Goal: Information Seeking & Learning: Learn about a topic

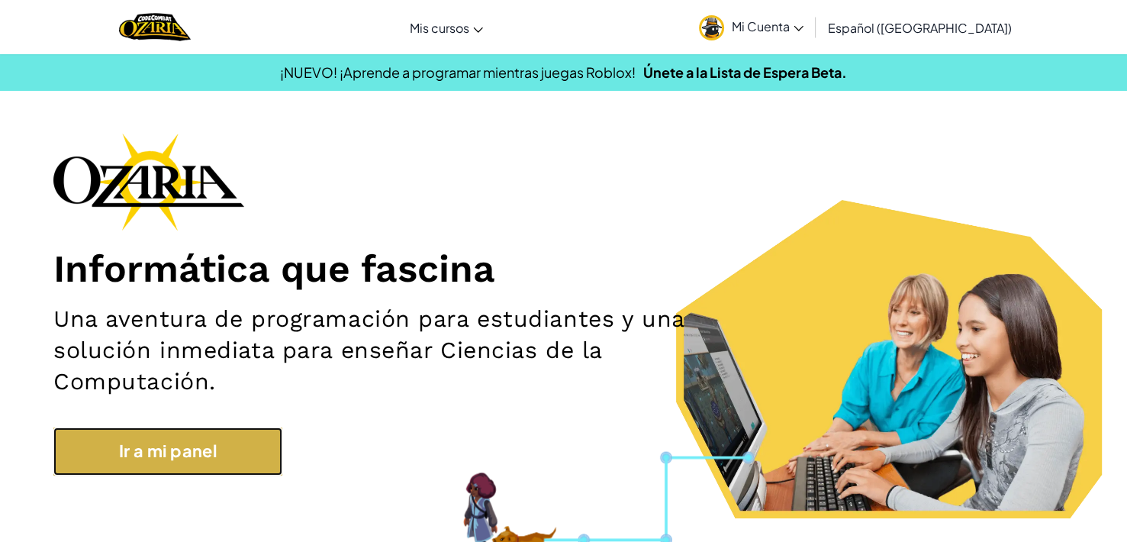
click at [234, 444] on link "Ir a mi panel" at bounding box center [167, 450] width 229 height 47
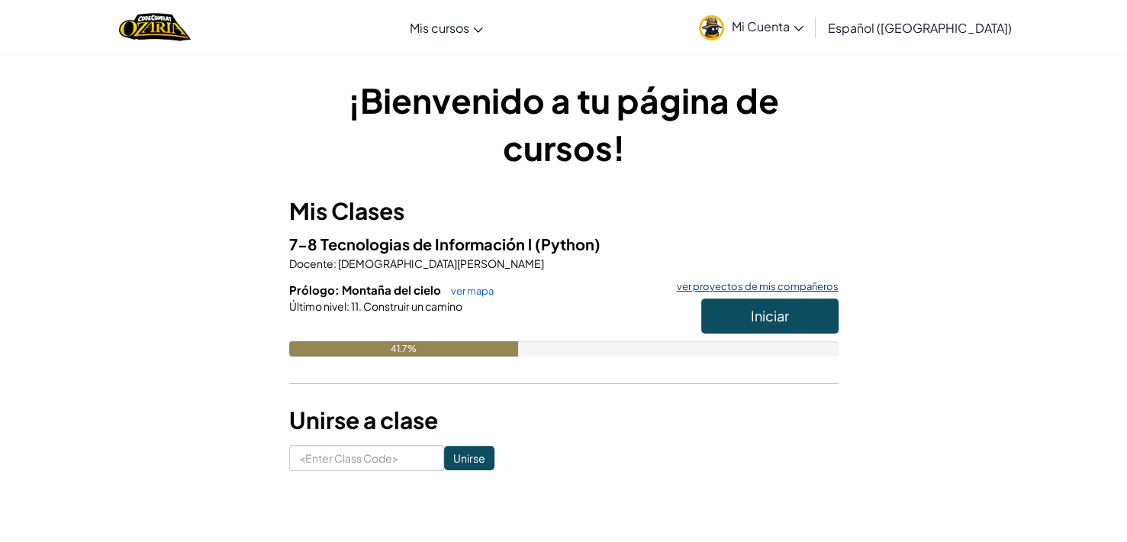
click at [730, 287] on link "ver proyectos de mis compañeros" at bounding box center [753, 287] width 169 height 10
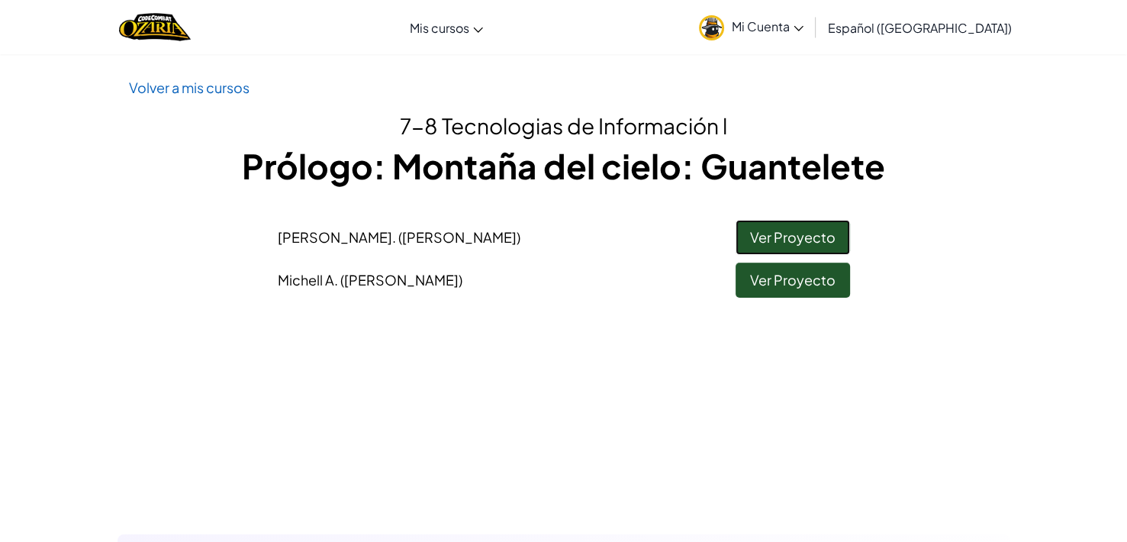
click at [763, 240] on link "Ver Proyecto" at bounding box center [793, 237] width 115 height 35
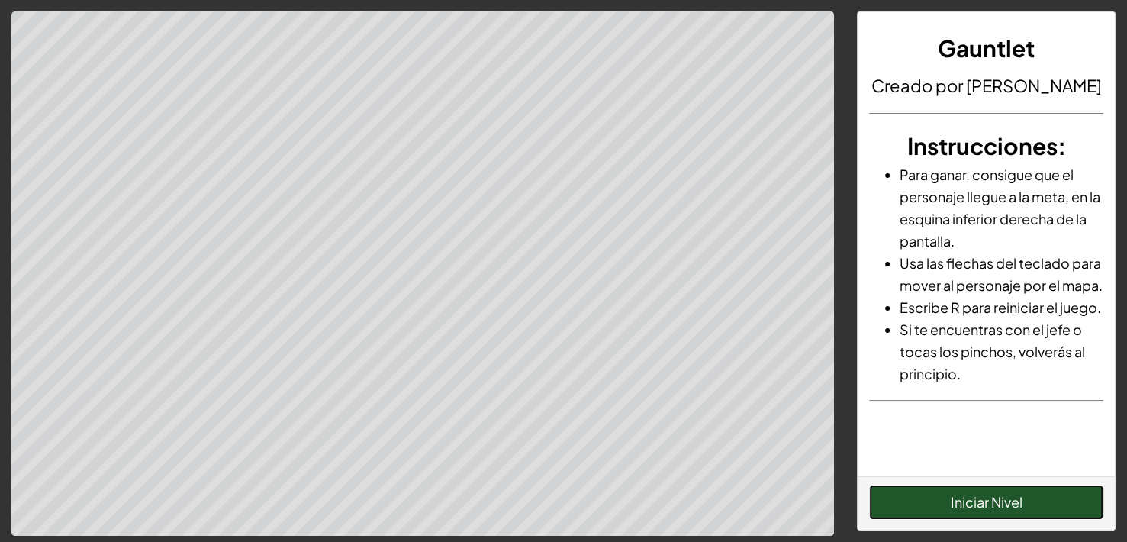
click at [986, 503] on button "Iniciar Nivel" at bounding box center [986, 502] width 234 height 35
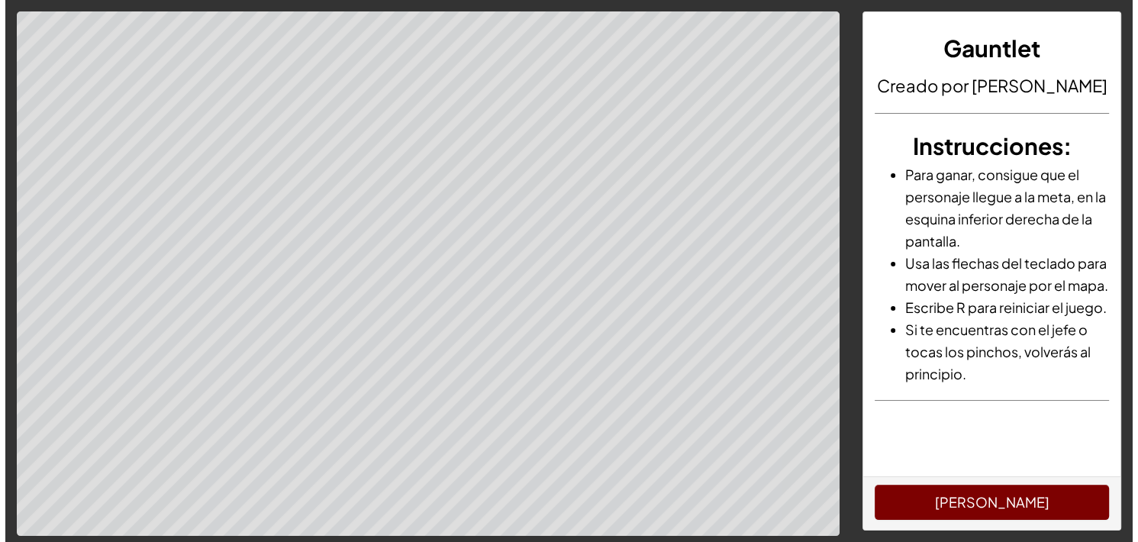
scroll to position [31, 0]
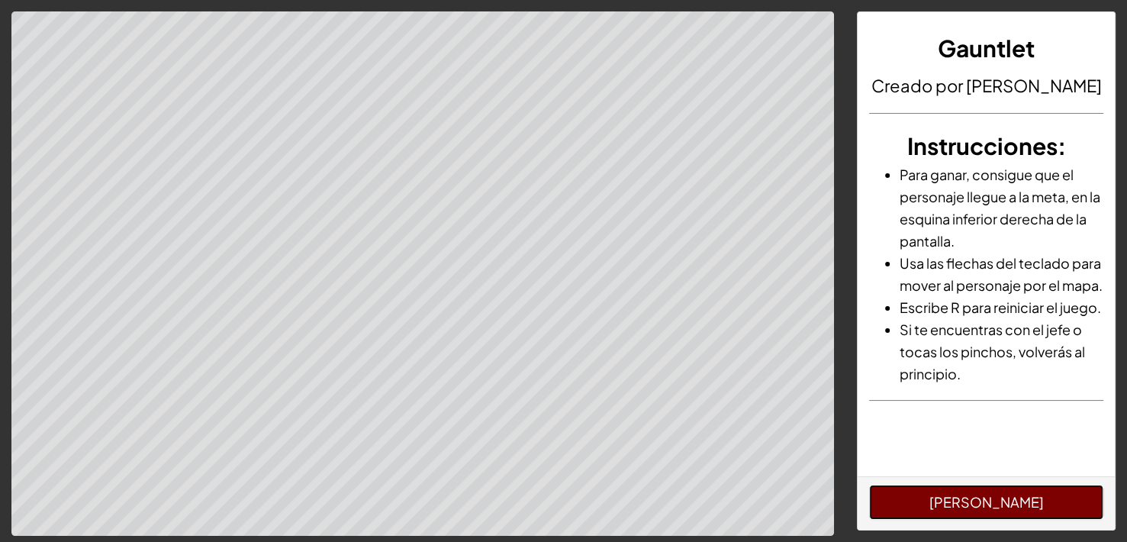
click at [992, 504] on button "[PERSON_NAME]" at bounding box center [986, 502] width 234 height 35
click at [971, 498] on button "[PERSON_NAME]" at bounding box center [986, 502] width 234 height 35
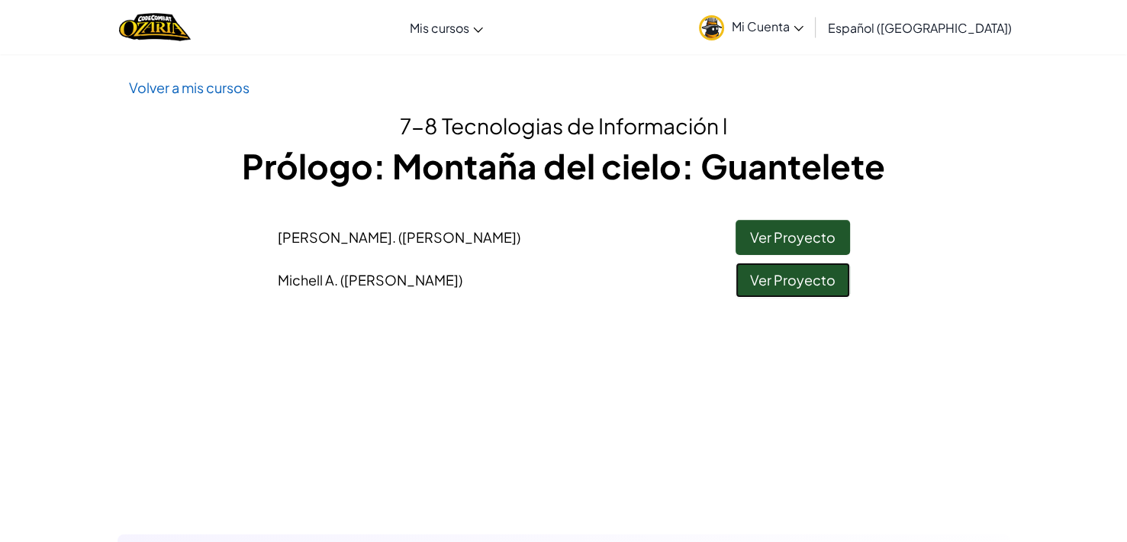
click at [786, 285] on link "Ver Proyecto" at bounding box center [793, 280] width 115 height 35
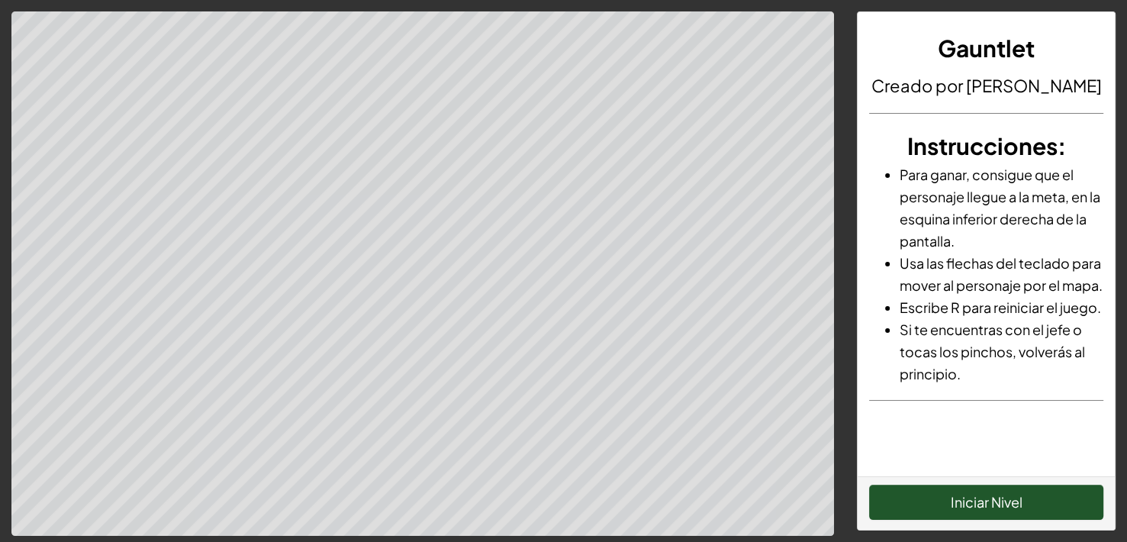
click at [992, 483] on div "Iniciar Nivel" at bounding box center [986, 502] width 257 height 53
click at [1014, 498] on button "Iniciar Nivel" at bounding box center [986, 502] width 234 height 35
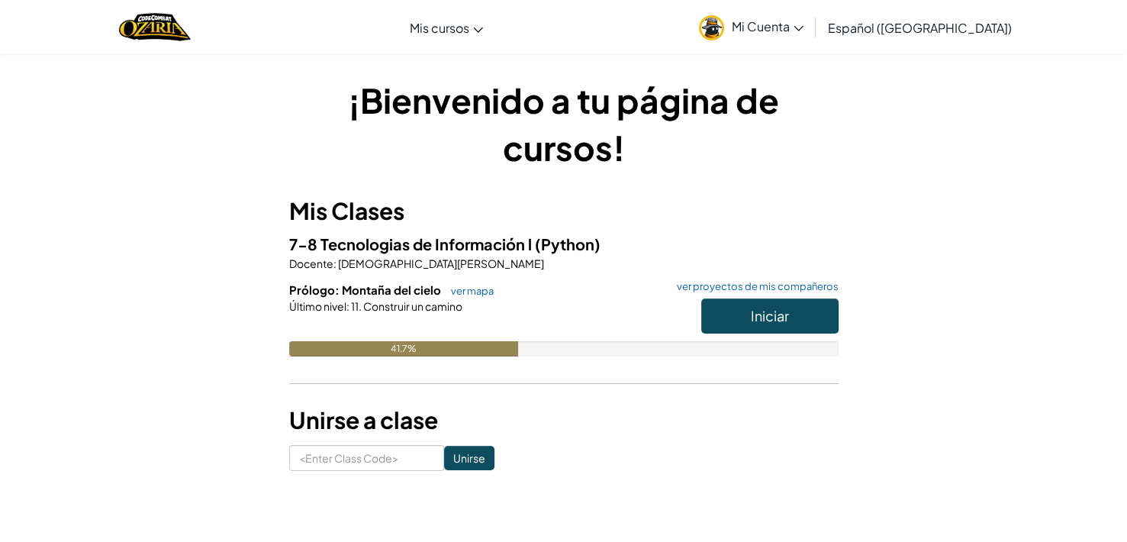
click at [731, 334] on div "Iniciar" at bounding box center [762, 319] width 153 height 43
click at [772, 311] on span "Iniciar" at bounding box center [770, 316] width 38 height 18
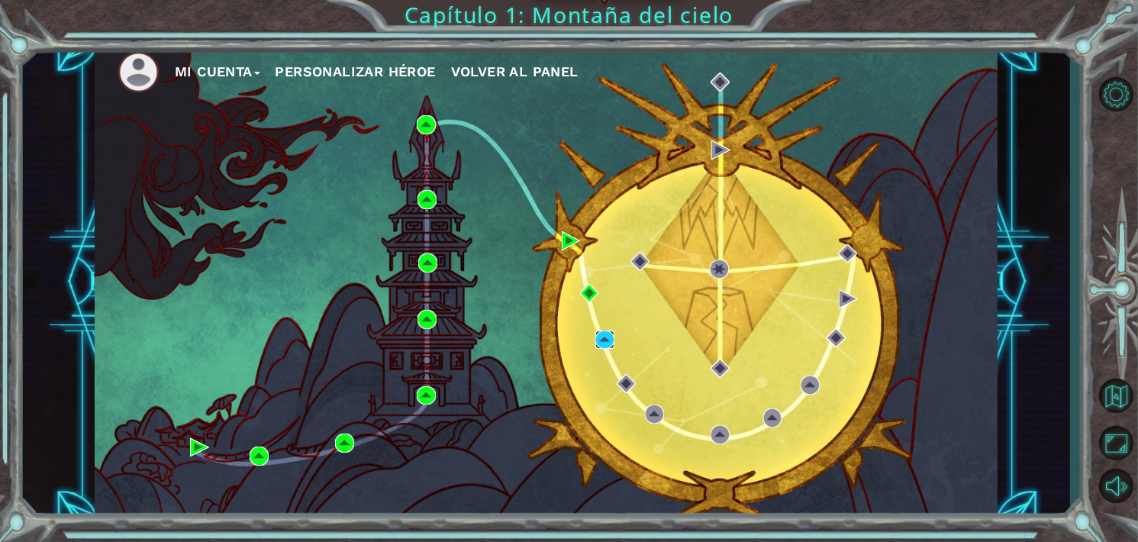
click at [604, 334] on img at bounding box center [604, 340] width 19 height 19
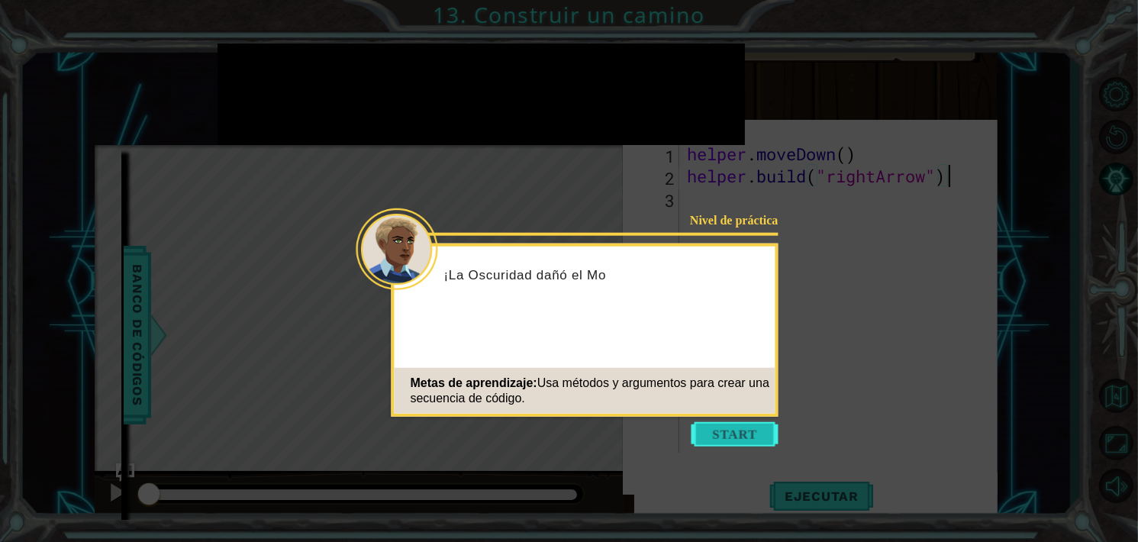
click at [754, 433] on button "Start" at bounding box center [735, 434] width 87 height 24
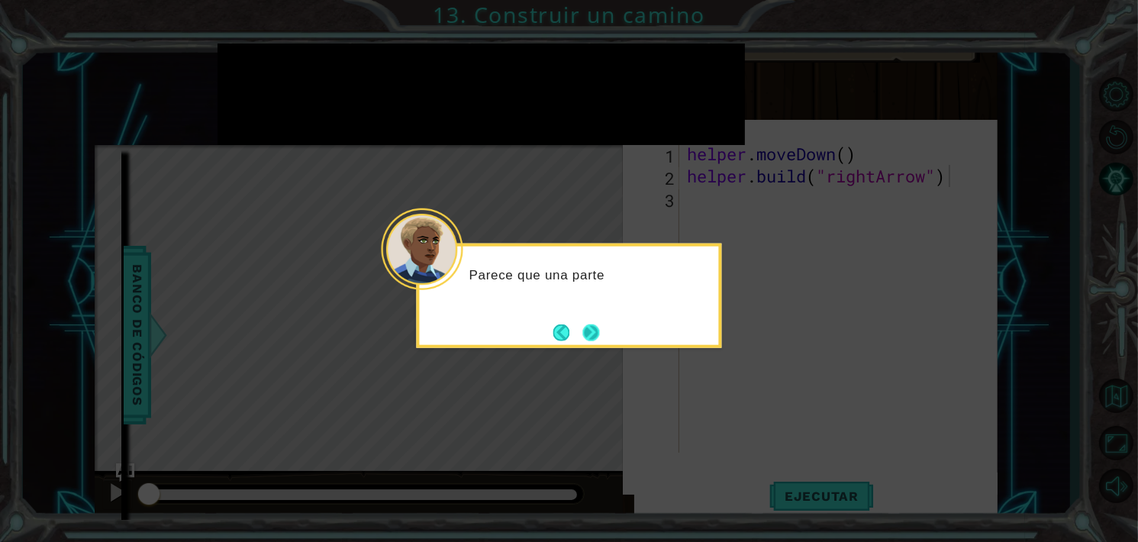
click at [594, 334] on button "Next" at bounding box center [590, 332] width 17 height 17
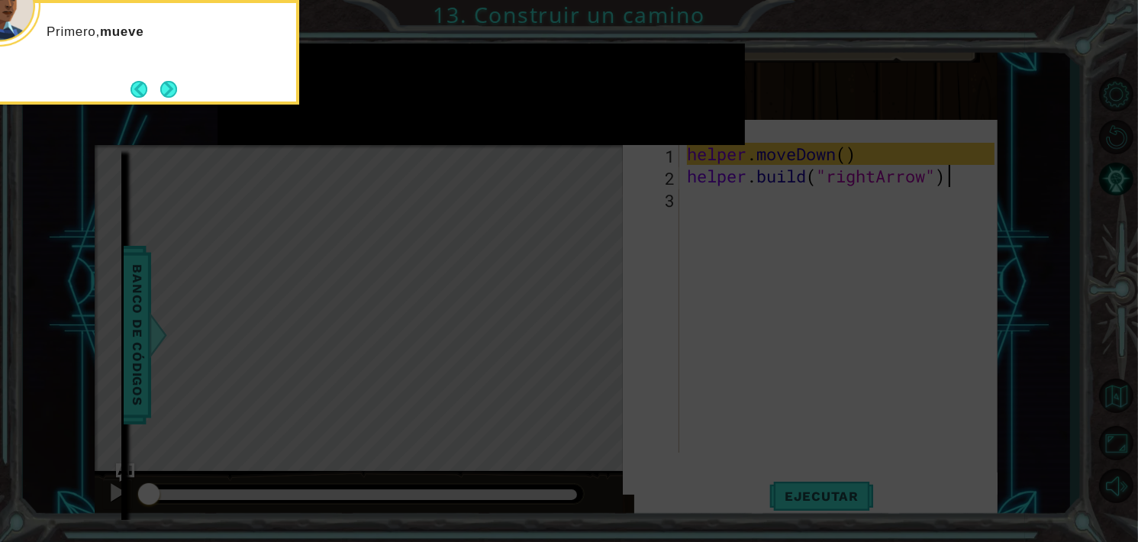
click at [647, 263] on icon at bounding box center [569, 271] width 1138 height 542
click at [168, 85] on button "Next" at bounding box center [168, 89] width 17 height 17
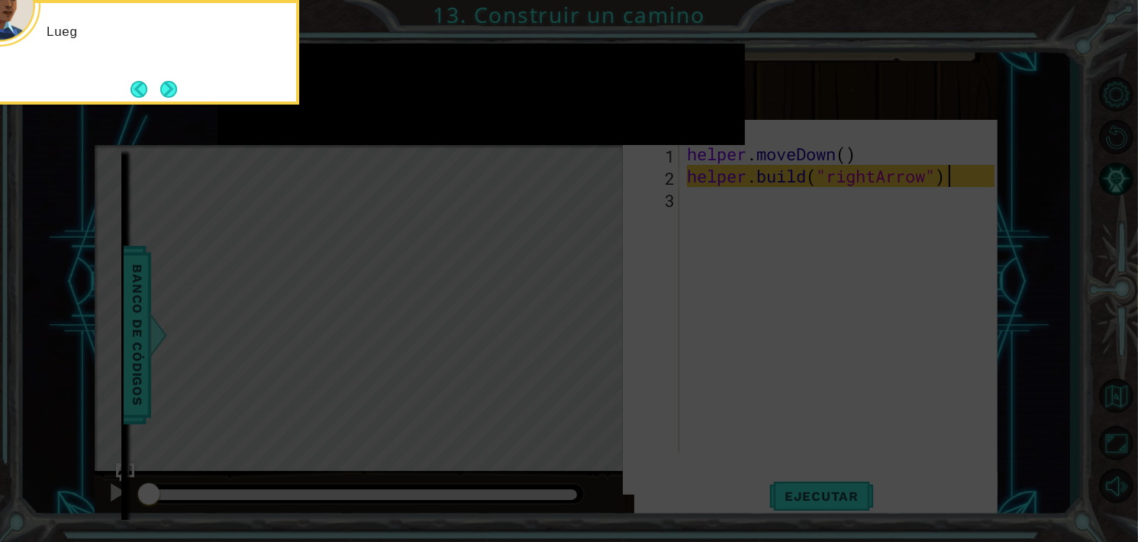
click at [168, 85] on button "Next" at bounding box center [168, 89] width 17 height 17
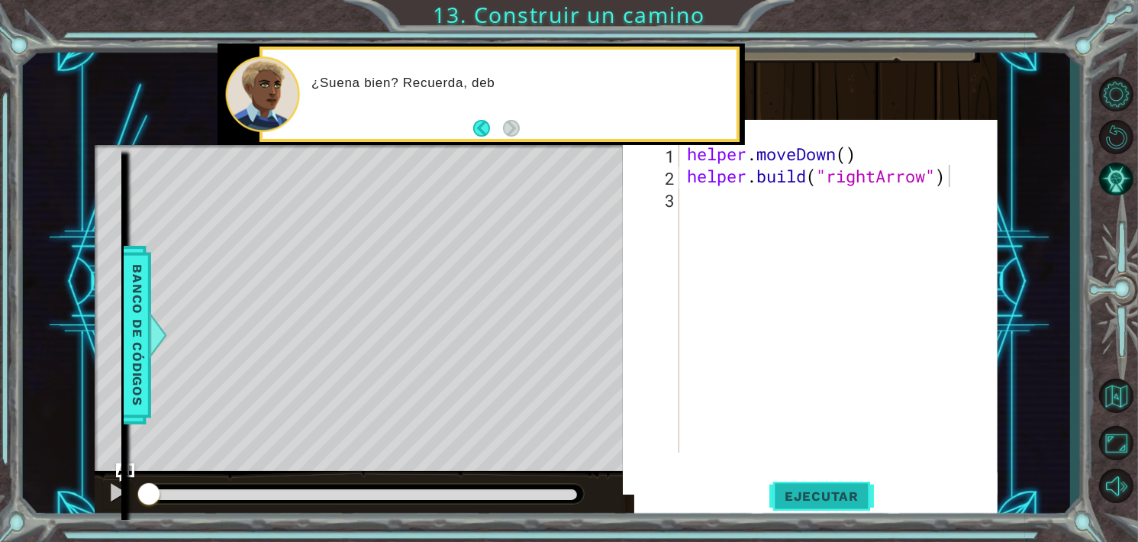
click at [790, 485] on button "Ejecutar" at bounding box center [821, 496] width 105 height 47
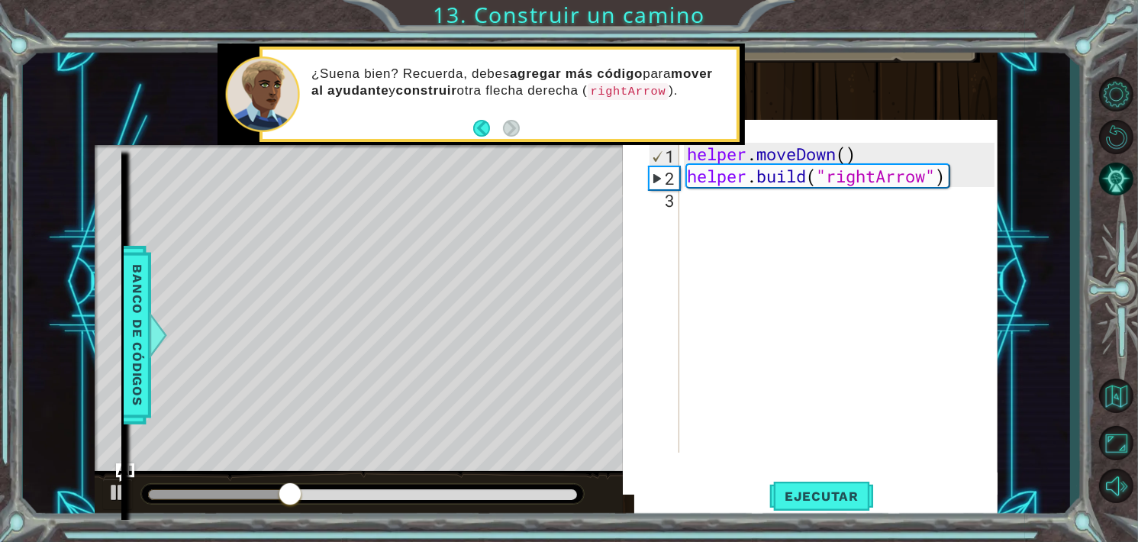
click at [616, 78] on strong "agregar más código" at bounding box center [576, 73] width 133 height 15
click at [834, 191] on div "helper . moveDown ( ) helper . build ( "rightArrow" )" at bounding box center [843, 320] width 318 height 354
click at [885, 176] on div "helper . moveDown ( ) helper . build ( "rightArrow" )" at bounding box center [843, 320] width 318 height 354
type textarea "[DOMAIN_NAME]("rightArrow")"
click at [698, 205] on div "helper . moveDown ( ) helper . build ( "rightArrow" )" at bounding box center [843, 320] width 318 height 354
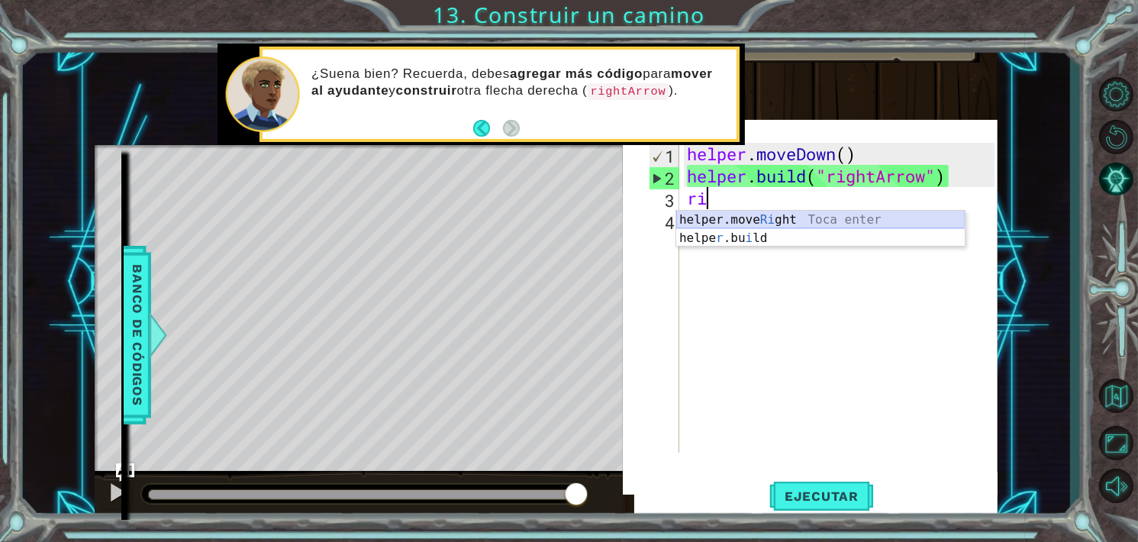
type textarea "r"
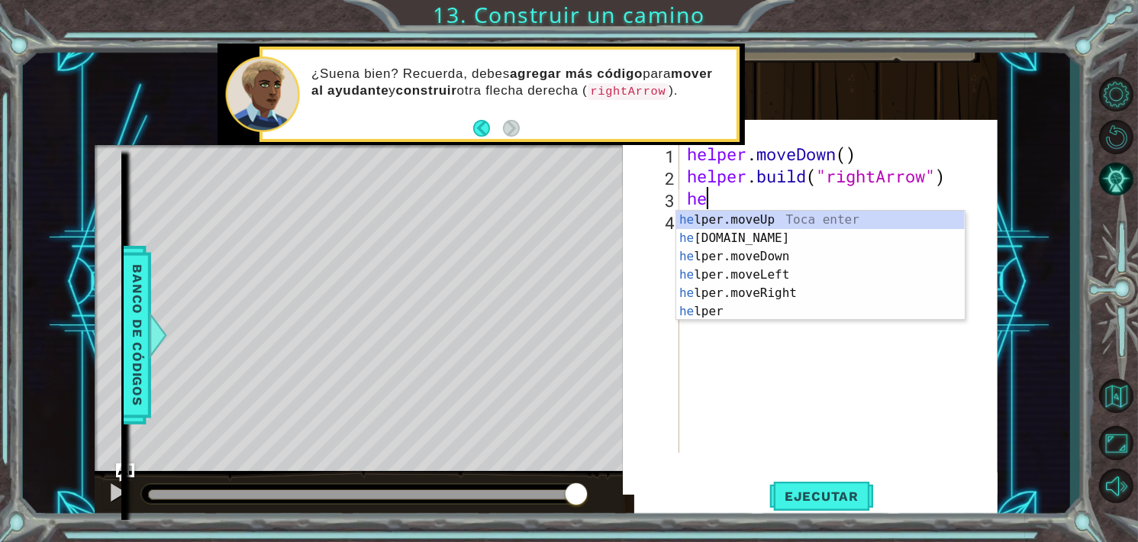
scroll to position [0, 0]
click at [794, 279] on div "hel per.moveUp Toca enter hel per.moveDown Toca enter hel per.moveLeft Toca ent…" at bounding box center [820, 284] width 289 height 147
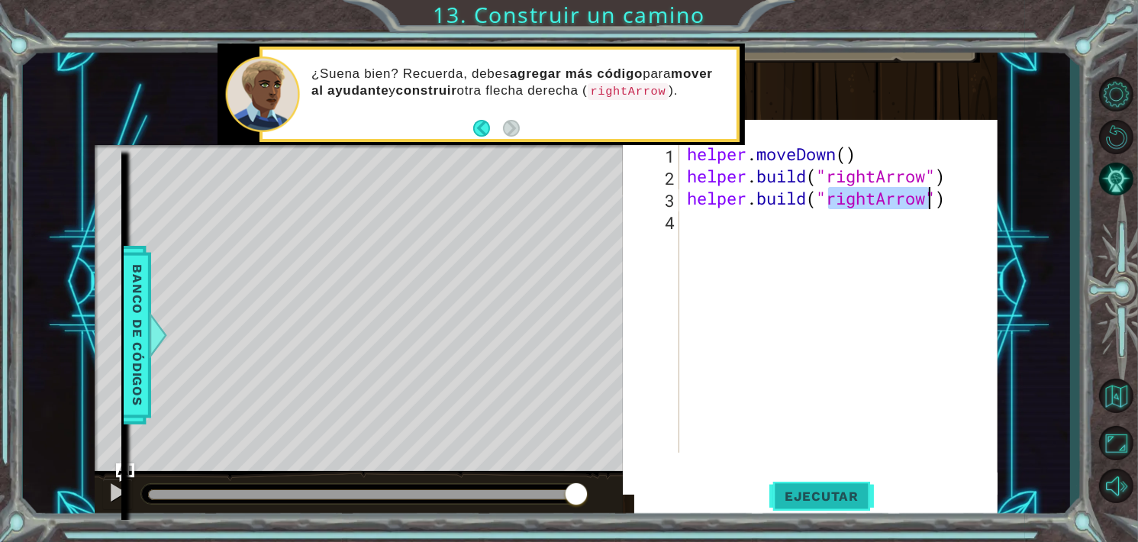
type textarea "[DOMAIN_NAME]("rightArrow")"
click at [860, 486] on button "Ejecutar" at bounding box center [821, 496] width 105 height 47
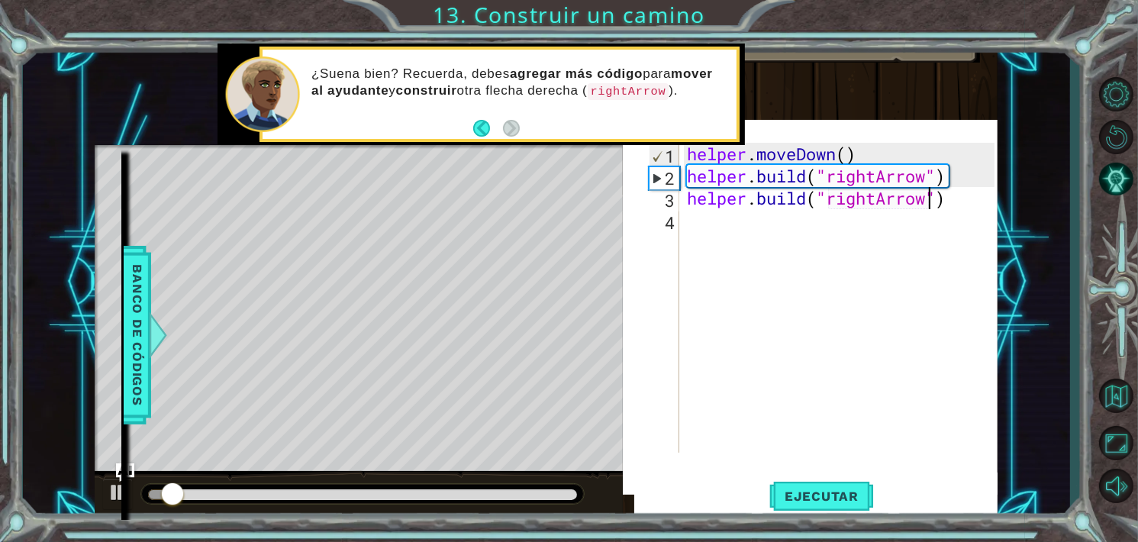
click at [824, 185] on div "helper . moveDown ( ) helper . build ( "rightArrow" ) helper . build ( "rightAr…" at bounding box center [843, 320] width 318 height 354
click at [903, 205] on div "helper . moveDown ( ) helper . build ( "rightArrow" ) helper . build ( "rightAr…" at bounding box center [843, 320] width 318 height 354
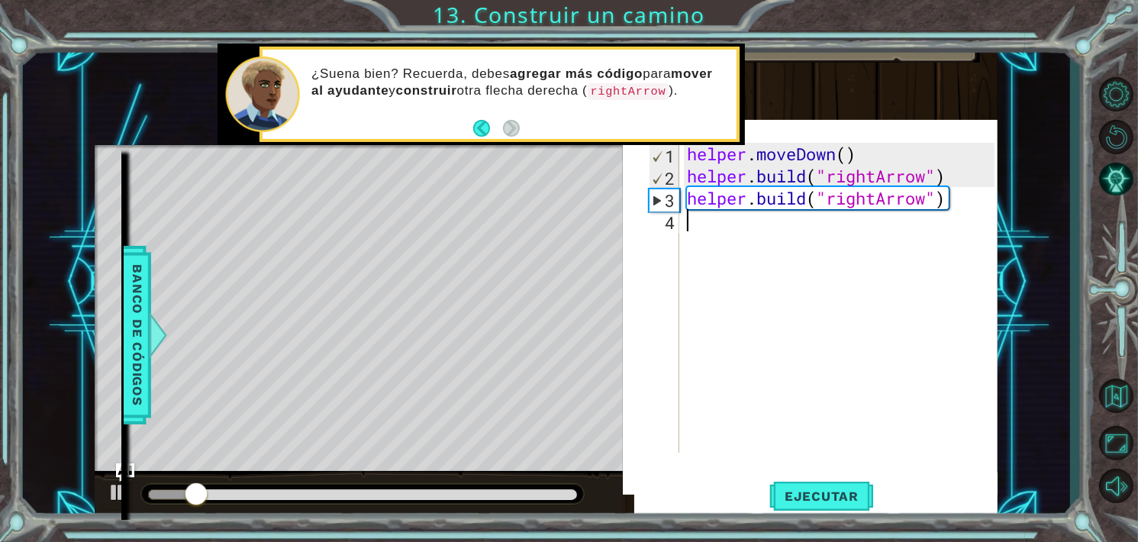
click at [958, 209] on div "helper . moveDown ( ) helper . build ( "rightArrow" ) helper . build ( "rightAr…" at bounding box center [843, 320] width 318 height 354
click at [486, 128] on button "Back" at bounding box center [488, 128] width 30 height 17
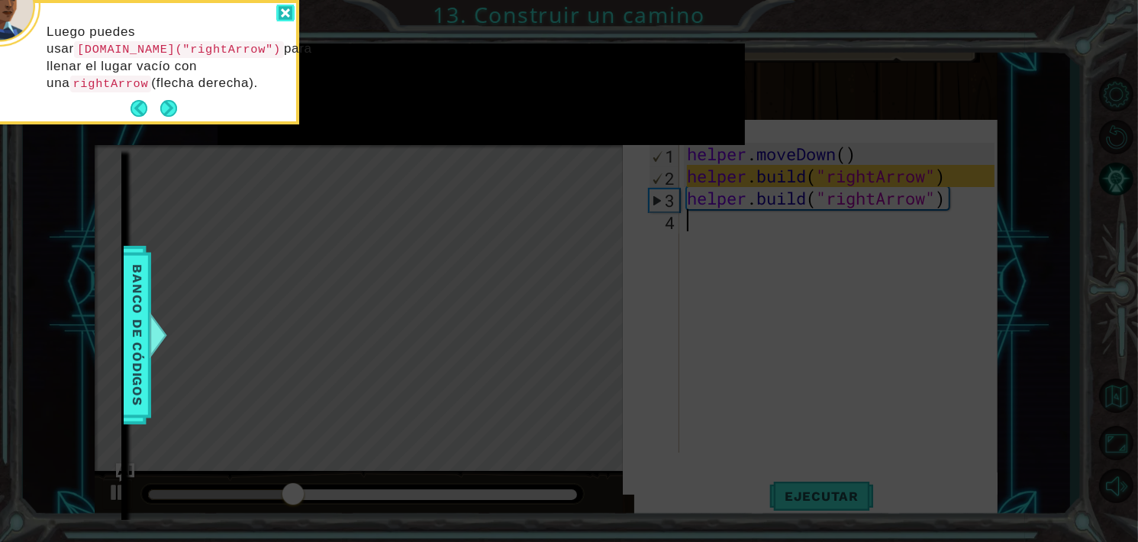
click at [286, 5] on div at bounding box center [285, 14] width 18 height 18
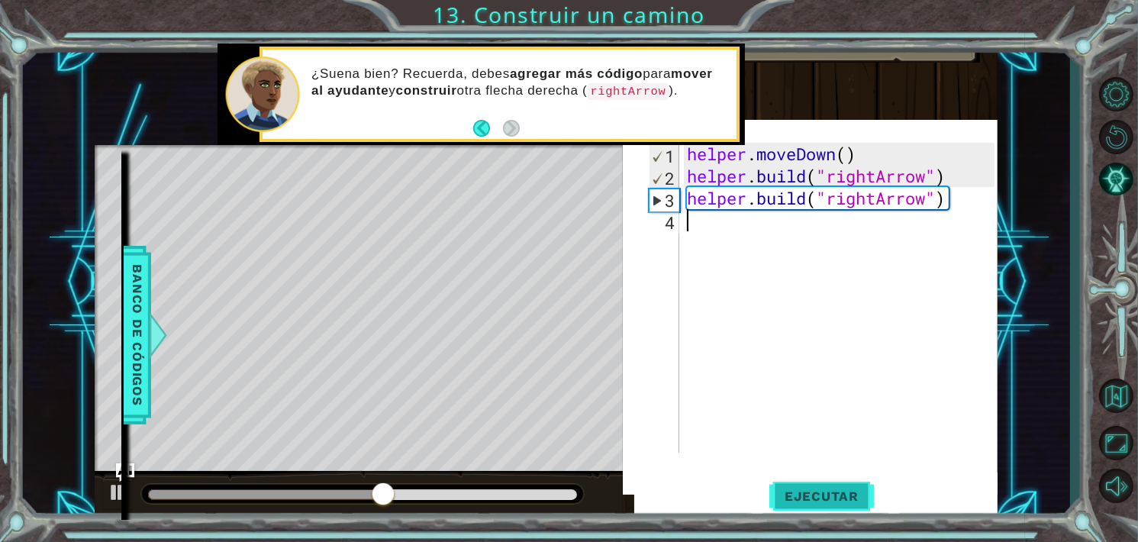
click at [811, 487] on button "Ejecutar" at bounding box center [821, 496] width 105 height 47
click at [705, 224] on div "helper . moveDown ( ) helper . build ( "rightArrow" ) helper . build ( "rightAr…" at bounding box center [843, 320] width 318 height 354
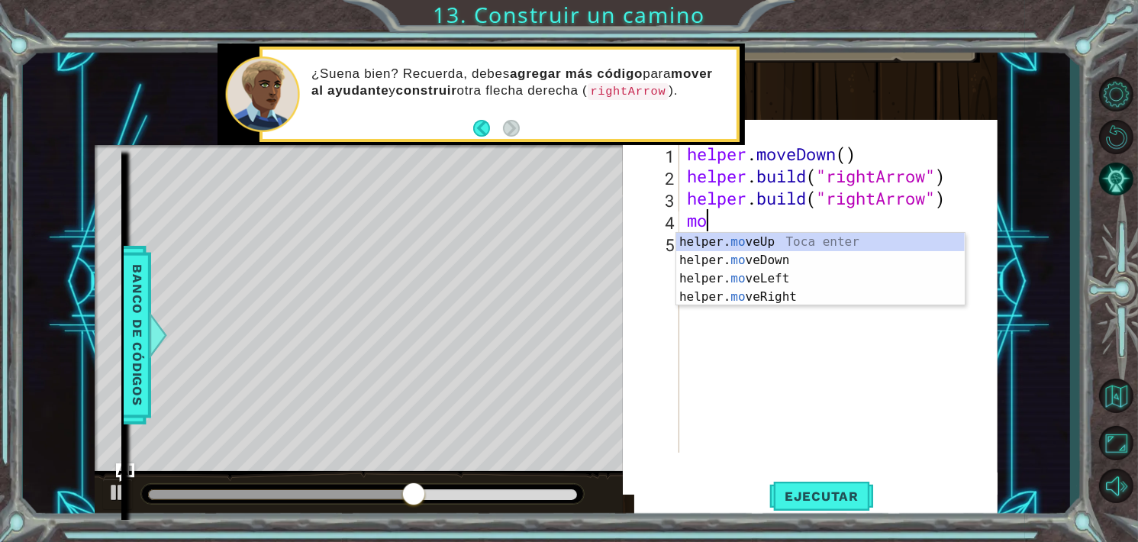
type textarea "m"
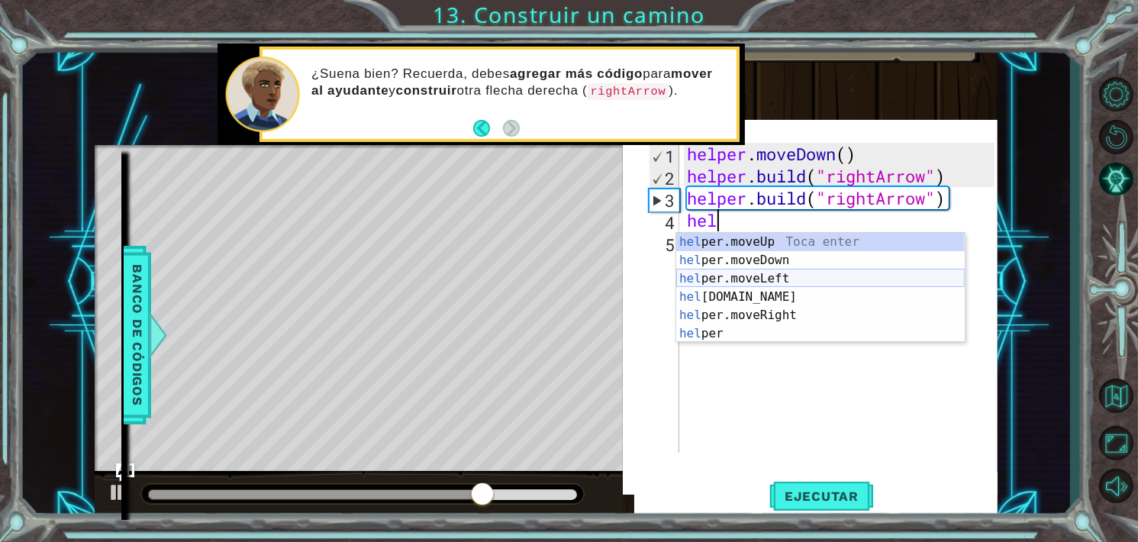
click at [778, 277] on div "hel per.moveUp Toca enter hel per.moveDown Toca enter hel per.moveLeft Toca ent…" at bounding box center [820, 306] width 289 height 147
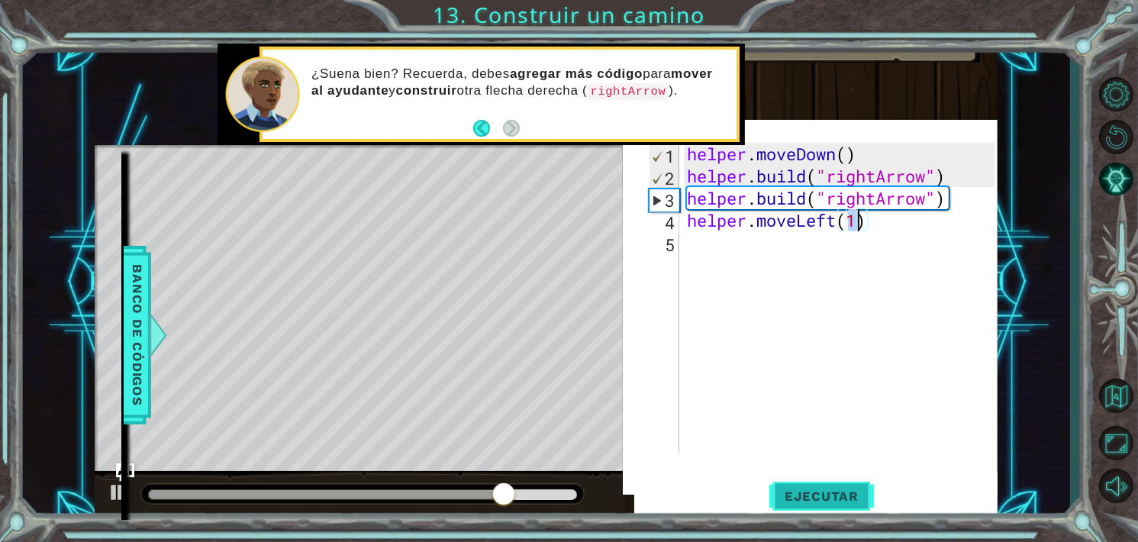
type textarea "helper.moveLeft(1)"
click at [775, 489] on span "Ejecutar" at bounding box center [821, 496] width 105 height 15
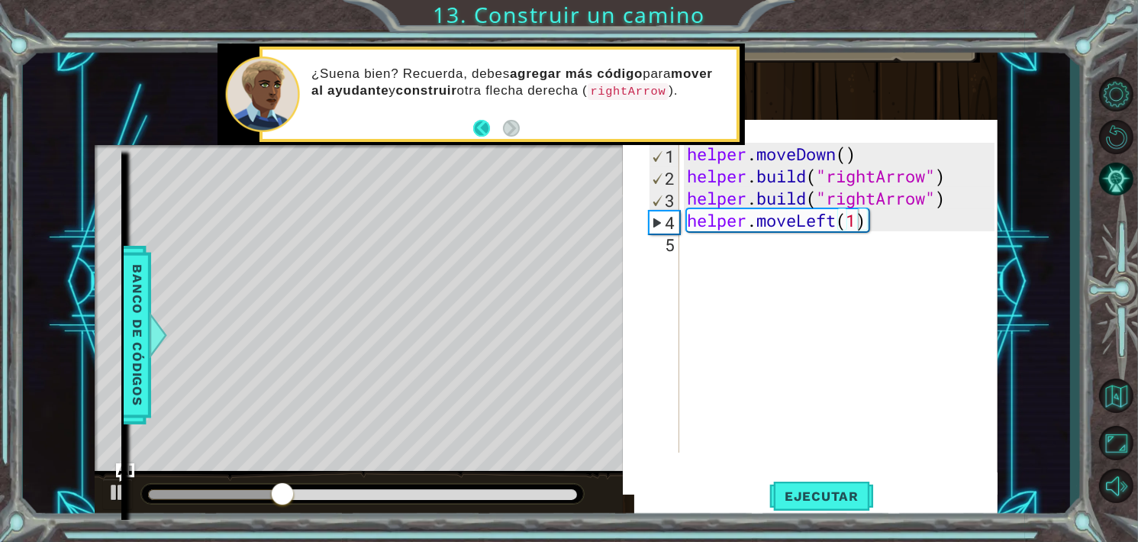
click at [477, 131] on button "Back" at bounding box center [488, 128] width 30 height 17
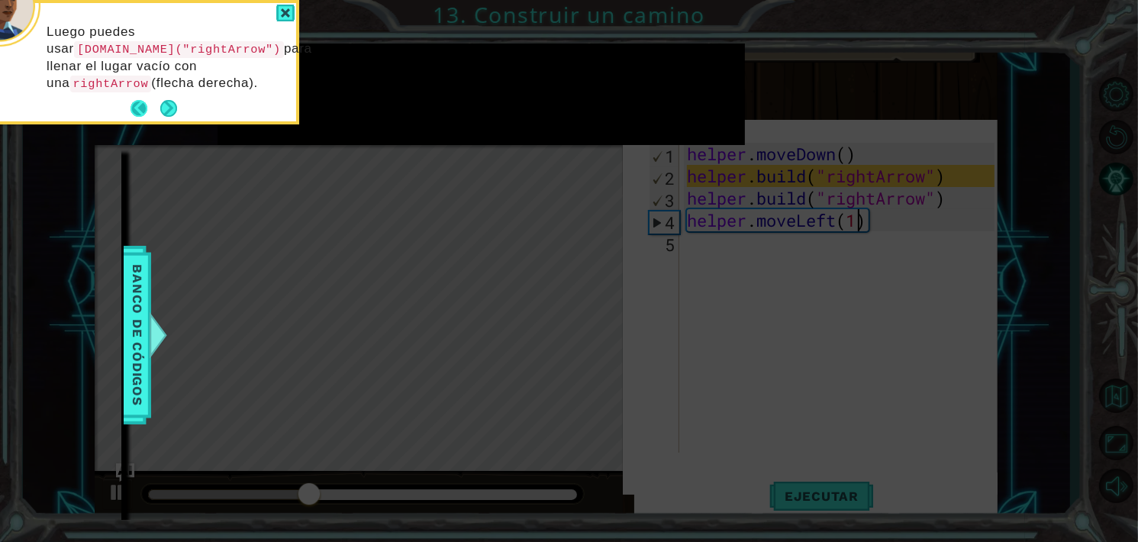
click at [131, 107] on button "Back" at bounding box center [146, 108] width 30 height 17
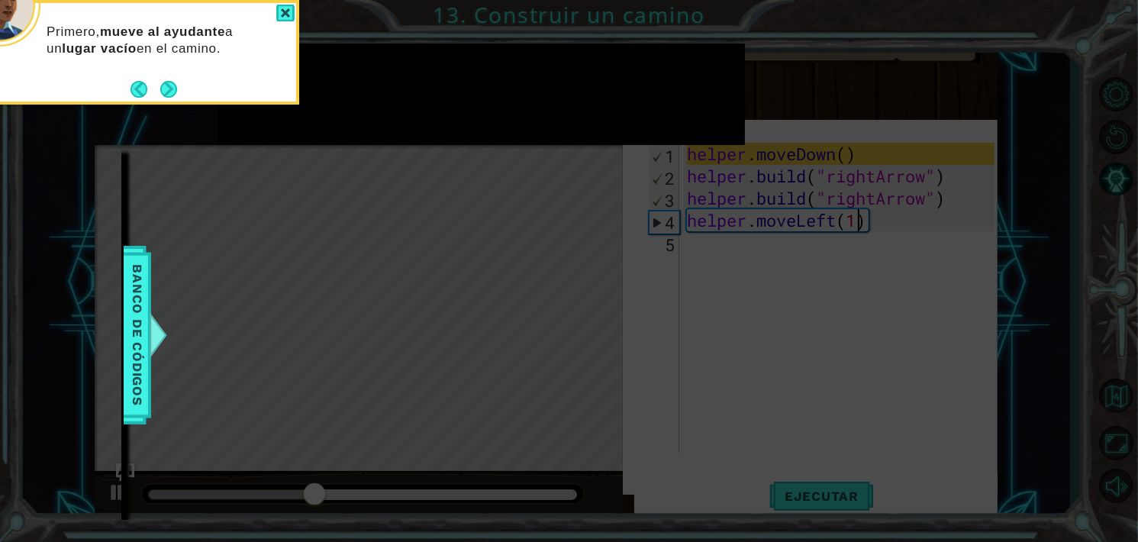
click at [131, 107] on icon at bounding box center [569, 271] width 1138 height 542
click at [144, 86] on button "Back" at bounding box center [146, 89] width 30 height 17
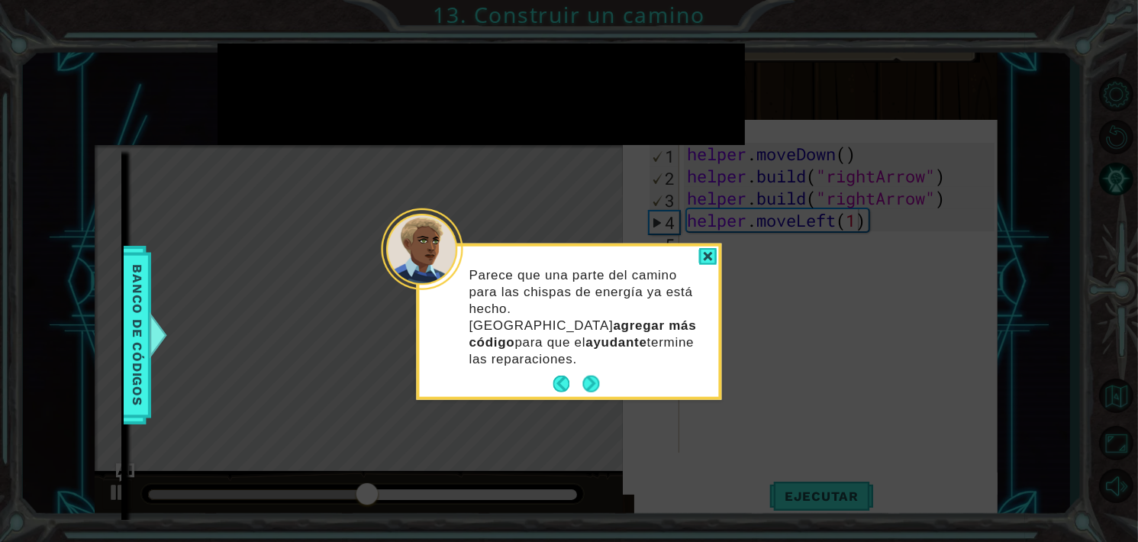
click at [552, 365] on div "Parece que una parte del camino para las chispas de energía ya está hecho. Debe…" at bounding box center [569, 324] width 299 height 145
click at [557, 376] on button "Back" at bounding box center [568, 384] width 30 height 17
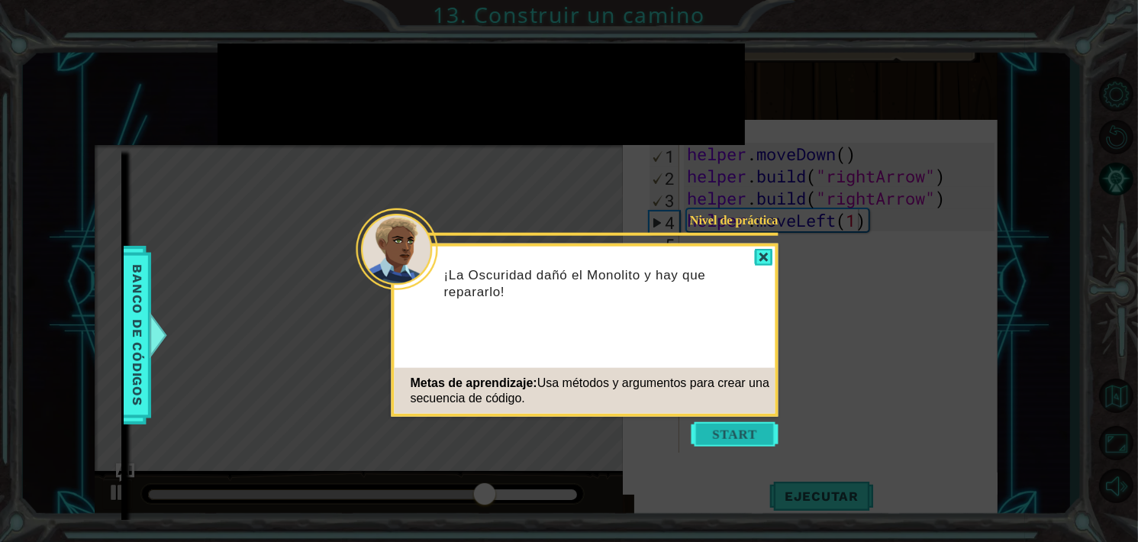
click at [737, 435] on button "Start" at bounding box center [735, 434] width 87 height 24
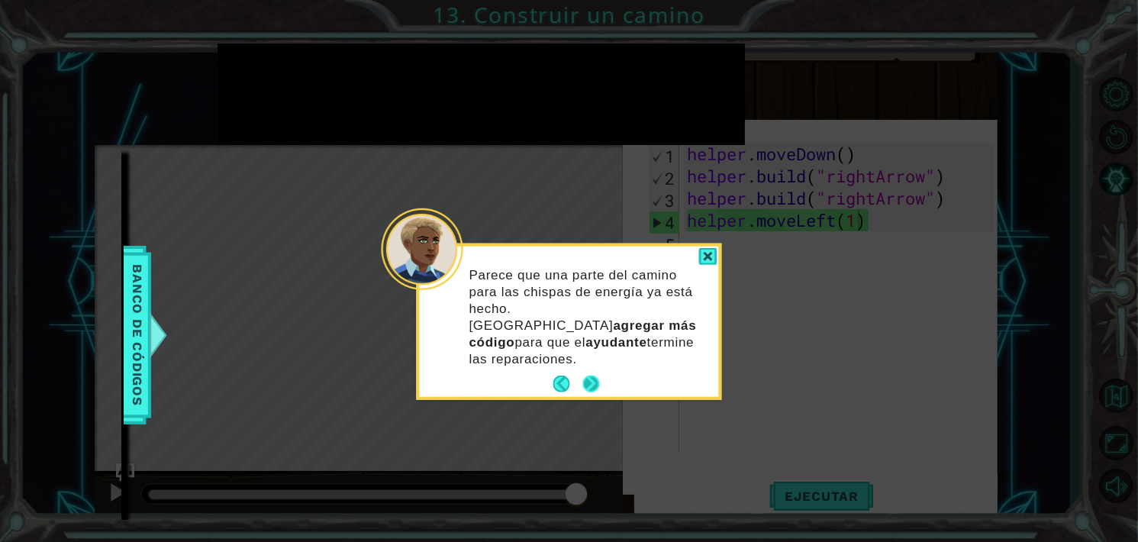
click at [600, 376] on button "Next" at bounding box center [591, 384] width 17 height 17
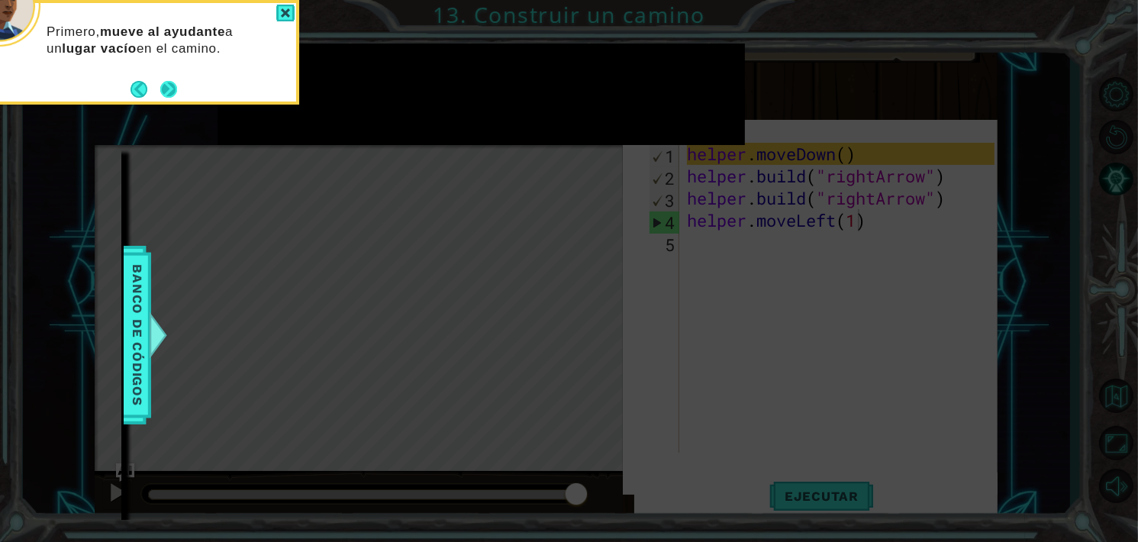
click at [165, 81] on button "Next" at bounding box center [168, 89] width 17 height 17
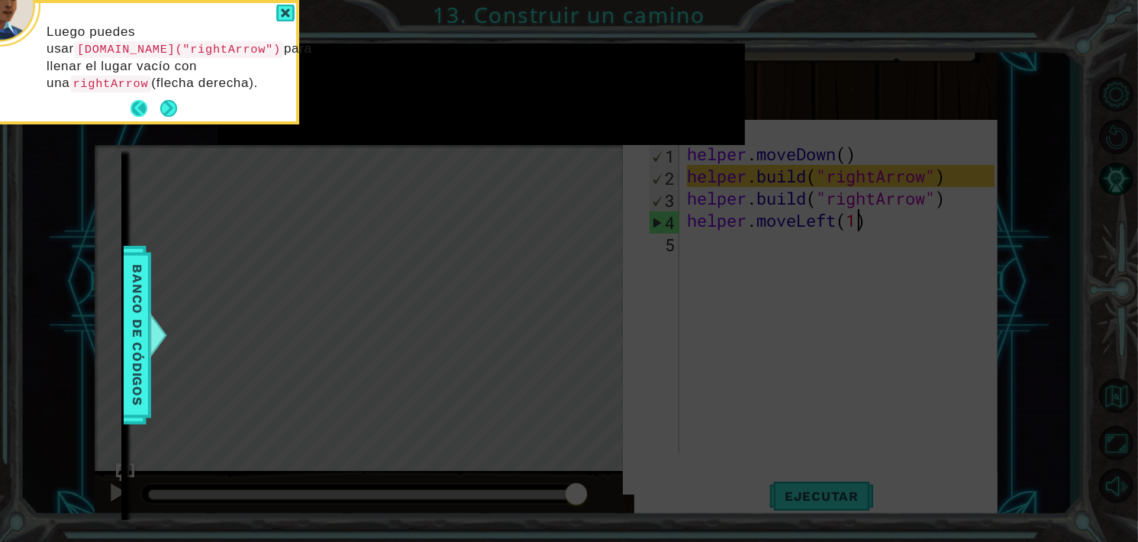
click at [135, 103] on button "Back" at bounding box center [146, 108] width 30 height 17
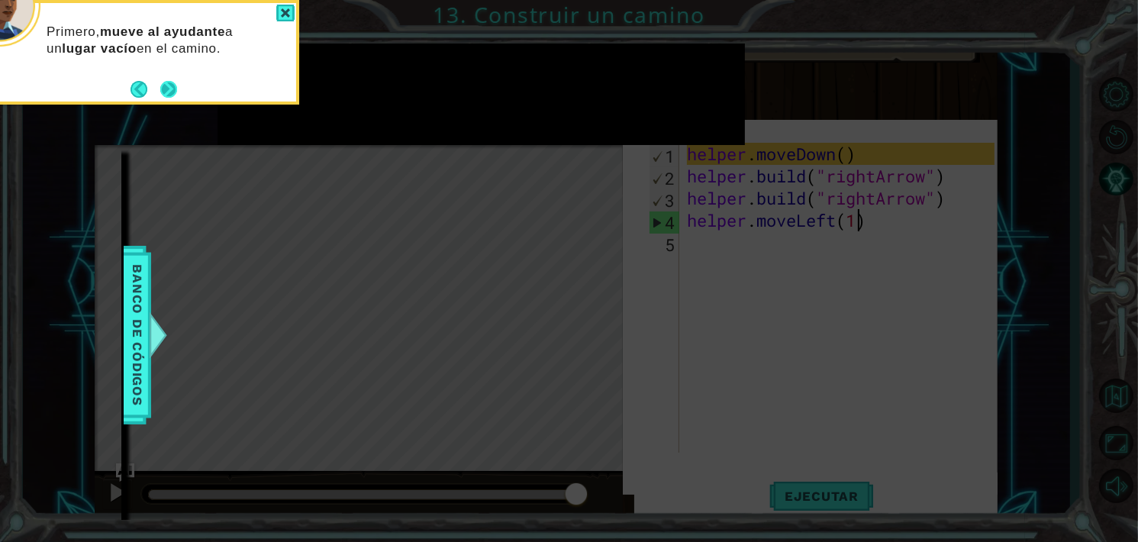
click at [163, 82] on button "Next" at bounding box center [168, 89] width 17 height 17
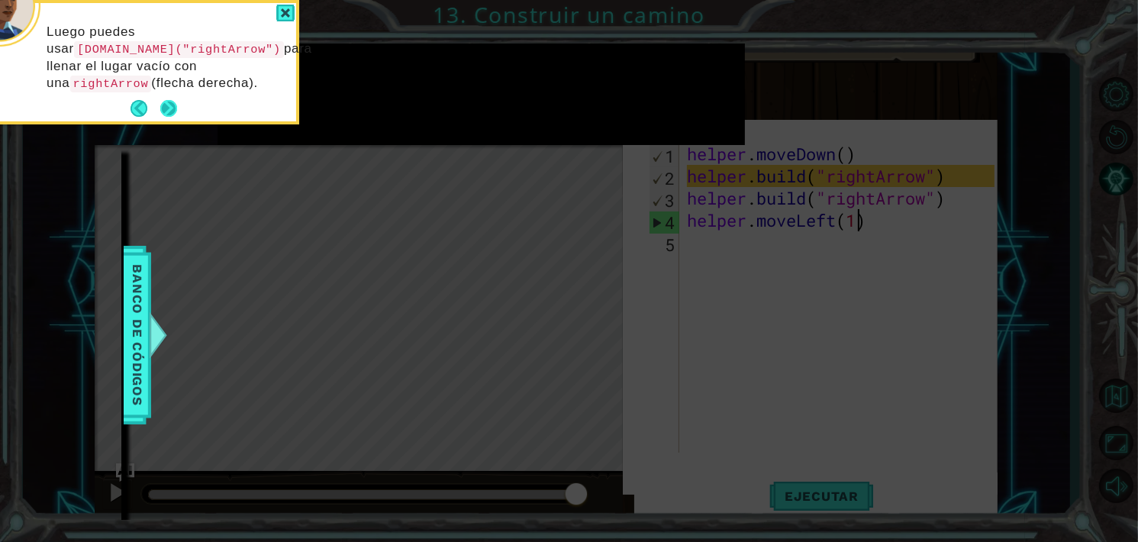
click at [173, 100] on button "Next" at bounding box center [168, 108] width 17 height 17
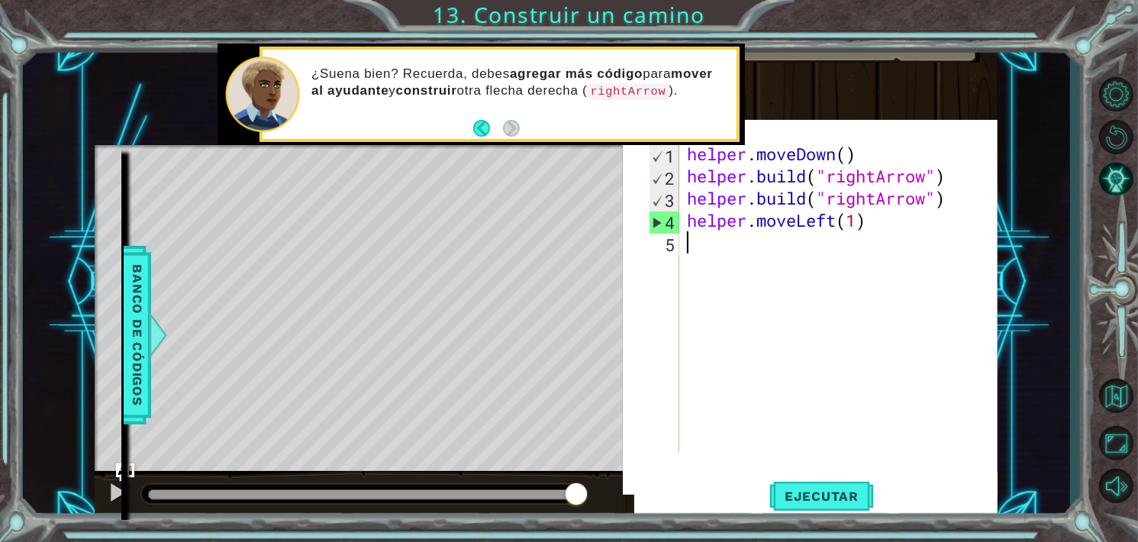
click at [903, 239] on div "helper . moveDown ( ) helper . build ( "rightArrow" ) helper . build ( "rightAr…" at bounding box center [843, 320] width 318 height 354
click at [891, 230] on div "helper . moveDown ( ) helper . build ( "rightArrow" ) helper . build ( "rightAr…" at bounding box center [843, 320] width 318 height 354
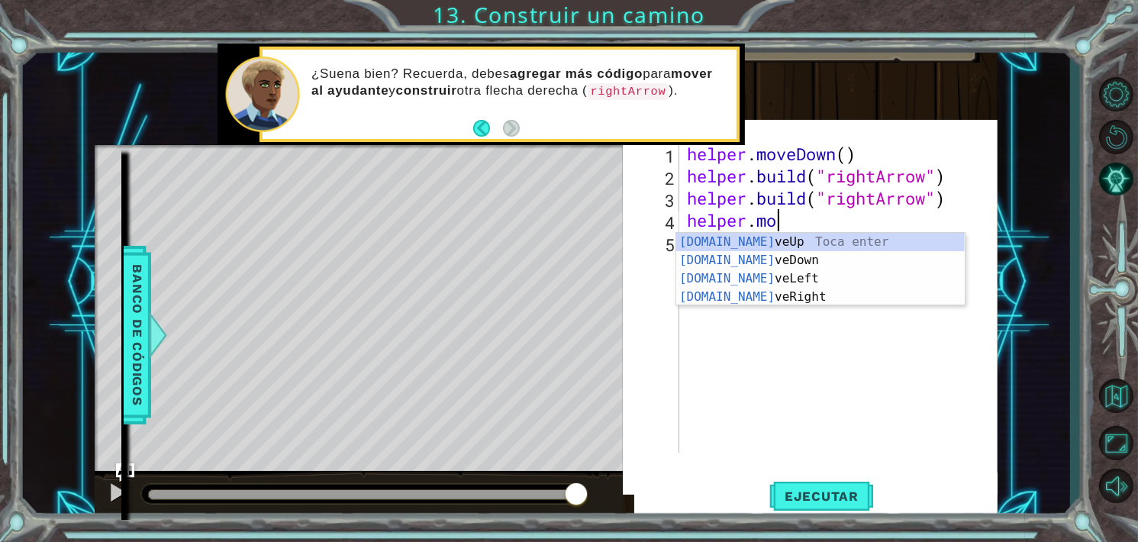
scroll to position [0, 3]
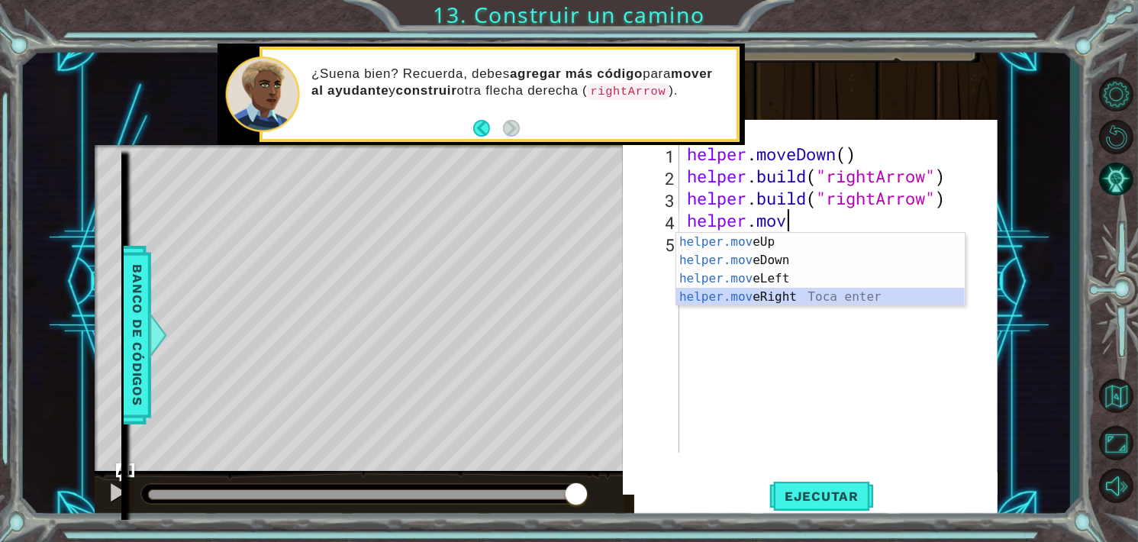
click at [795, 292] on div "helper.mov eUp Toca enter helper.mov eDown Toca enter helper.mov eLeft Toca ent…" at bounding box center [820, 288] width 289 height 110
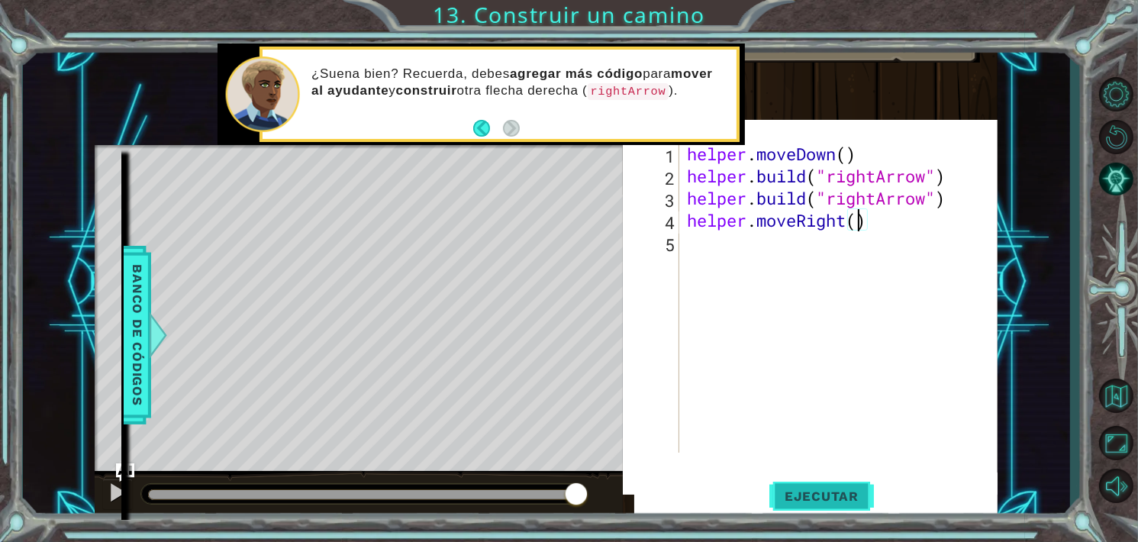
scroll to position [0, 8]
type textarea "helper.moveRight(3)"
click at [820, 499] on span "Ejecutar" at bounding box center [821, 496] width 105 height 15
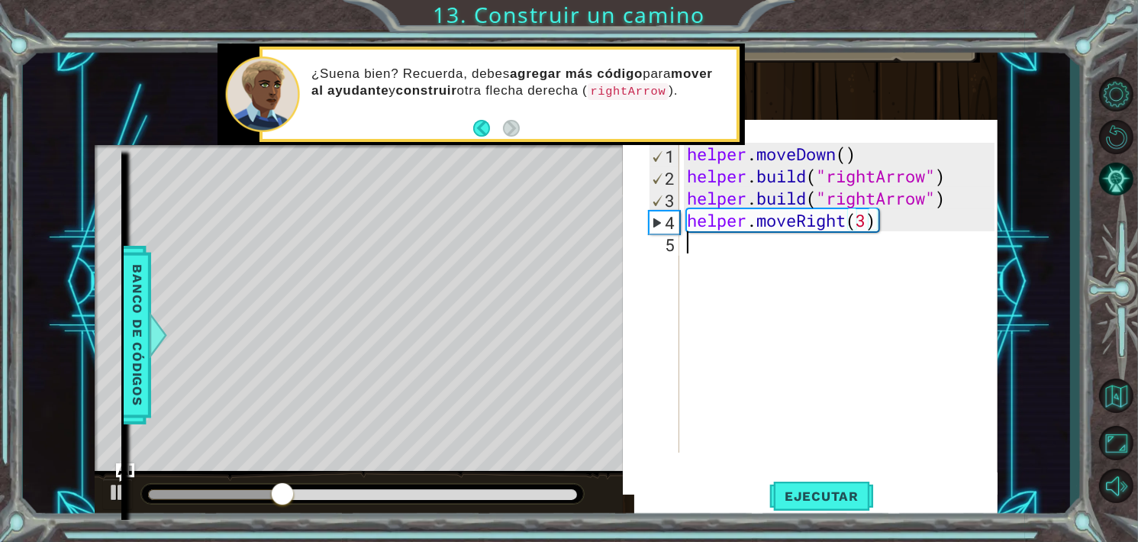
click at [720, 244] on div "helper . moveDown ( ) helper . build ( "rightArrow" ) helper . build ( "rightAr…" at bounding box center [843, 320] width 318 height 354
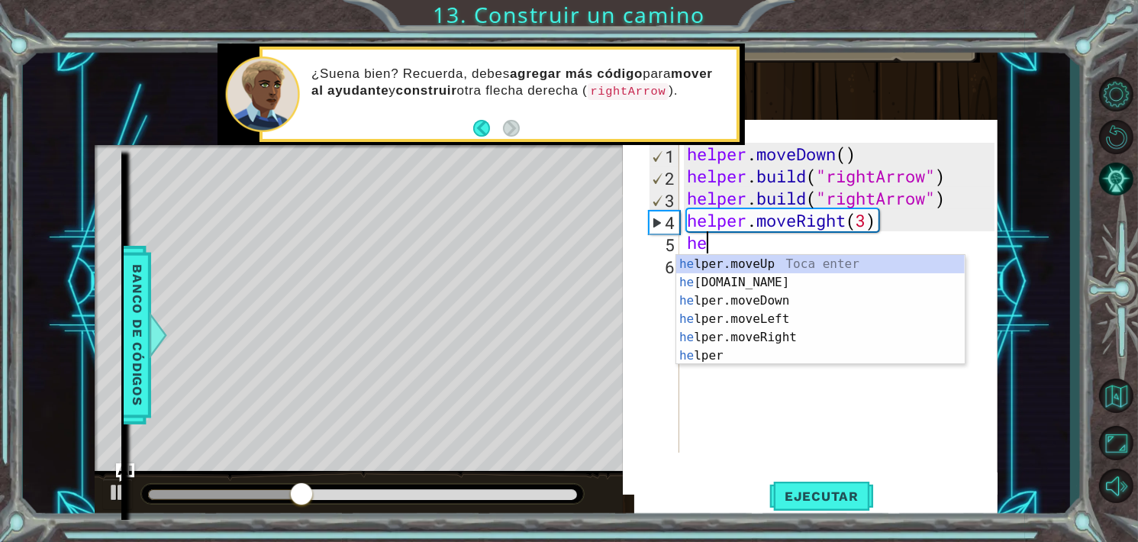
scroll to position [0, 0]
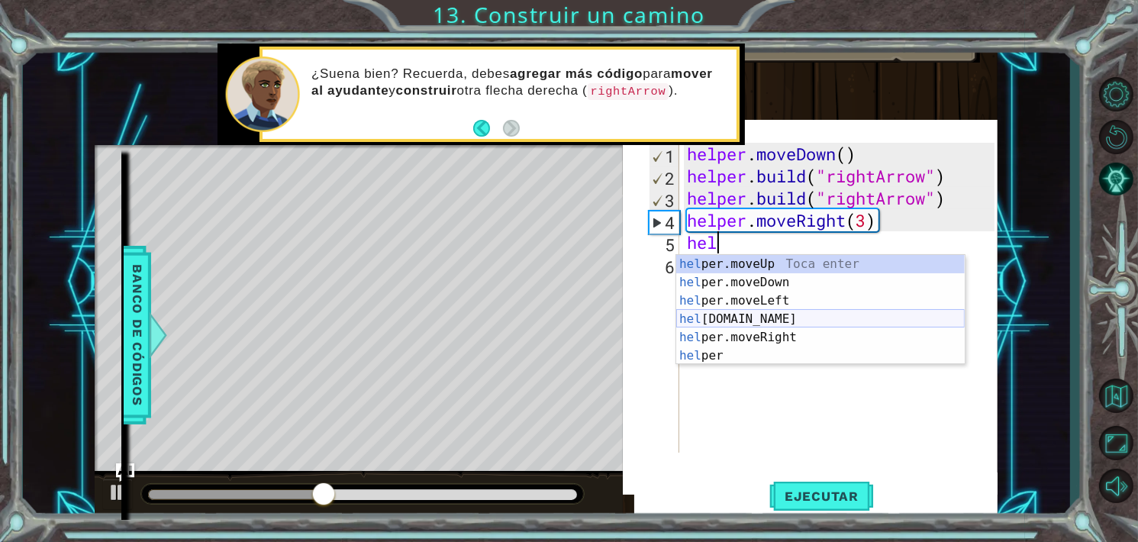
click at [755, 315] on div "hel per.moveUp Toca enter hel per.moveDown Toca enter hel per.moveLeft Toca ent…" at bounding box center [820, 328] width 289 height 147
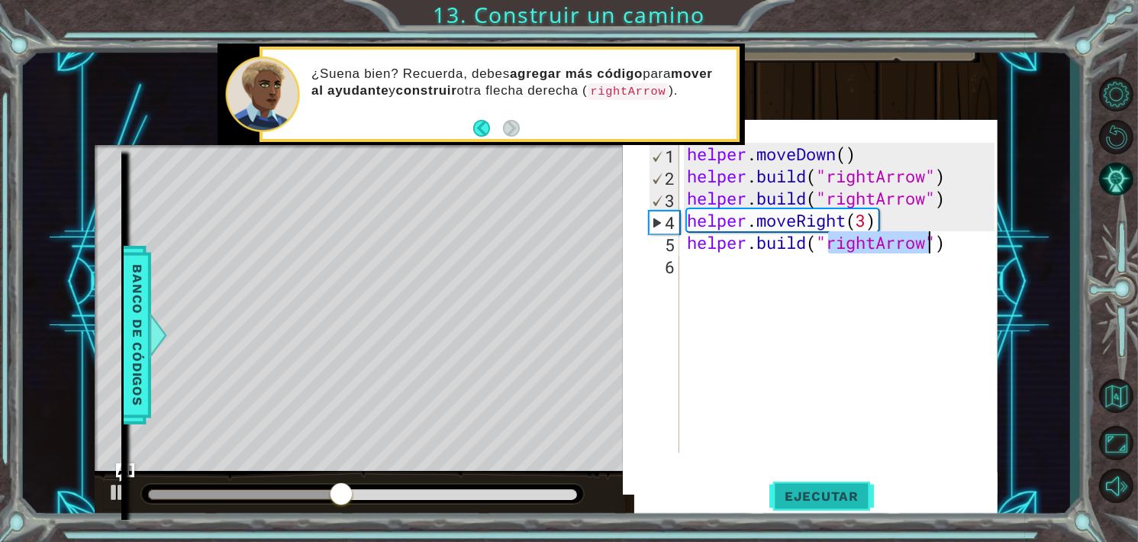
type textarea "[DOMAIN_NAME]("rightArrow")"
click at [808, 482] on button "Ejecutar" at bounding box center [821, 496] width 105 height 47
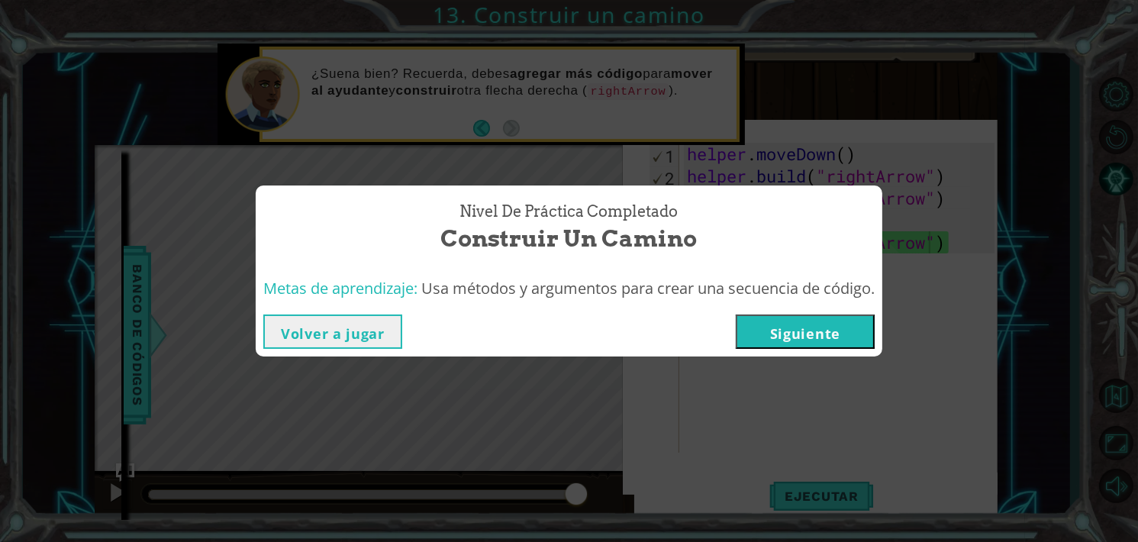
click at [823, 326] on button "Siguiente" at bounding box center [805, 331] width 139 height 34
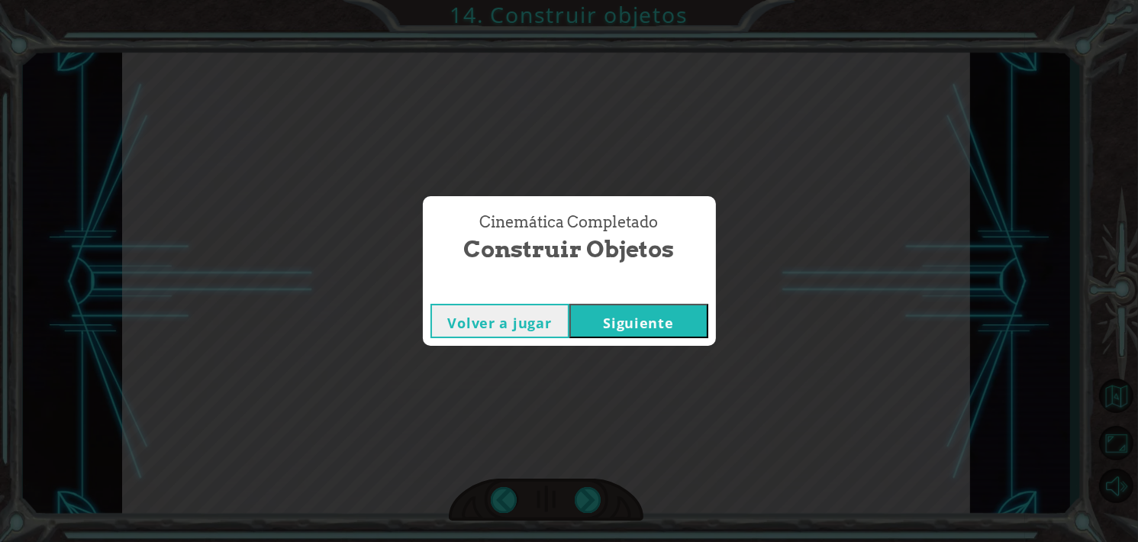
click at [640, 314] on button "Siguiente" at bounding box center [638, 321] width 139 height 34
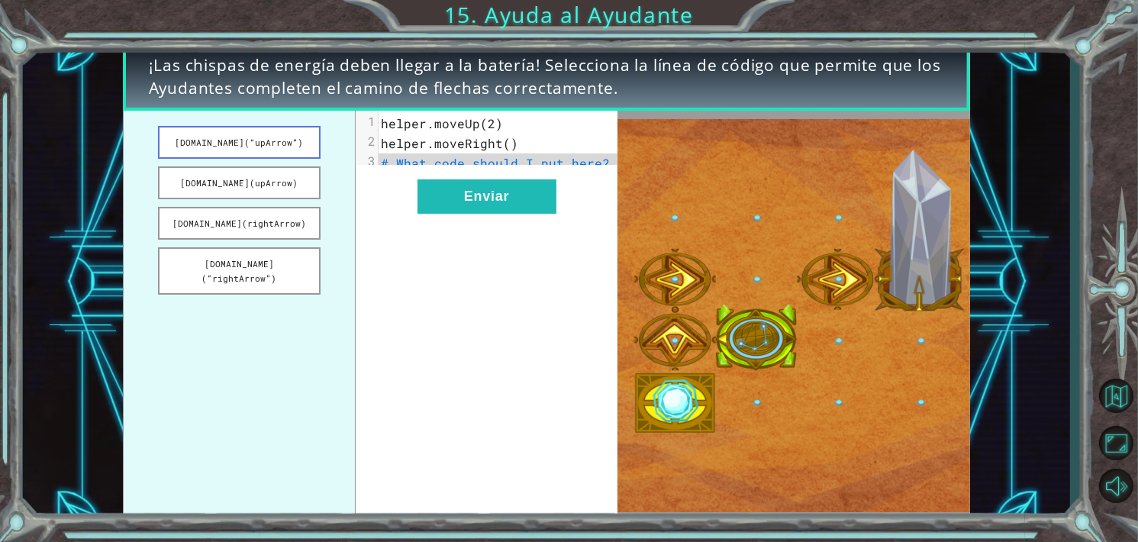
drag, startPoint x: 263, startPoint y: 144, endPoint x: 281, endPoint y: 143, distance: 17.6
click at [281, 143] on button "[DOMAIN_NAME](“upArrow”)" at bounding box center [239, 142] width 163 height 33
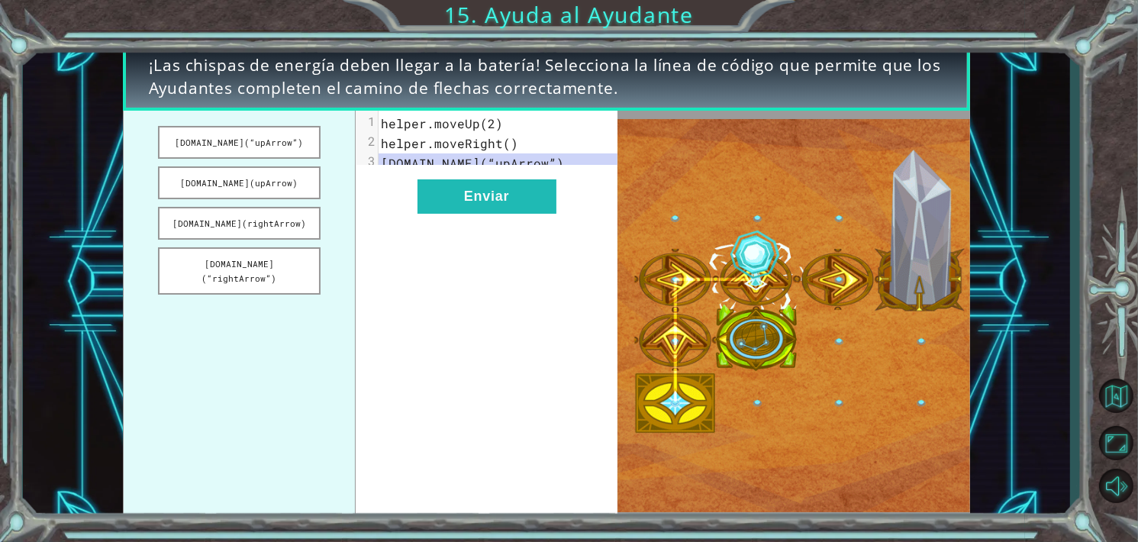
drag, startPoint x: 281, startPoint y: 143, endPoint x: 474, endPoint y: 144, distance: 193.1
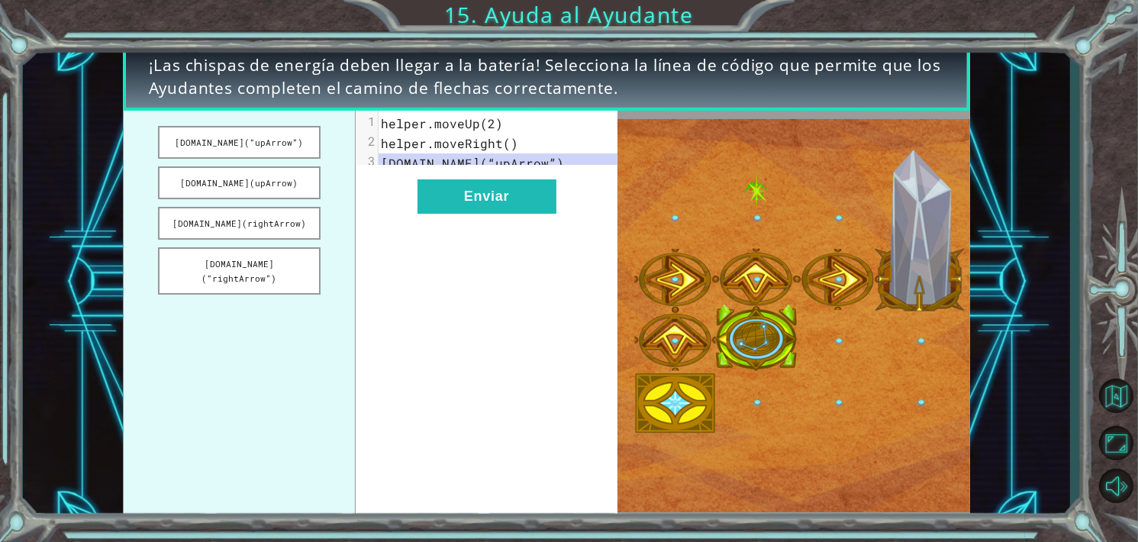
click at [474, 144] on div "[DOMAIN_NAME](“upArrow”) [DOMAIN_NAME](upArrow) [DOMAIN_NAME](rightArrow) [DOMA…" at bounding box center [370, 315] width 495 height 409
click at [466, 206] on button "Enviar" at bounding box center [487, 196] width 139 height 34
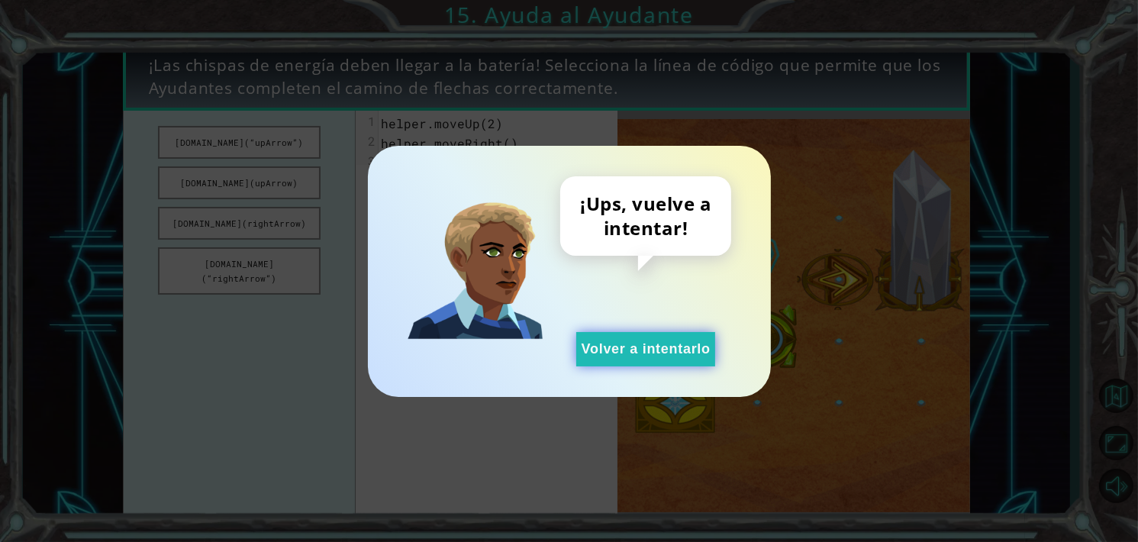
click at [655, 348] on button "Volver a intentarlo" at bounding box center [645, 349] width 139 height 34
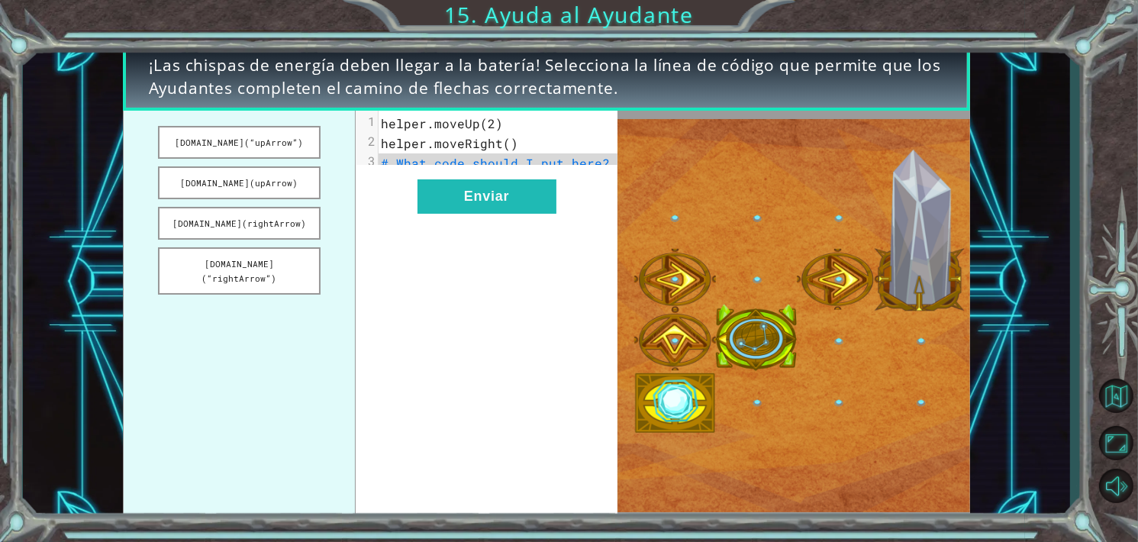
click at [499, 130] on pre "helper.moveUp(2)" at bounding box center [504, 124] width 250 height 20
drag, startPoint x: 499, startPoint y: 118, endPoint x: 369, endPoint y: 122, distance: 130.6
click at [379, 122] on div "1 helper.moveUp(2)" at bounding box center [504, 124] width 250 height 20
click at [509, 141] on span "helper.moveRight()" at bounding box center [449, 143] width 137 height 16
drag, startPoint x: 525, startPoint y: 208, endPoint x: 479, endPoint y: 308, distance: 109.6
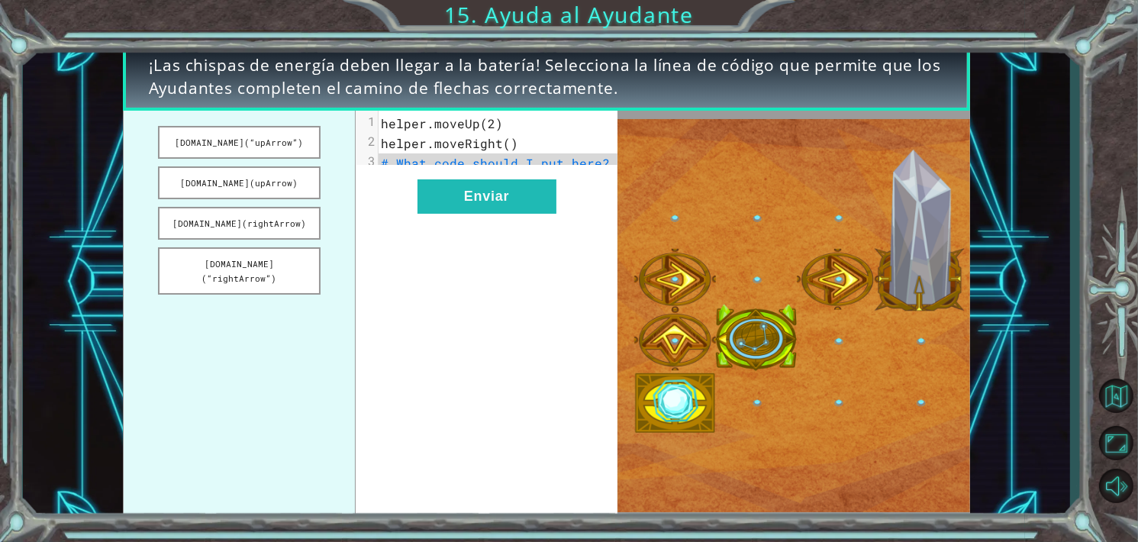
click at [479, 308] on div "x 1 helper.moveUp(2) 2 helper.moveRight() 3 # What code should I put here? Envi…" at bounding box center [487, 315] width 262 height 409
click at [299, 262] on button "[DOMAIN_NAME](“rightArrow”)" at bounding box center [239, 270] width 163 height 47
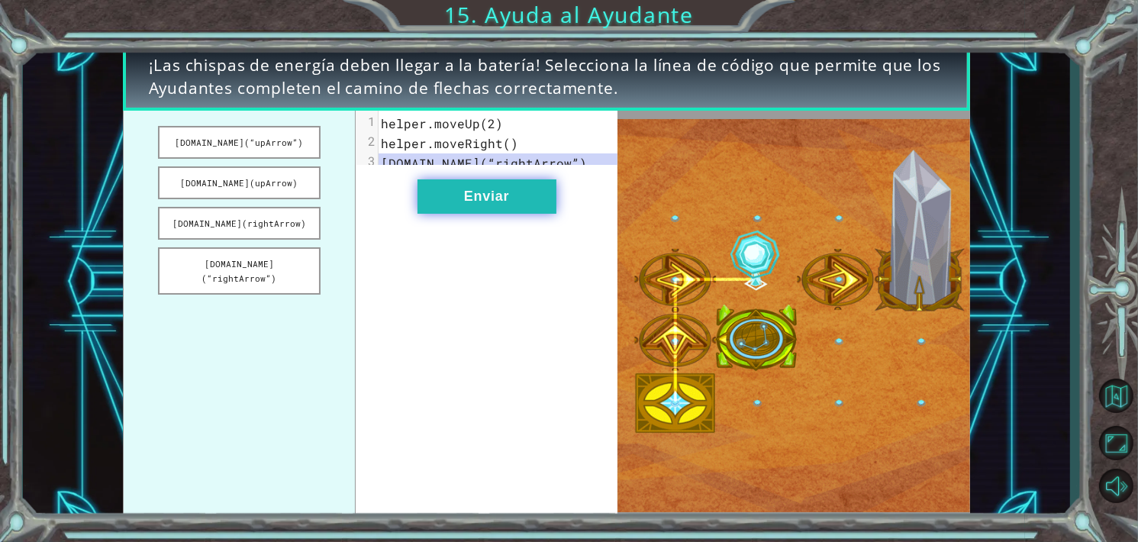
click at [457, 212] on button "Enviar" at bounding box center [487, 196] width 139 height 34
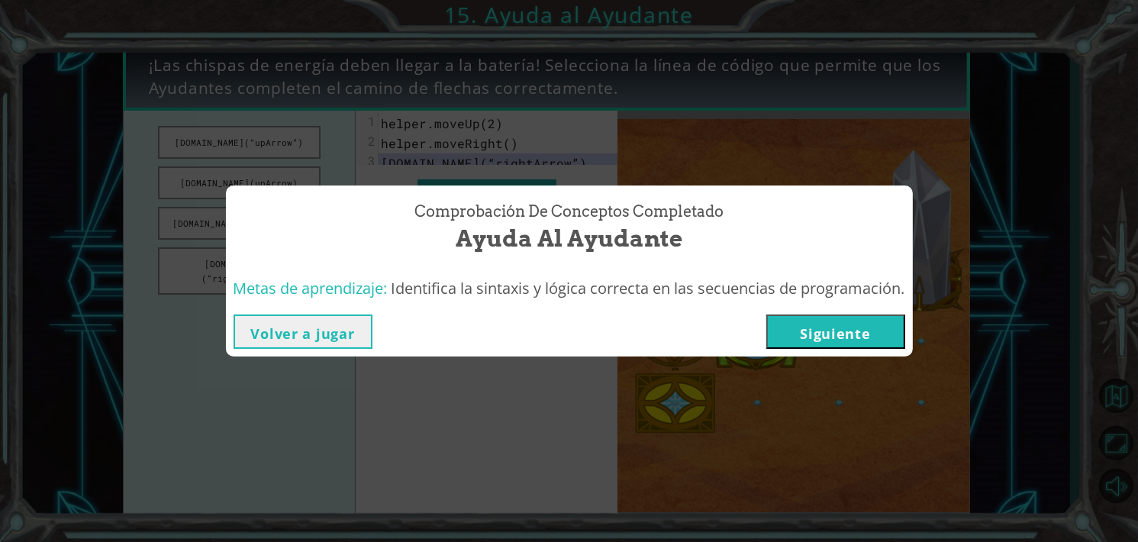
click at [833, 343] on button "Siguiente" at bounding box center [835, 331] width 139 height 34
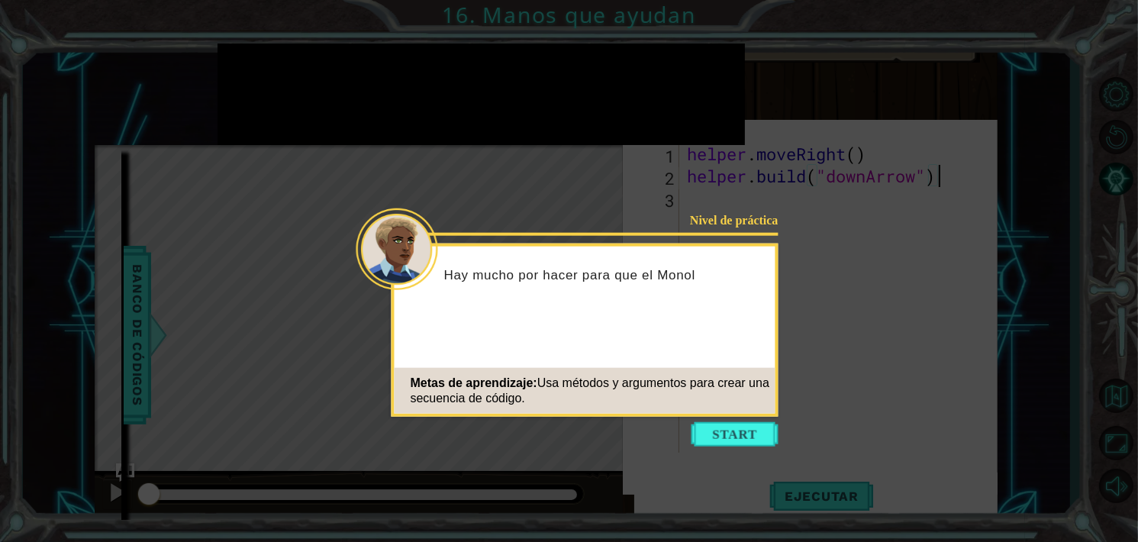
click at [760, 418] on icon at bounding box center [569, 271] width 1138 height 542
click at [772, 434] on button "Start" at bounding box center [735, 434] width 87 height 24
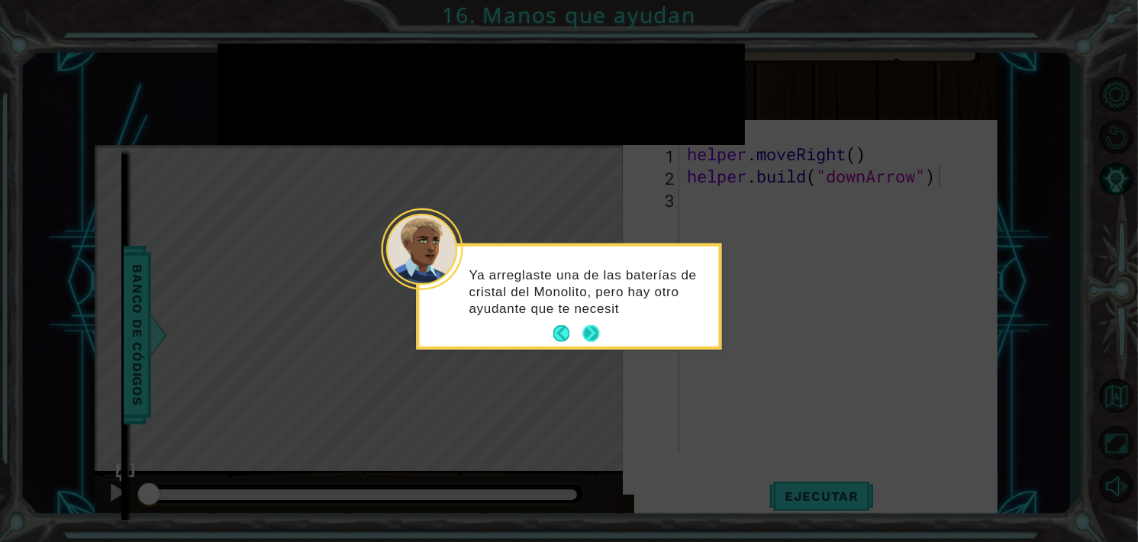
click at [597, 331] on button "Next" at bounding box center [591, 333] width 17 height 17
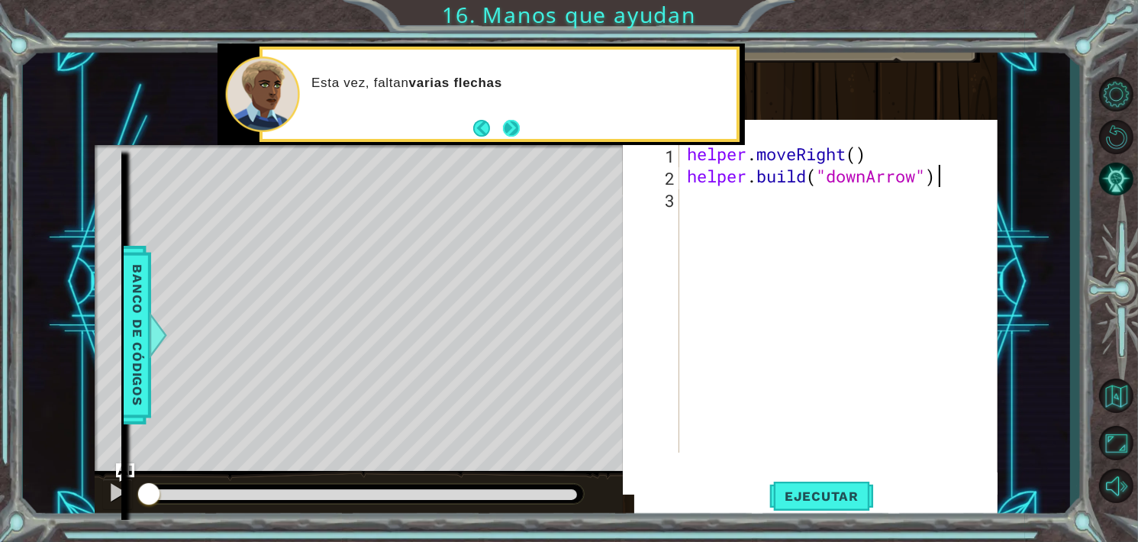
click at [520, 121] on button "Next" at bounding box center [511, 128] width 17 height 17
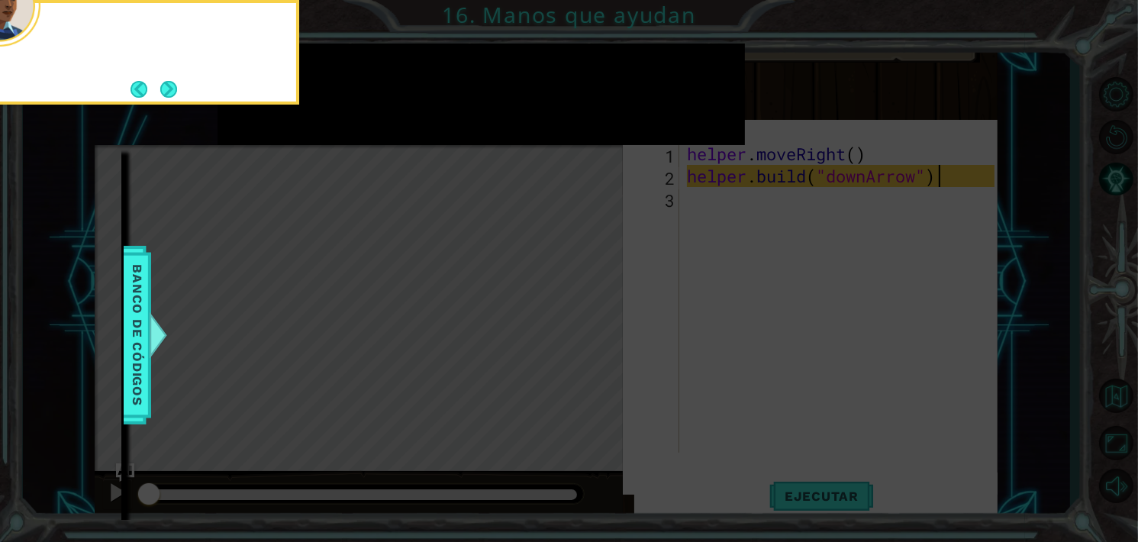
scroll to position [8, 0]
click at [160, 89] on button "Next" at bounding box center [168, 89] width 17 height 17
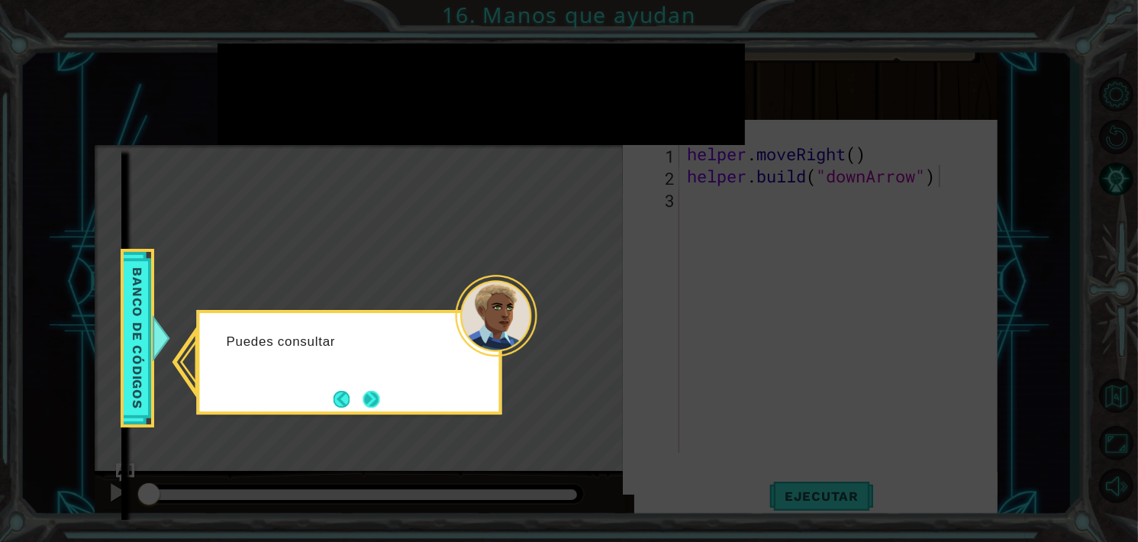
click at [371, 391] on button "Next" at bounding box center [371, 399] width 17 height 17
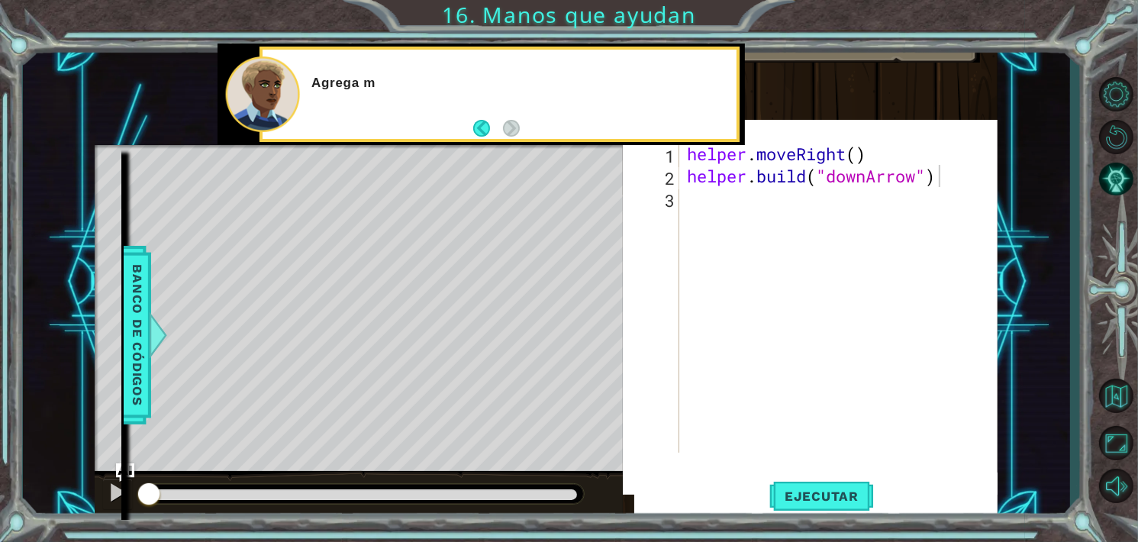
click at [680, 198] on div "[DOMAIN_NAME]("downArrow") 1 2 3 helper . moveRight ( ) helper . build ( "downA…" at bounding box center [820, 298] width 349 height 310
click at [700, 199] on div "helper . moveRight ( ) helper . build ( "downArrow" )" at bounding box center [843, 320] width 318 height 354
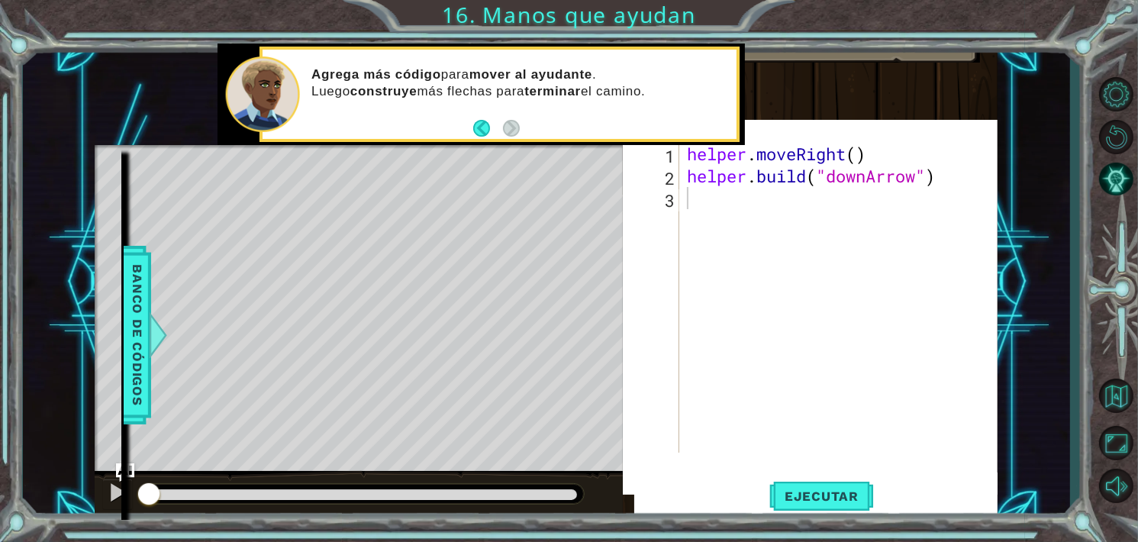
click at [685, 231] on div "helper . moveRight ( ) helper . build ( "downArrow" )" at bounding box center [843, 320] width 318 height 354
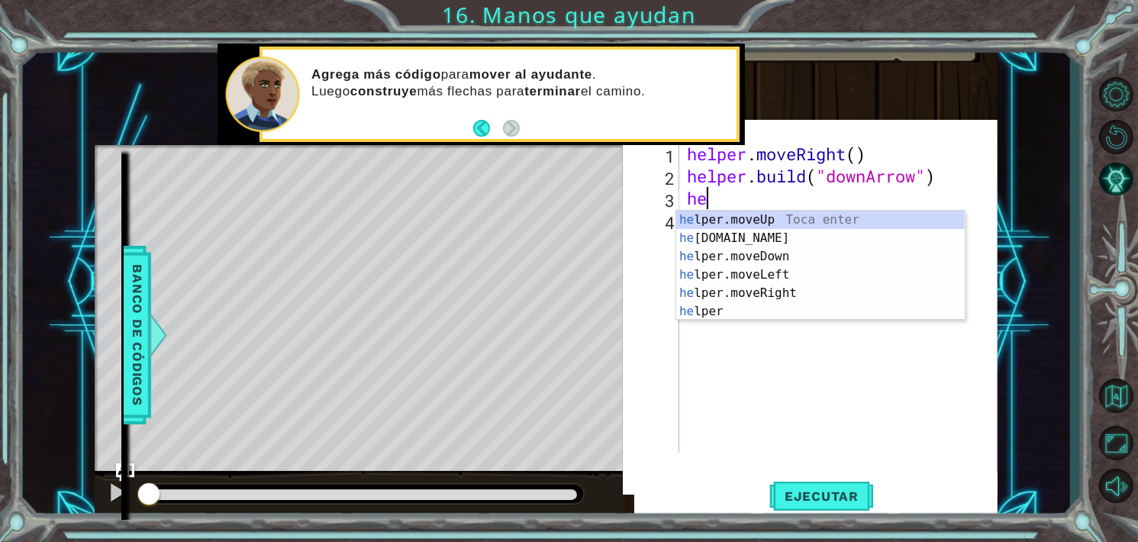
scroll to position [0, 0]
click at [778, 288] on div "he lper.moveUp Toca enter he [DOMAIN_NAME] Toca enter he lper.moveDown Toca ent…" at bounding box center [820, 284] width 289 height 147
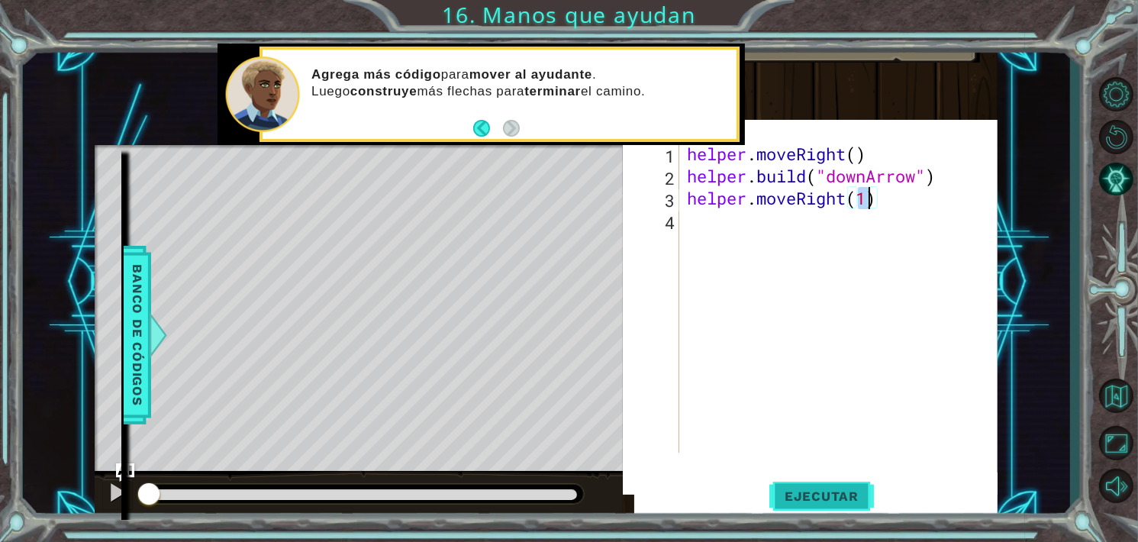
type textarea "helper.moveRight(1)"
click at [833, 490] on span "Ejecutar" at bounding box center [821, 496] width 105 height 15
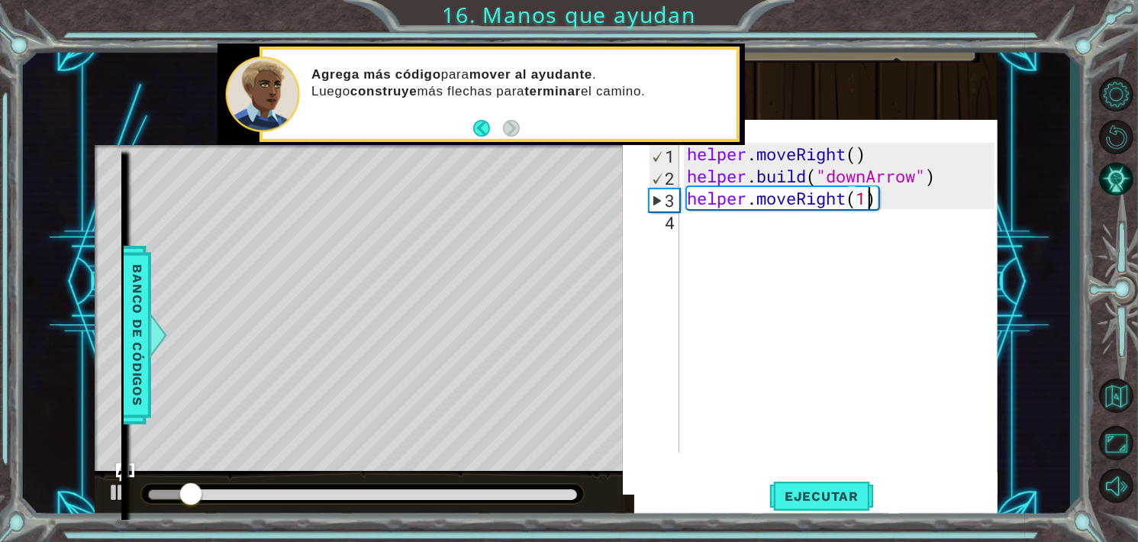
drag, startPoint x: 833, startPoint y: 490, endPoint x: 734, endPoint y: 235, distance: 273.6
click at [734, 235] on div "helper . moveRight ( ) helper . build ( "downArrow" ) helper . moveRight ( 1 )" at bounding box center [843, 320] width 318 height 354
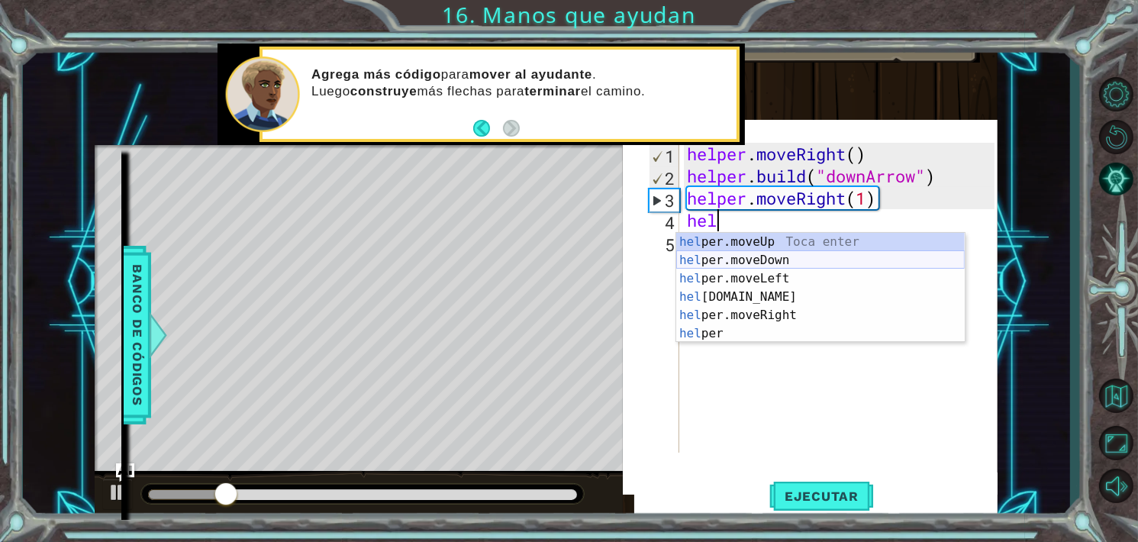
click at [771, 261] on div "hel per.moveUp Toca enter hel per.moveDown Toca enter hel per.moveLeft Toca ent…" at bounding box center [820, 306] width 289 height 147
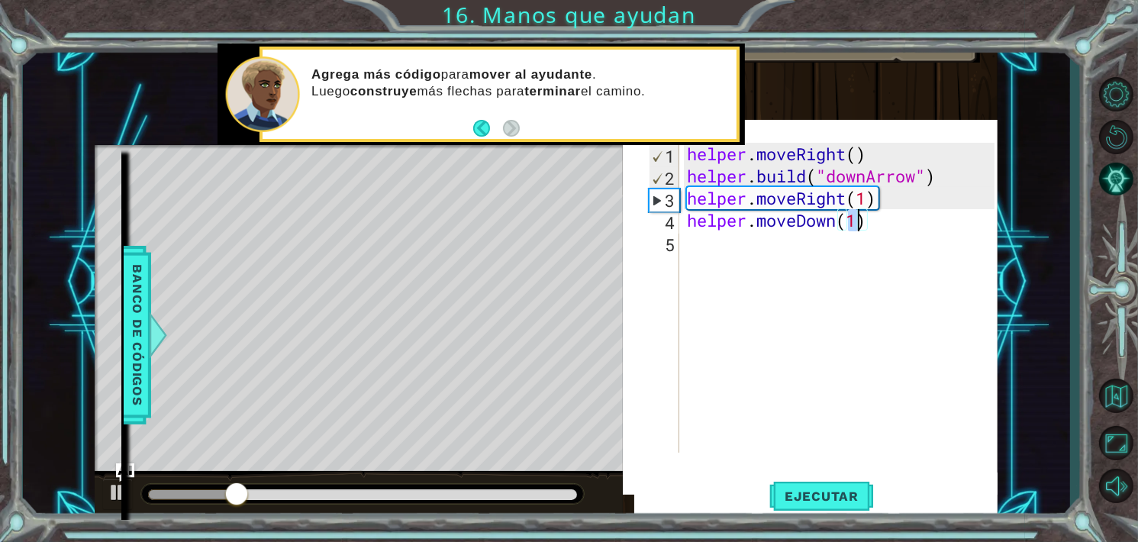
click at [671, 219] on div "4" at bounding box center [664, 222] width 31 height 22
type textarea "helper.moveRight()"
click at [708, 238] on div "helper . moveRight ( ) helper . build ( "downArrow" ) helper . moveRight ( 1 ) …" at bounding box center [843, 320] width 318 height 354
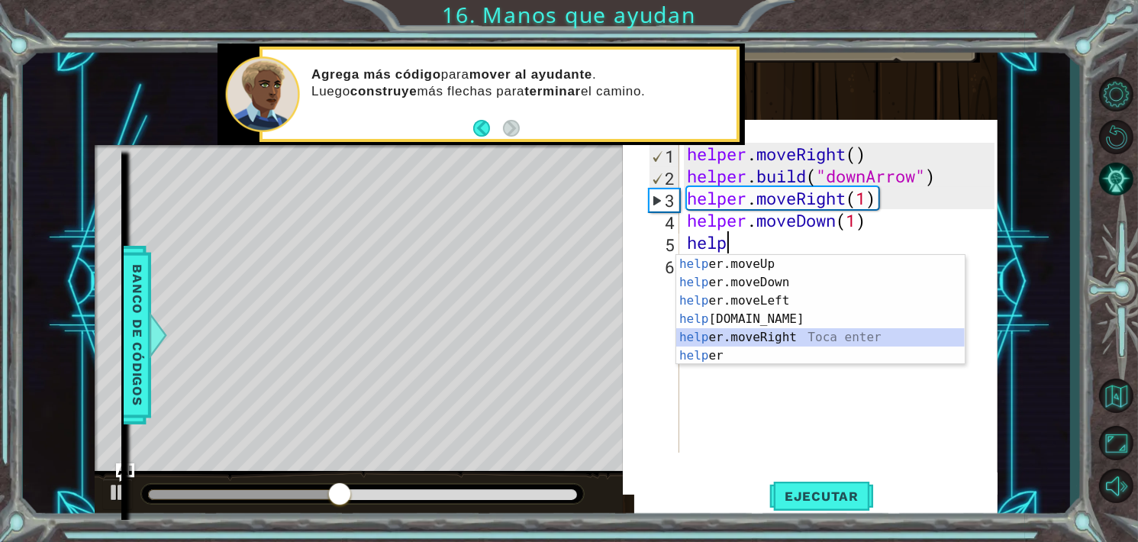
click at [779, 337] on div "help er.moveUp Toca enter help er.moveDown Toca enter help er.moveLeft Toca ent…" at bounding box center [820, 328] width 289 height 147
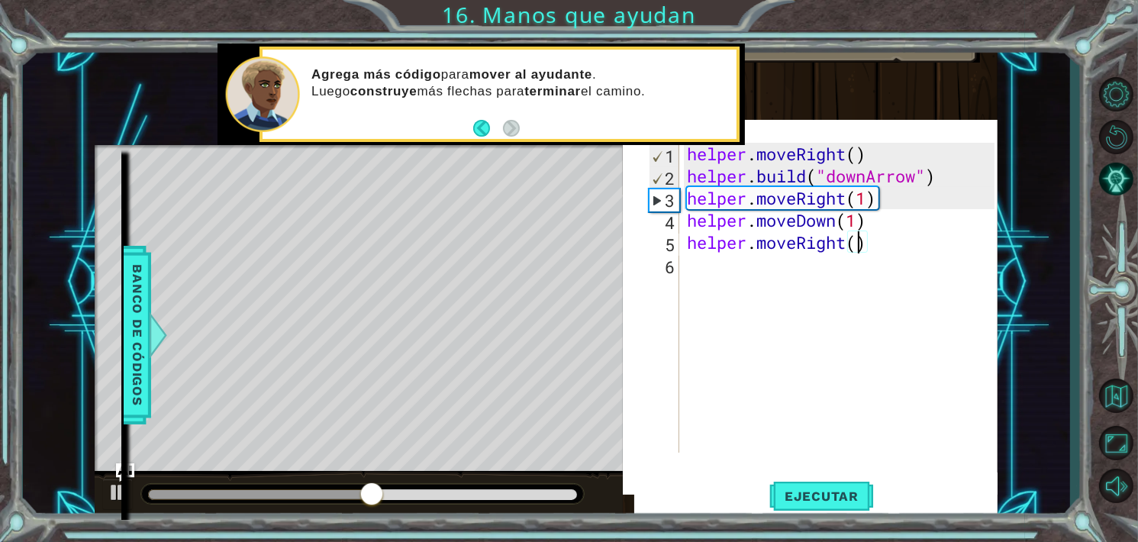
type textarea "helper.moveRight(3)"
click at [779, 276] on div "helper . moveRight ( ) helper . build ( "downArrow" ) helper . moveRight ( 1 ) …" at bounding box center [843, 320] width 318 height 354
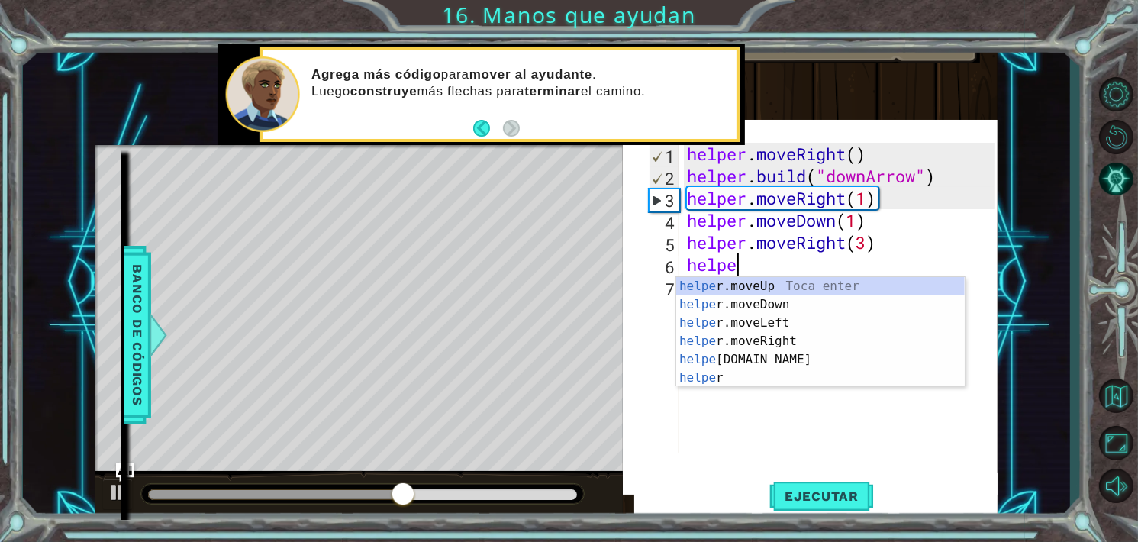
scroll to position [0, 2]
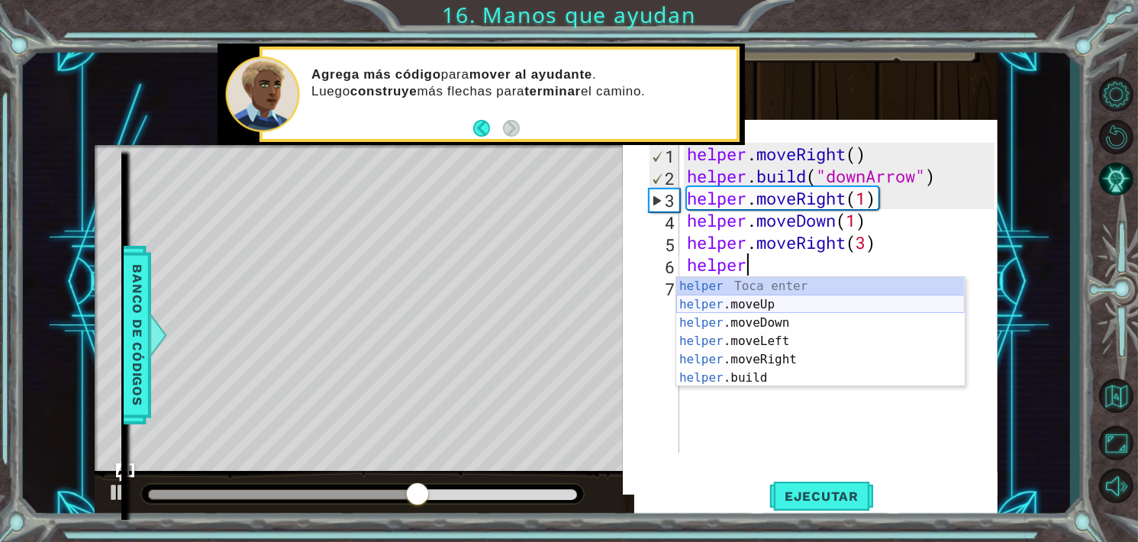
click at [796, 297] on div "helper Toca enter helper .moveUp Toca enter helper .moveDown Toca enter helper …" at bounding box center [820, 350] width 289 height 147
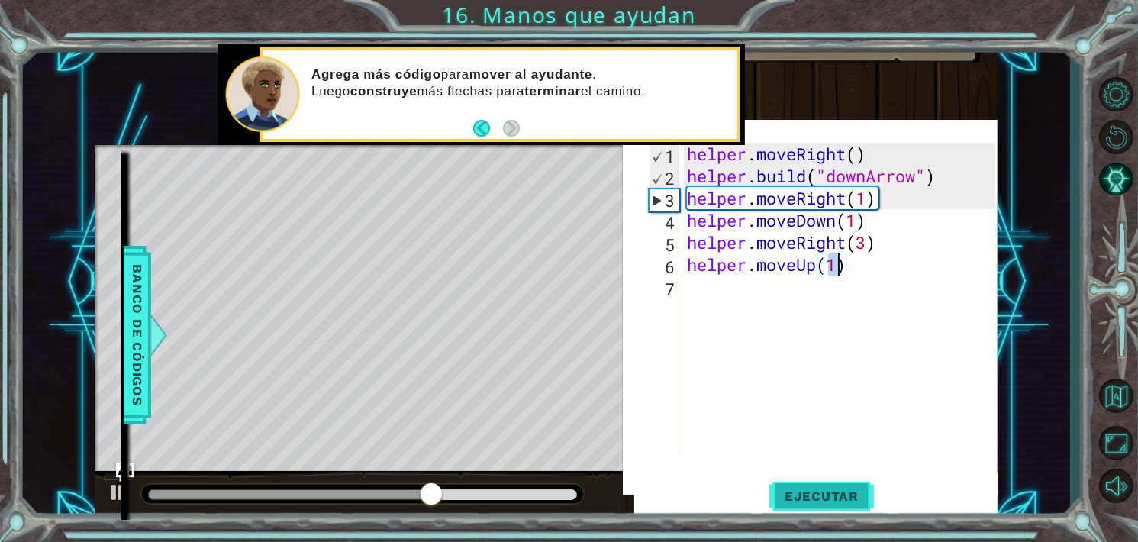
click at [829, 502] on span "Ejecutar" at bounding box center [821, 496] width 105 height 15
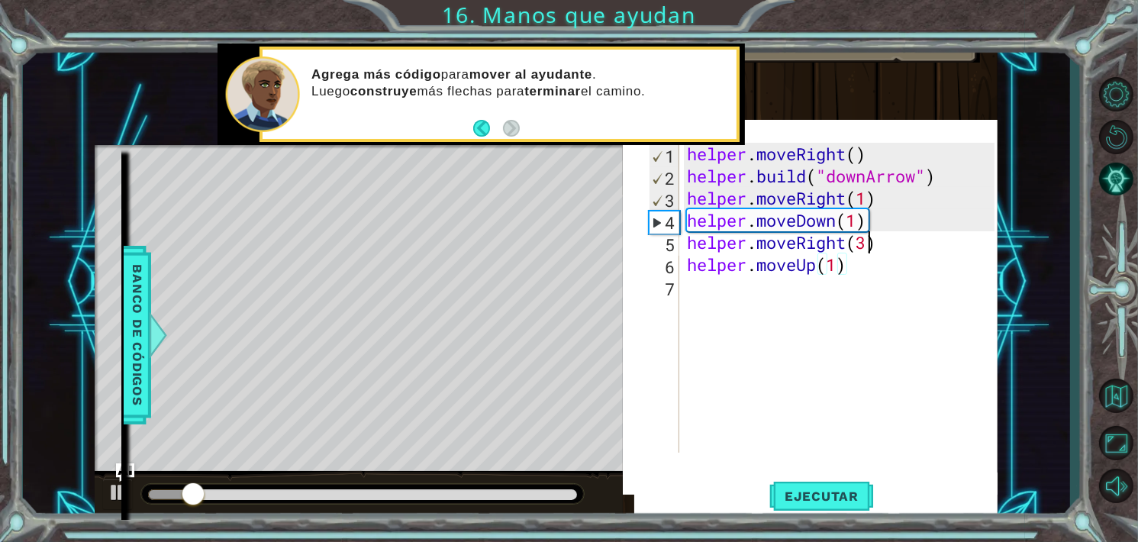
click at [869, 250] on div "helper . moveRight ( ) helper . build ( "downArrow" ) helper . moveRight ( 1 ) …" at bounding box center [843, 320] width 318 height 354
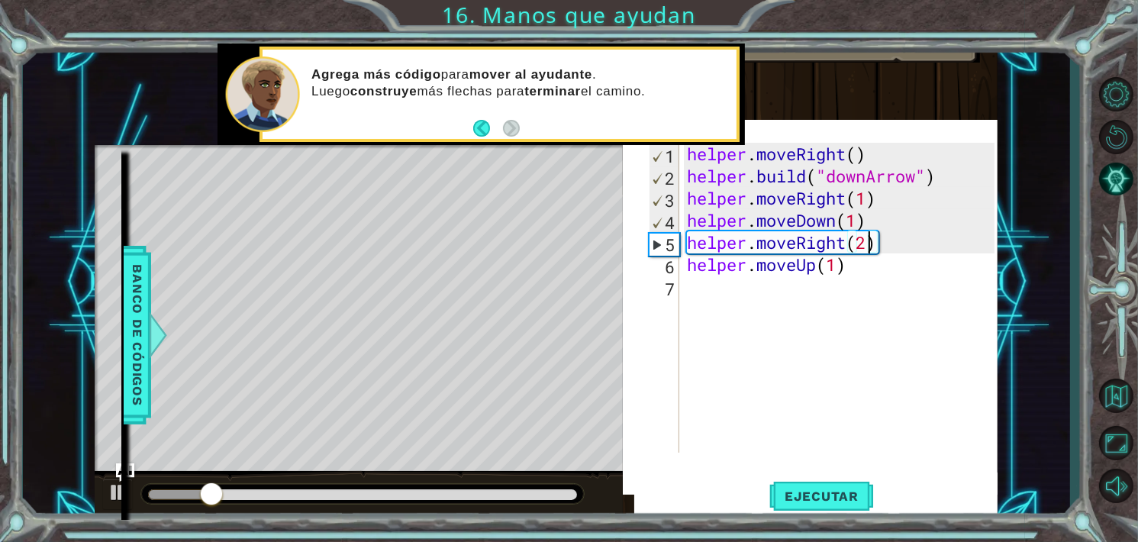
scroll to position [0, 8]
click at [849, 263] on div "helper . moveRight ( ) helper . build ( "downArrow" ) helper . moveRight ( 1 ) …" at bounding box center [843, 320] width 318 height 354
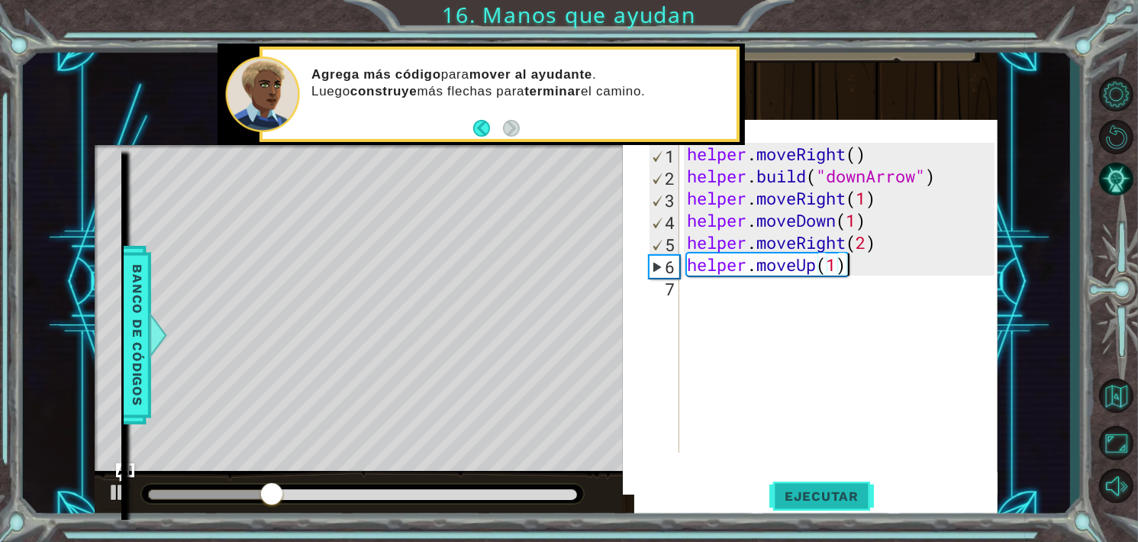
click at [811, 492] on span "Ejecutar" at bounding box center [821, 496] width 105 height 15
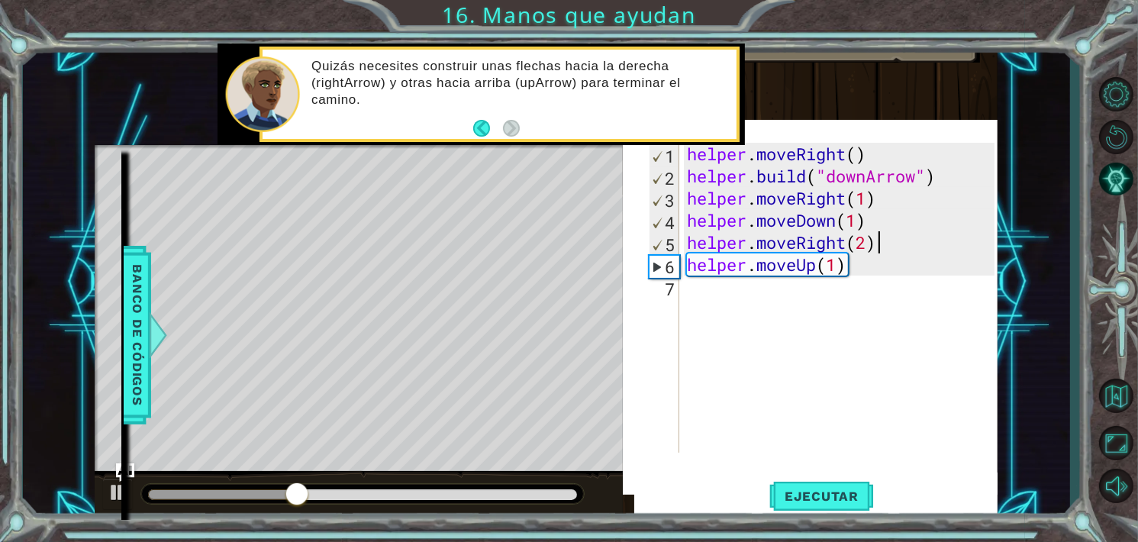
click at [894, 237] on div "helper . moveRight ( ) helper . build ( "downArrow" ) helper . moveRight ( 1 ) …" at bounding box center [843, 320] width 318 height 354
click at [885, 227] on div "helper . moveRight ( ) helper . build ( "downArrow" ) helper . moveRight ( 1 ) …" at bounding box center [843, 320] width 318 height 354
type textarea "helper.moveDown(1)"
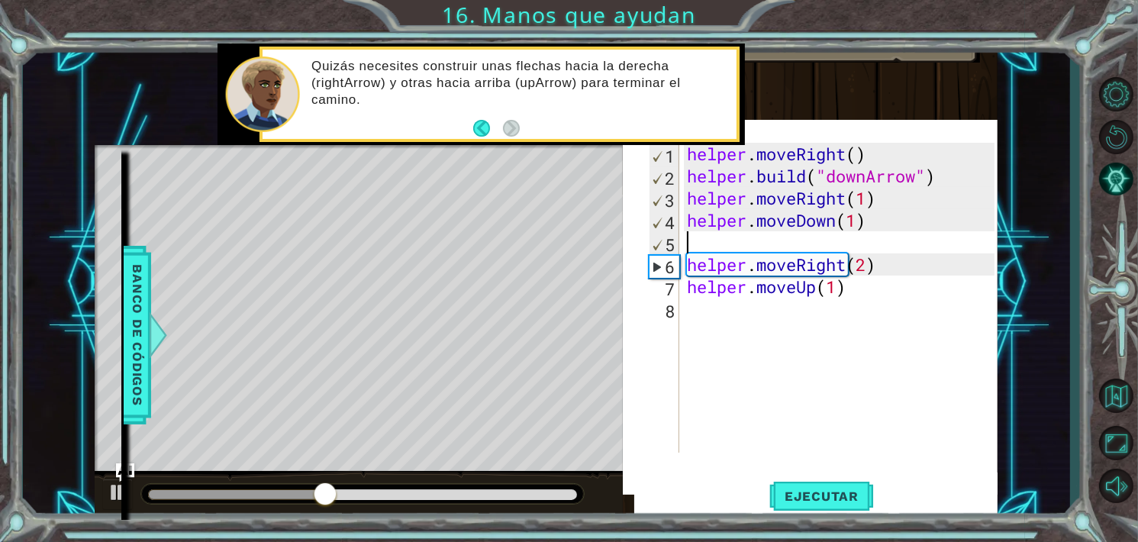
click at [741, 230] on div "helper . moveRight ( ) helper . build ( "downArrow" ) helper . moveRight ( 1 ) …" at bounding box center [843, 320] width 318 height 354
type textarea "helper.moveDown(1)"
click at [739, 229] on div "helper . moveRight ( ) helper . build ( "downArrow" ) helper . moveRight ( 1 ) …" at bounding box center [843, 320] width 318 height 354
click at [747, 230] on div "helper . moveRight ( ) helper . build ( "downArrow" ) helper . moveRight ( 1 ) …" at bounding box center [843, 320] width 318 height 354
click at [790, 241] on div "helper . moveRight ( ) helper . build ( "downArrow" ) helper . moveRight ( 1 ) …" at bounding box center [843, 320] width 318 height 354
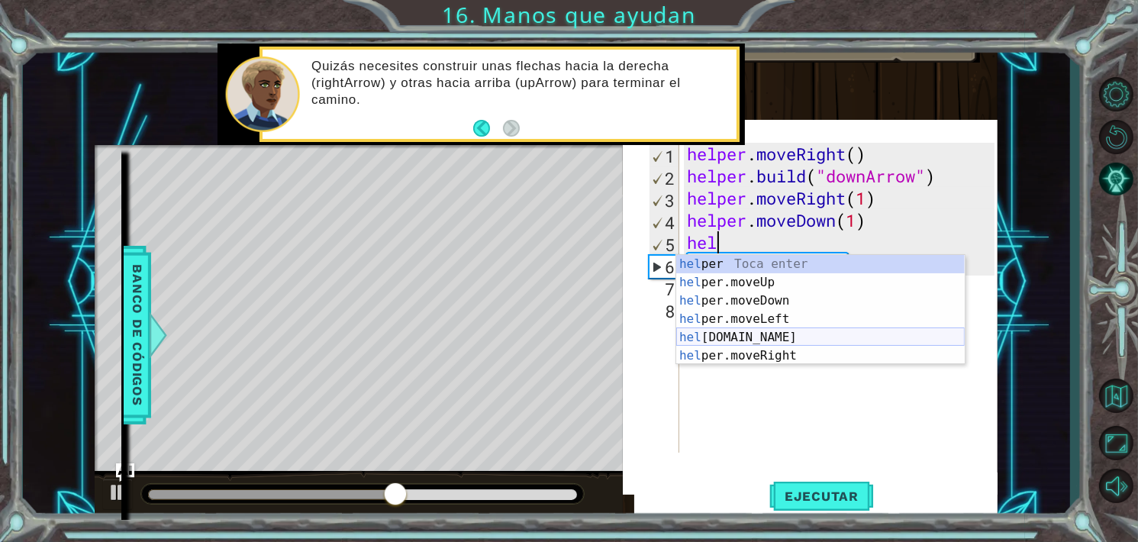
click at [803, 338] on div "hel per Toca enter hel per.moveUp Toca enter hel per.moveDown Toca enter hel pe…" at bounding box center [820, 328] width 289 height 147
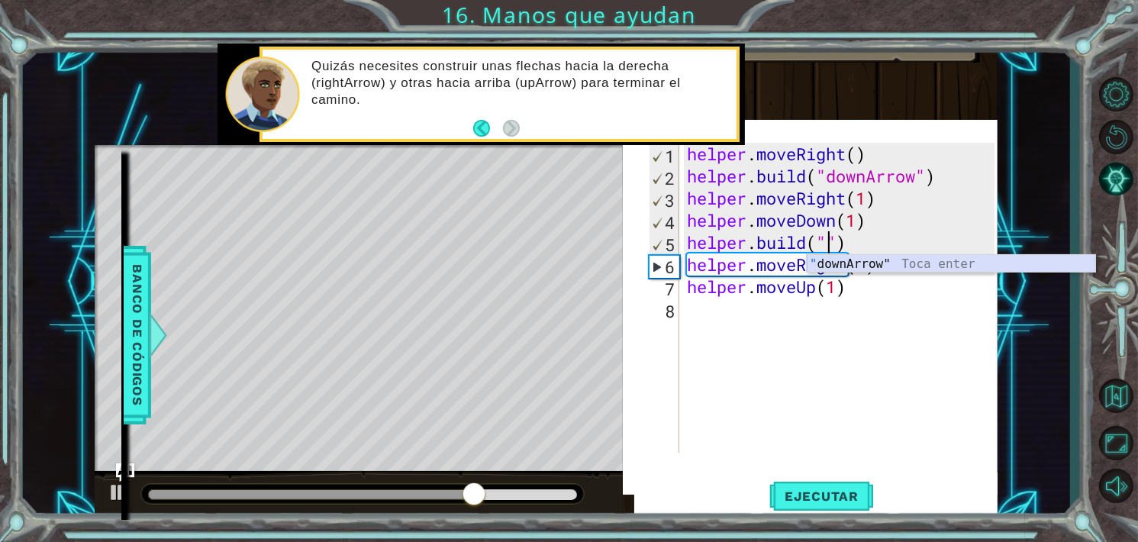
click at [879, 268] on div "" downArrow" Toca enter" at bounding box center [951, 282] width 289 height 55
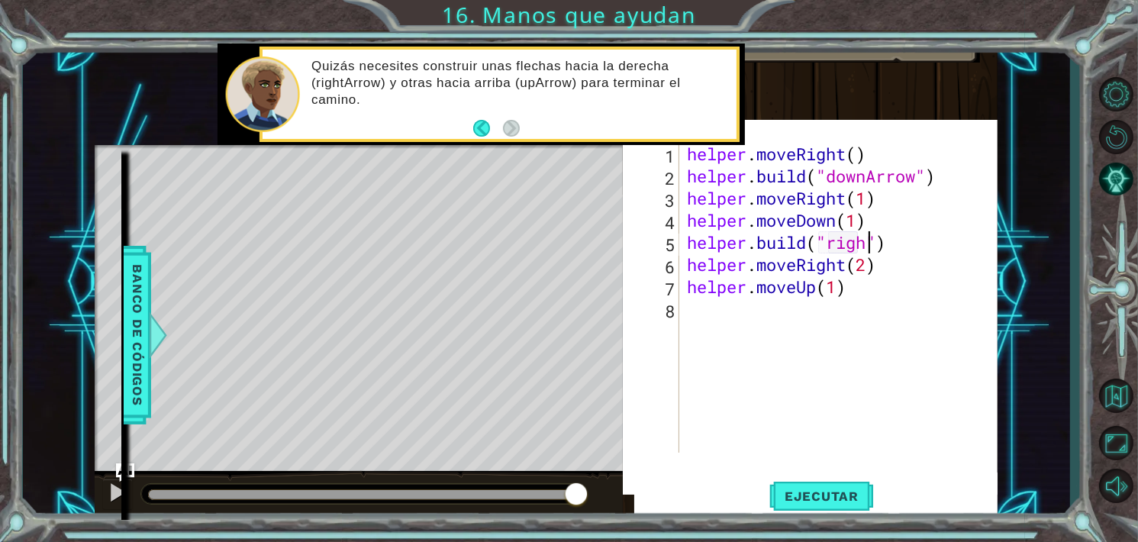
scroll to position [0, 8]
type textarea "[DOMAIN_NAME]("rightArrow")"
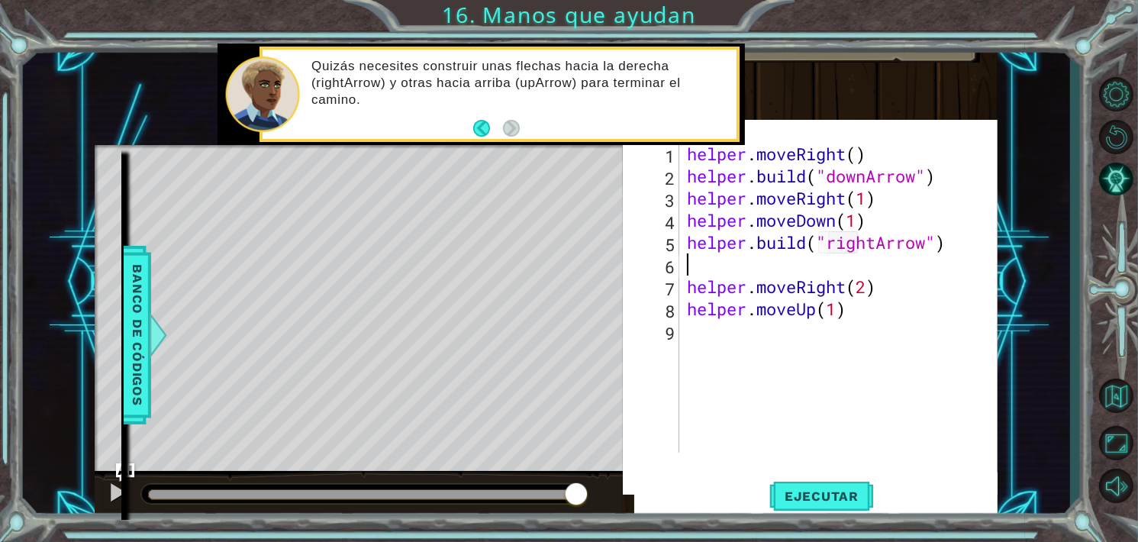
scroll to position [0, 0]
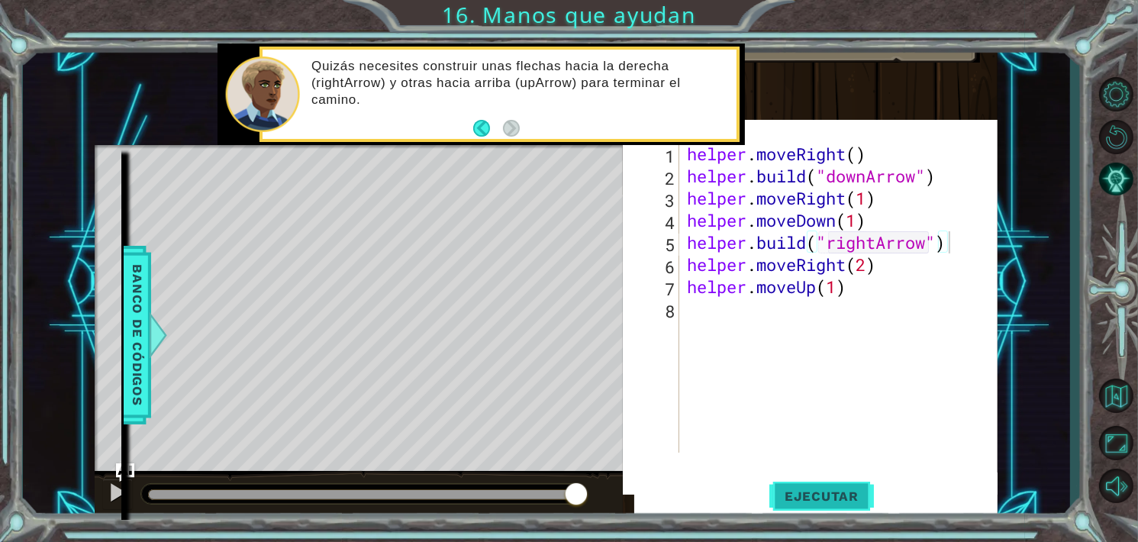
click at [830, 495] on span "Ejecutar" at bounding box center [821, 496] width 105 height 15
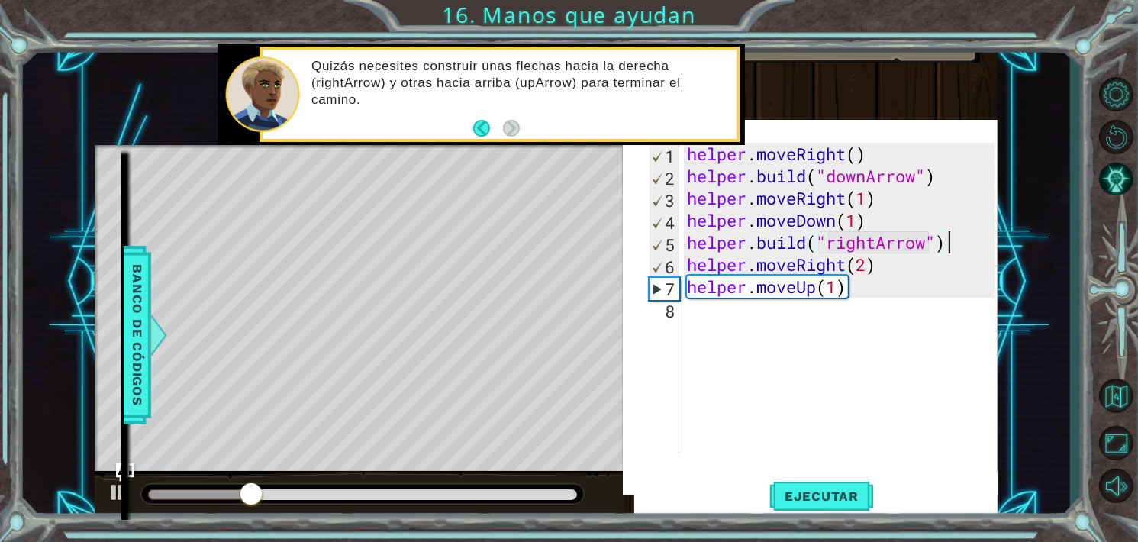
click at [914, 262] on div "helper . moveRight ( ) helper . build ( "downArrow" ) helper . moveRight ( 1 ) …" at bounding box center [843, 320] width 318 height 354
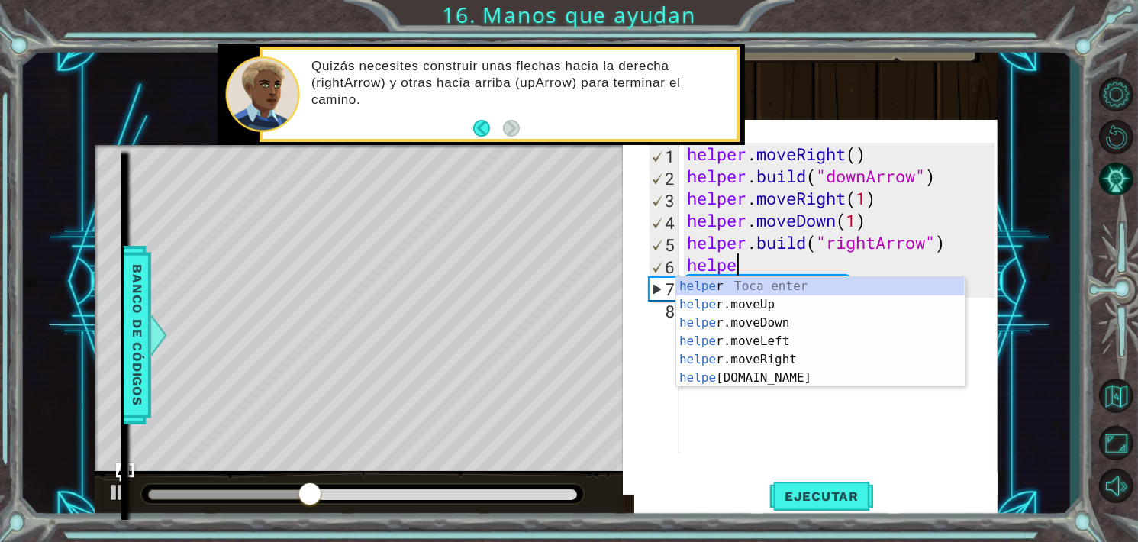
scroll to position [0, 2]
click at [796, 368] on div "helper Toca enter helper .moveUp Toca enter helper .moveDown Toca enter helper …" at bounding box center [820, 350] width 289 height 147
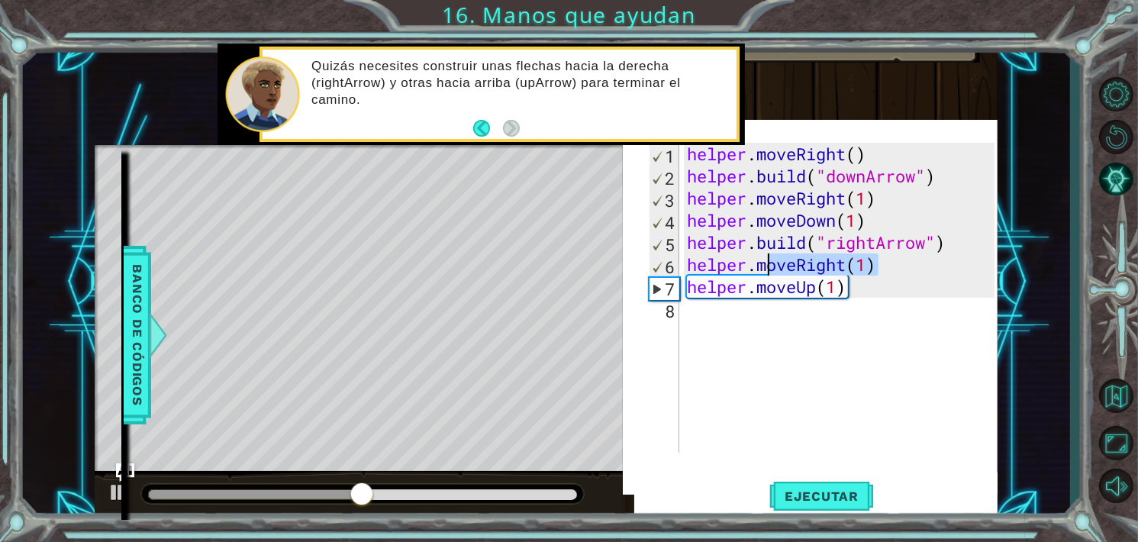
drag, startPoint x: 878, startPoint y: 275, endPoint x: 764, endPoint y: 270, distance: 113.8
click at [764, 270] on div "helper . moveRight ( ) helper . build ( "downArrow" ) helper . moveRight ( 1 ) …" at bounding box center [843, 320] width 318 height 354
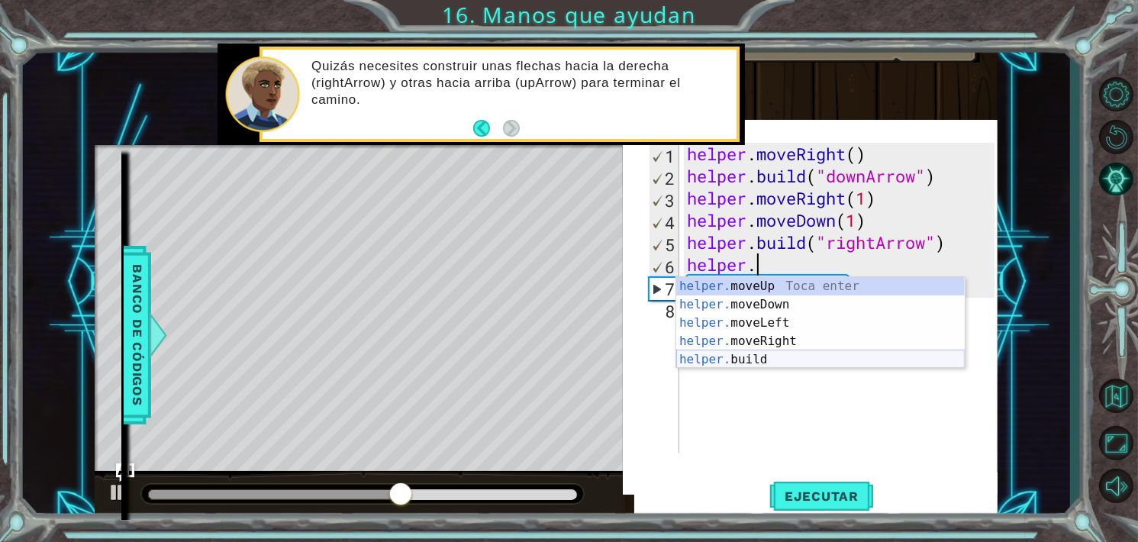
click at [739, 360] on div "helper. moveUp Toca enter helper. moveDown Toca enter helper. moveLeft Toca ent…" at bounding box center [820, 341] width 289 height 128
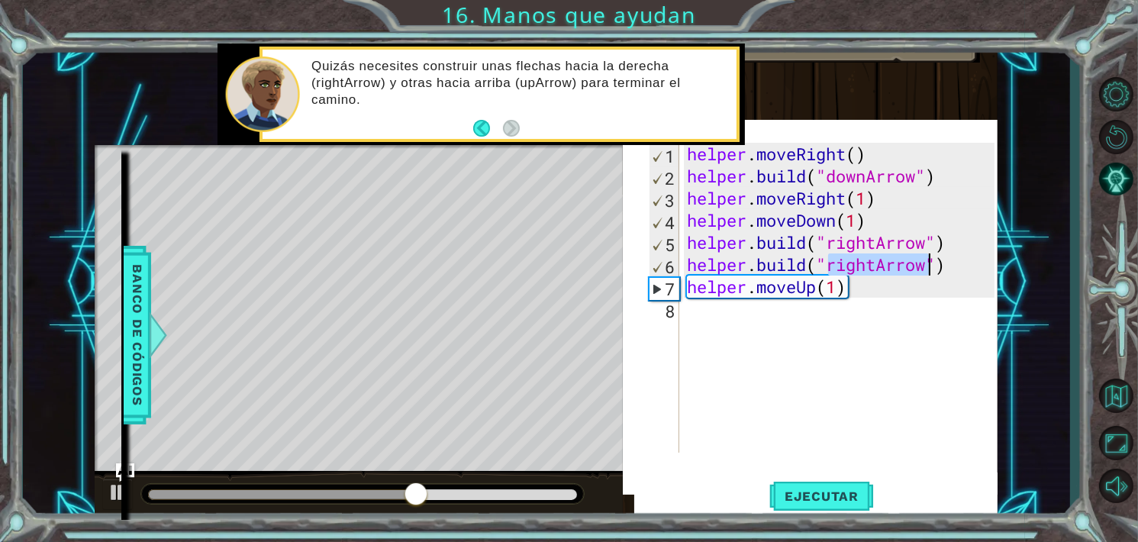
click at [866, 288] on div "helper . moveRight ( ) helper . build ( "downArrow" ) helper . moveRight ( 1 ) …" at bounding box center [843, 320] width 318 height 354
type textarea "helper.moveUp(1)"
click at [891, 287] on div "helper . moveRight ( ) helper . build ( "downArrow" ) helper . moveRight ( 1 ) …" at bounding box center [843, 320] width 318 height 354
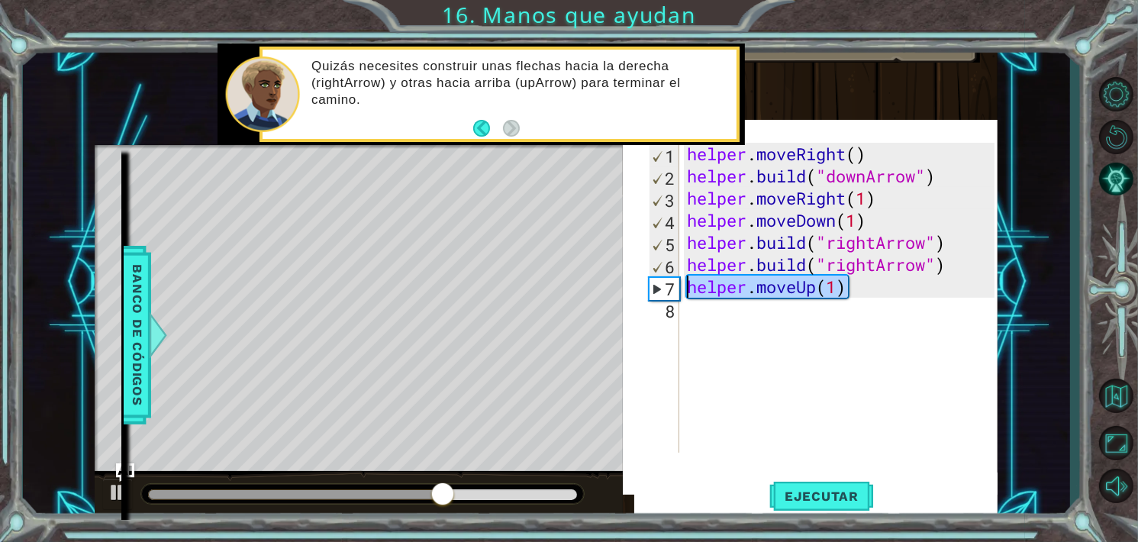
drag, startPoint x: 824, startPoint y: 288, endPoint x: 688, endPoint y: 287, distance: 135.9
click at [688, 287] on div "helper . moveRight ( ) helper . build ( "downArrow" ) helper . moveRight ( 1 ) …" at bounding box center [843, 320] width 318 height 354
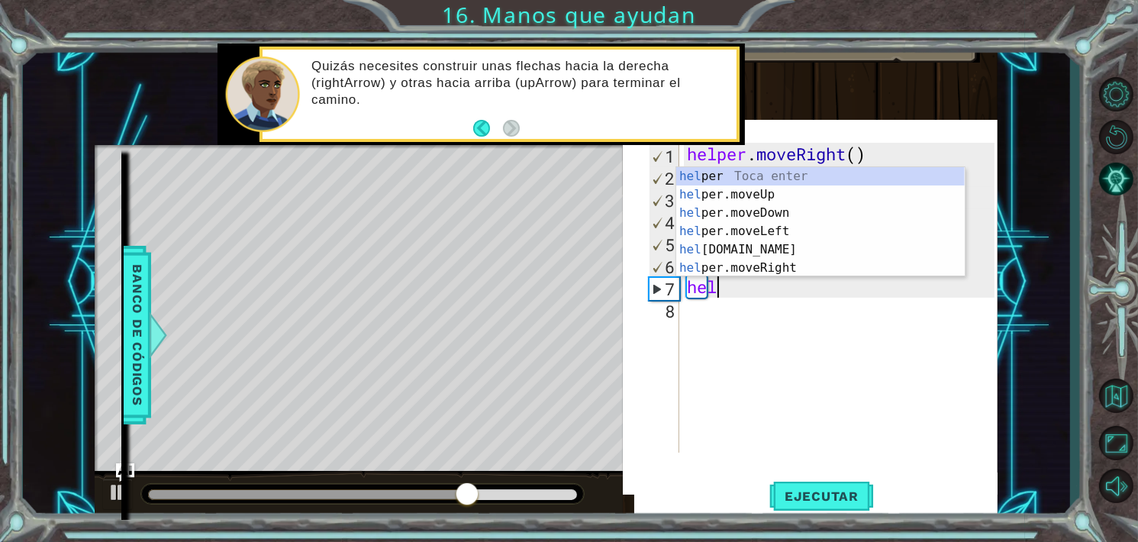
scroll to position [0, 0]
click at [736, 245] on div "hel per Toca enter hel per.moveUp Toca enter hel per.moveDown Toca enter hel pe…" at bounding box center [820, 240] width 289 height 147
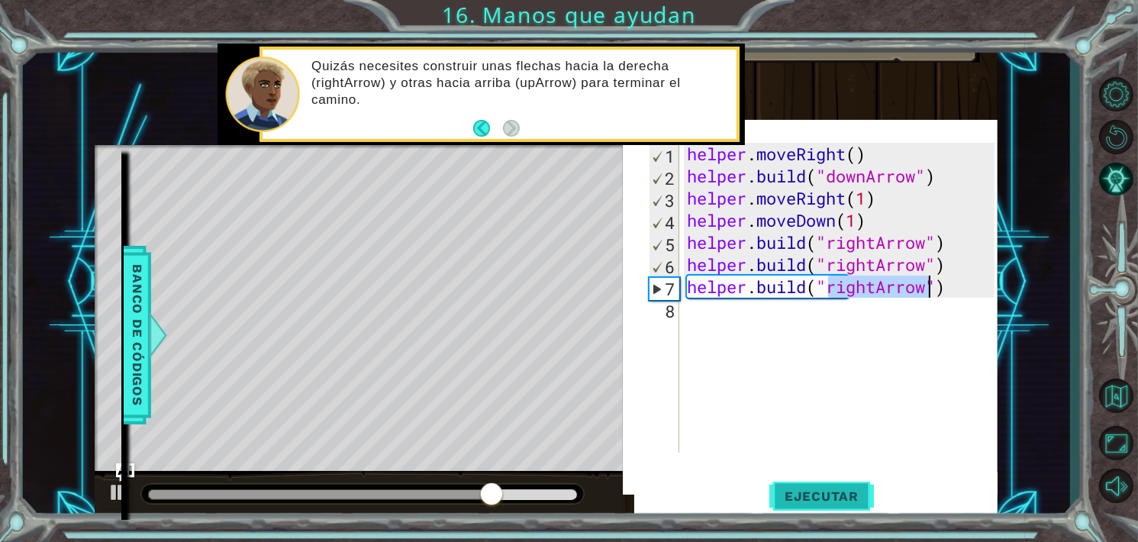
type textarea "[DOMAIN_NAME]("rightArrow")"
click at [848, 478] on button "Ejecutar" at bounding box center [821, 496] width 105 height 47
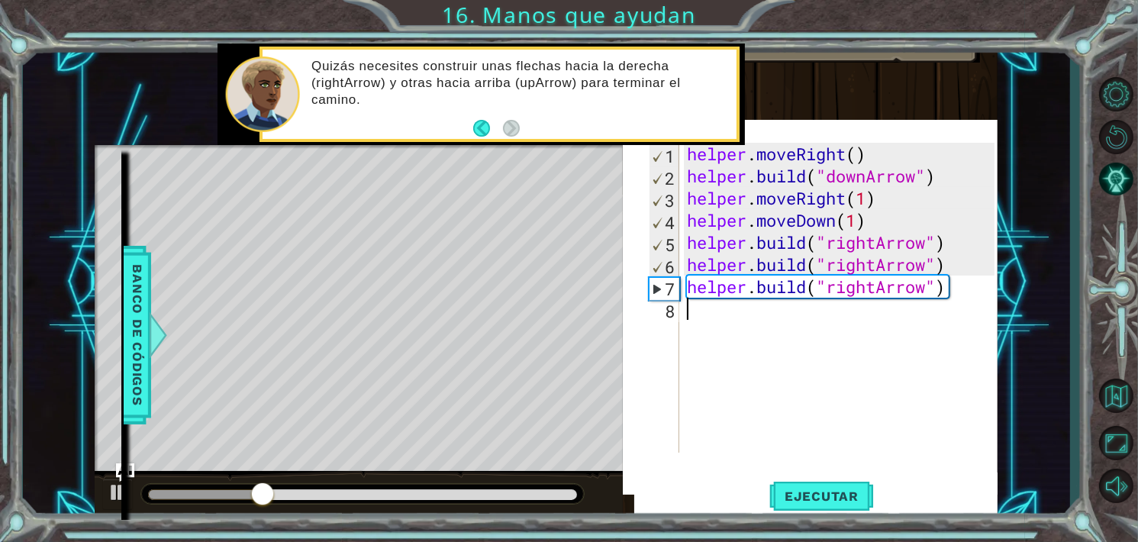
click at [756, 312] on div "helper . moveRight ( ) helper . build ( "downArrow" ) helper . moveRight ( 1 ) …" at bounding box center [843, 320] width 318 height 354
click at [763, 318] on div "helper . moveRight ( ) helper . build ( "downArrow" ) helper . moveRight ( 1 ) …" at bounding box center [843, 320] width 318 height 354
click at [779, 318] on div "helper . moveRight ( ) helper . build ( "downArrow" ) helper . moveRight ( 1 ) …" at bounding box center [843, 320] width 318 height 354
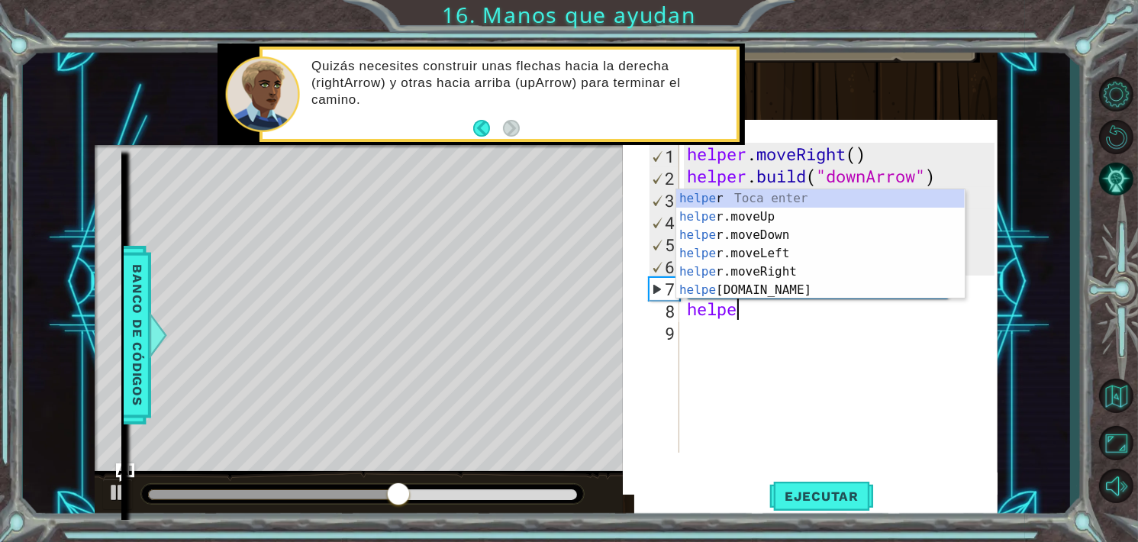
scroll to position [0, 2]
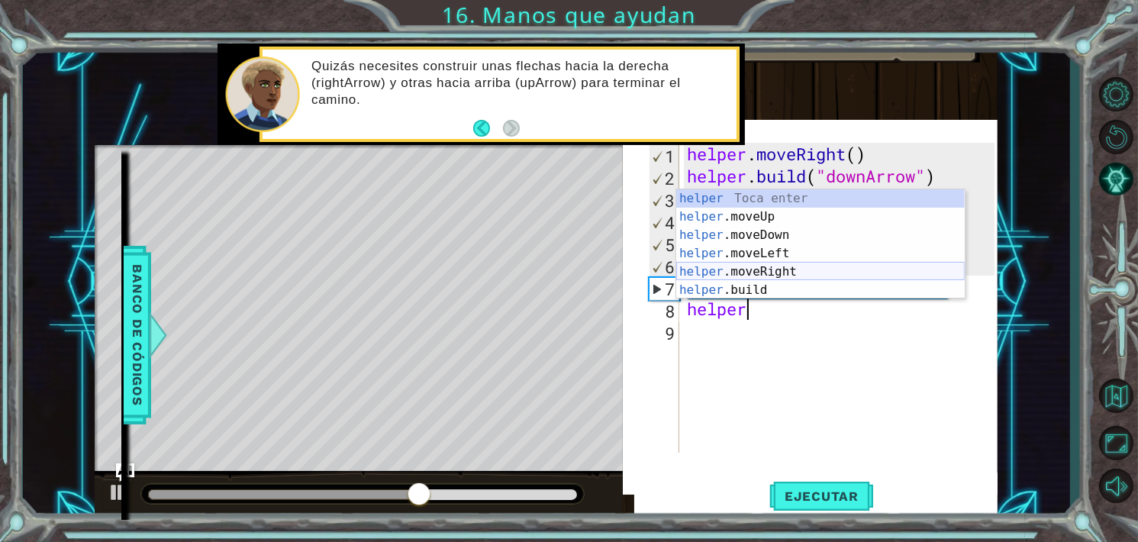
click at [786, 282] on div "helper Toca enter helper .moveUp Toca enter helper .moveDown Toca enter helper …" at bounding box center [820, 262] width 289 height 147
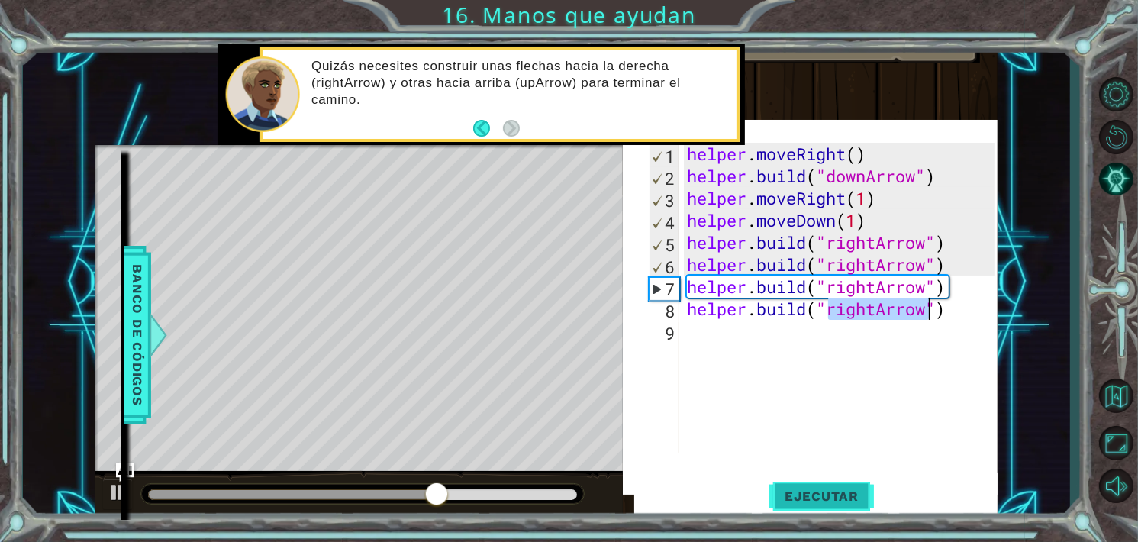
click at [805, 486] on button "Ejecutar" at bounding box center [821, 496] width 105 height 47
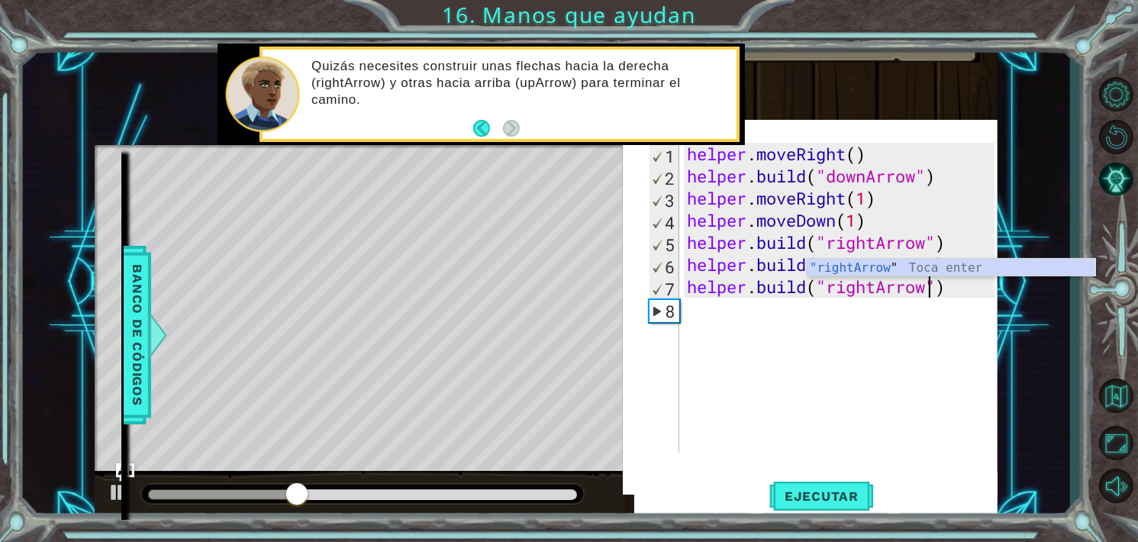
scroll to position [0, 0]
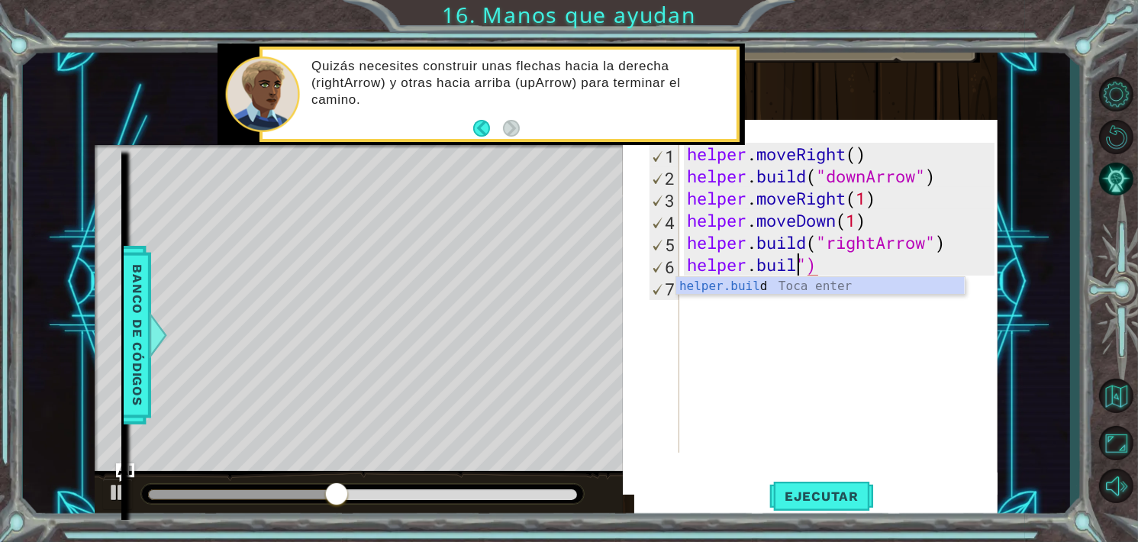
type textarea "[DOMAIN_NAME]("rightArrow"")"
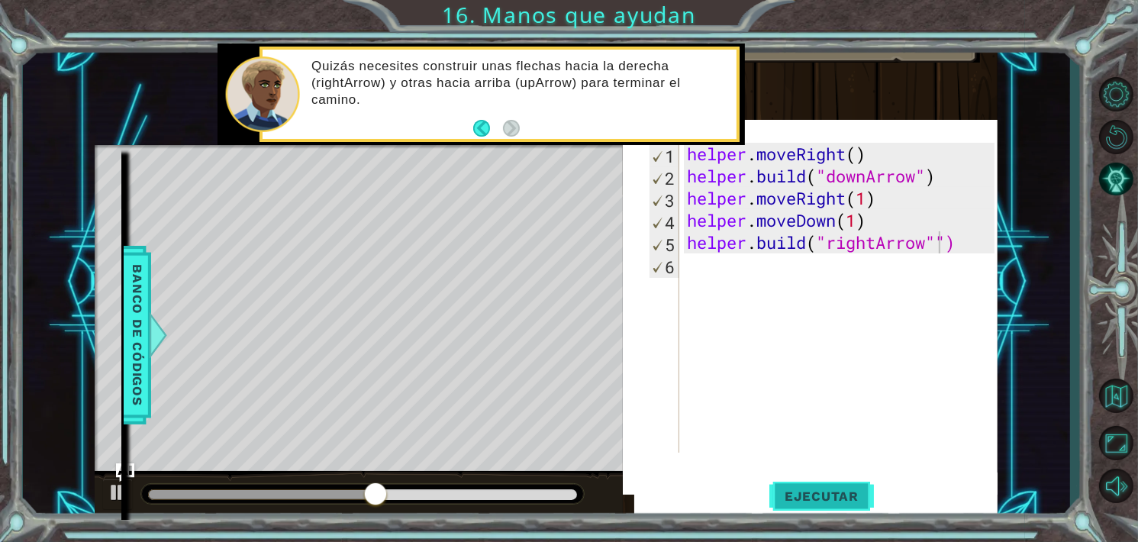
click at [851, 489] on span "Ejecutar" at bounding box center [821, 496] width 105 height 15
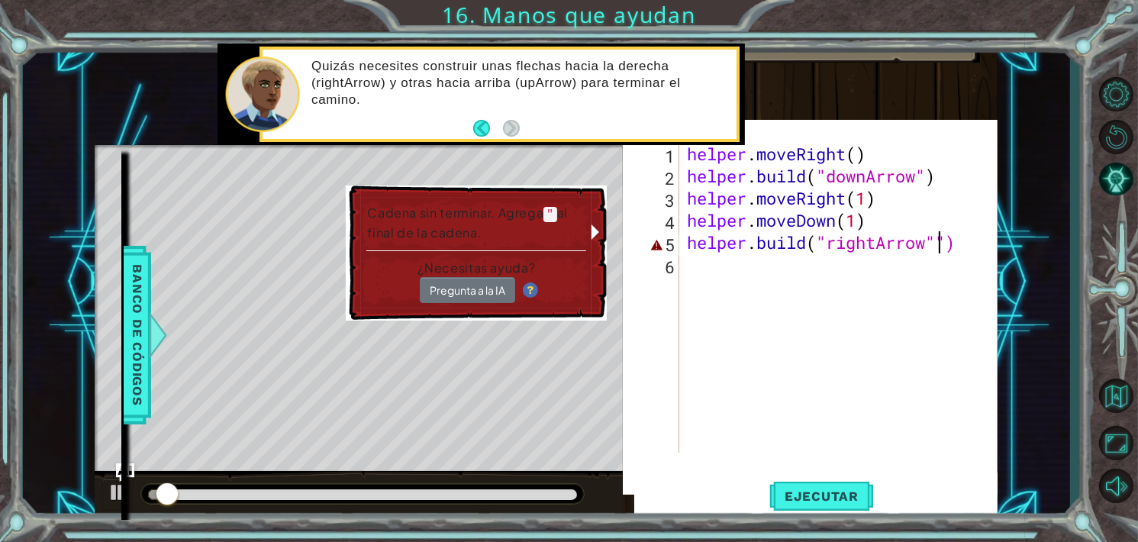
click at [960, 259] on div "helper . moveRight ( ) helper . build ( "downArrow" ) helper . moveRight ( 1 ) …" at bounding box center [843, 320] width 318 height 354
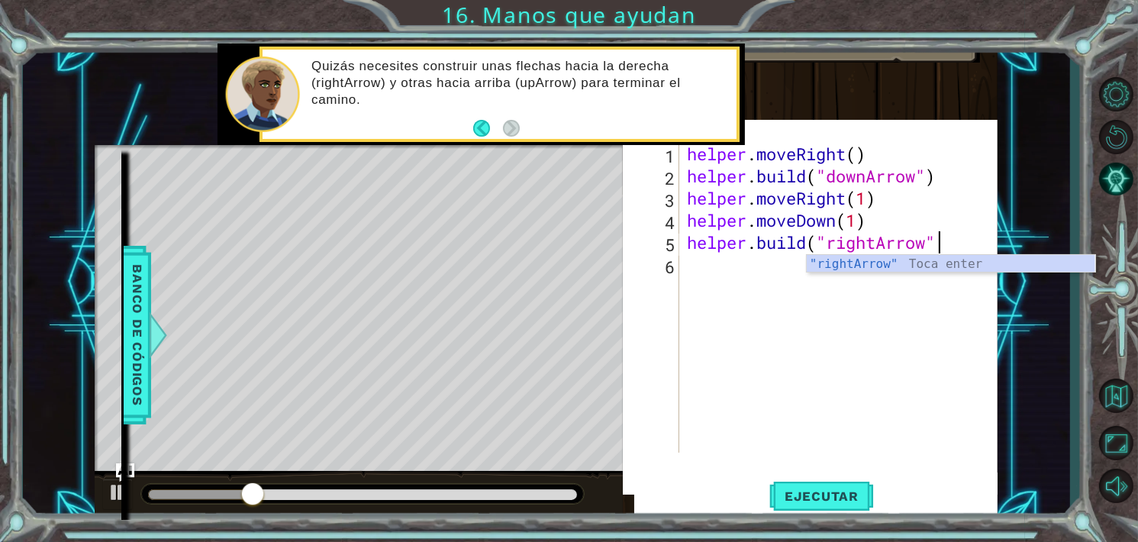
click at [960, 259] on div ""rightArrow" Toca enter" at bounding box center [951, 282] width 289 height 55
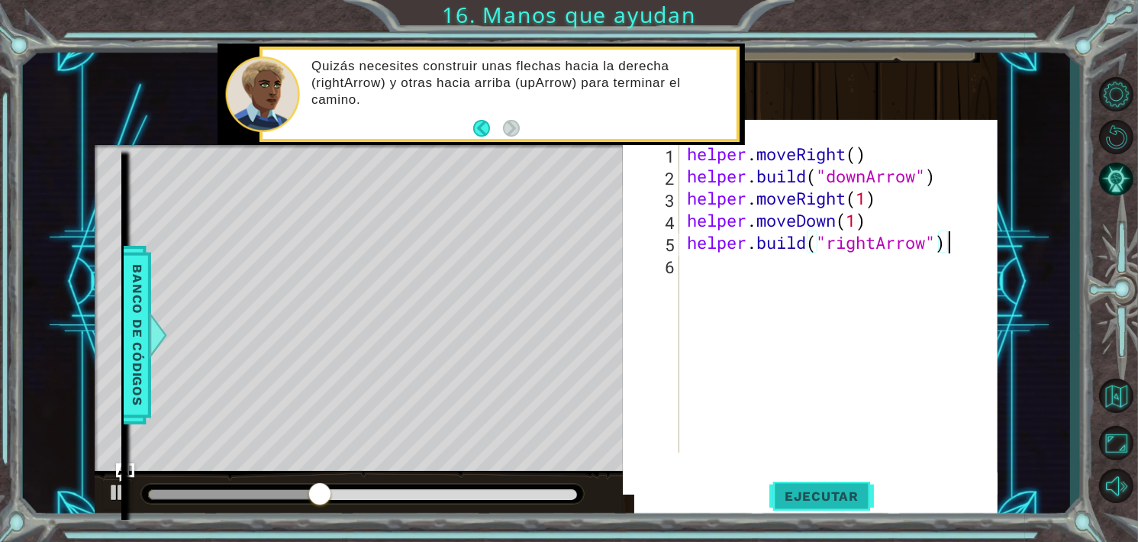
type textarea "[DOMAIN_NAME]("rightArrow")"
click at [858, 495] on span "Ejecutar" at bounding box center [821, 496] width 105 height 15
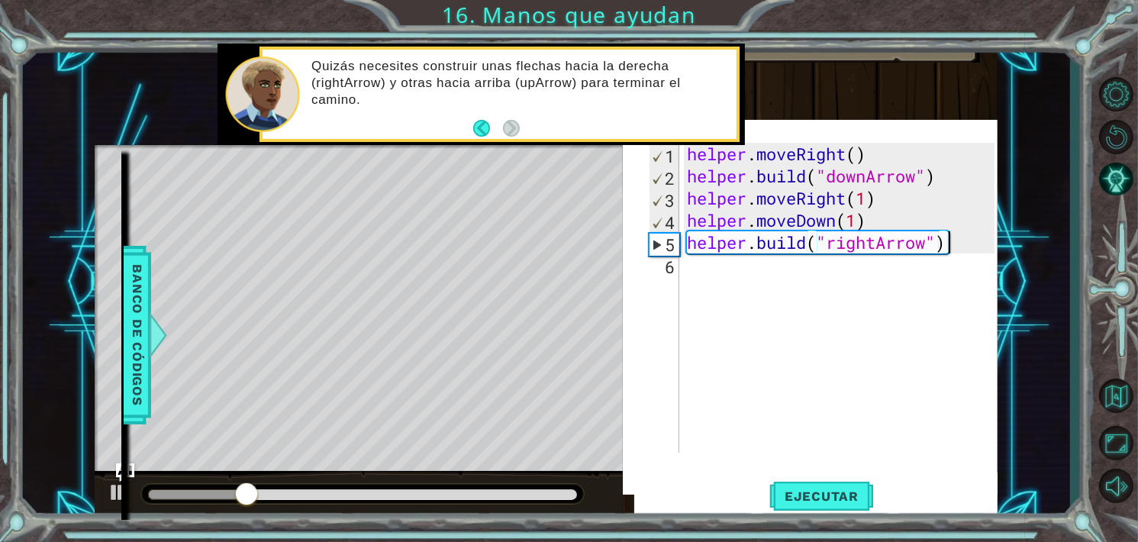
click at [698, 272] on div "helper . moveRight ( ) helper . build ( "downArrow" ) helper . moveRight ( 1 ) …" at bounding box center [843, 320] width 318 height 354
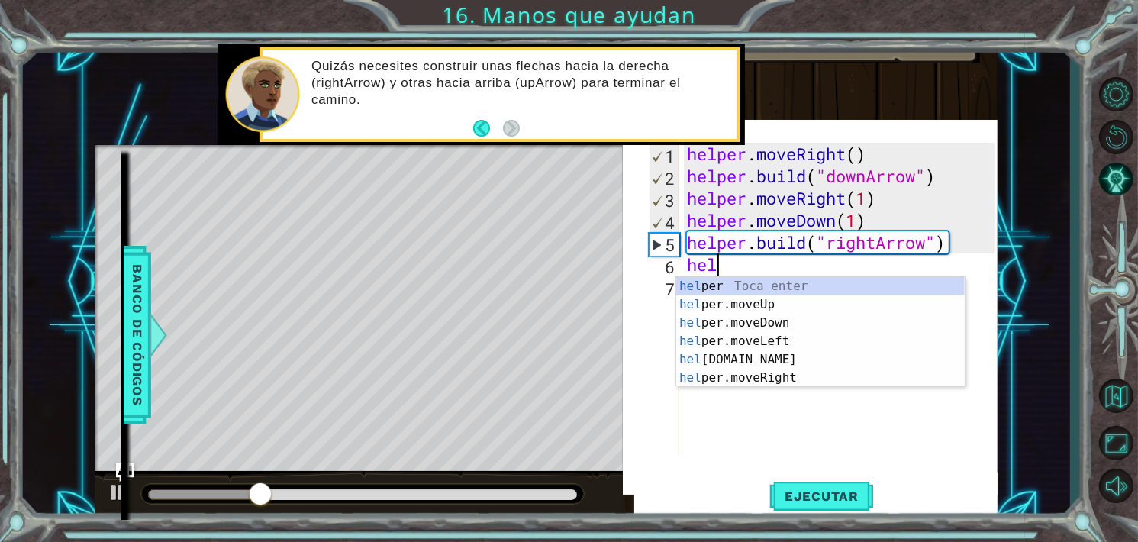
scroll to position [0, 0]
click at [792, 382] on div "hel per Toca enter hel per.moveUp Toca enter hel per.moveDown Toca enter hel pe…" at bounding box center [820, 350] width 289 height 147
type textarea "helper.moveRight(1)"
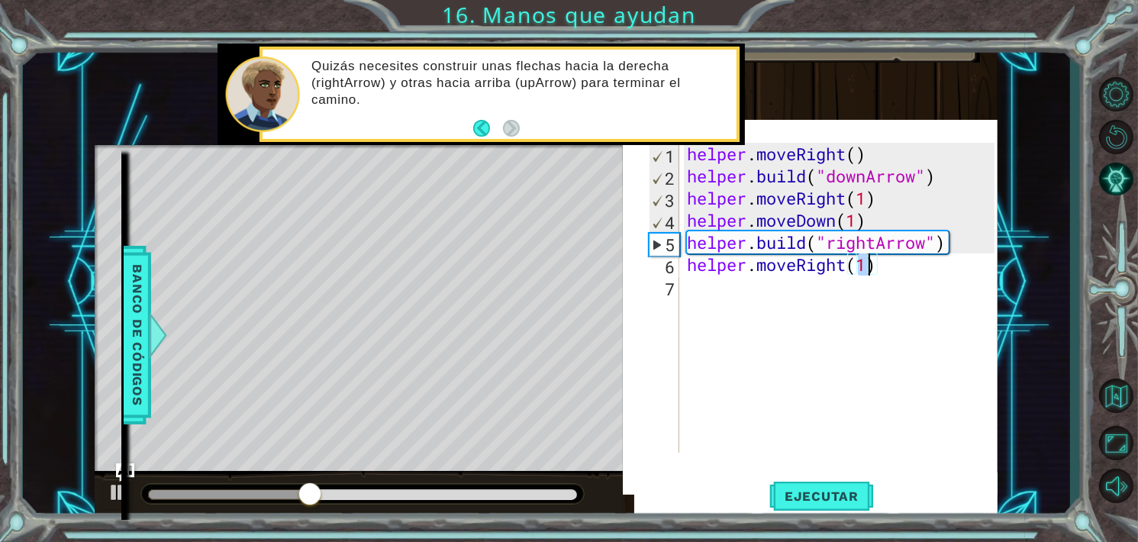
click at [841, 323] on div "helper . moveRight ( ) helper . build ( "downArrow" ) helper . moveRight ( 1 ) …" at bounding box center [843, 320] width 318 height 354
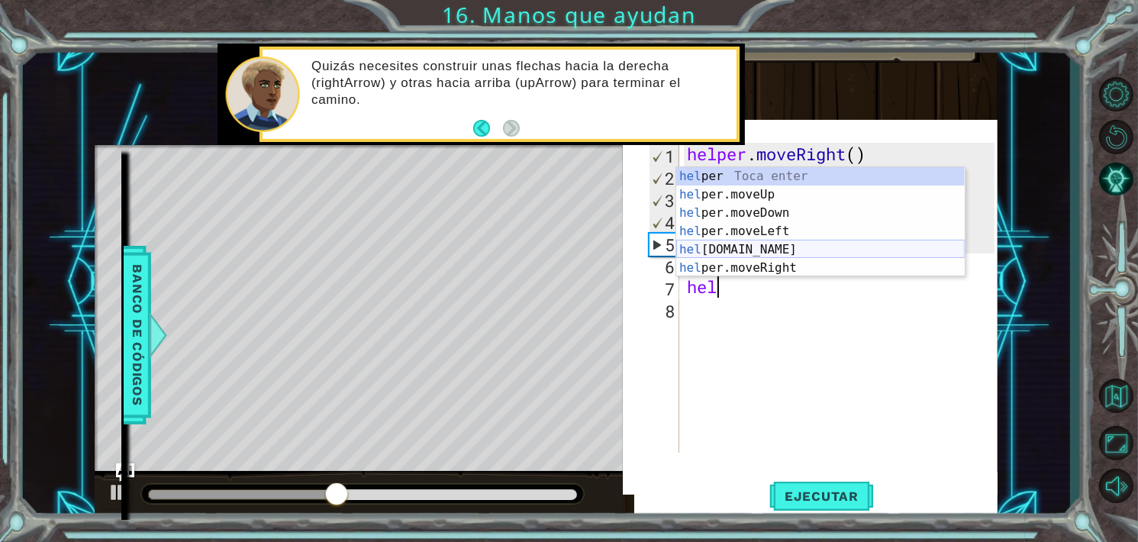
click at [768, 244] on div "hel per Toca enter hel per.moveUp Toca enter hel per.moveDown Toca enter hel pe…" at bounding box center [820, 240] width 289 height 147
type textarea "[DOMAIN_NAME]("rightArrow")"
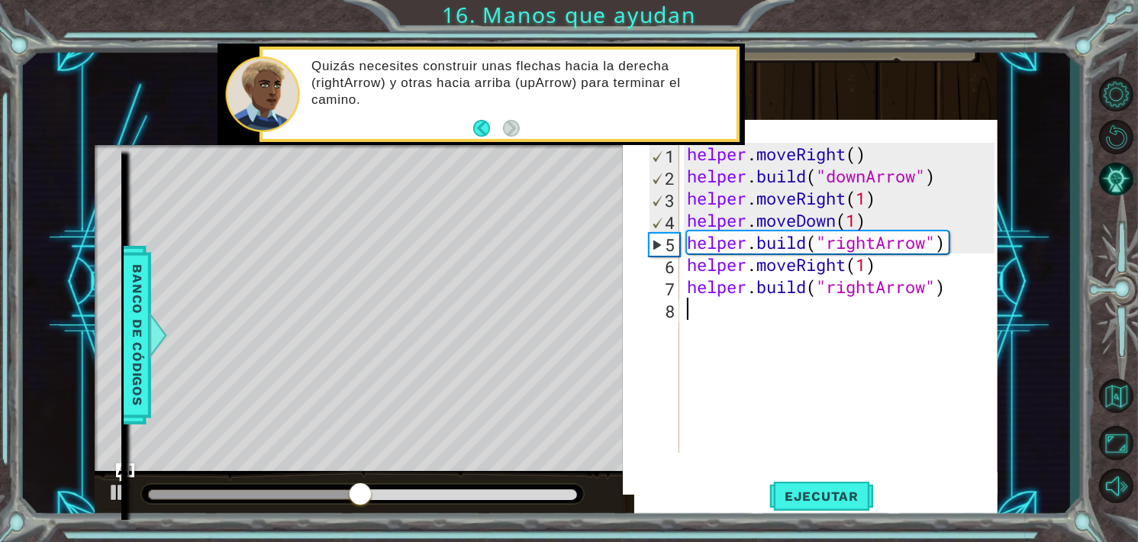
click at [754, 317] on div "helper . moveRight ( ) helper . build ( "downArrow" ) helper . moveRight ( 1 ) …" at bounding box center [843, 320] width 318 height 354
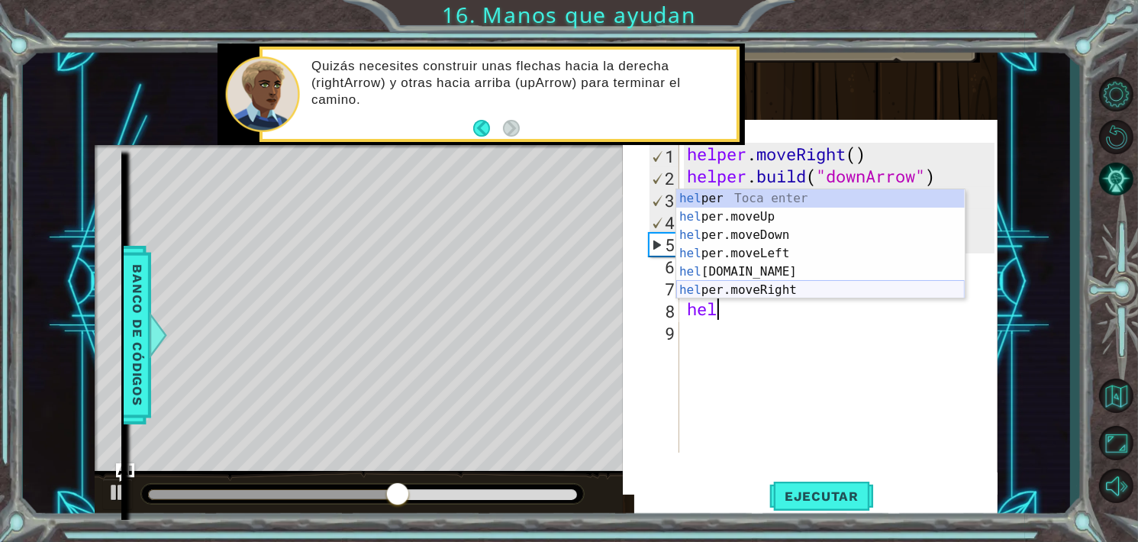
click at [792, 289] on div "hel per Toca enter hel per.moveUp Toca enter hel per.moveDown Toca enter hel pe…" at bounding box center [820, 262] width 289 height 147
type textarea "helper.moveRight(1)"
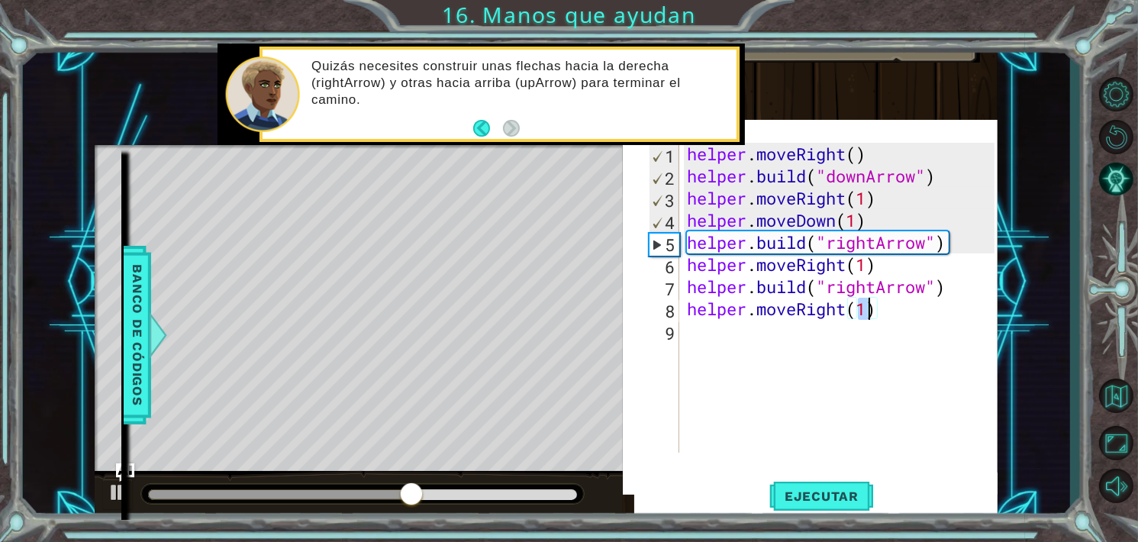
click at [753, 339] on div "helper . moveRight ( ) helper . build ( "downArrow" ) helper . moveRight ( 1 ) …" at bounding box center [843, 320] width 318 height 354
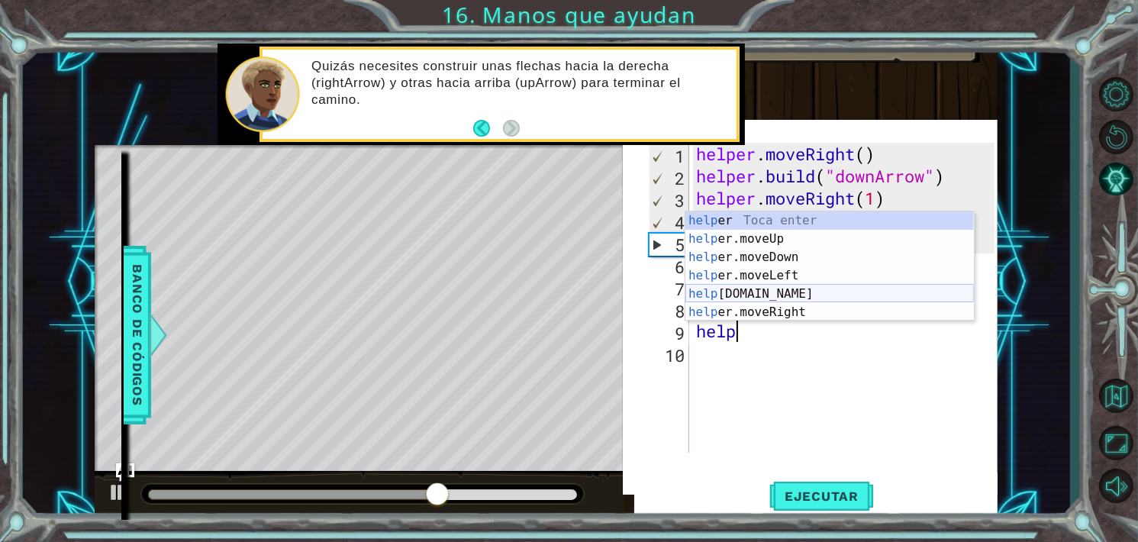
click at [760, 291] on div "help er Toca enter help er.moveUp Toca enter help er.moveDown Toca enter help e…" at bounding box center [829, 284] width 289 height 147
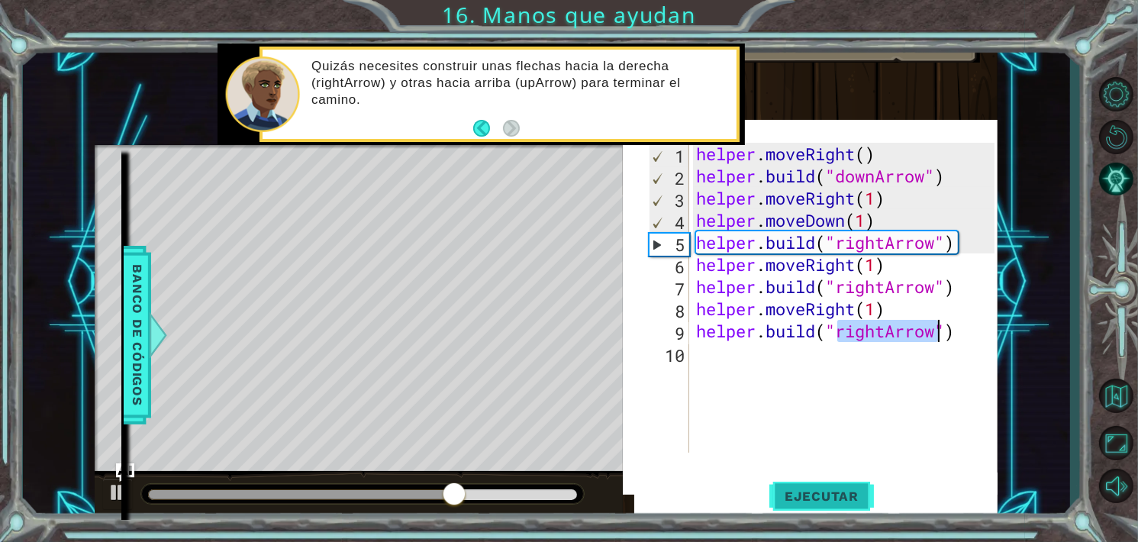
click at [843, 500] on span "Ejecutar" at bounding box center [821, 496] width 105 height 15
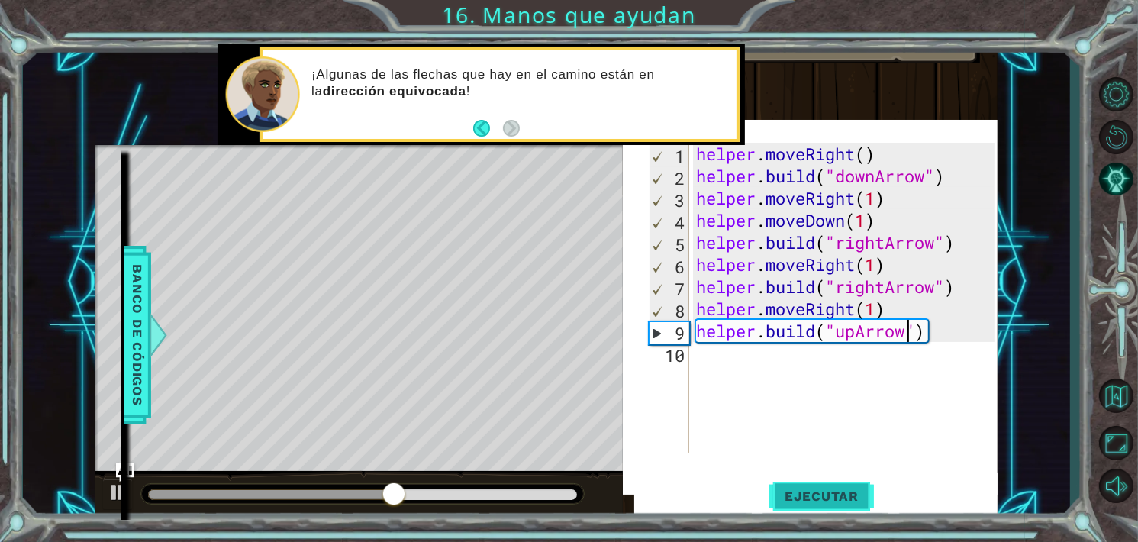
scroll to position [0, 9]
type textarea "[DOMAIN_NAME]("upArrow")"
click at [855, 490] on span "Ejecutar" at bounding box center [821, 496] width 105 height 15
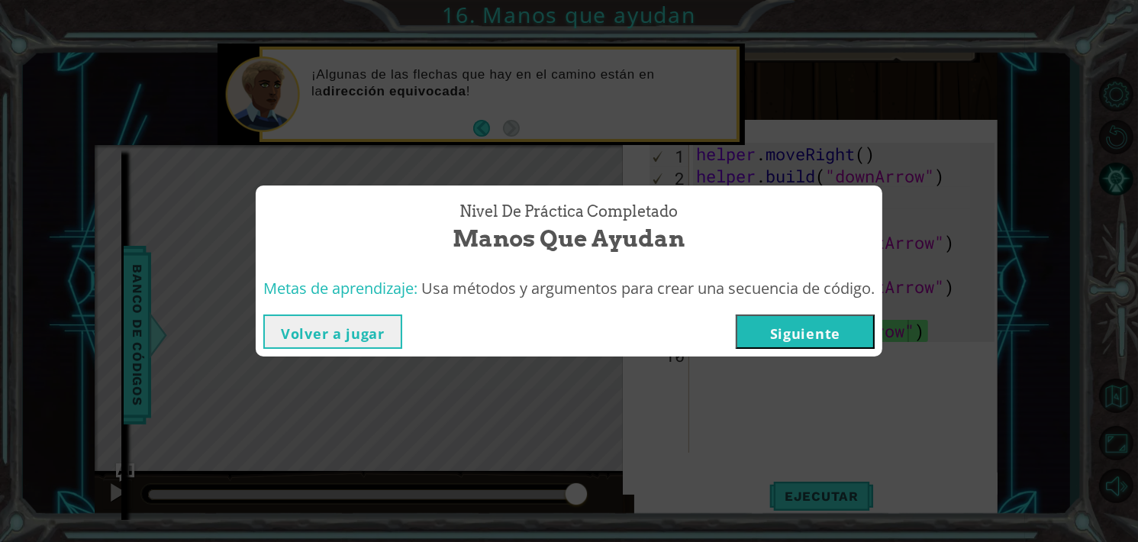
click at [818, 331] on button "Siguiente" at bounding box center [805, 331] width 139 height 34
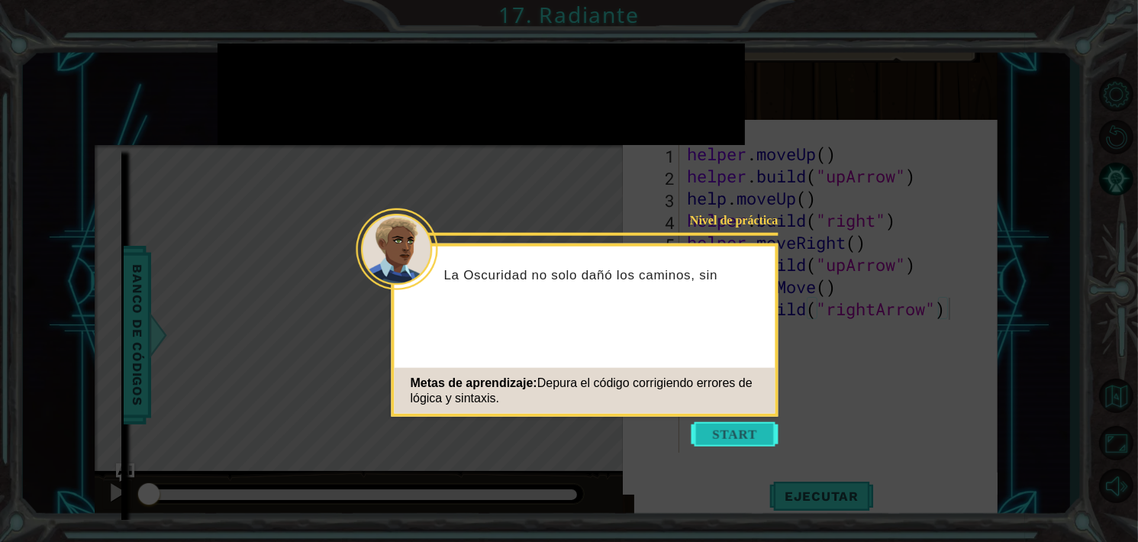
click at [743, 432] on button "Start" at bounding box center [735, 434] width 87 height 24
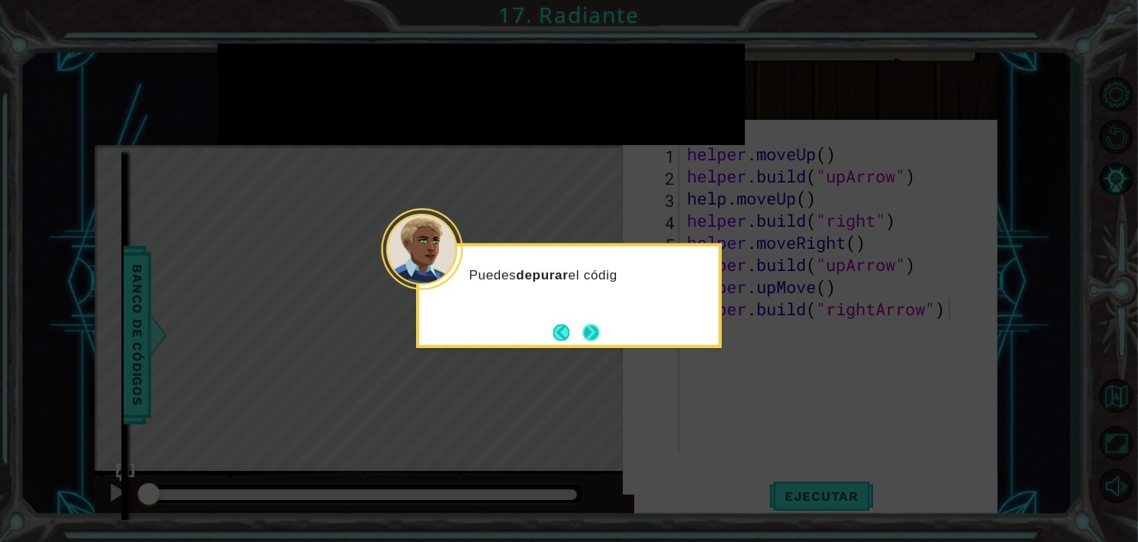
click at [592, 340] on button "Next" at bounding box center [590, 332] width 17 height 17
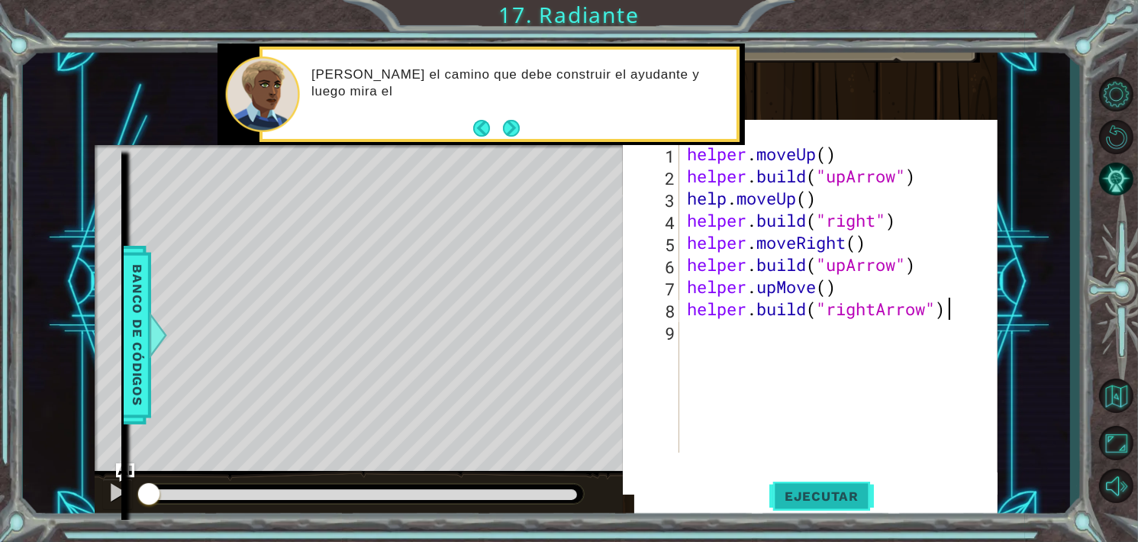
click at [793, 503] on span "Ejecutar" at bounding box center [821, 496] width 105 height 15
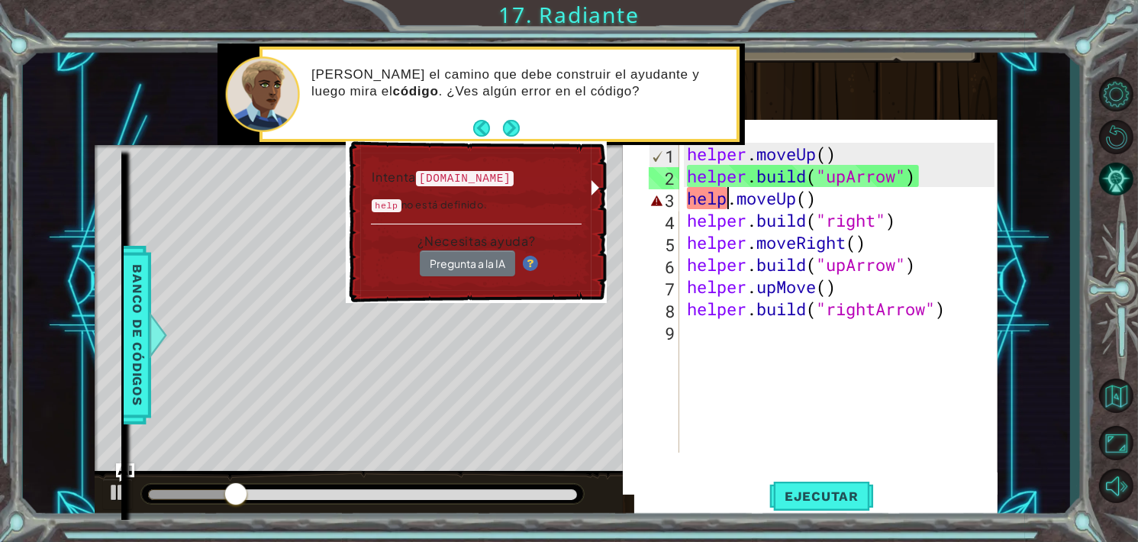
click at [732, 199] on div "helper . moveUp ( ) helper . build ( "upArrow" ) help . moveUp ( ) helper . bui…" at bounding box center [843, 320] width 318 height 354
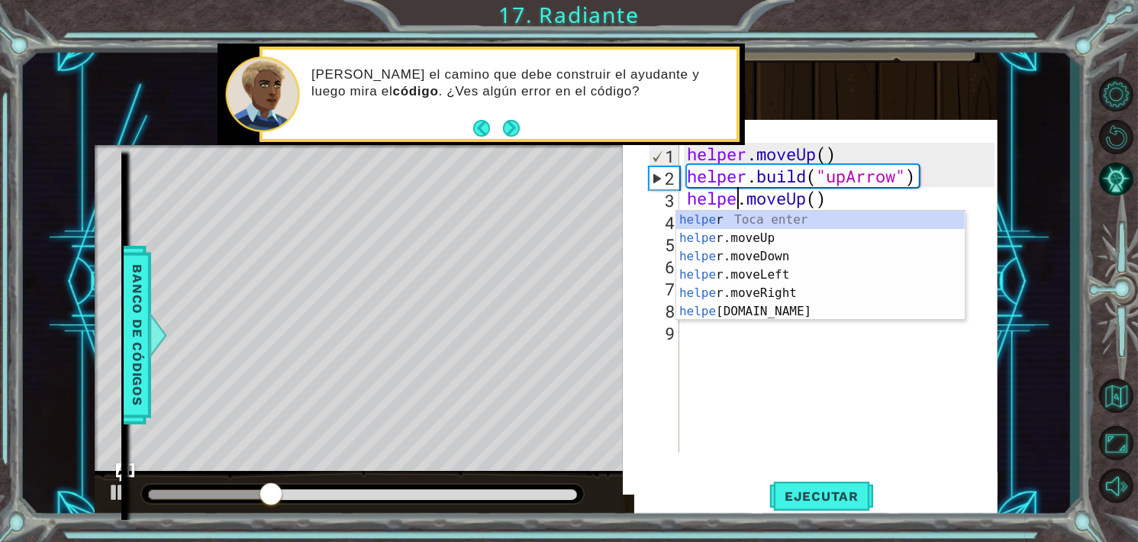
type textarea "helper.moveUp()"
click at [756, 424] on div "helper . moveUp ( ) helper . build ( "upArrow" ) helper . moveUp ( ) helper . b…" at bounding box center [843, 320] width 318 height 354
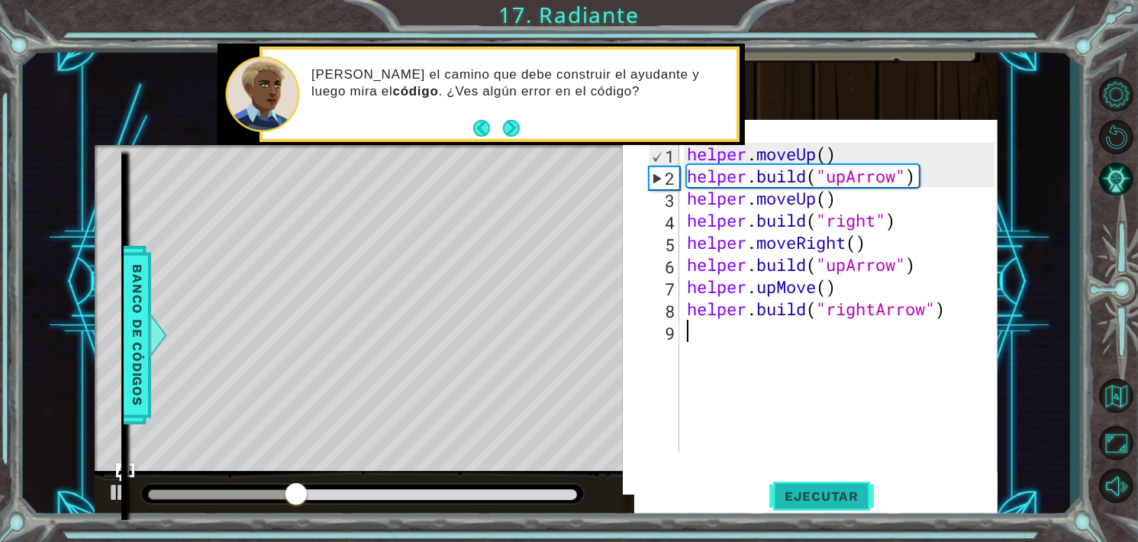
click at [840, 492] on span "Ejecutar" at bounding box center [821, 496] width 105 height 15
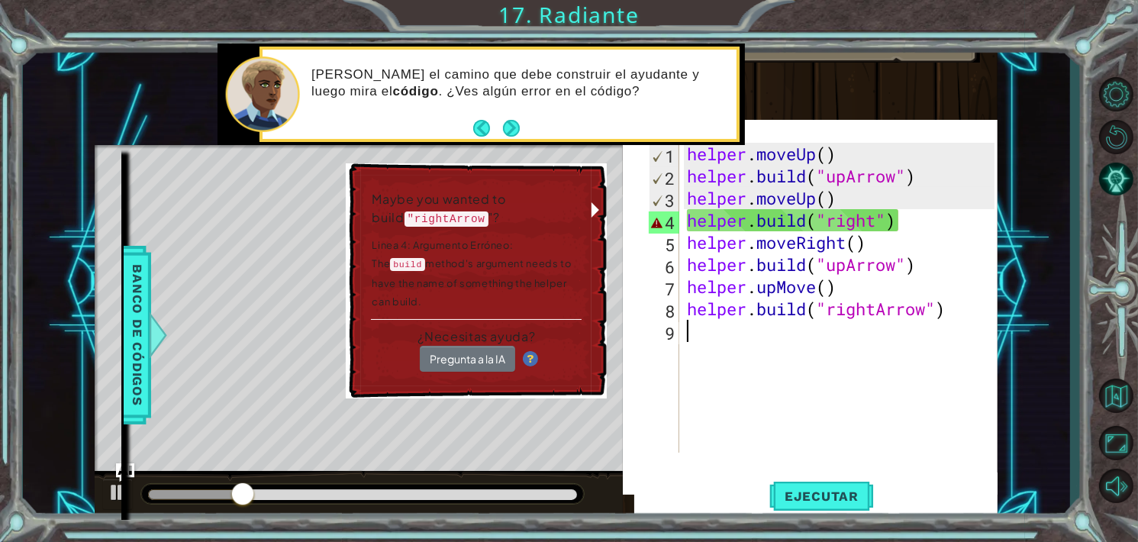
click at [878, 222] on div "helper . moveUp ( ) helper . build ( "upArrow" ) helper . moveUp ( ) helper . b…" at bounding box center [843, 320] width 318 height 354
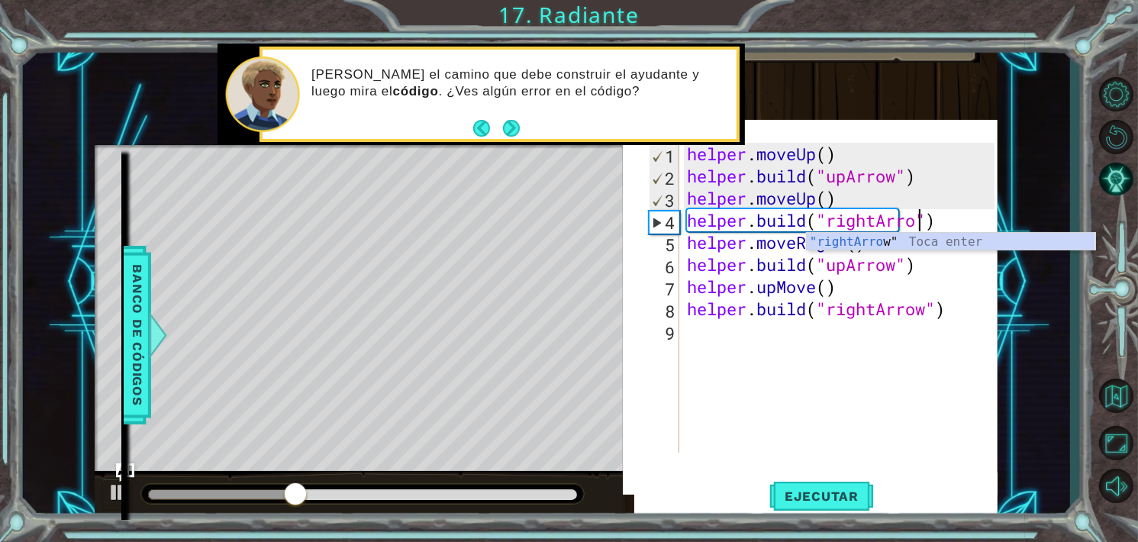
scroll to position [0, 11]
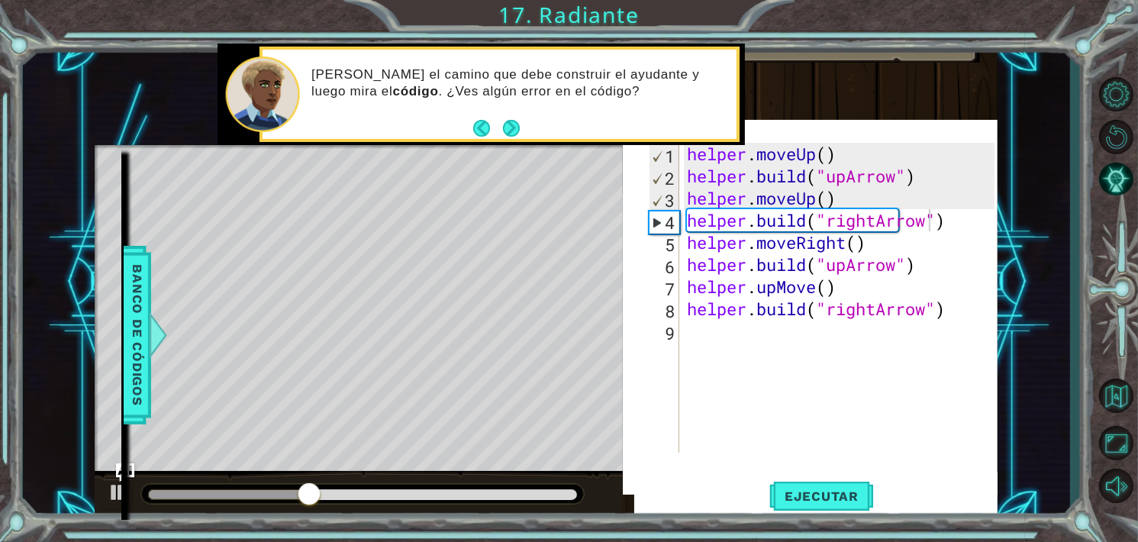
click at [885, 531] on div "1 ההההההההההההההההההההההההההההההההההההההההההההההההההההההההההההההההההההההההההההה…" at bounding box center [569, 271] width 1138 height 542
click at [834, 476] on button "Ejecutar" at bounding box center [821, 496] width 105 height 47
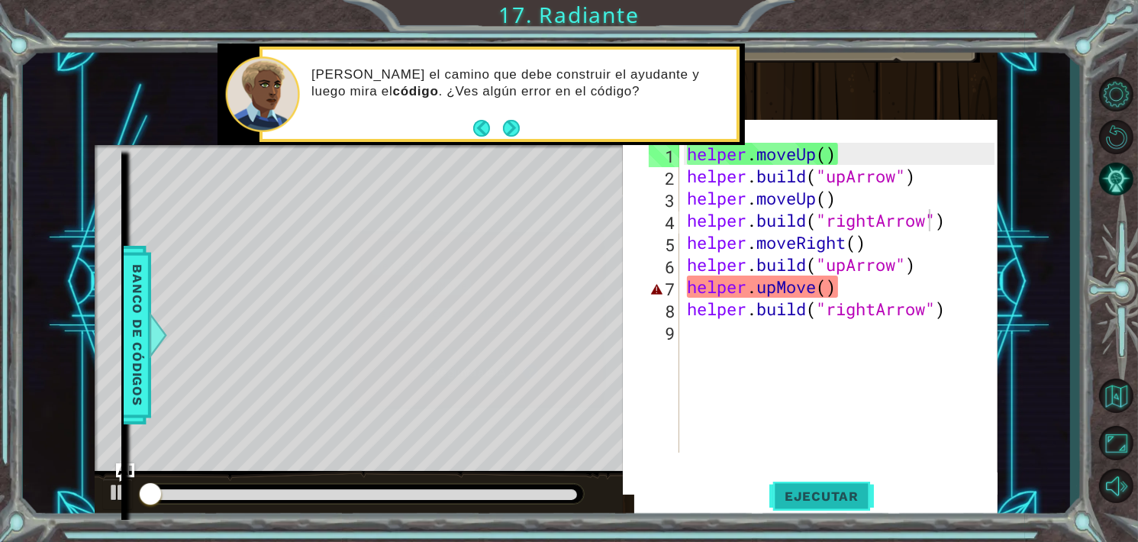
click at [864, 501] on span "Ejecutar" at bounding box center [821, 496] width 105 height 15
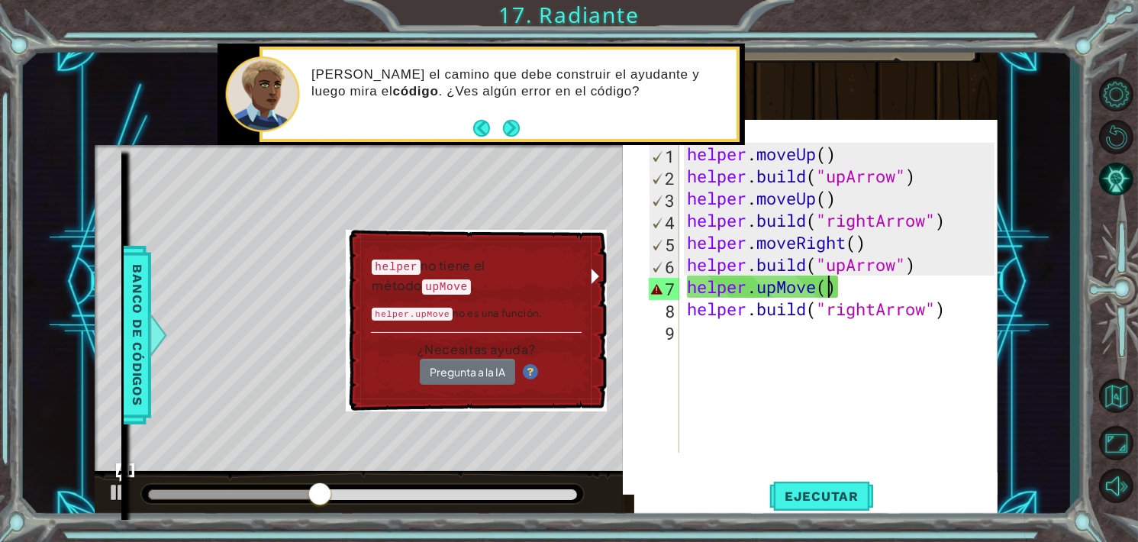
click at [831, 292] on div "helper . moveUp ( ) helper . build ( "upArrow" ) helper . moveUp ( ) helper . b…" at bounding box center [843, 320] width 318 height 354
click at [840, 291] on div "helper . moveUp ( ) helper . build ( "upArrow" ) helper . moveUp ( ) helper . b…" at bounding box center [843, 320] width 318 height 354
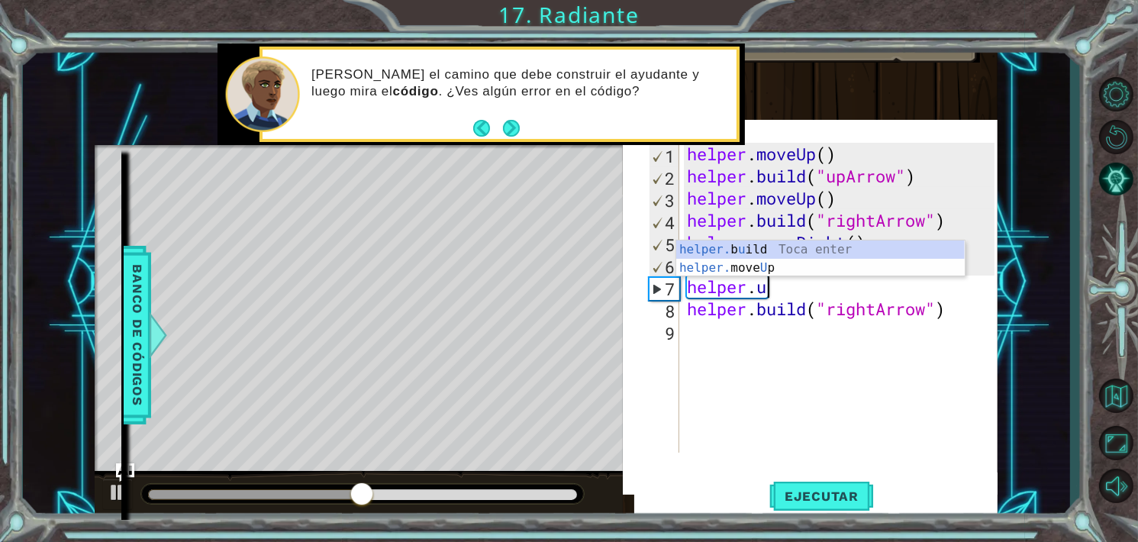
scroll to position [0, 2]
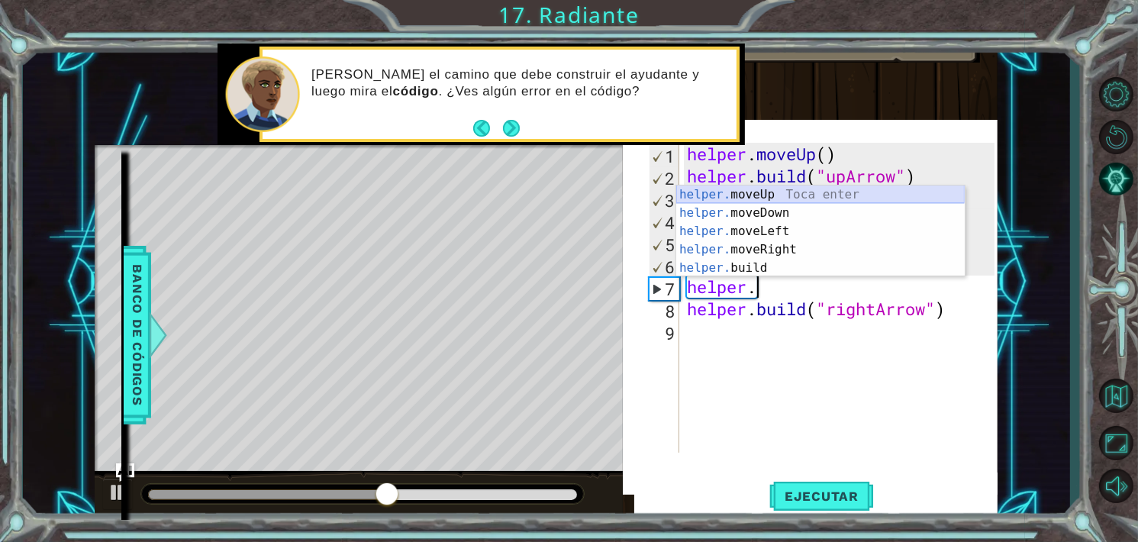
click at [796, 193] on div "helper. moveUp Toca enter helper. moveDown Toca enter helper. moveLeft Toca ent…" at bounding box center [820, 249] width 289 height 128
type textarea "helper.moveUp(1)"
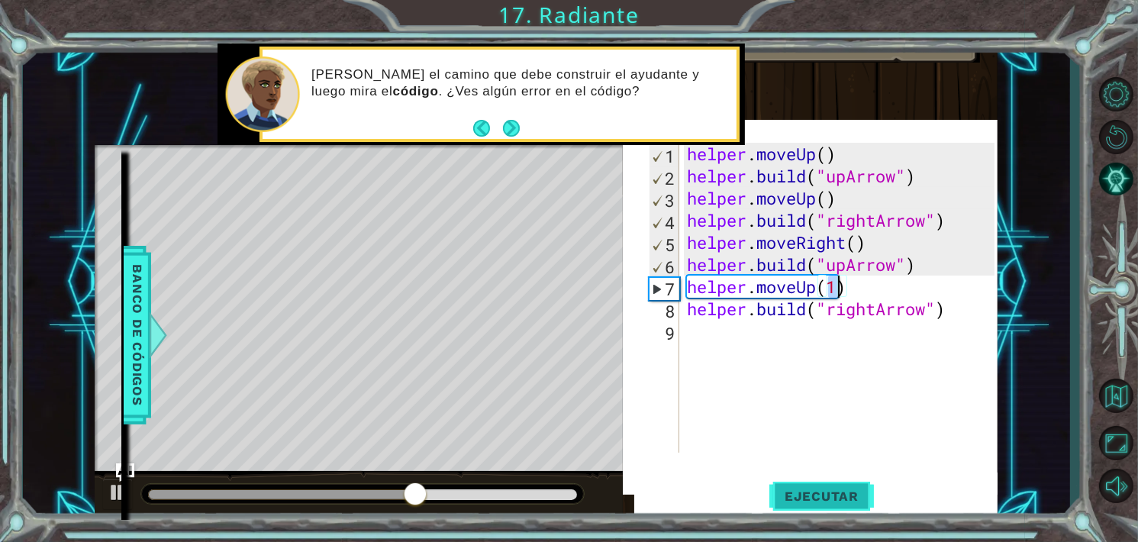
click at [808, 491] on span "Ejecutar" at bounding box center [821, 496] width 105 height 15
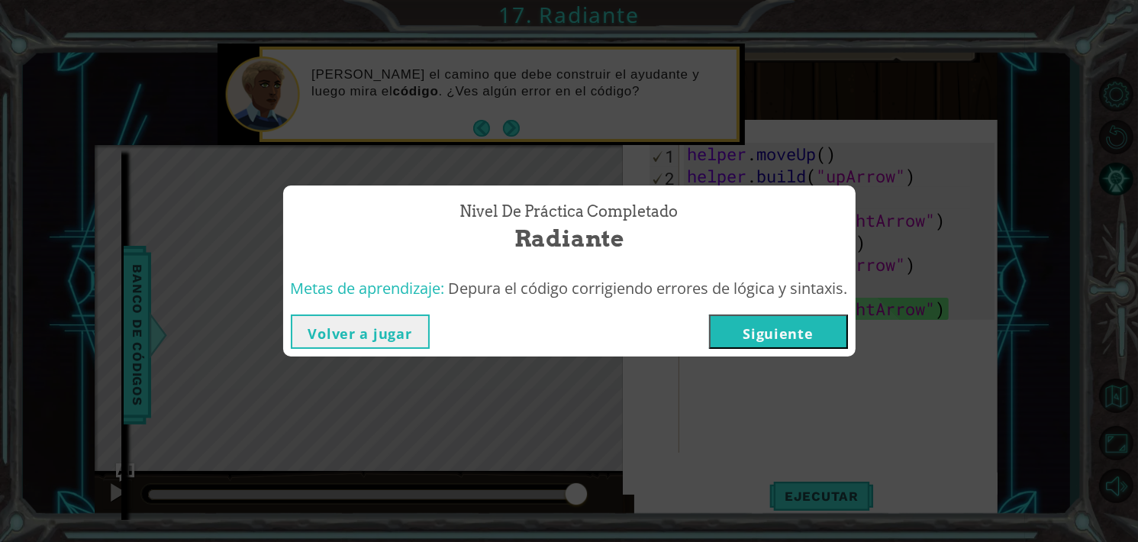
click at [766, 333] on button "Siguiente" at bounding box center [778, 331] width 139 height 34
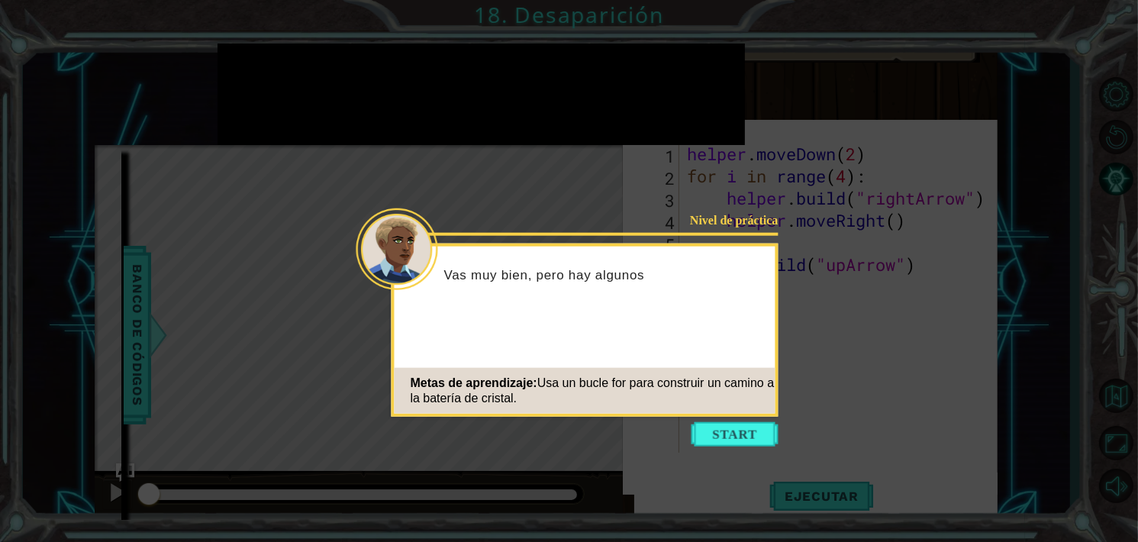
click at [731, 447] on icon at bounding box center [569, 271] width 1138 height 542
click at [726, 437] on button "Start" at bounding box center [735, 434] width 87 height 24
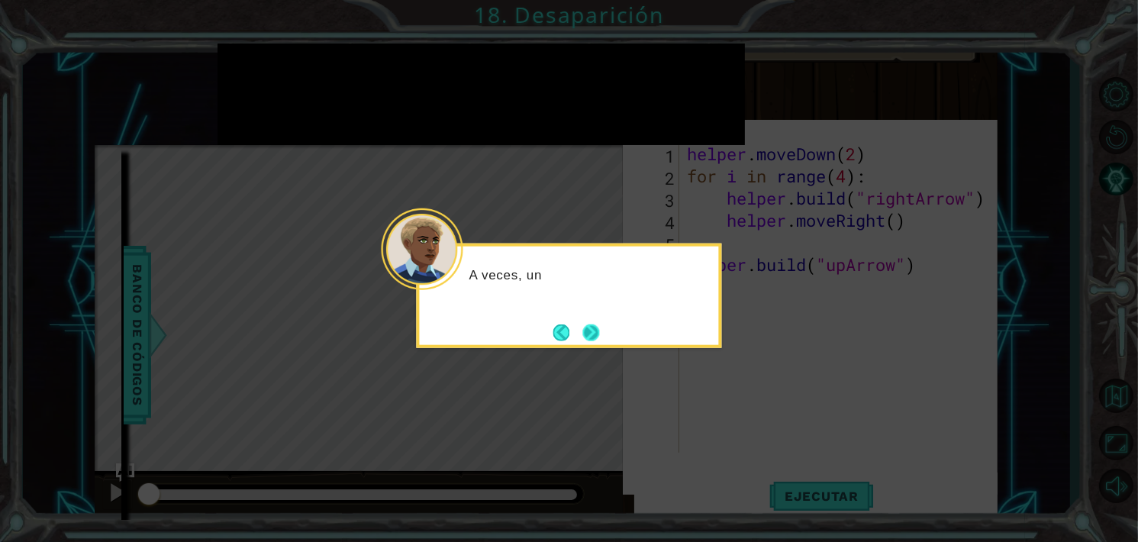
click at [587, 324] on button "Next" at bounding box center [590, 332] width 17 height 17
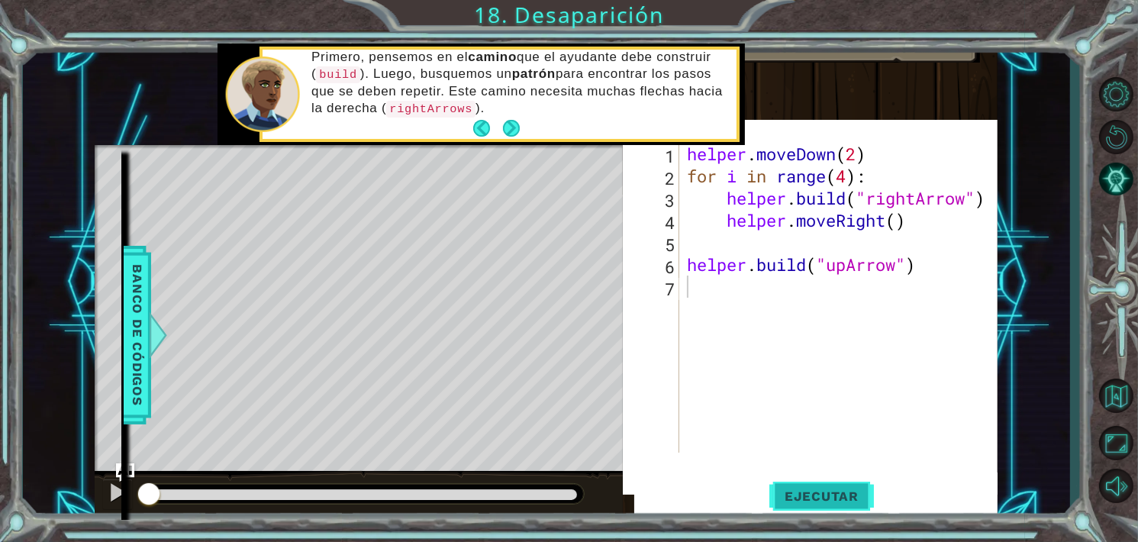
click at [830, 511] on button "Ejecutar" at bounding box center [821, 496] width 105 height 47
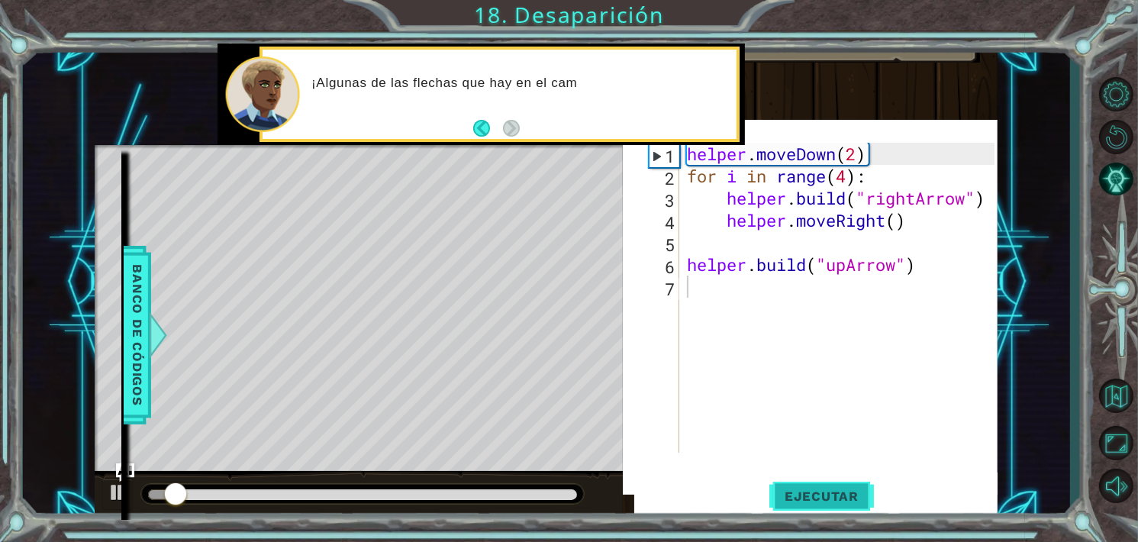
click at [830, 511] on button "Ejecutar" at bounding box center [821, 496] width 105 height 47
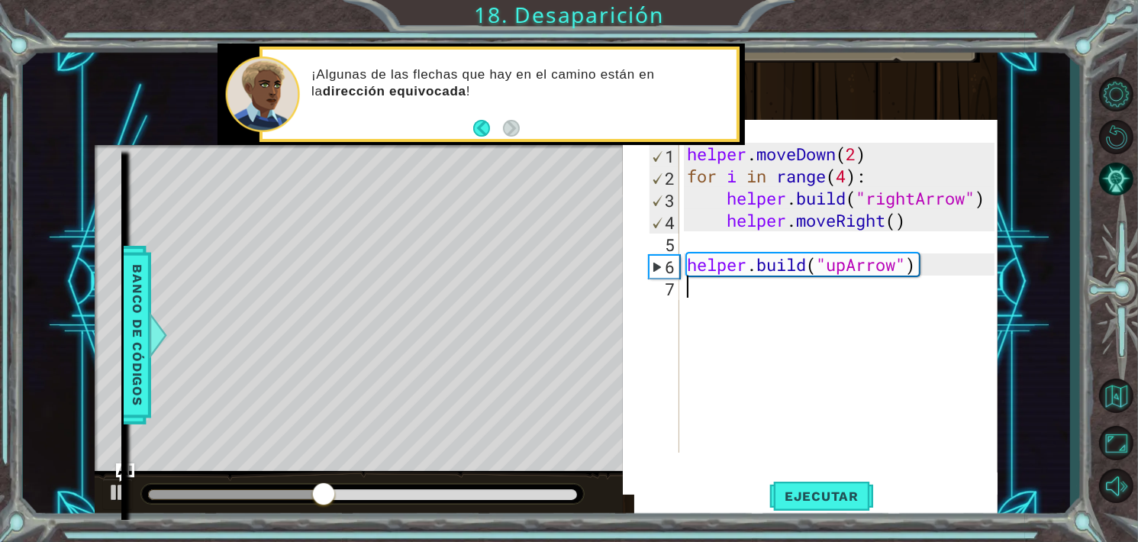
click at [734, 296] on div "helper . moveDown ( 2 ) for i in range ( 4 ) : helper . build ( "rightArrow" ) …" at bounding box center [843, 320] width 318 height 354
type textarea "b"
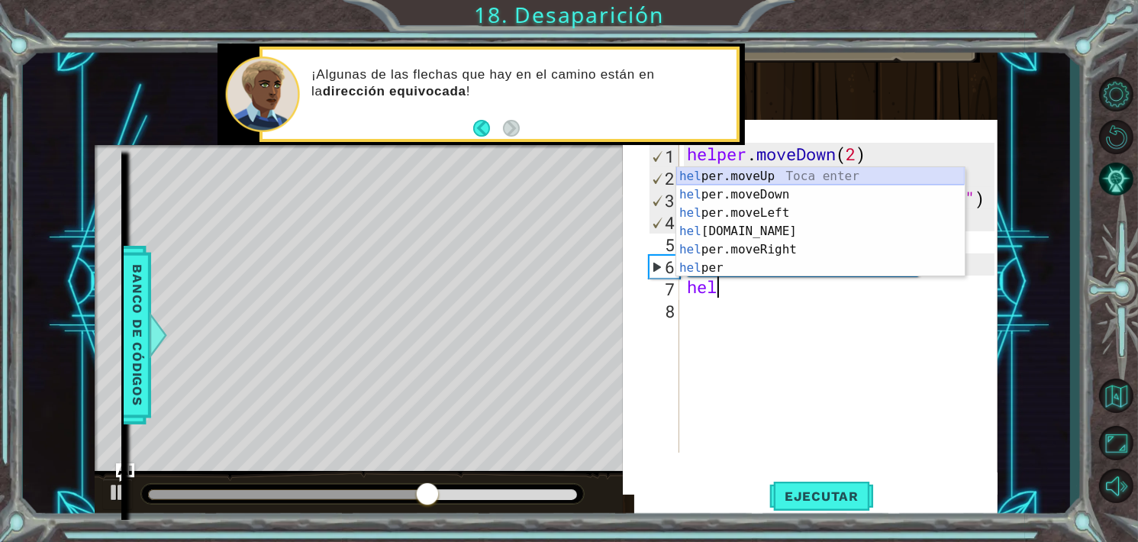
click at [782, 181] on div "hel per.moveUp Toca enter hel per.moveDown Toca enter hel per.moveLeft Toca ent…" at bounding box center [820, 240] width 289 height 147
type textarea "helper.moveUp(1)"
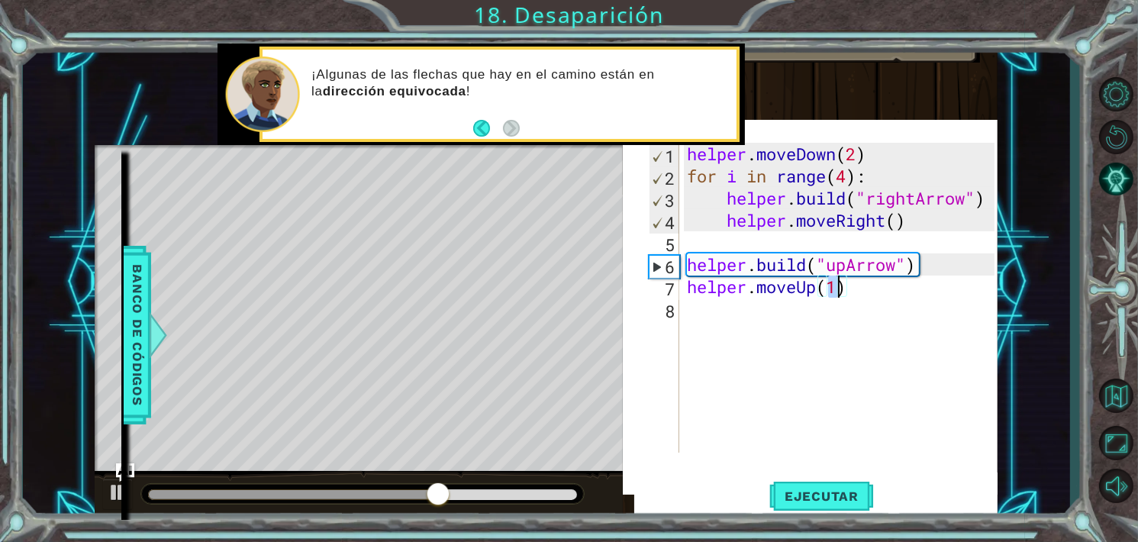
click at [756, 315] on div "helper . moveDown ( 2 ) for i in range ( 4 ) : helper . build ( "rightArrow" ) …" at bounding box center [843, 320] width 318 height 354
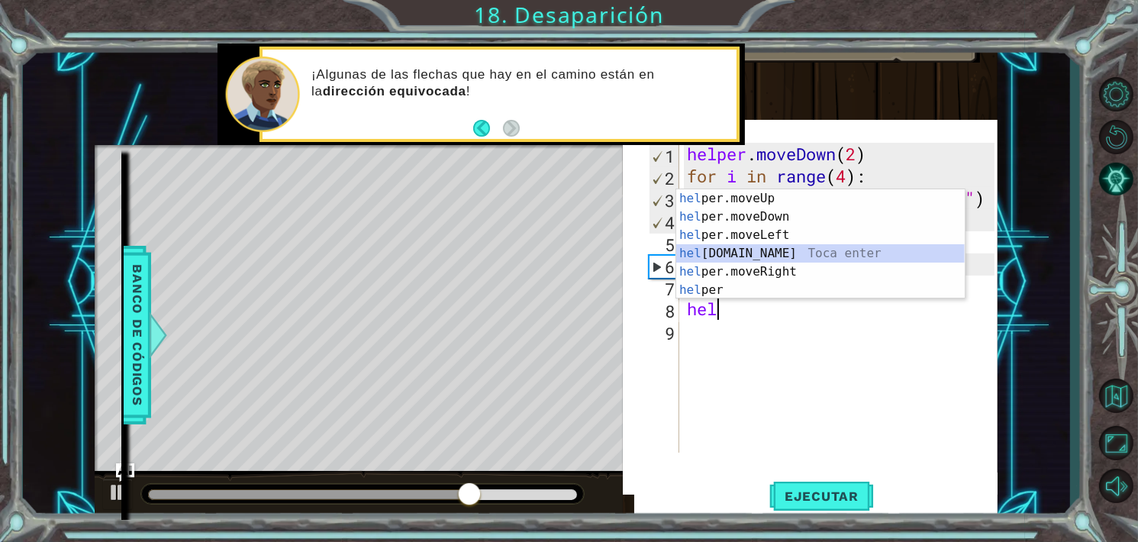
click at [737, 256] on div "hel per.moveUp Toca enter hel per.moveDown Toca enter hel per.moveLeft Toca ent…" at bounding box center [820, 262] width 289 height 147
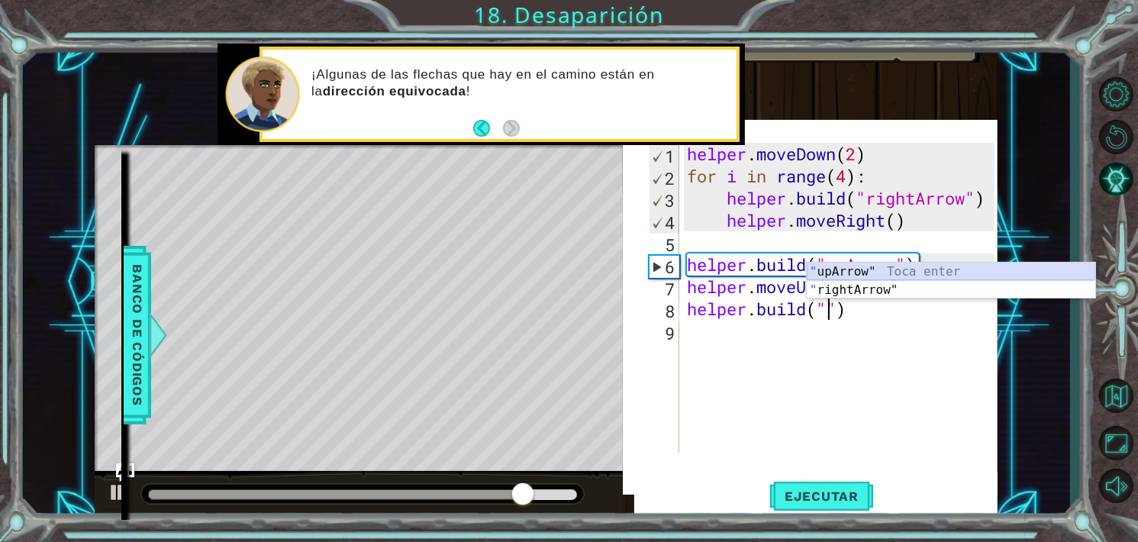
click at [914, 269] on div "" upArrow" Toca enter " rightArrow" Toca enter" at bounding box center [951, 299] width 289 height 73
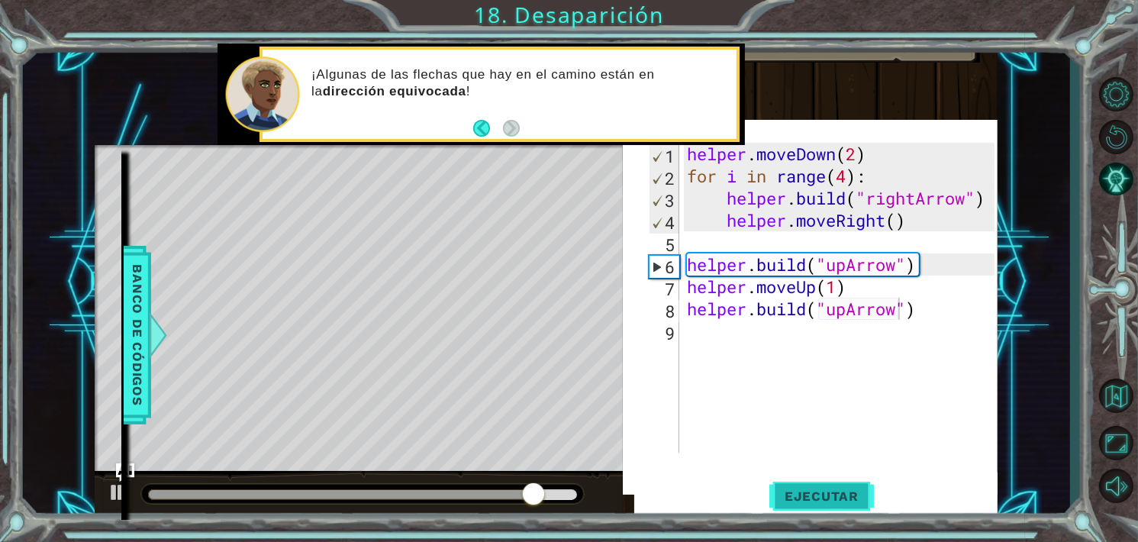
click at [837, 508] on button "Ejecutar" at bounding box center [821, 496] width 105 height 47
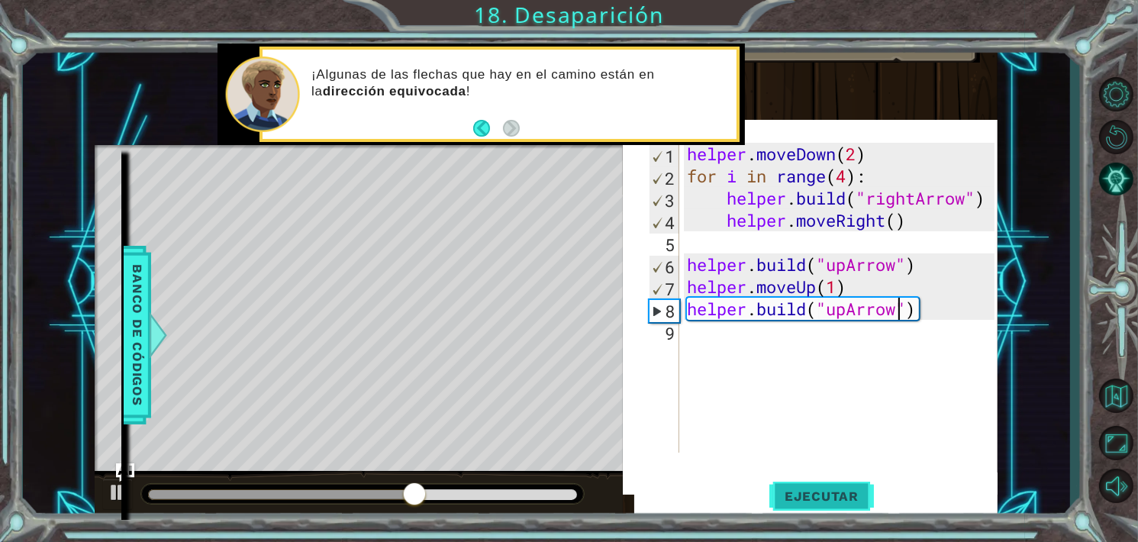
click at [815, 476] on button "Ejecutar" at bounding box center [821, 496] width 105 height 47
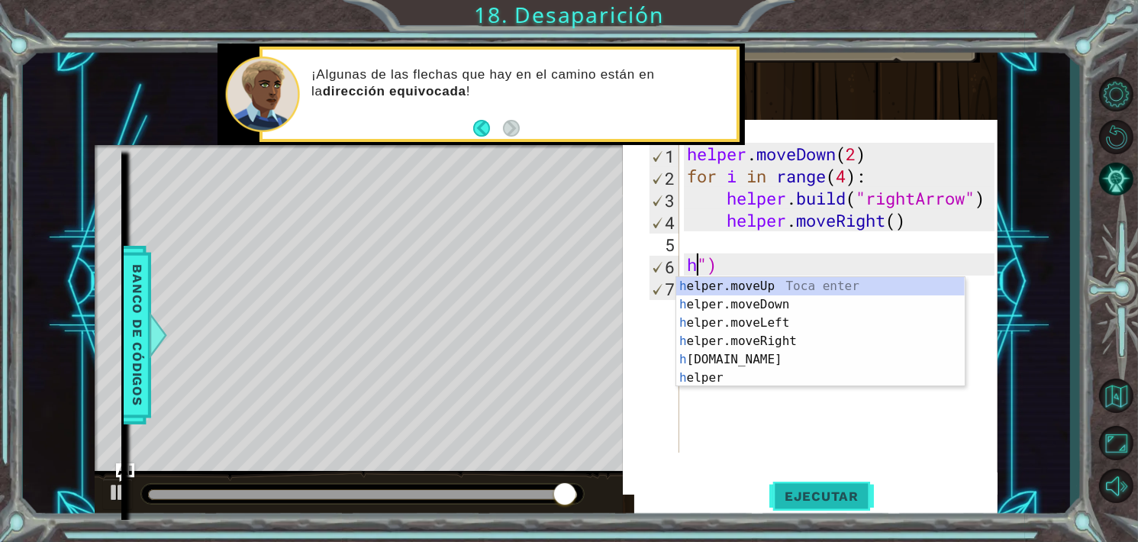
type textarea "")"
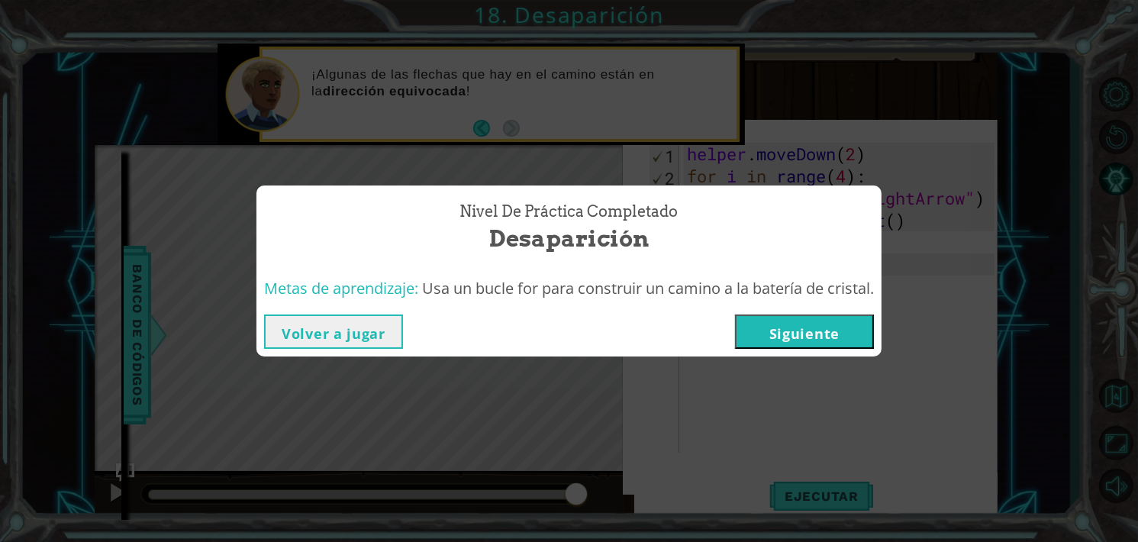
click at [803, 325] on button "Siguiente" at bounding box center [804, 331] width 139 height 34
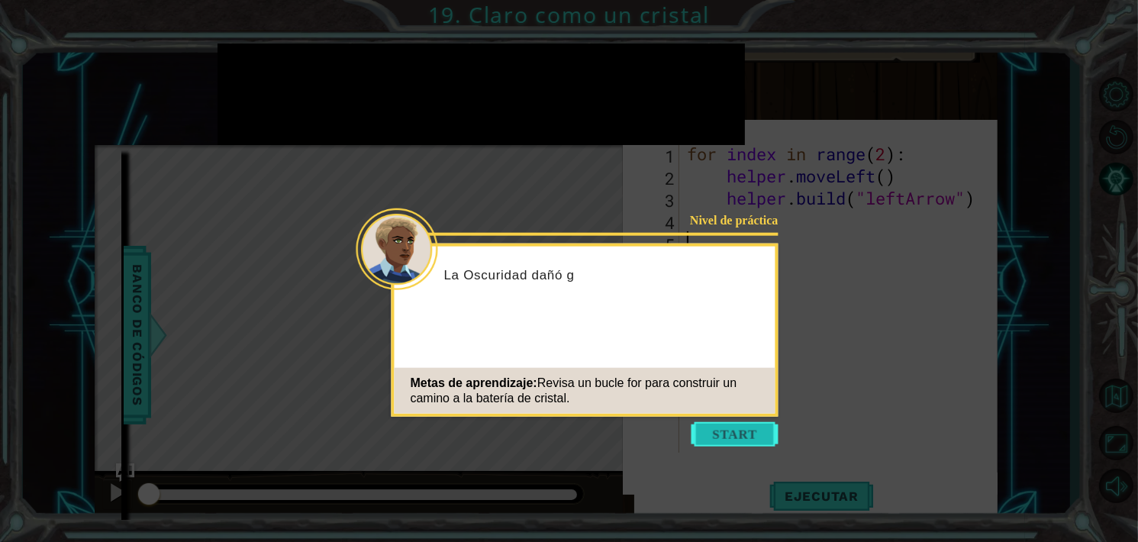
click at [720, 428] on button "Start" at bounding box center [735, 434] width 87 height 24
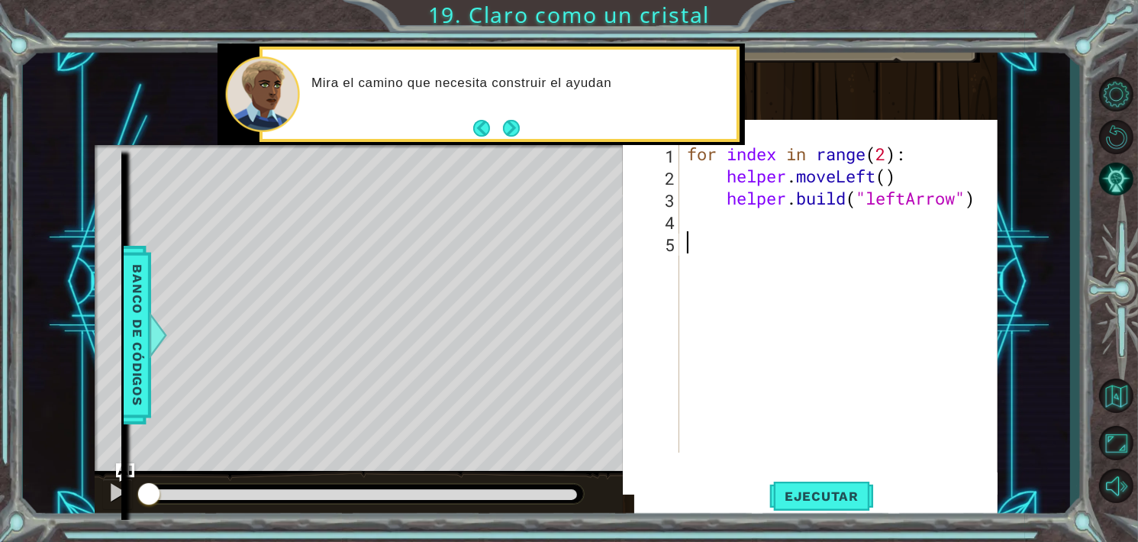
click at [518, 283] on div "Level Map" at bounding box center [447, 370] width 705 height 450
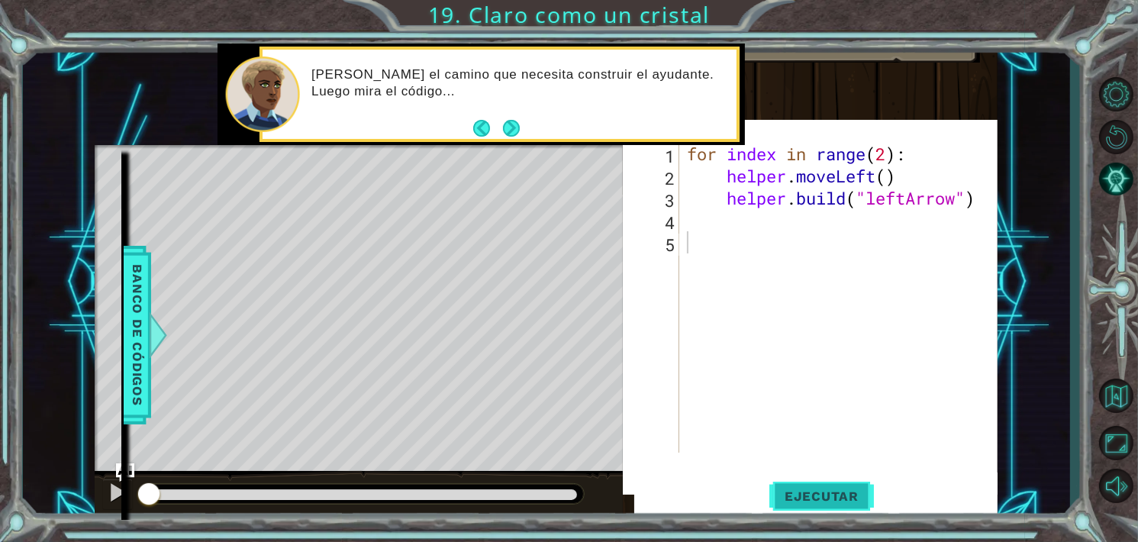
click at [814, 493] on span "Ejecutar" at bounding box center [821, 496] width 105 height 15
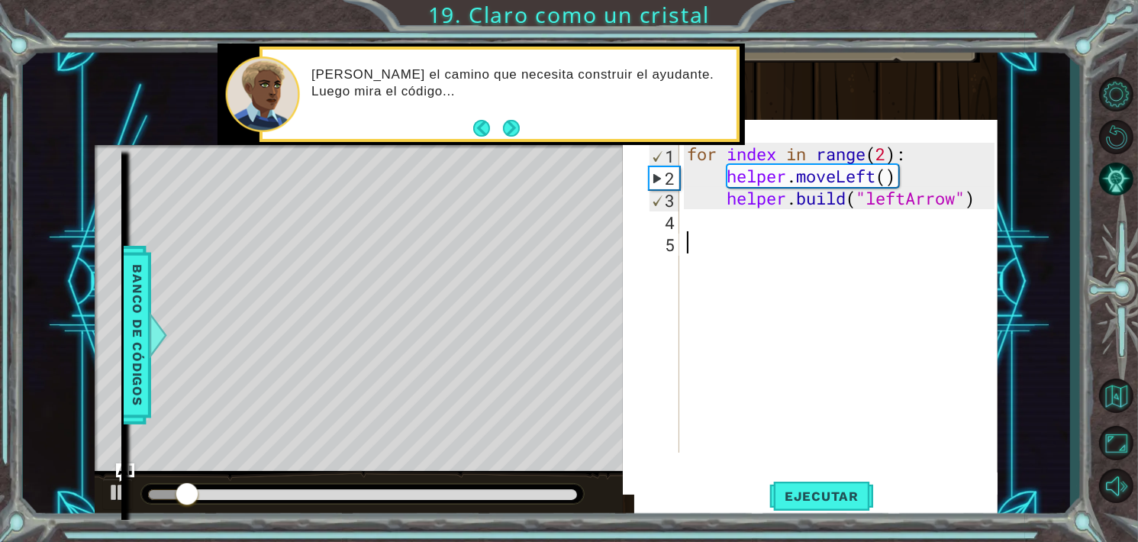
click at [711, 258] on div "for index in range ( 2 ) : helper . moveLeft ( ) helper . build ( "leftArrow" )" at bounding box center [843, 320] width 318 height 354
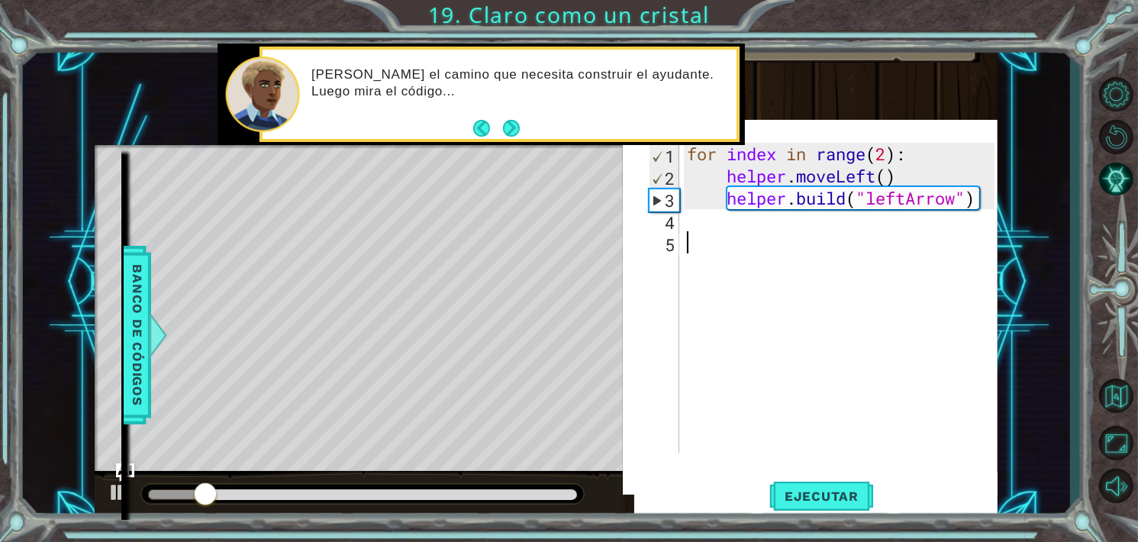
click at [714, 247] on div "for index in range ( 2 ) : helper . moveLeft ( ) helper . build ( "leftArrow" )" at bounding box center [843, 320] width 318 height 354
click at [717, 236] on div "for index in range ( 2 ) : helper . moveLeft ( ) helper . build ( "leftArrow" )" at bounding box center [843, 320] width 318 height 354
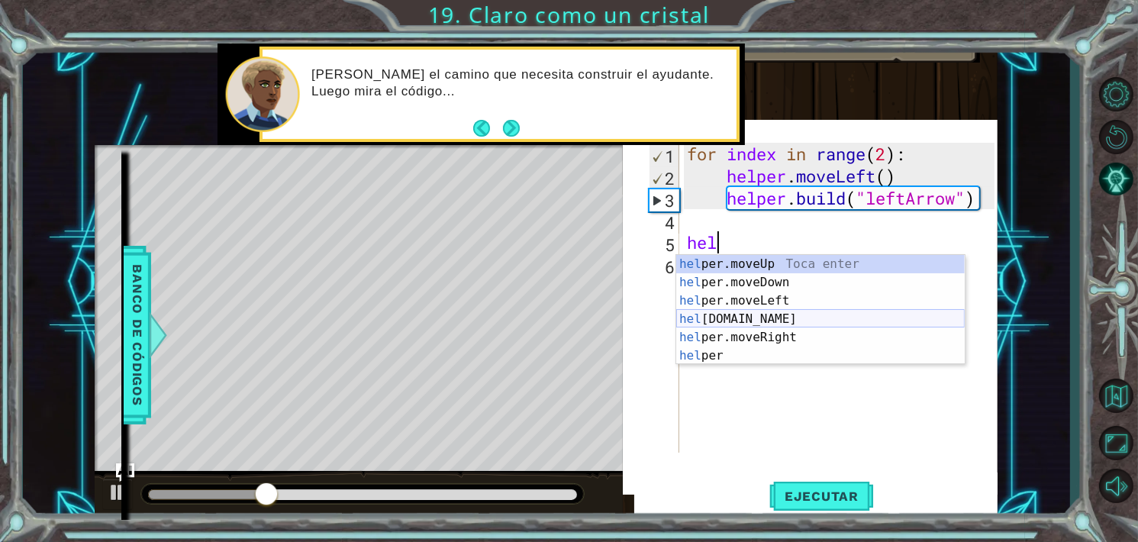
click at [799, 317] on div "hel per.moveUp Toca enter hel per.moveDown Toca enter hel per.moveLeft Toca ent…" at bounding box center [820, 328] width 289 height 147
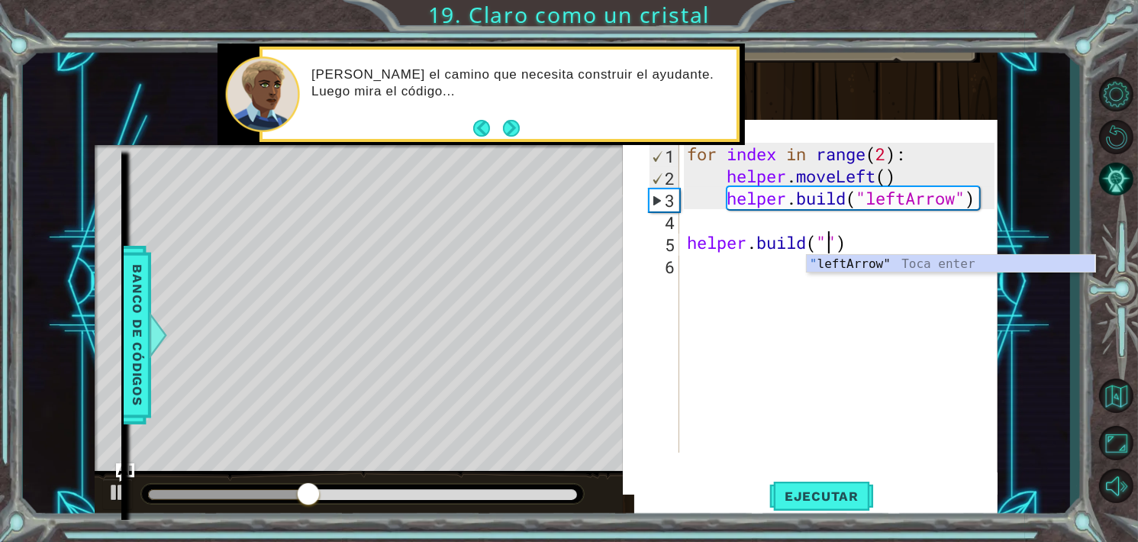
scroll to position [0, 6]
click at [860, 271] on div ""le ftArrow" Toca enter" at bounding box center [951, 282] width 289 height 55
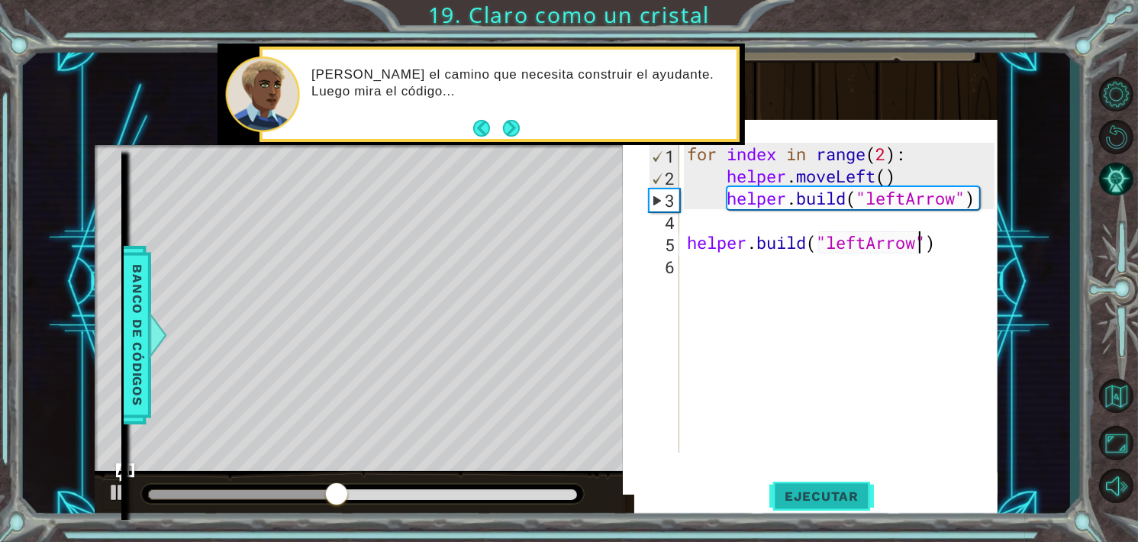
type textarea "[DOMAIN_NAME]("leftArrow")"
click at [864, 500] on span "Ejecutar" at bounding box center [821, 496] width 105 height 15
click at [914, 215] on div "for index in range ( 2 ) : helper . moveLeft ( ) helper . build ( "leftArrow" )…" at bounding box center [843, 320] width 318 height 354
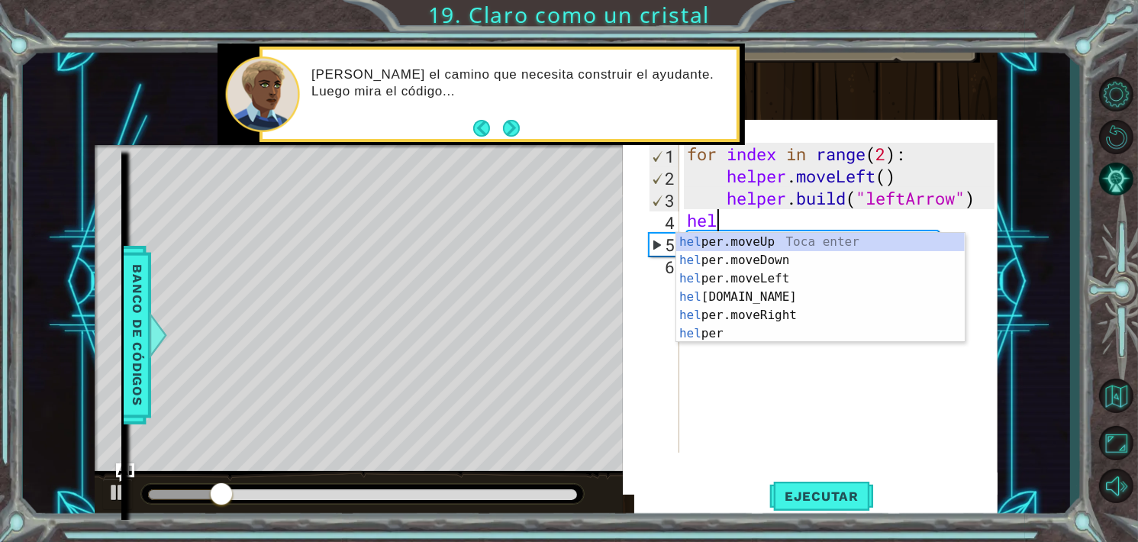
scroll to position [0, 0]
click at [799, 279] on div "hel per.moveUp Toca enter hel per.moveDown Toca enter hel per.moveLeft Toca ent…" at bounding box center [820, 306] width 289 height 147
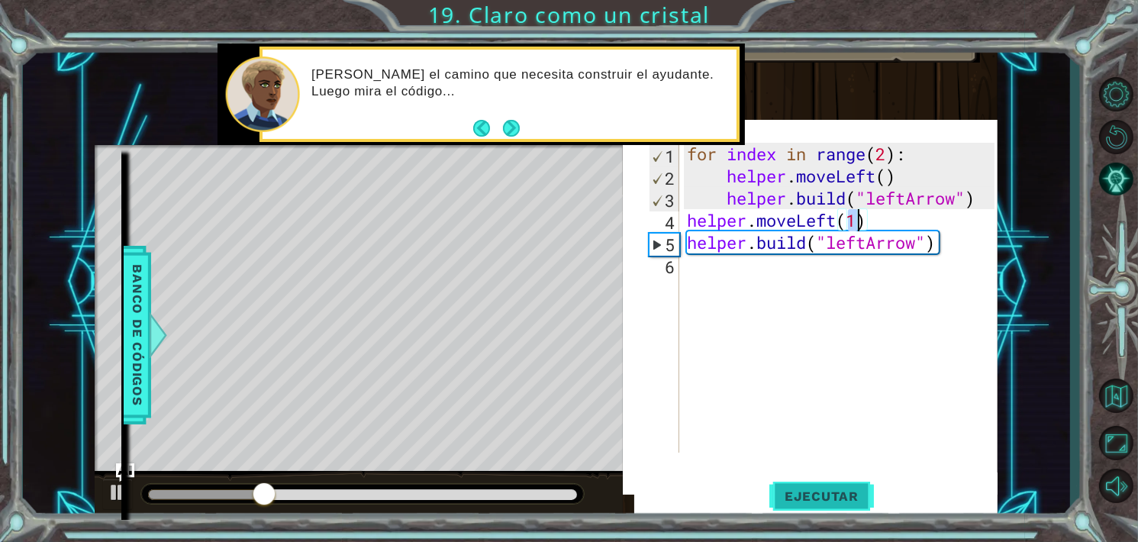
type textarea "helper.moveLeft(1)"
click at [825, 511] on button "Ejecutar" at bounding box center [821, 496] width 105 height 47
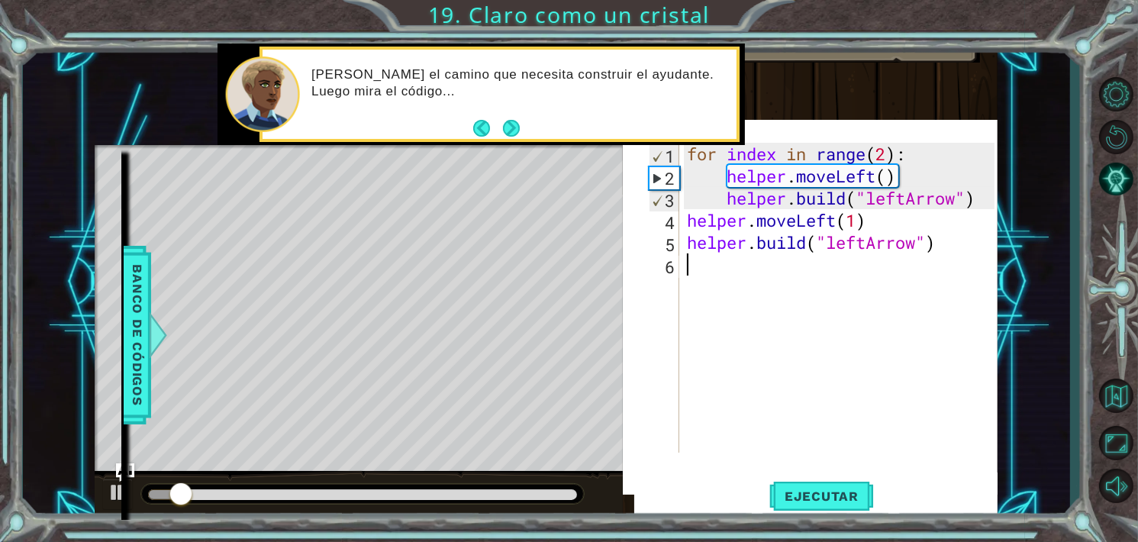
click at [735, 282] on div "for index in range ( 2 ) : helper . moveLeft ( ) helper . build ( "leftArrow" )…" at bounding box center [843, 320] width 318 height 354
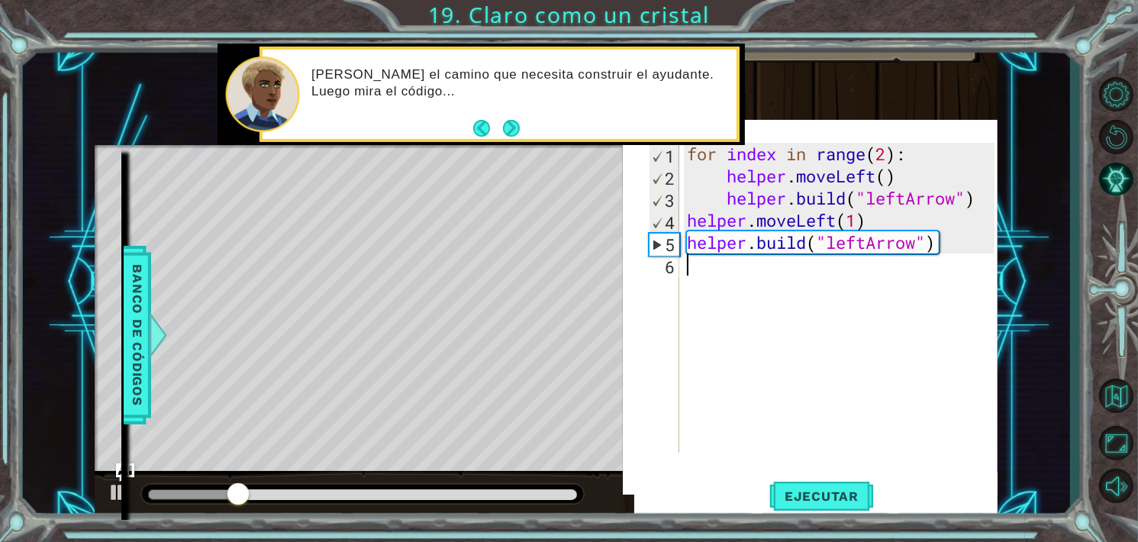
click at [698, 263] on div "for index in range ( 2 ) : helper . moveLeft ( ) helper . build ( "leftArrow" )…" at bounding box center [843, 320] width 318 height 354
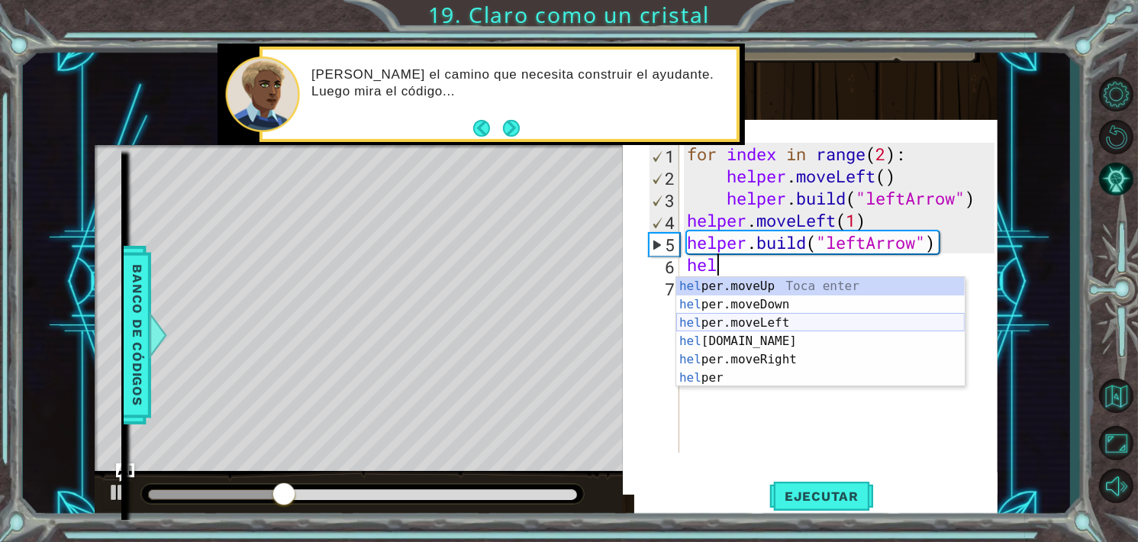
click at [787, 321] on div "hel per.moveUp Toca enter hel per.moveDown Toca enter hel per.moveLeft Toca ent…" at bounding box center [820, 350] width 289 height 147
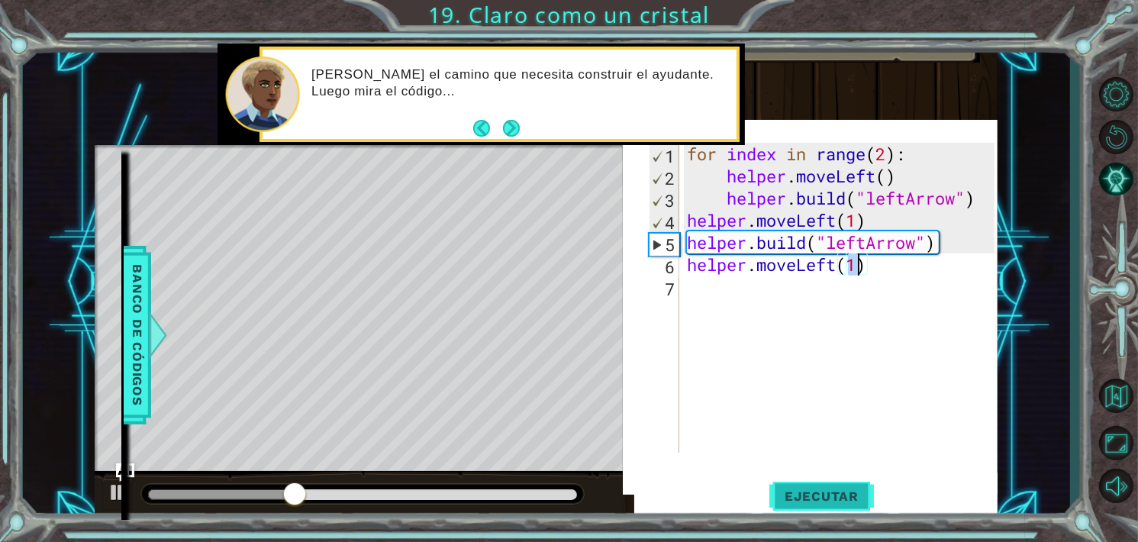
type textarea "helper.moveLeft(1)"
click at [825, 484] on button "Ejecutar" at bounding box center [821, 496] width 105 height 47
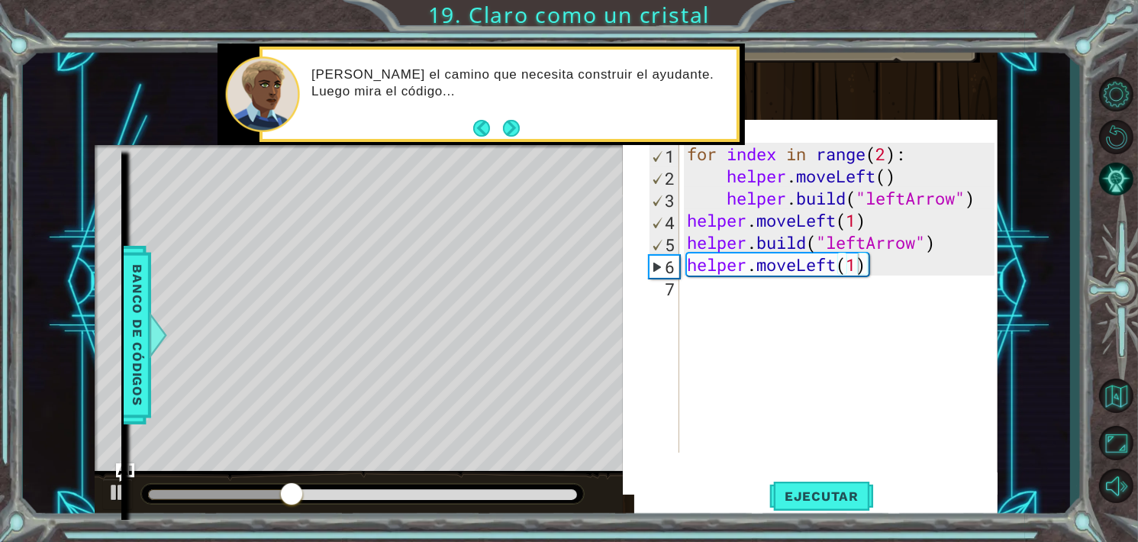
click at [682, 299] on div "helper.moveLeft(1) 1 2 3 4 5 6 7 for index in range ( 2 ) : helper . moveLeft (…" at bounding box center [820, 298] width 349 height 310
click at [711, 289] on div "for index in range ( 2 ) : helper . moveLeft ( ) helper . build ( "leftArrow" )…" at bounding box center [843, 320] width 318 height 354
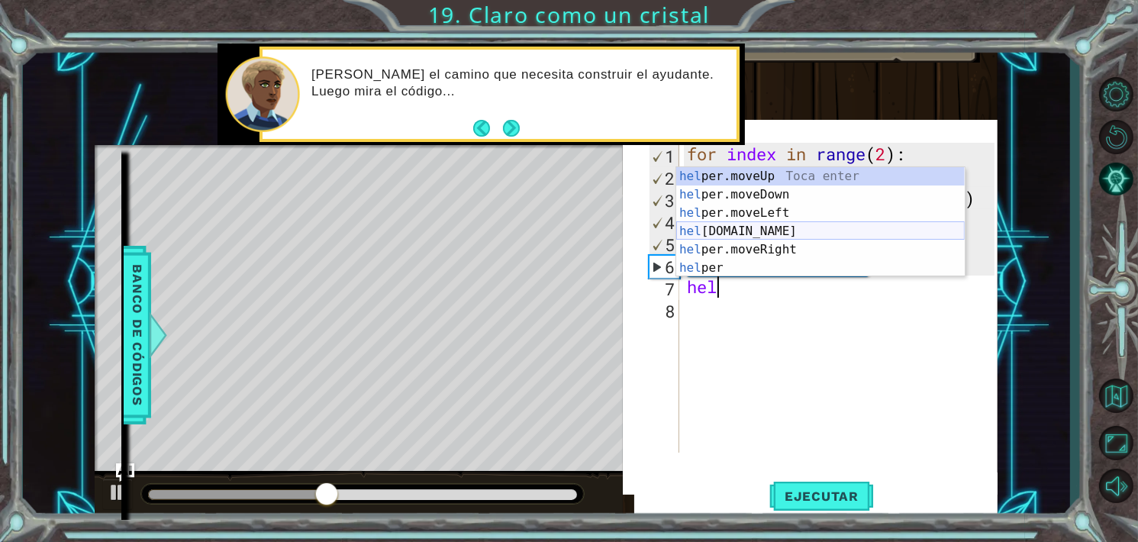
click at [748, 232] on div "hel per.moveUp Toca enter hel per.moveDown Toca enter hel per.moveLeft Toca ent…" at bounding box center [820, 240] width 289 height 147
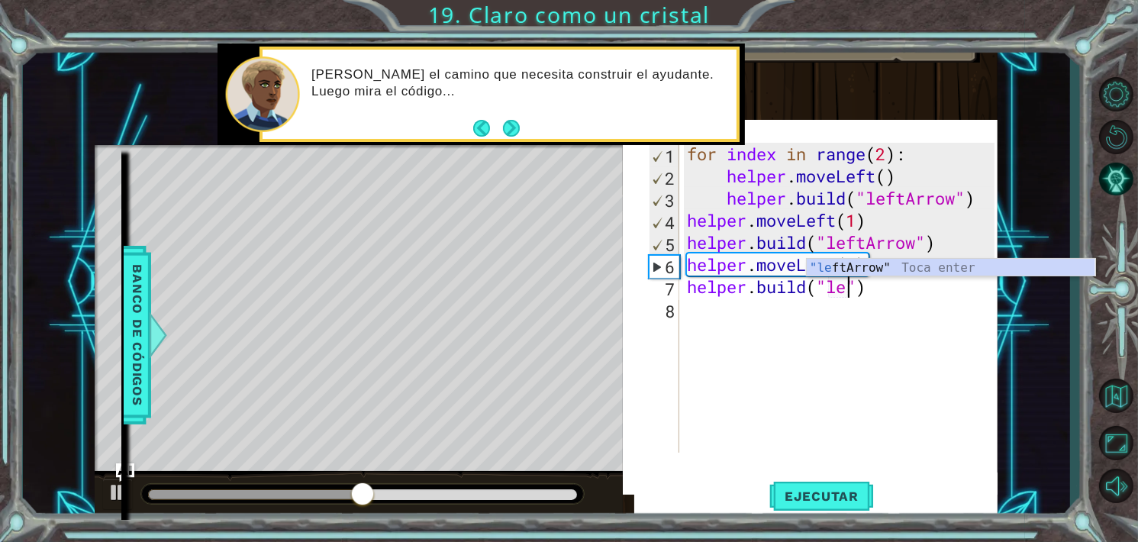
scroll to position [0, 7]
click at [862, 253] on div "for index in range ( 2 ) : helper . moveLeft ( ) helper . build ( "leftArrow" )…" at bounding box center [843, 320] width 318 height 354
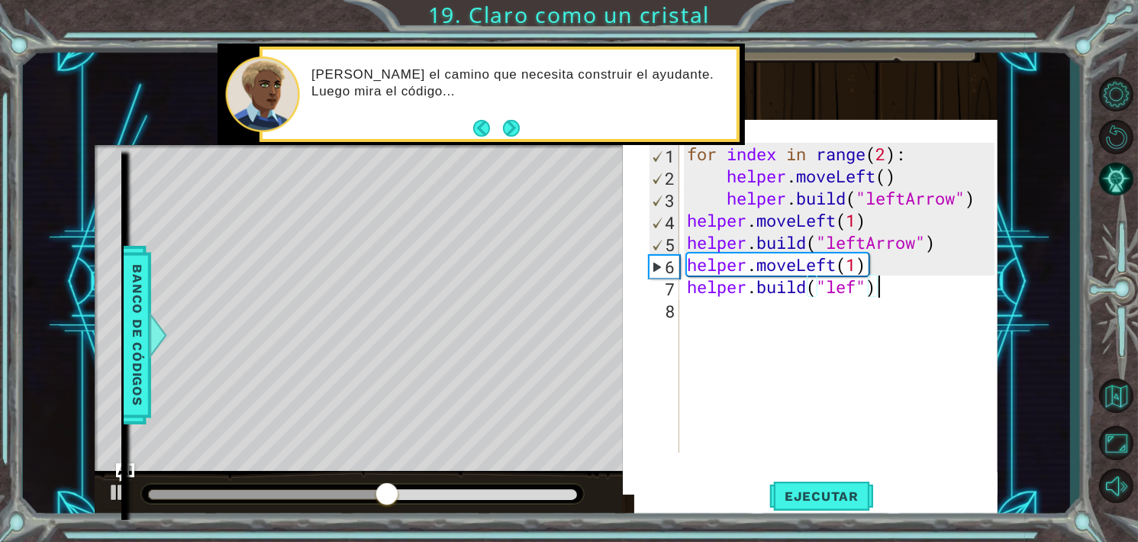
click at [888, 288] on div "for index in range ( 2 ) : helper . moveLeft ( ) helper . build ( "leftArrow" )…" at bounding box center [843, 320] width 318 height 354
click at [863, 286] on div "for index in range ( 2 ) : helper . moveLeft ( ) helper . build ( "leftArrow" )…" at bounding box center [843, 320] width 318 height 354
click at [861, 286] on div "for index in range ( 2 ) : helper . moveLeft ( ) helper . build ( "leftArrow" )…" at bounding box center [843, 320] width 318 height 354
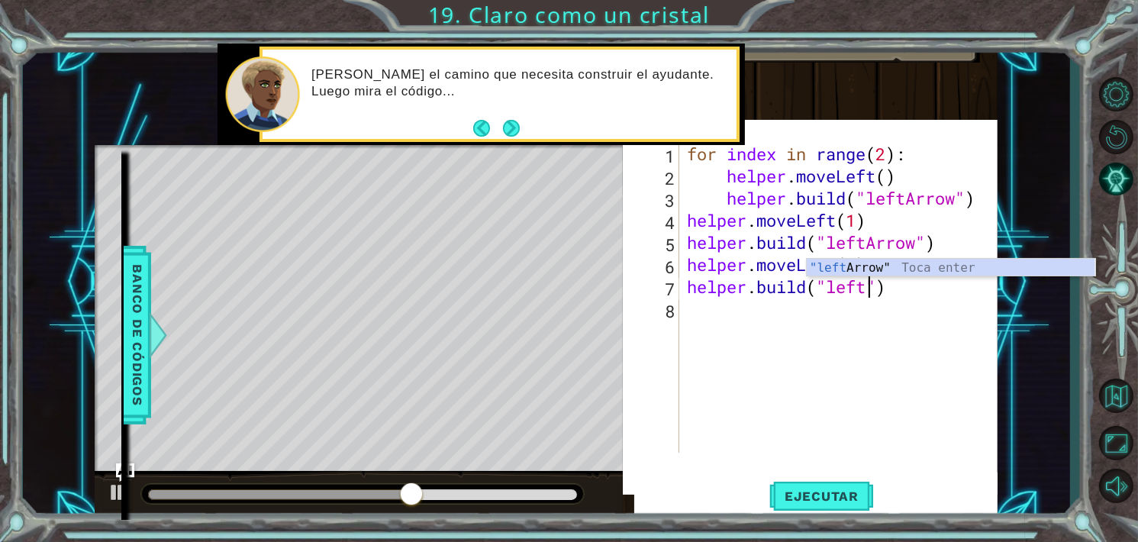
scroll to position [0, 8]
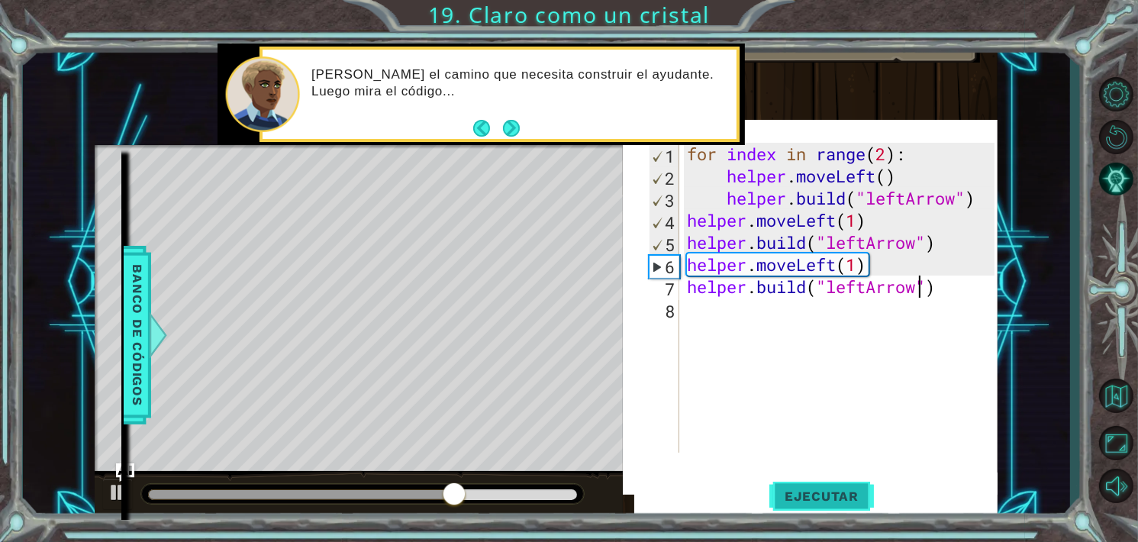
type textarea "[DOMAIN_NAME]("leftArrow")"
click at [839, 500] on span "Ejecutar" at bounding box center [821, 496] width 105 height 15
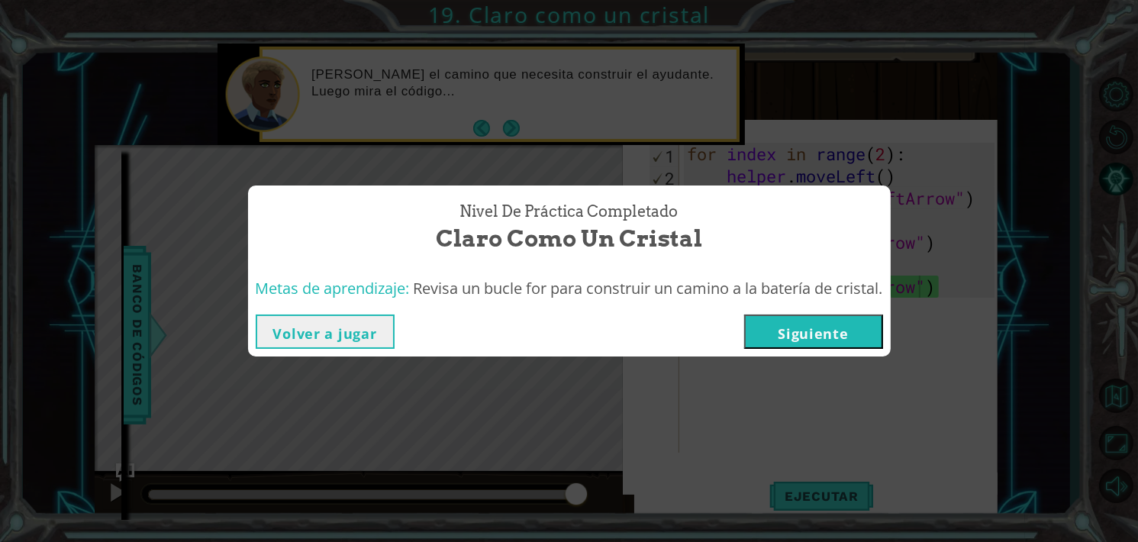
click at [846, 318] on button "Siguiente" at bounding box center [813, 331] width 139 height 34
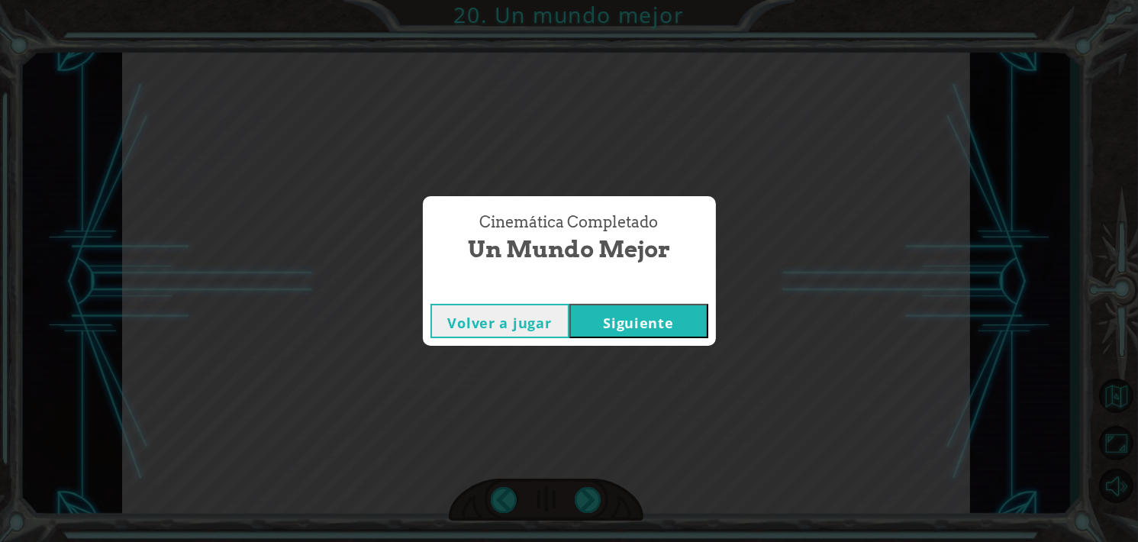
click at [648, 302] on div "Volver a jugar [GEOGRAPHIC_DATA]" at bounding box center [569, 321] width 293 height 50
click at [675, 327] on button "Siguiente" at bounding box center [638, 321] width 139 height 34
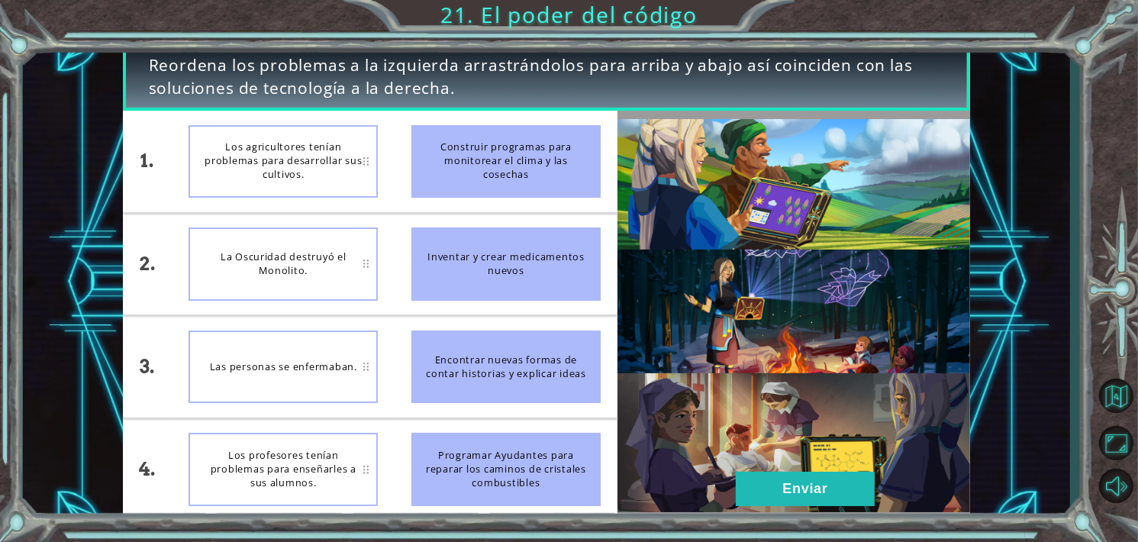
click at [369, 367] on div "Las personas se enfermaban." at bounding box center [283, 367] width 189 height 73
click at [476, 282] on div "Inventar y crear medicamentos nuevos" at bounding box center [505, 263] width 189 height 73
drag, startPoint x: 483, startPoint y: 276, endPoint x: 347, endPoint y: 355, distance: 157.6
click at [347, 355] on div "1. 2. 3. 4. Los agricultores tenían problemas para desarrollar sus cultivos. La…" at bounding box center [370, 315] width 495 height 409
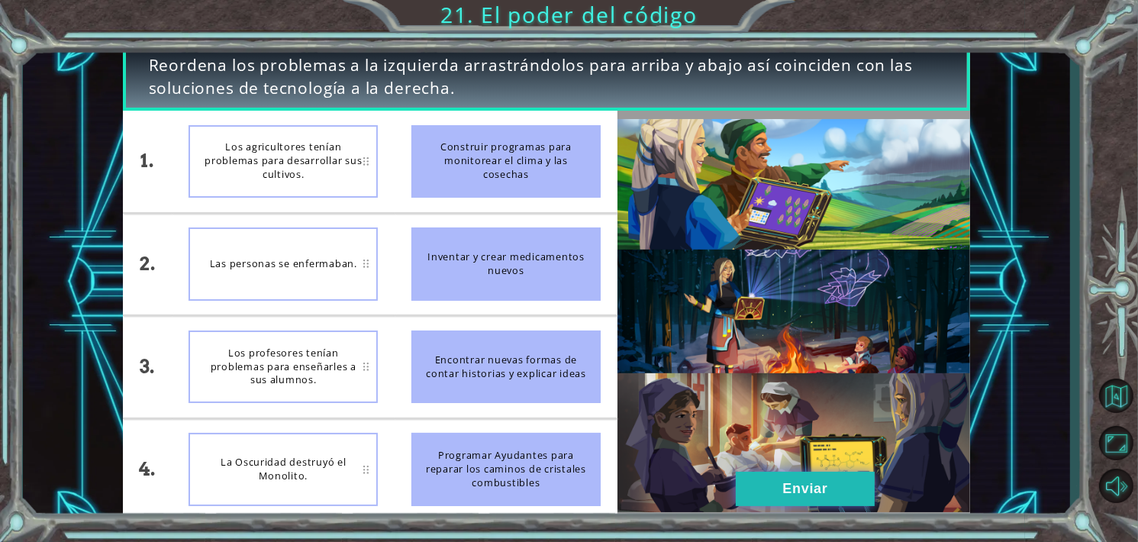
click at [823, 489] on button "Enviar" at bounding box center [805, 489] width 139 height 34
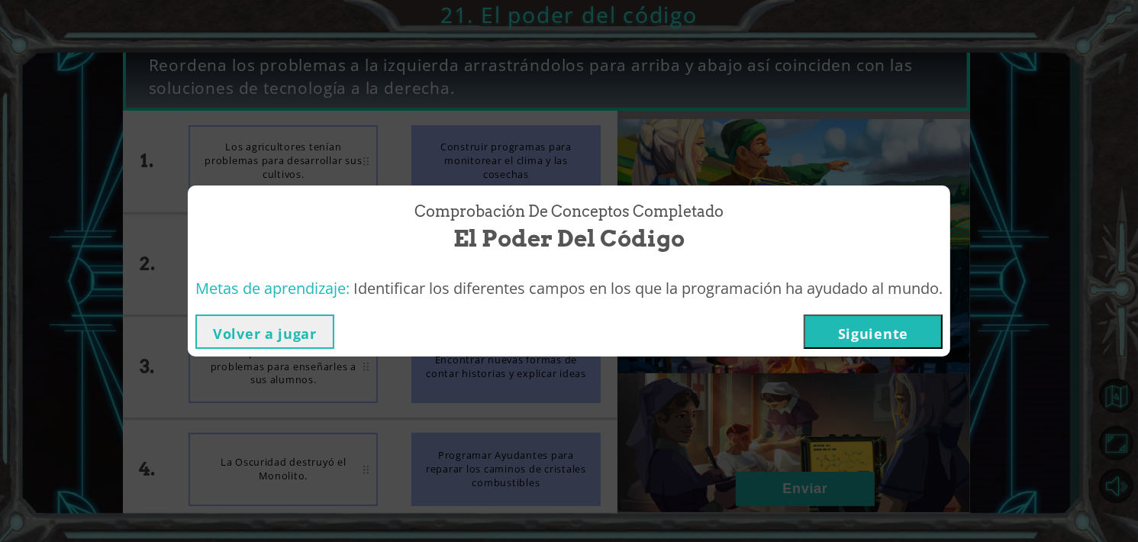
click at [892, 318] on button "Siguiente" at bounding box center [873, 331] width 139 height 34
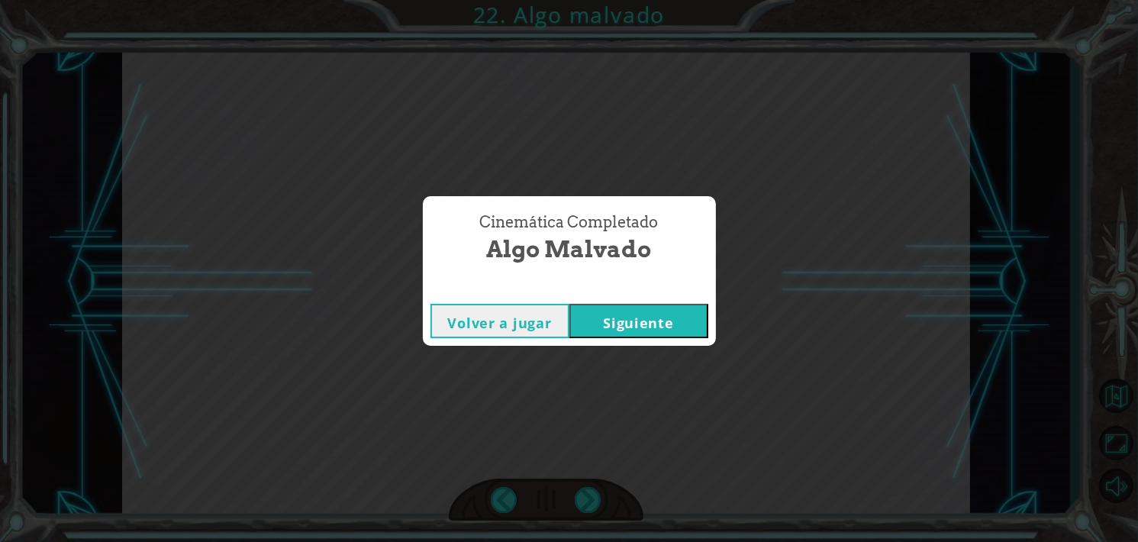
click at [681, 328] on button "Siguiente" at bounding box center [638, 321] width 139 height 34
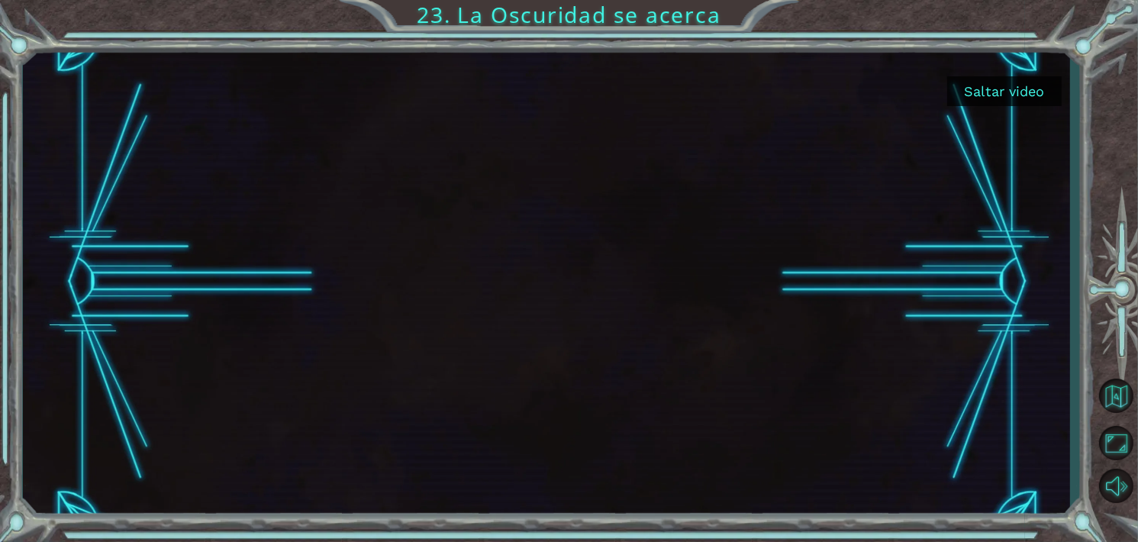
click at [984, 81] on button "Saltar video" at bounding box center [1004, 91] width 115 height 30
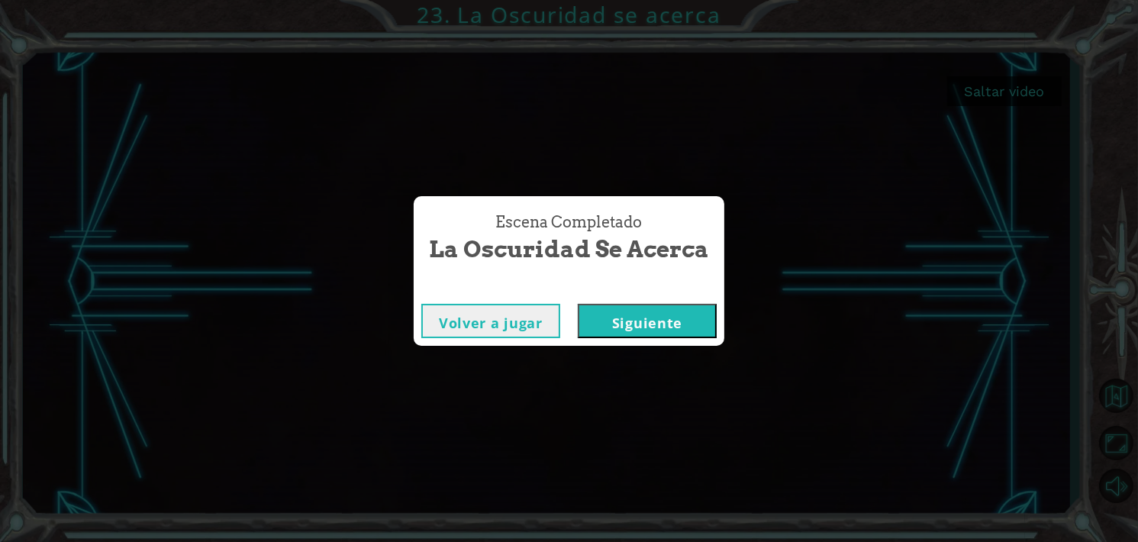
click at [717, 285] on div "Escena Completado" at bounding box center [569, 288] width 311 height 15
click at [705, 315] on button "Siguiente" at bounding box center [647, 321] width 139 height 34
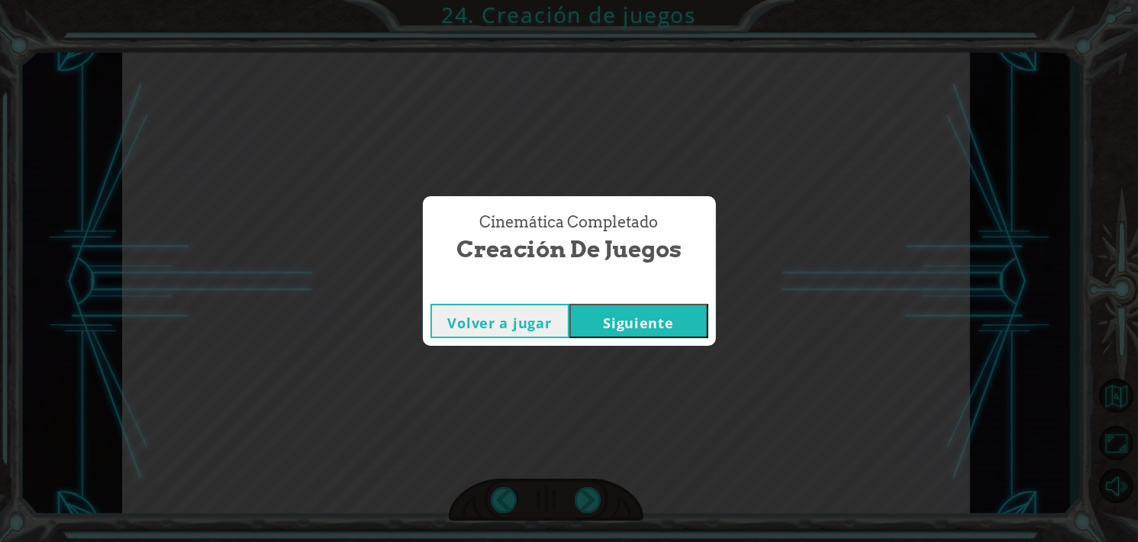
drag, startPoint x: 705, startPoint y: 315, endPoint x: 633, endPoint y: 328, distance: 72.9
click at [633, 328] on button "Siguiente" at bounding box center [638, 321] width 139 height 34
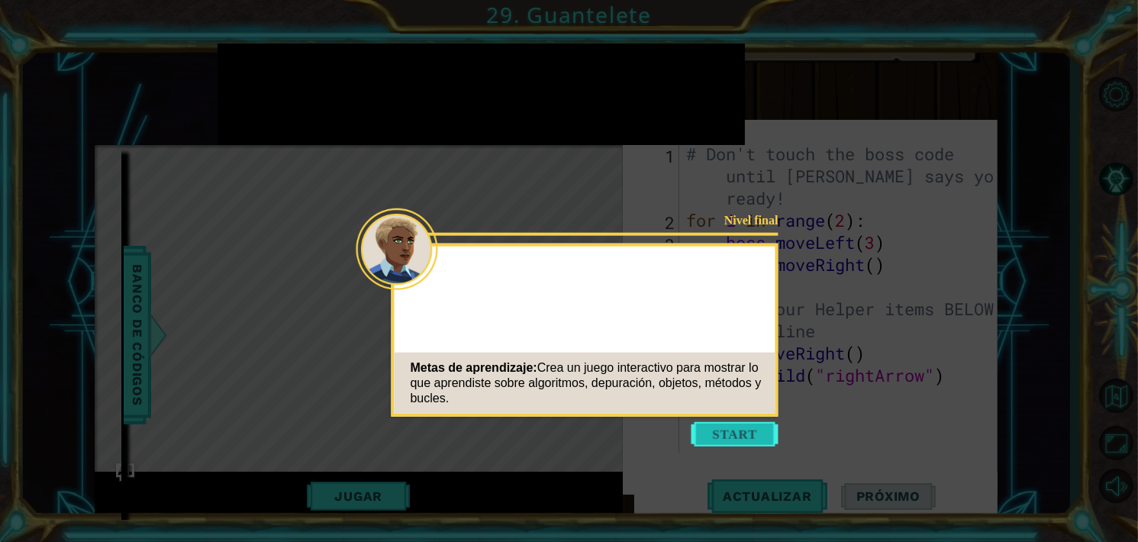
click at [743, 436] on button "Start" at bounding box center [735, 434] width 87 height 24
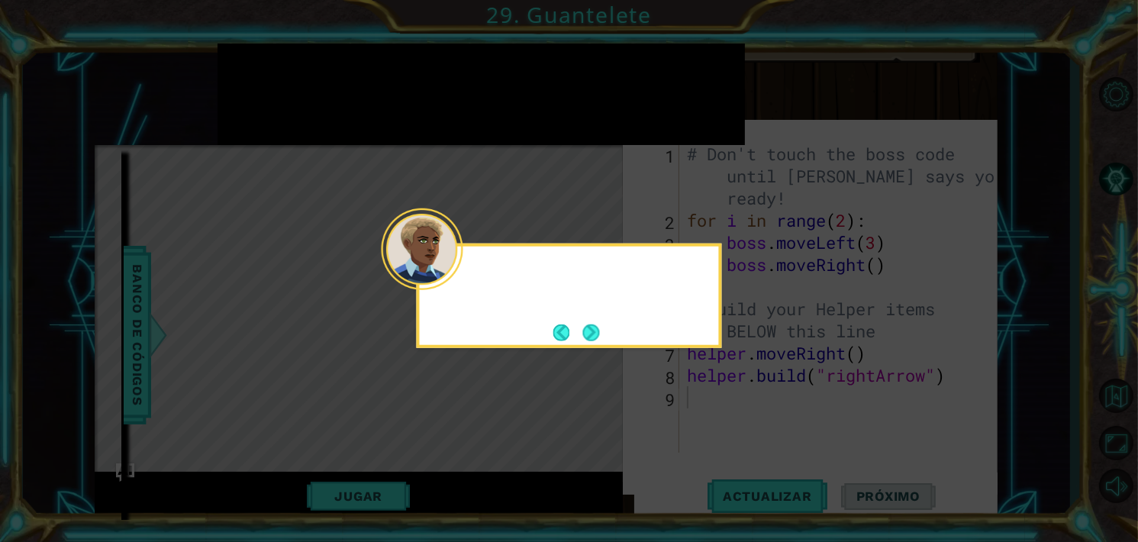
click at [466, 279] on div at bounding box center [569, 274] width 299 height 44
click at [582, 328] on button "Next" at bounding box center [590, 332] width 17 height 17
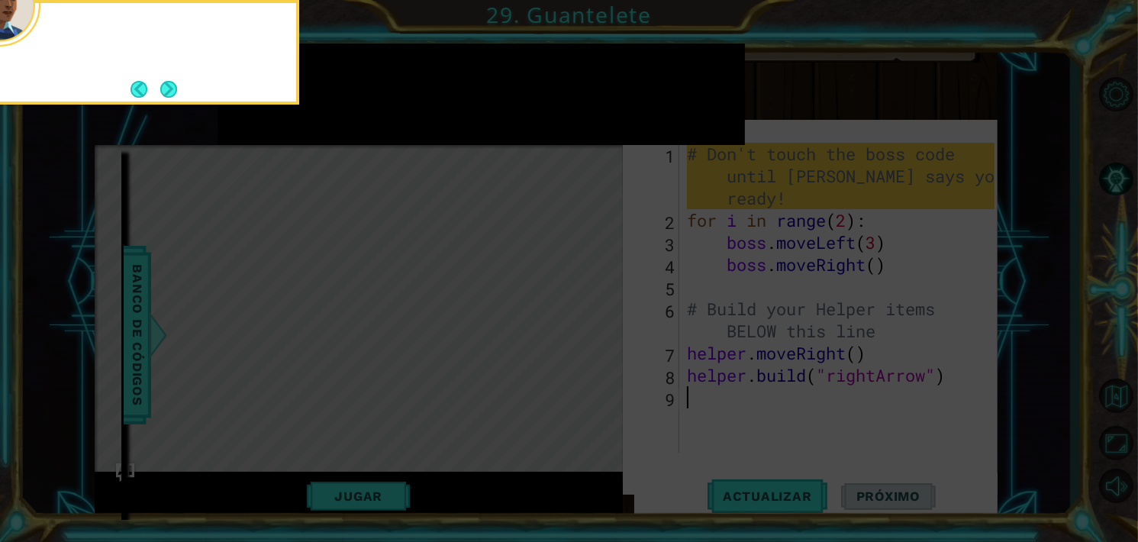
scroll to position [8, 0]
click at [582, 328] on icon at bounding box center [569, 271] width 1138 height 542
click at [160, 81] on button "Next" at bounding box center [168, 89] width 17 height 17
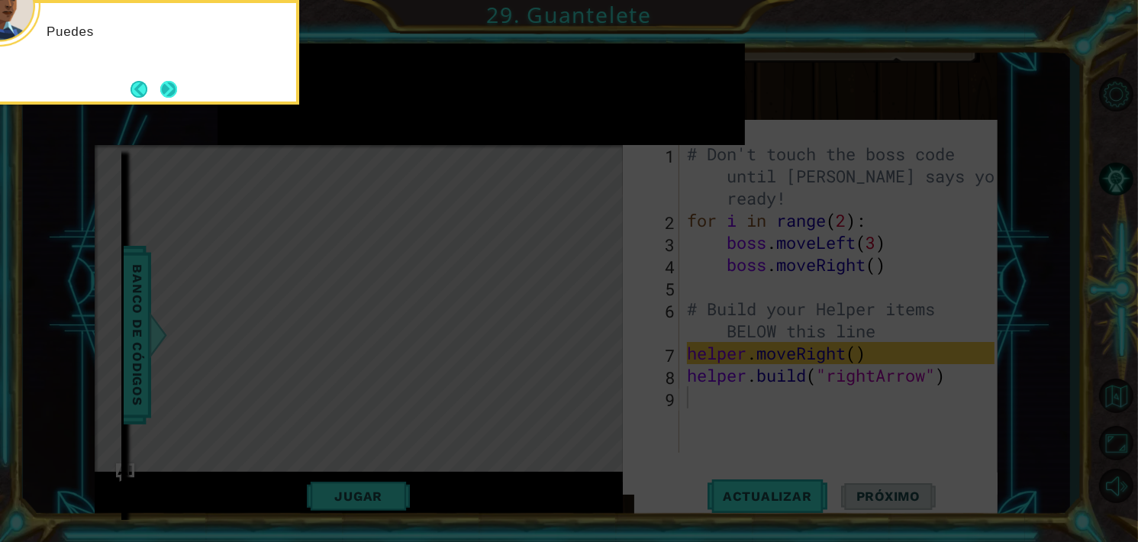
click at [167, 89] on button "Next" at bounding box center [168, 89] width 17 height 17
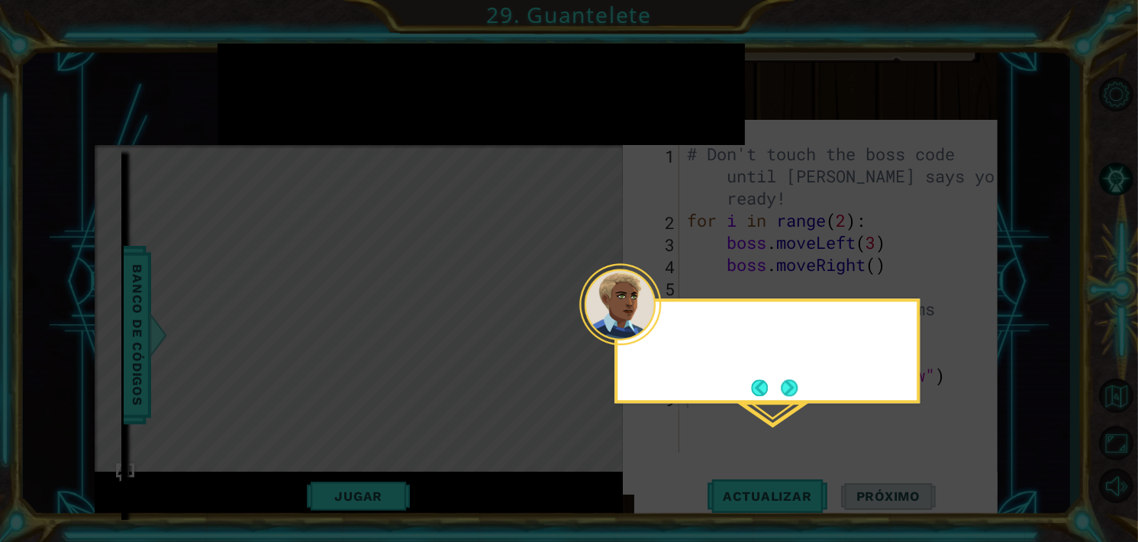
click at [167, 89] on icon at bounding box center [569, 271] width 1138 height 542
click at [795, 384] on button "Next" at bounding box center [789, 387] width 17 height 17
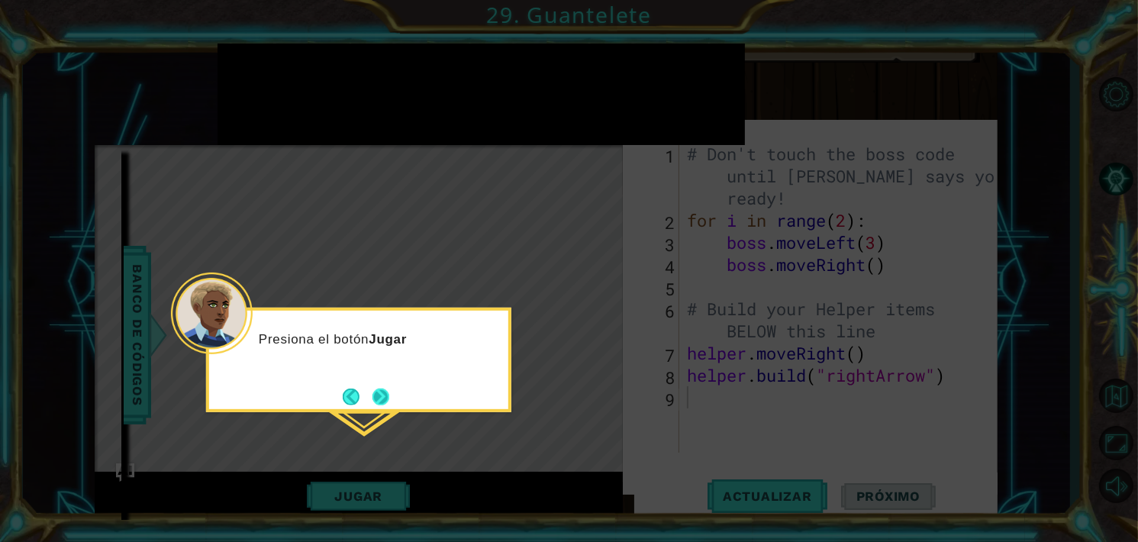
click at [381, 389] on button "Next" at bounding box center [381, 397] width 17 height 17
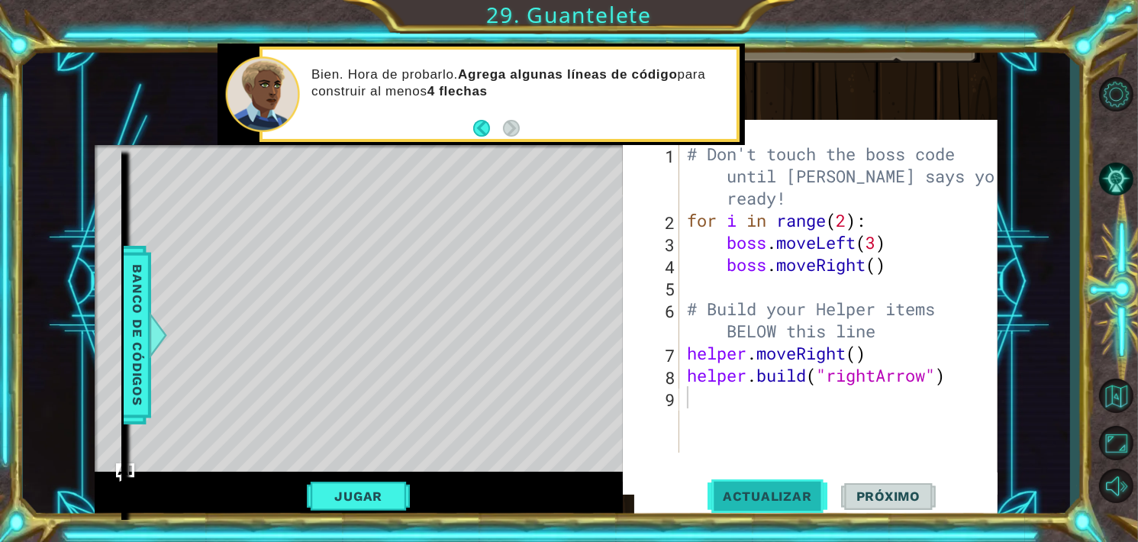
click at [756, 483] on button "Actualizar" at bounding box center [768, 496] width 120 height 47
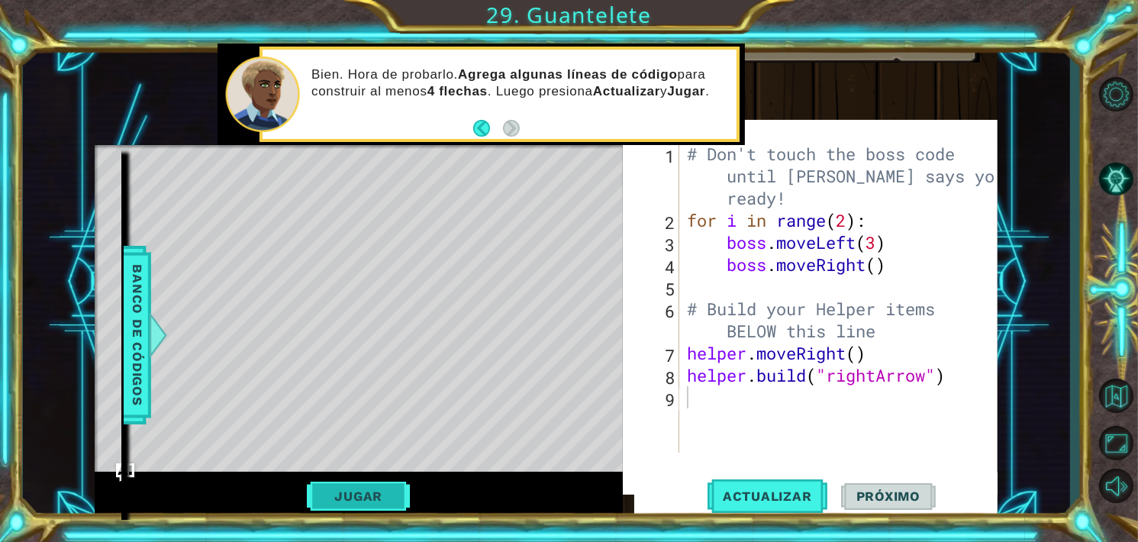
click at [381, 489] on button "Jugar" at bounding box center [358, 496] width 103 height 29
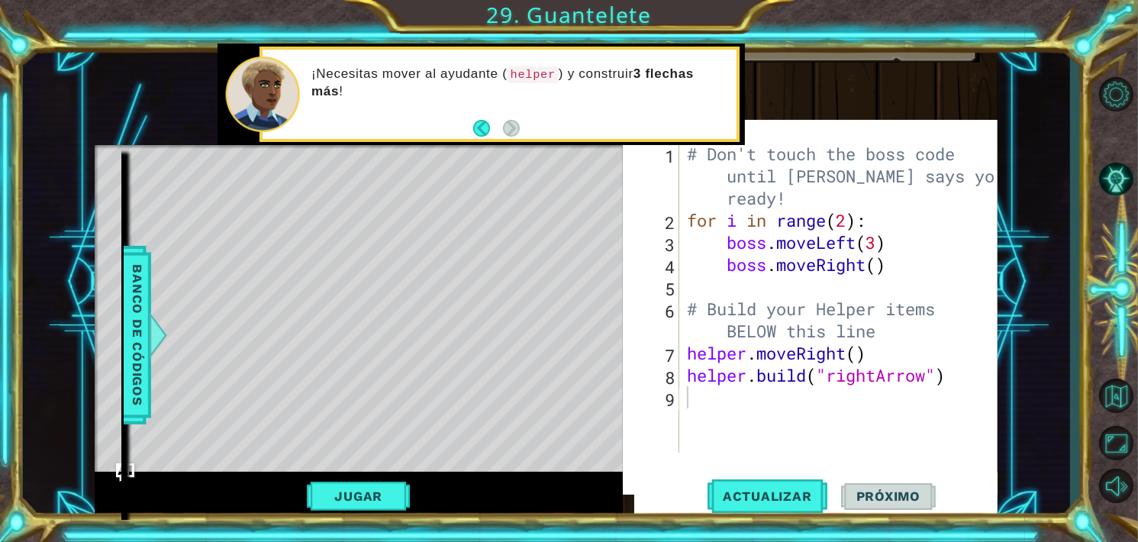
click at [848, 493] on span "Próximo" at bounding box center [888, 496] width 95 height 15
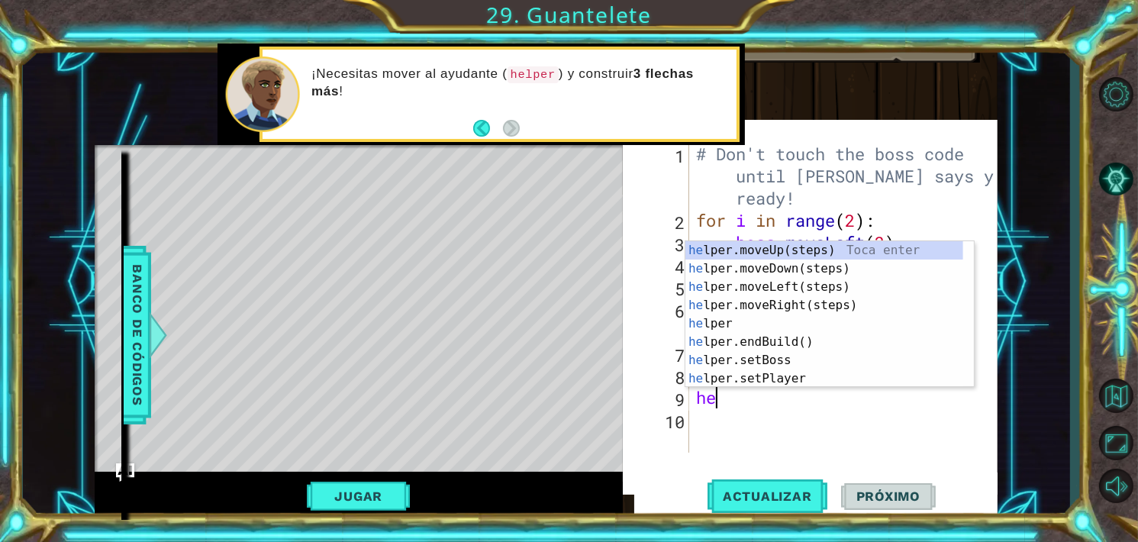
type textarea "hel"
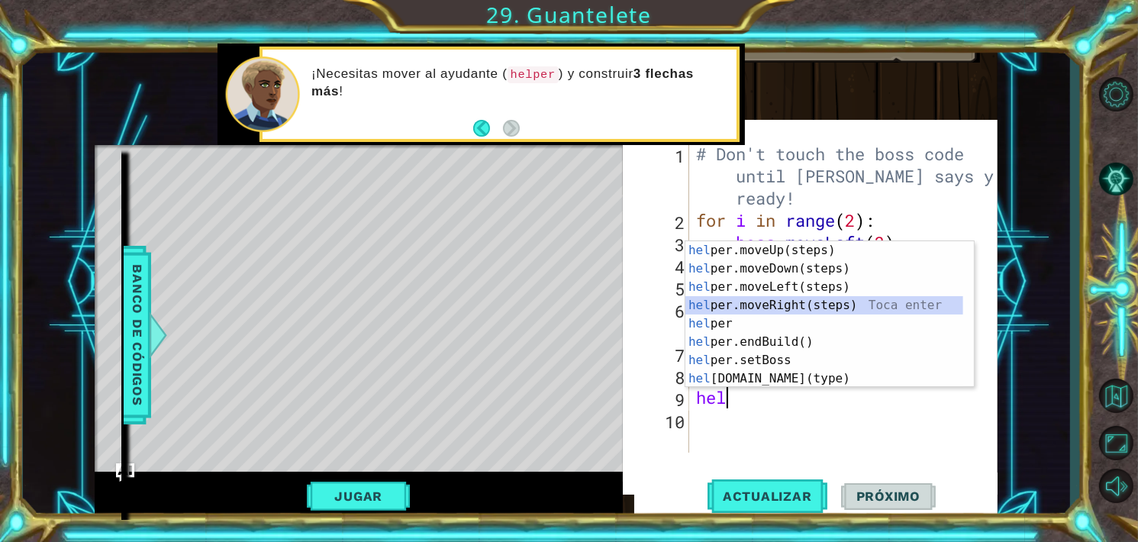
click at [839, 301] on div "hel per.moveUp(steps) Toca enter hel per.moveDown(steps) Toca enter hel per.mov…" at bounding box center [824, 332] width 278 height 183
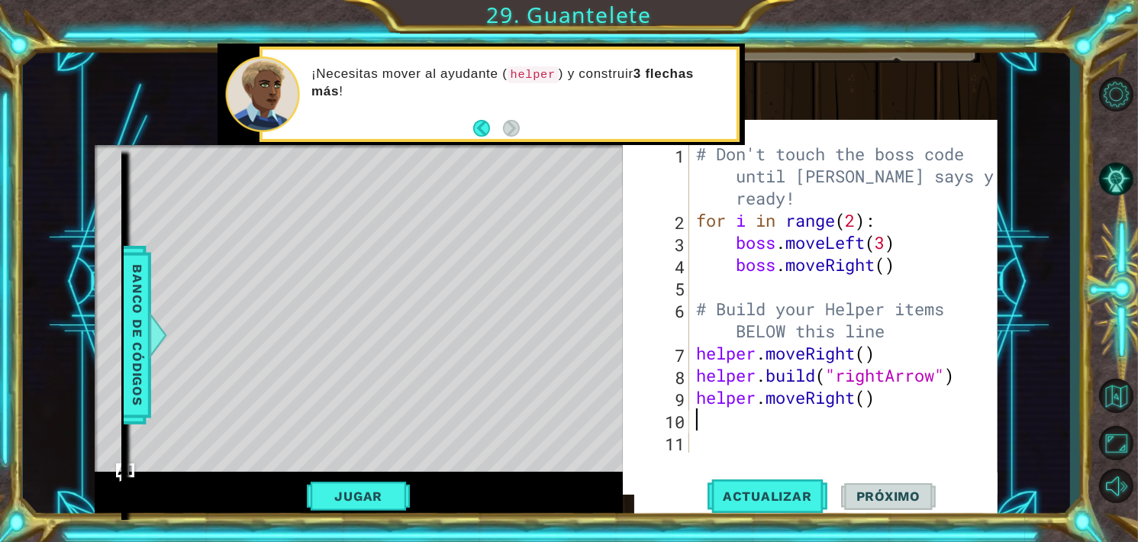
click at [755, 436] on div "# Don't touch the boss code until [PERSON_NAME] says you're ready! for i in ran…" at bounding box center [847, 342] width 309 height 398
click at [726, 430] on div "# Don't touch the boss code until [PERSON_NAME] says you're ready! for i in ran…" at bounding box center [847, 342] width 309 height 398
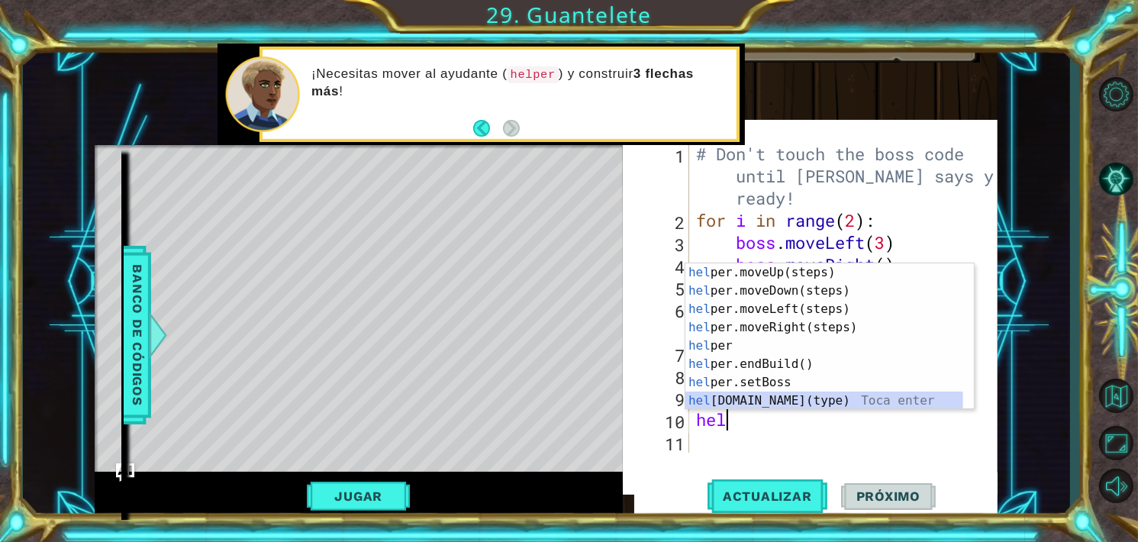
click at [756, 402] on div "hel per.moveUp(steps) Toca enter hel per.moveDown(steps) Toca enter hel per.mov…" at bounding box center [824, 354] width 278 height 183
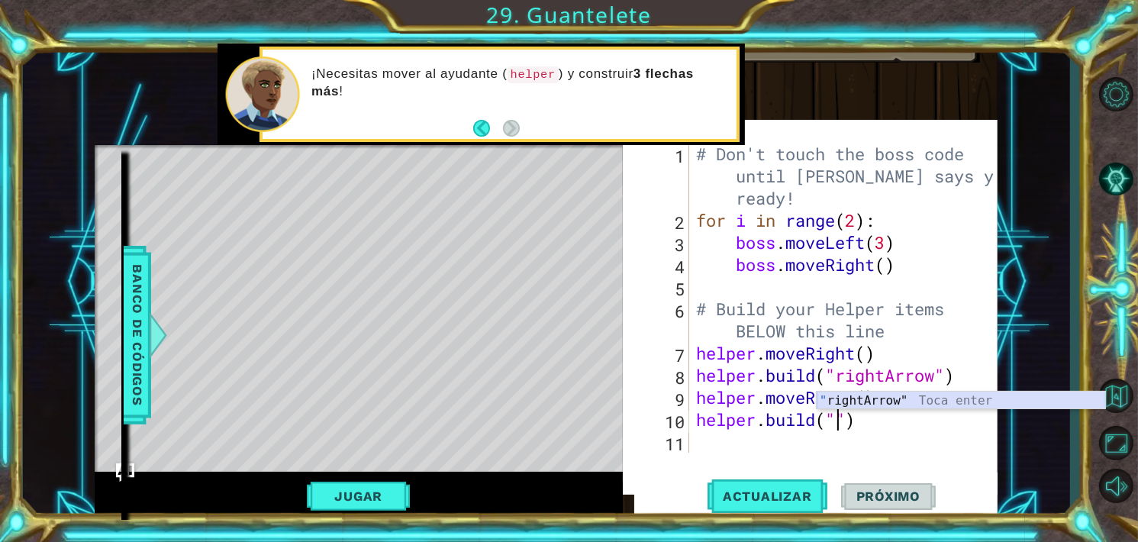
click at [948, 395] on div "" rightArrow" Toca enter" at bounding box center [961, 419] width 289 height 55
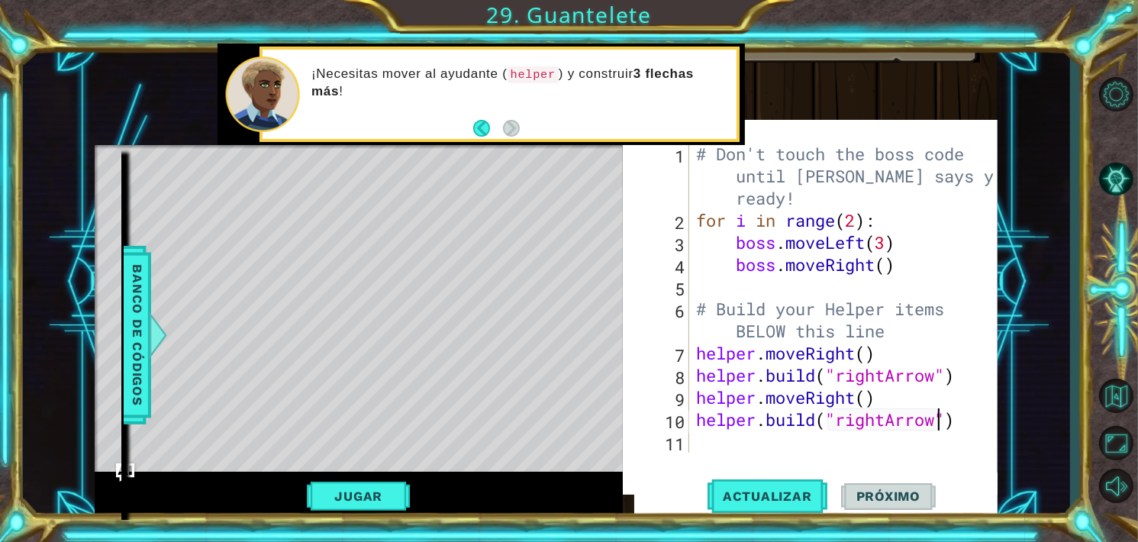
click at [866, 403] on div "# Don't touch the boss code until [PERSON_NAME] says you're ready! for i in ran…" at bounding box center [847, 342] width 309 height 398
type textarea "helper.moveRight(3)"
click at [805, 496] on span "Actualizar" at bounding box center [768, 496] width 120 height 15
click at [385, 489] on button "Jugar" at bounding box center [358, 496] width 103 height 29
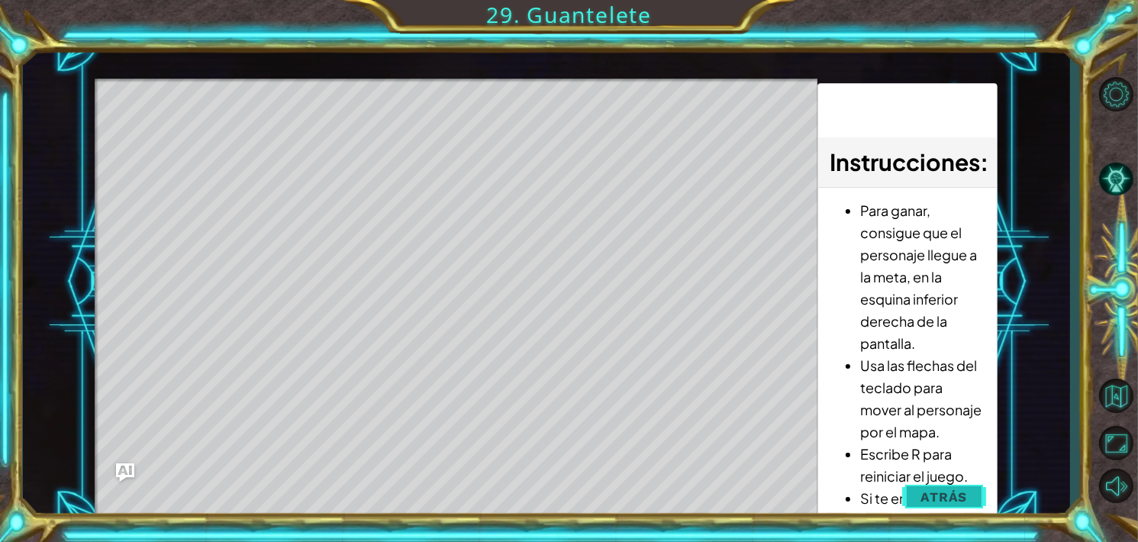
click at [909, 491] on button "Atrás" at bounding box center [944, 497] width 85 height 31
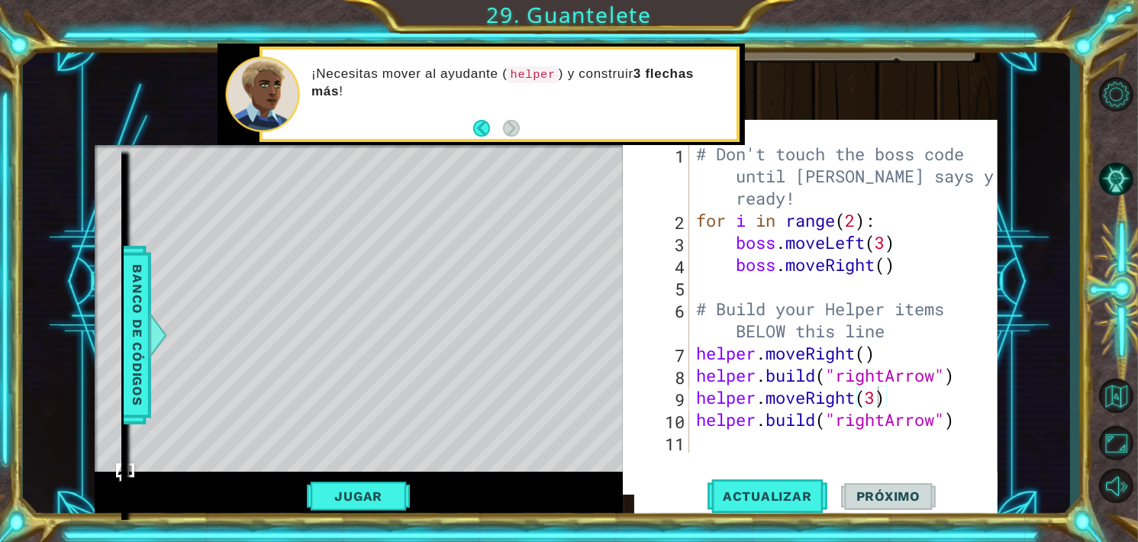
scroll to position [0, 0]
click at [763, 443] on div "# Don't touch the boss code until [PERSON_NAME] says you're ready! for i in ran…" at bounding box center [847, 342] width 309 height 398
click at [882, 400] on div "# Don't touch the boss code until [PERSON_NAME] says you're ready! for i in ran…" at bounding box center [847, 342] width 309 height 398
click at [763, 492] on span "Actualizar" at bounding box center [768, 496] width 120 height 15
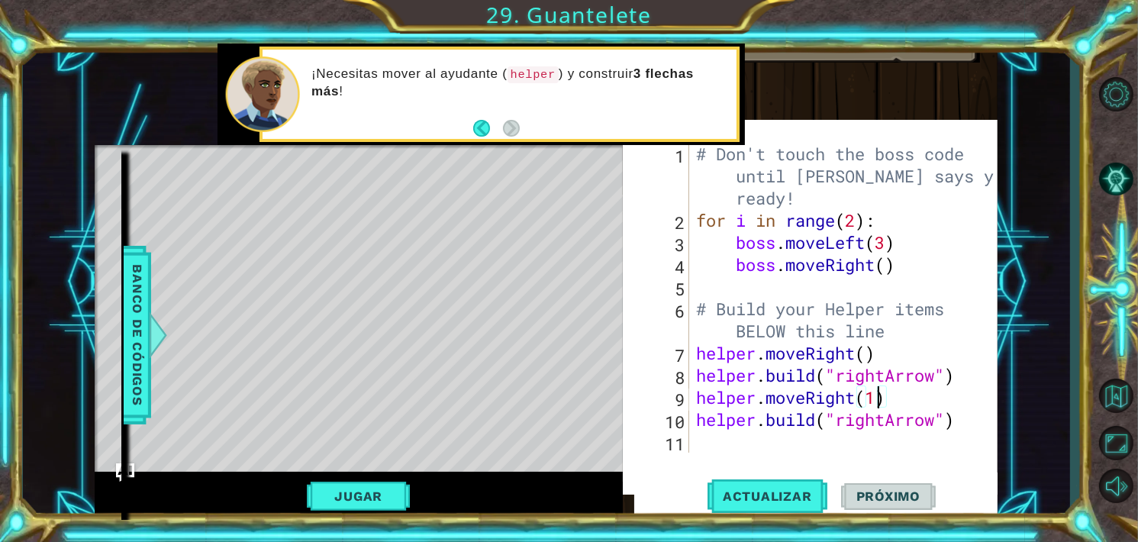
type textarea "helper.moveRight()"
click at [764, 483] on button "Actualizar" at bounding box center [768, 496] width 120 height 47
click at [708, 459] on div "helper.moveRight() 1 2 3 4 5 6 7 8 9 10 11 # Don't touch the boss code until [P…" at bounding box center [811, 314] width 376 height 375
click at [891, 391] on div "# Don't touch the boss code until [PERSON_NAME] says you're ready! for i in ran…" at bounding box center [847, 342] width 309 height 398
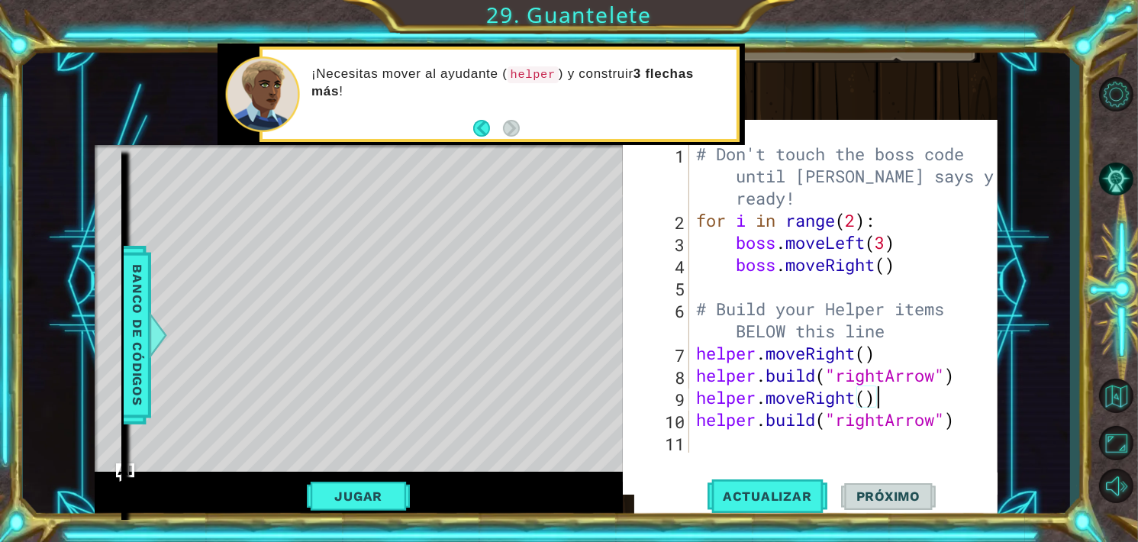
scroll to position [0, 0]
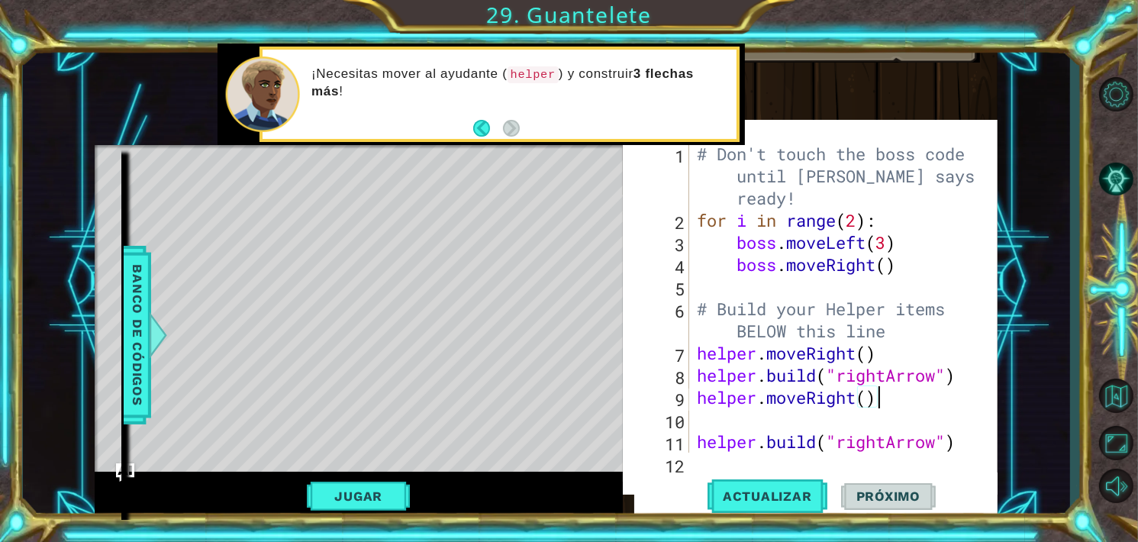
click at [921, 401] on div "# Don't touch the boss code until [PERSON_NAME] says you're ready! for i in ran…" at bounding box center [843, 342] width 298 height 398
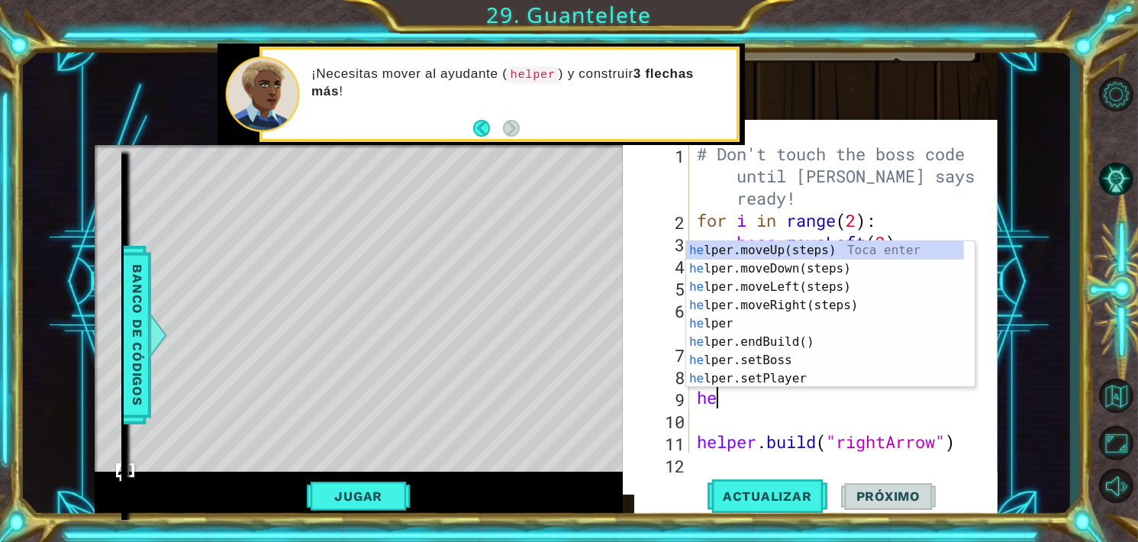
type textarea "h"
click at [840, 376] on div "hel per.moveUp(steps) Toca enter hel per.moveDown(steps) Toca enter hel per.mov…" at bounding box center [825, 332] width 278 height 183
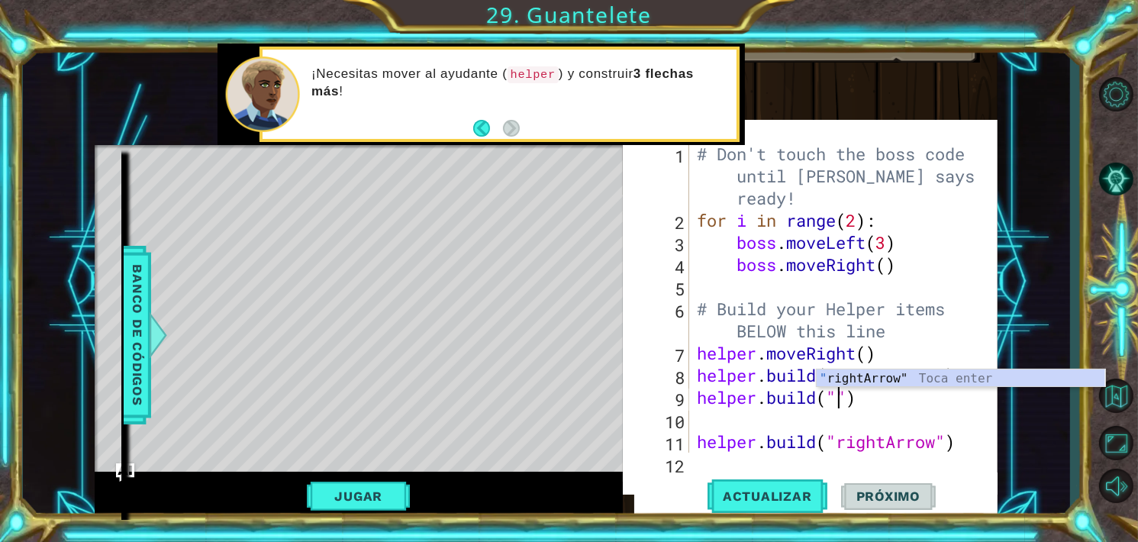
click at [851, 379] on div "" rightArrow" Toca enter" at bounding box center [961, 396] width 289 height 55
type textarea "[DOMAIN_NAME]("rightArrow")"
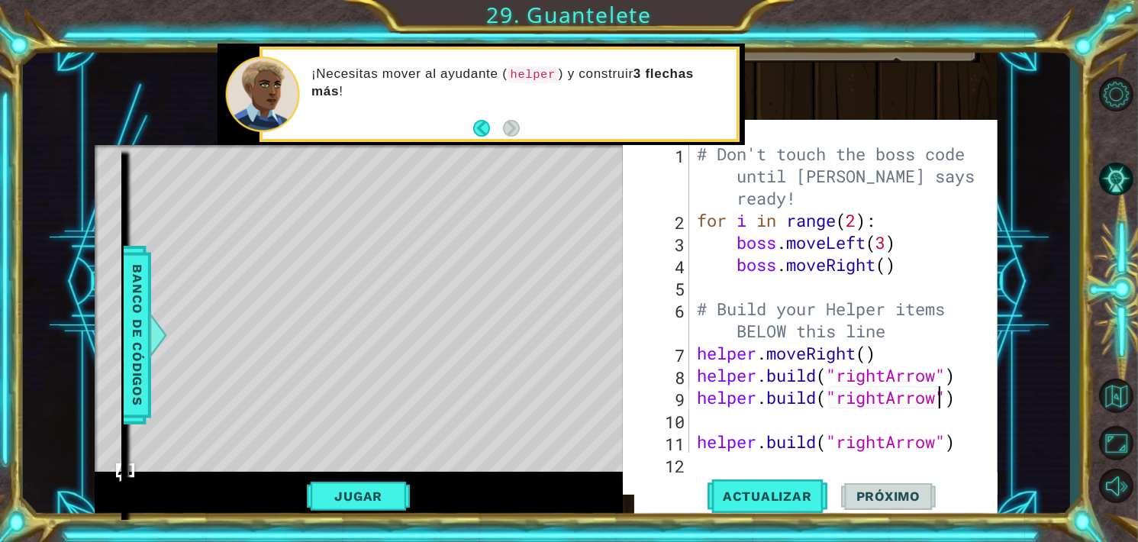
click at [876, 423] on div "# Don't touch the boss code until [PERSON_NAME] says you're ready! for i in ran…" at bounding box center [843, 342] width 298 height 398
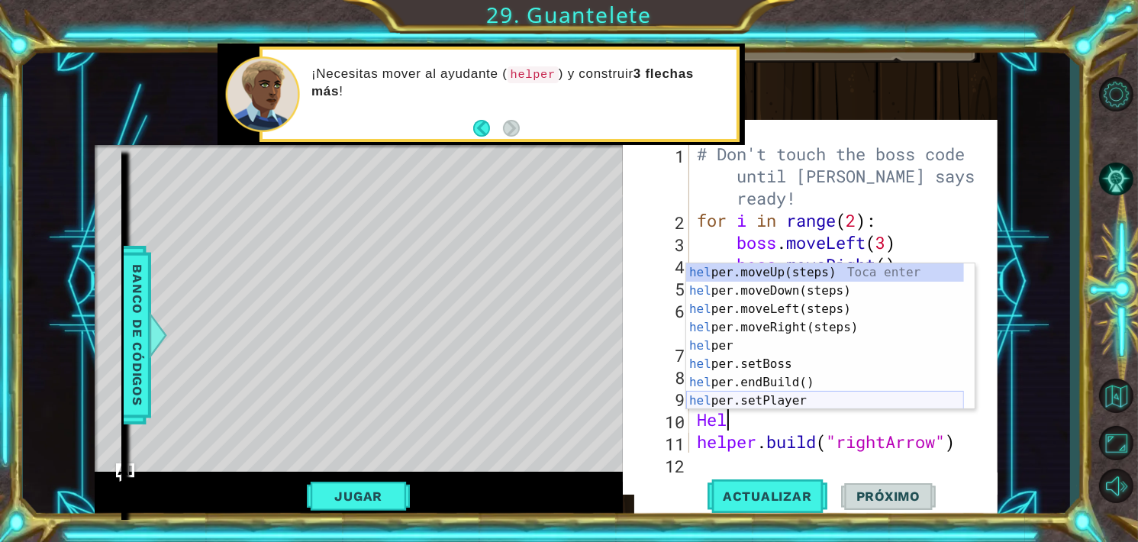
type textarea "H"
click at [763, 397] on div "hel per.moveUp(steps) Toca enter hel per.moveDown(steps) Toca enter hel per.mov…" at bounding box center [825, 354] width 278 height 183
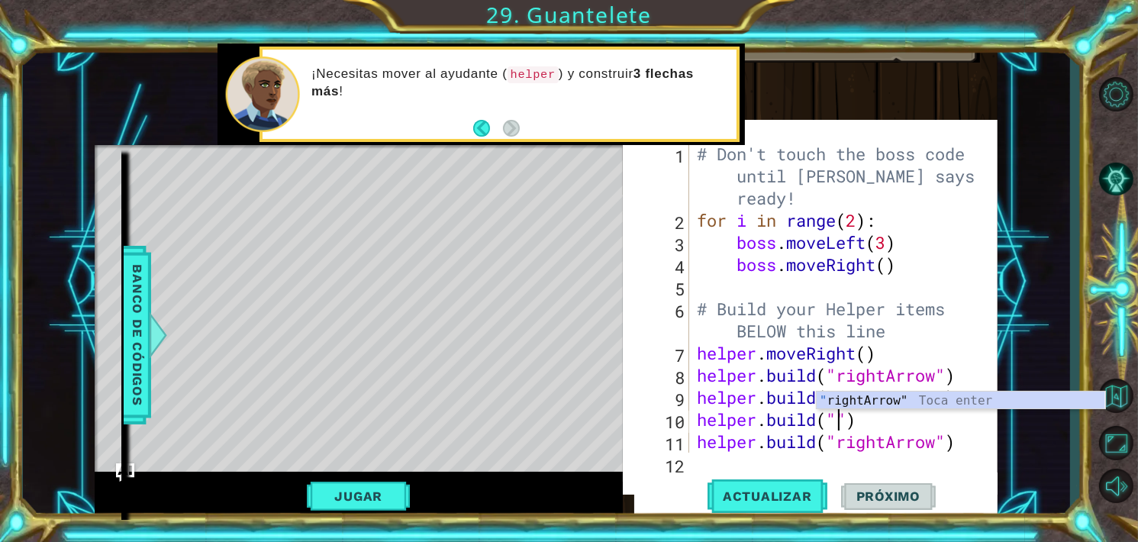
click at [866, 395] on div "" rightArrow" Toca enter" at bounding box center [961, 419] width 289 height 55
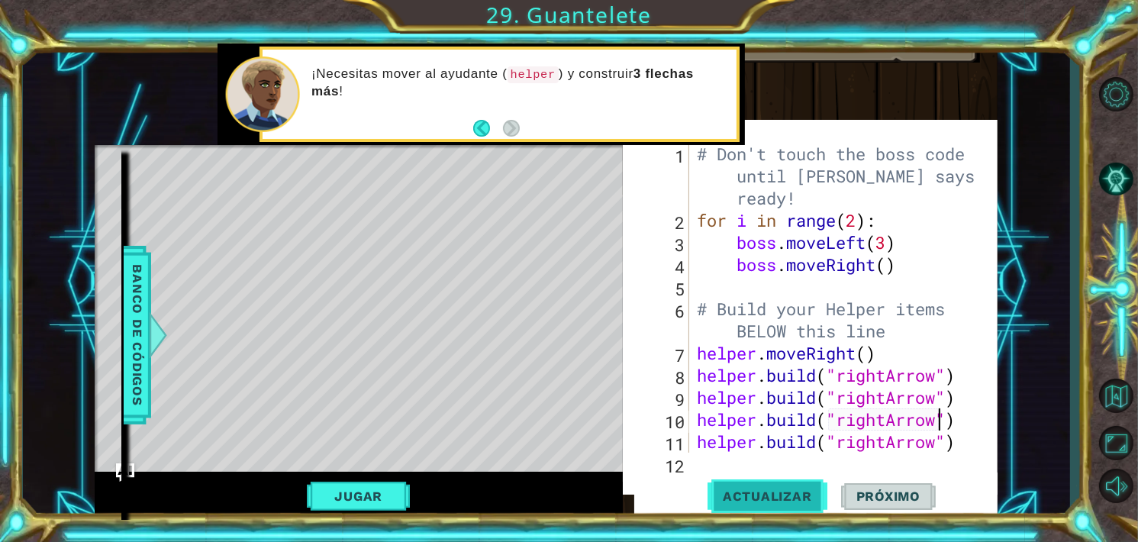
type textarea "[DOMAIN_NAME]("rightArrow")"
click at [803, 489] on span "Actualizar" at bounding box center [768, 496] width 120 height 15
click at [960, 392] on div "# Don't touch the boss code until [PERSON_NAME] says you're ready! for i in ran…" at bounding box center [843, 342] width 298 height 398
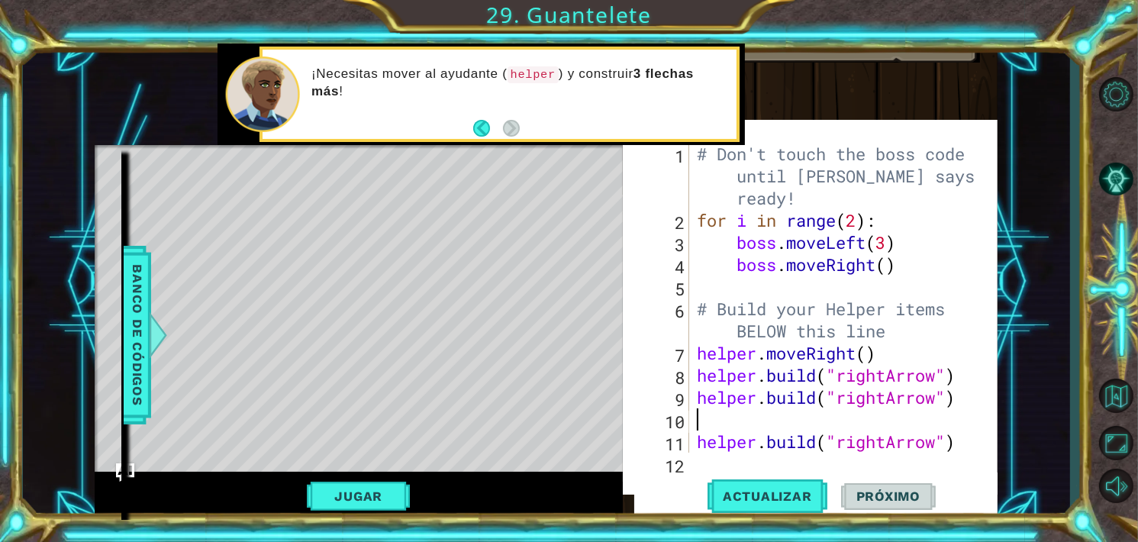
click at [960, 392] on div "# Don't touch the boss code until [PERSON_NAME] says you're ready! for i in ran…" at bounding box center [843, 342] width 298 height 398
type textarea "[DOMAIN_NAME]("rightArrow")"
click at [961, 388] on div "# Don't touch the boss code until [PERSON_NAME] says you're ready! for i in ran…" at bounding box center [843, 342] width 298 height 398
click at [964, 379] on div "# Don't touch the boss code until [PERSON_NAME] says you're ready! for i in ran…" at bounding box center [843, 342] width 298 height 398
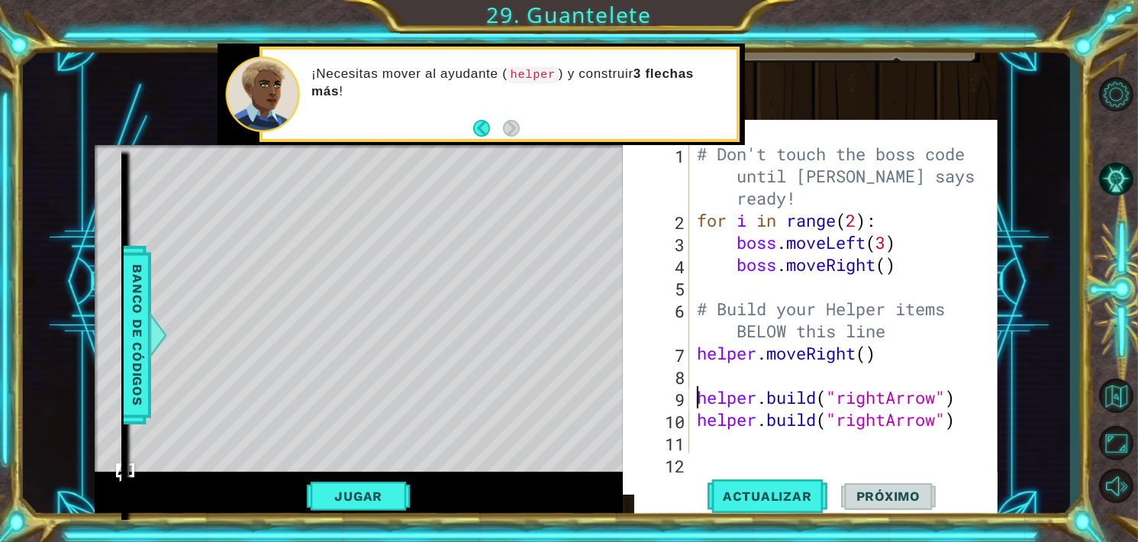
click at [921, 382] on div "# Don't touch the boss code until [PERSON_NAME] says you're ready! for i in ran…" at bounding box center [843, 342] width 298 height 398
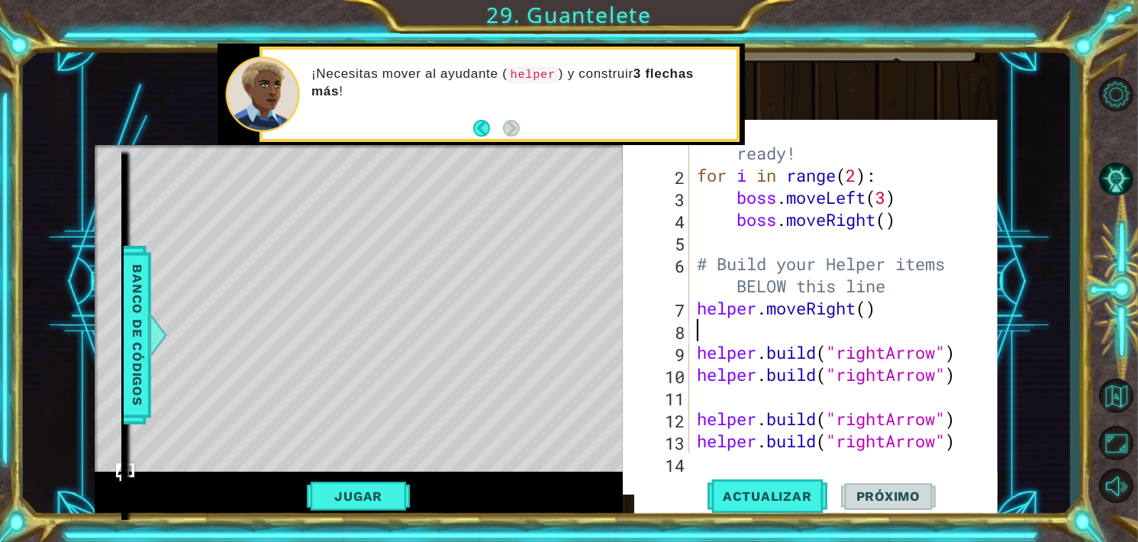
scroll to position [58, 0]
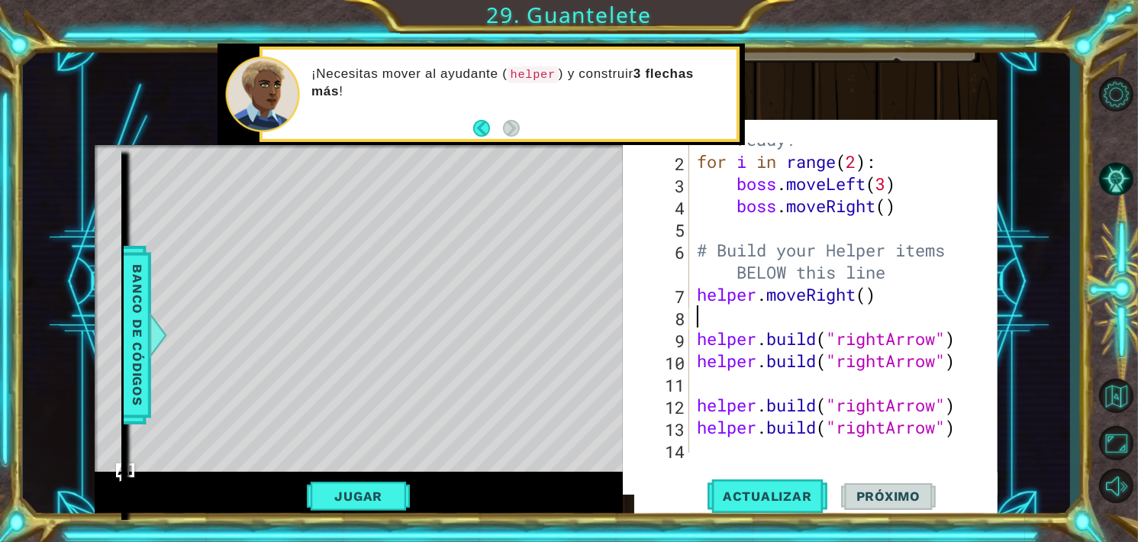
click at [972, 351] on div "# Don't touch the boss code until [PERSON_NAME] says you're ready! for i in ran…" at bounding box center [843, 283] width 298 height 398
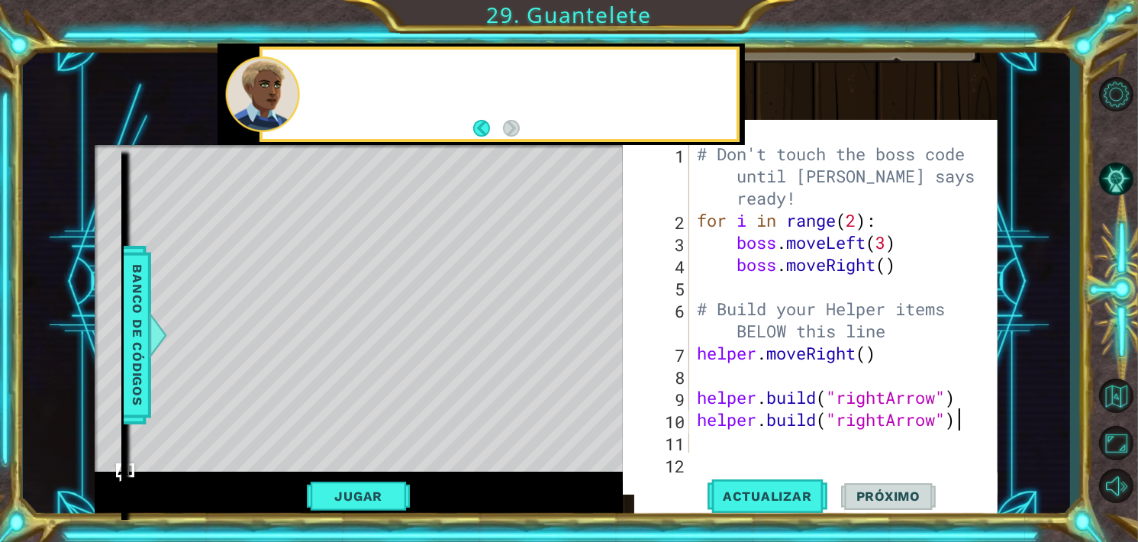
scroll to position [0, 0]
click at [955, 332] on div "# Don't touch the boss code until [PERSON_NAME] says you're ready! for i in ran…" at bounding box center [843, 342] width 298 height 398
type textarea "# Build your Helper items BELOW this line"
click at [930, 364] on div "# Don't touch the boss code until [PERSON_NAME] says you're ready! for i in ran…" at bounding box center [843, 342] width 298 height 398
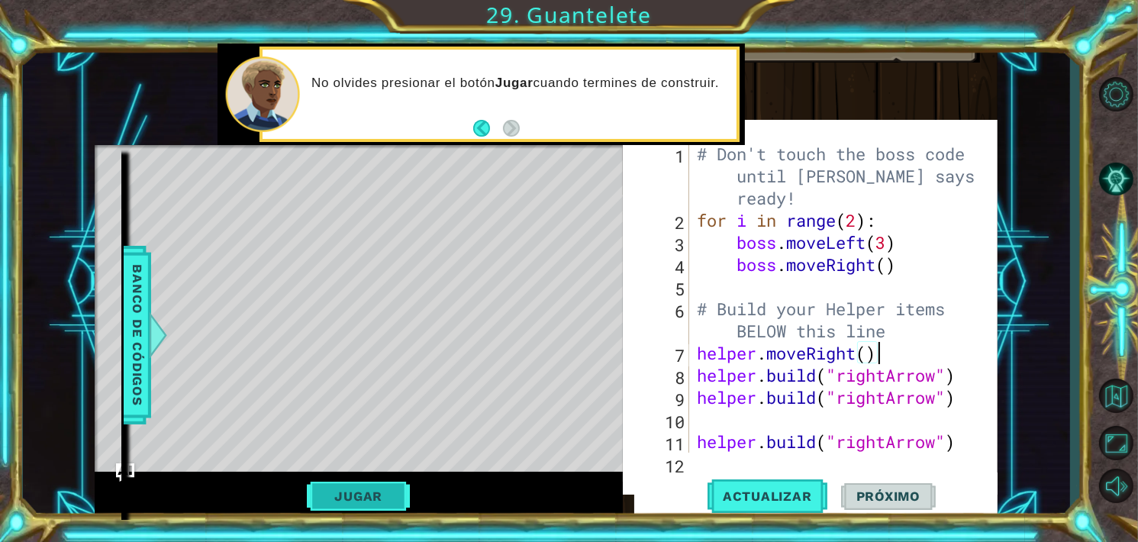
click at [371, 486] on button "Jugar" at bounding box center [358, 496] width 103 height 29
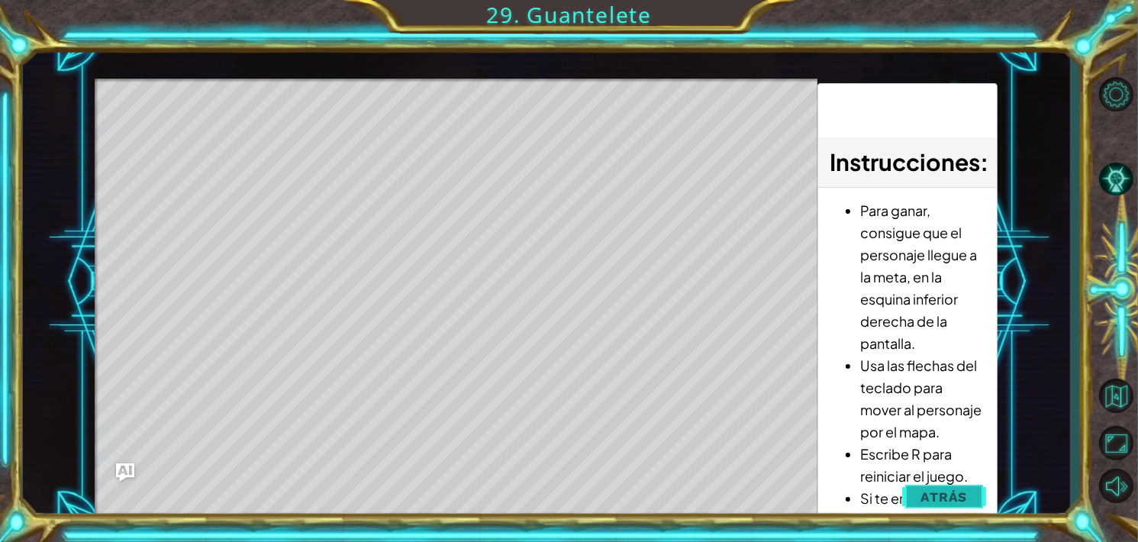
click at [964, 507] on button "Atrás" at bounding box center [944, 497] width 85 height 31
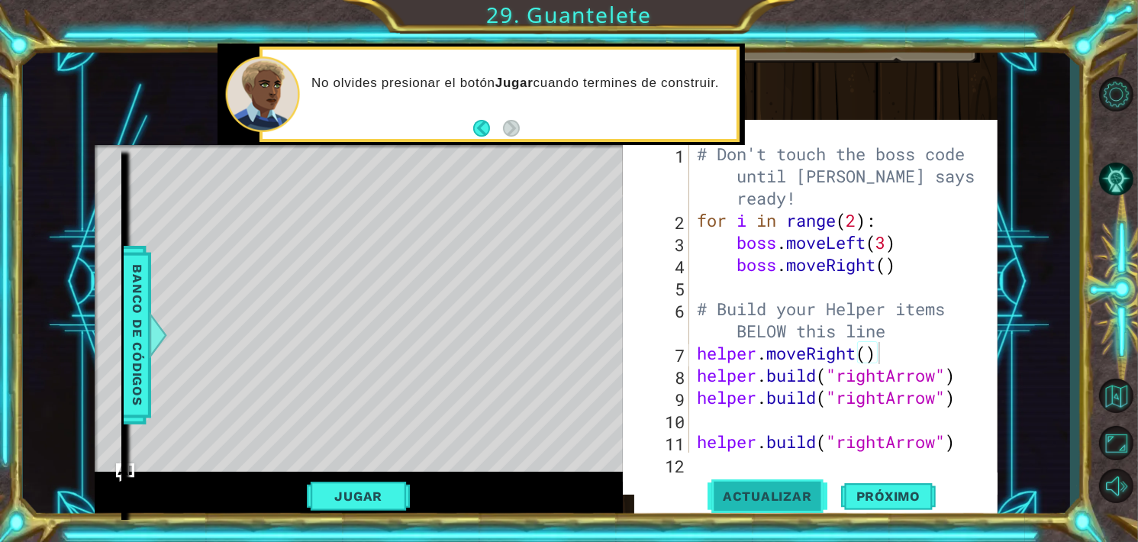
click at [769, 493] on span "Actualizar" at bounding box center [768, 496] width 120 height 15
click at [957, 382] on div "# Don't touch the boss code until [PERSON_NAME] says you're ready! for i in ran…" at bounding box center [843, 342] width 298 height 398
type textarea "[DOMAIN_NAME]("rightArrow")"
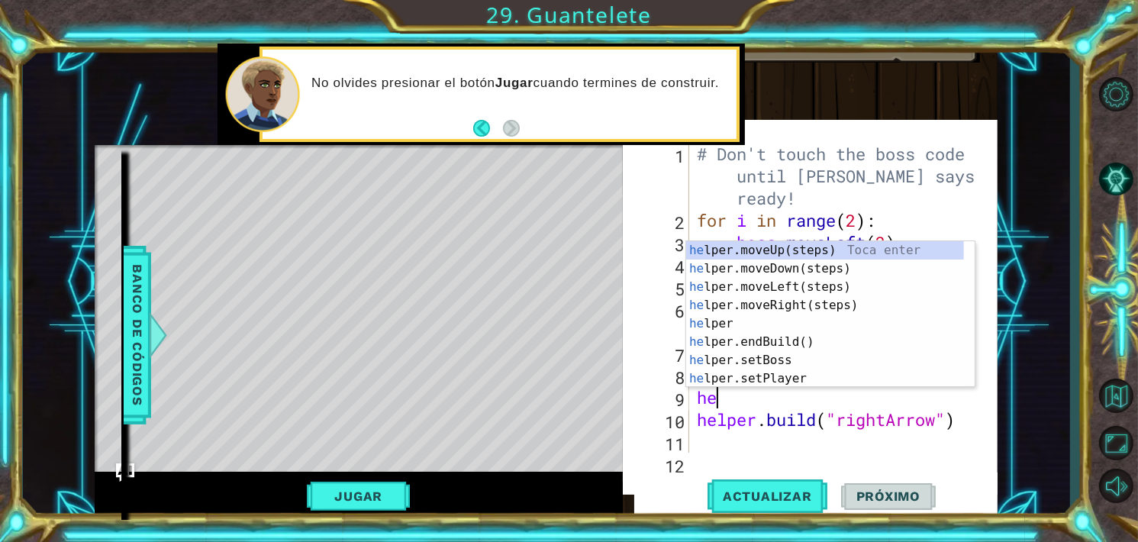
type textarea "hel"
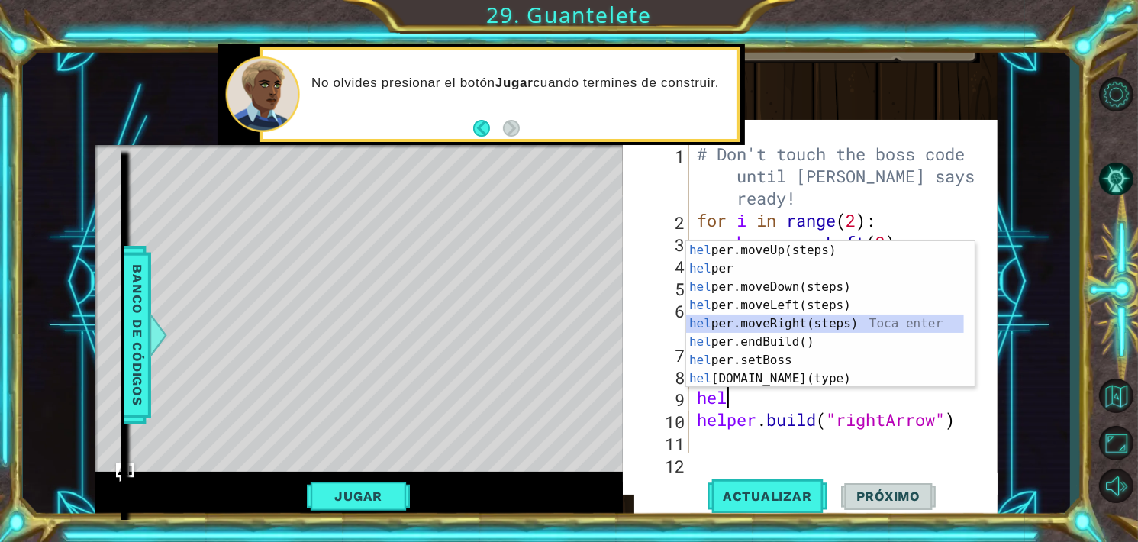
click at [760, 324] on div "hel per.moveUp(steps) Toca enter hel per Toca enter hel per.moveDown(steps) Toc…" at bounding box center [825, 332] width 278 height 183
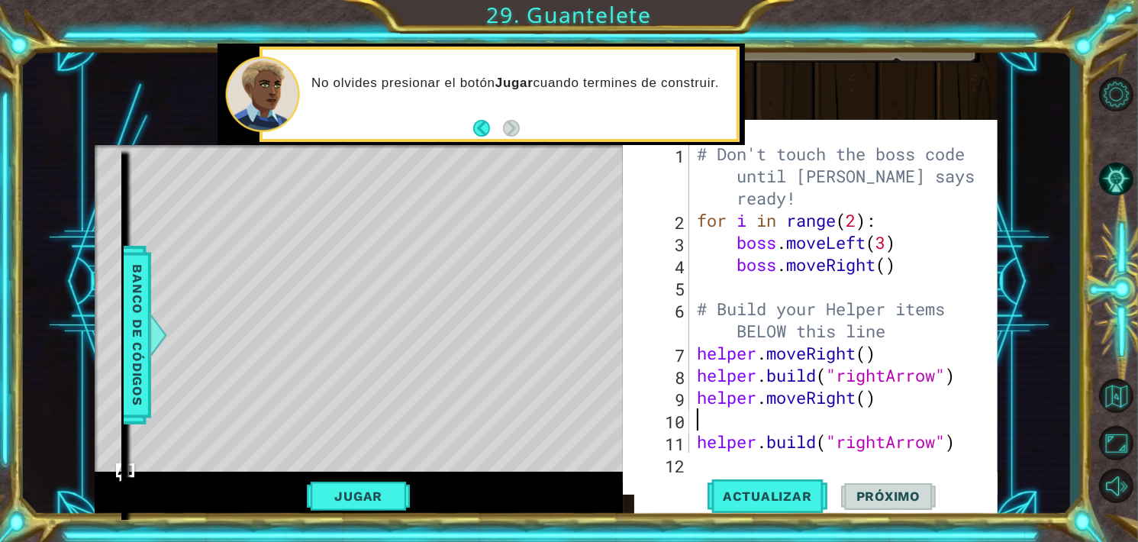
type textarea "helper.moveRight()"
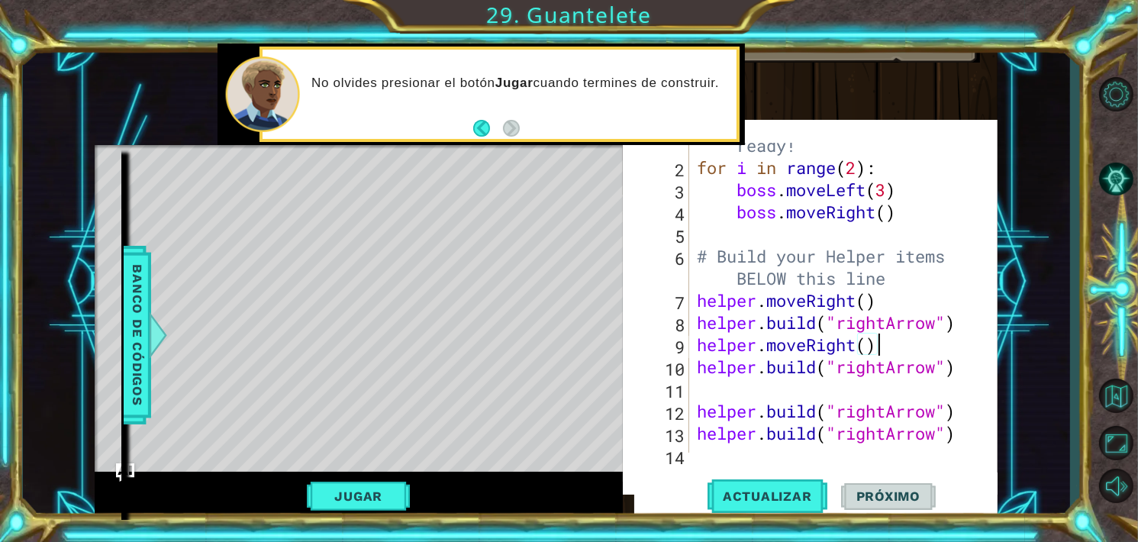
scroll to position [53, 0]
click at [847, 385] on div "# Don't touch the boss code until [PERSON_NAME] says you're ready! for i in ran…" at bounding box center [843, 289] width 298 height 398
type textarea "H"
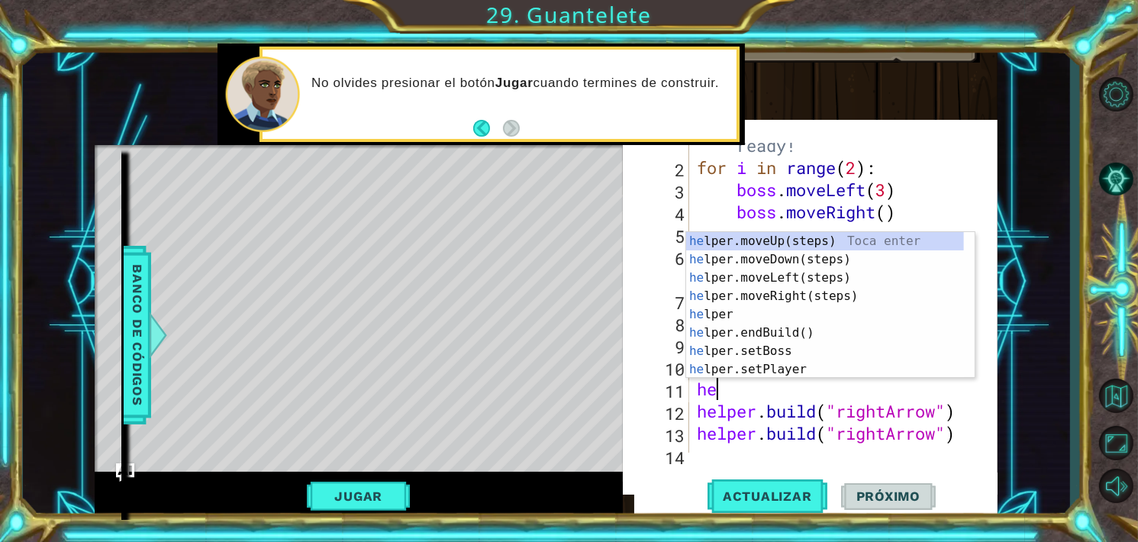
scroll to position [0, 0]
type textarea "help"
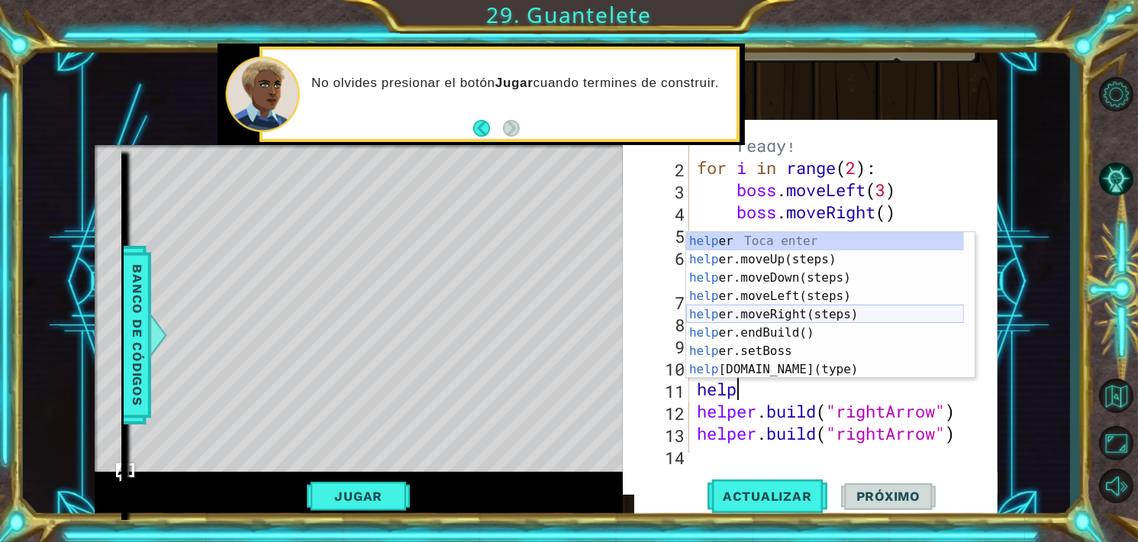
click at [769, 309] on div "help er Toca enter help er.moveUp(steps) Toca enter help er.moveDown(steps) Toc…" at bounding box center [825, 323] width 278 height 183
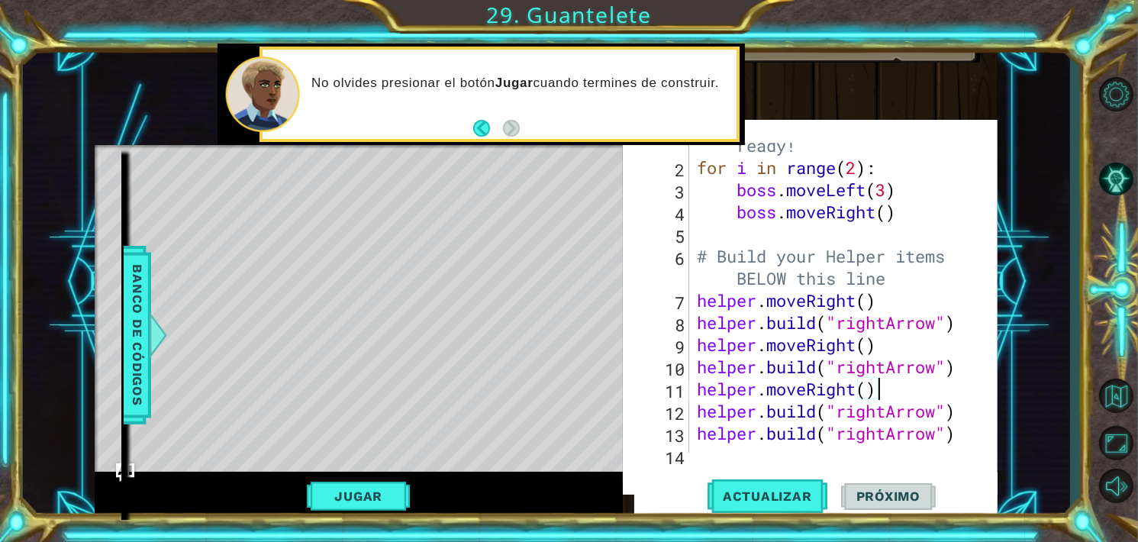
scroll to position [66, 0]
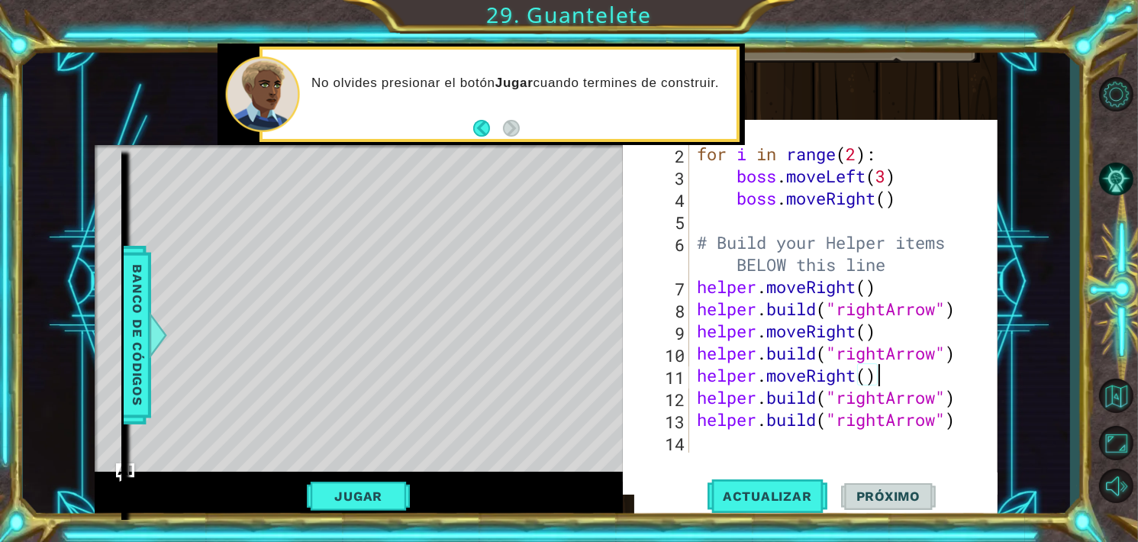
click at [966, 399] on div "for i in range ( 2 ) : boss . moveLeft ( 3 ) boss . moveRight ( ) # Build your …" at bounding box center [843, 320] width 298 height 354
type textarea "[DOMAIN_NAME]("rightArrow")"
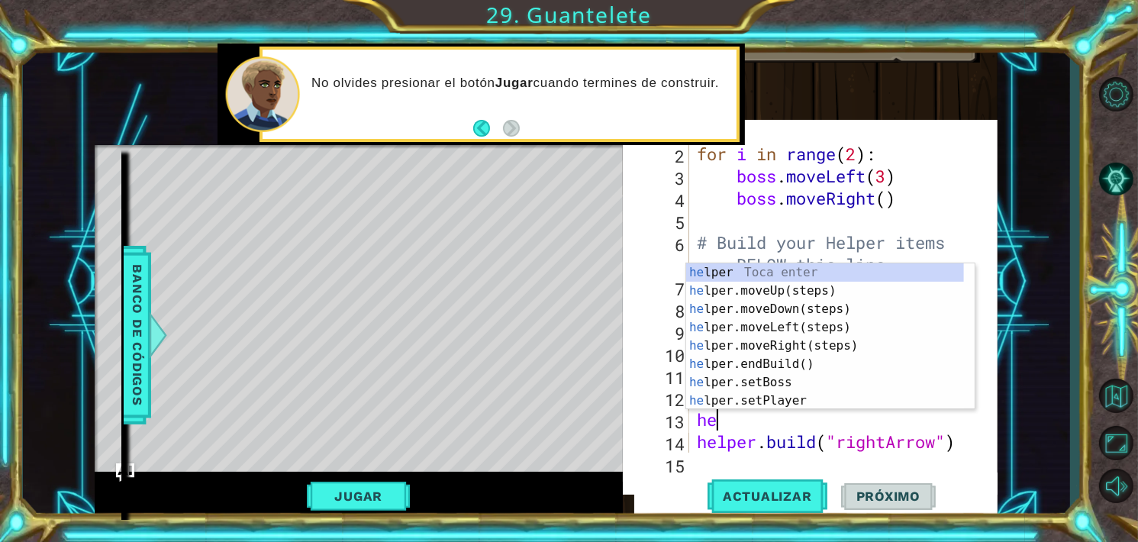
type textarea "hel"
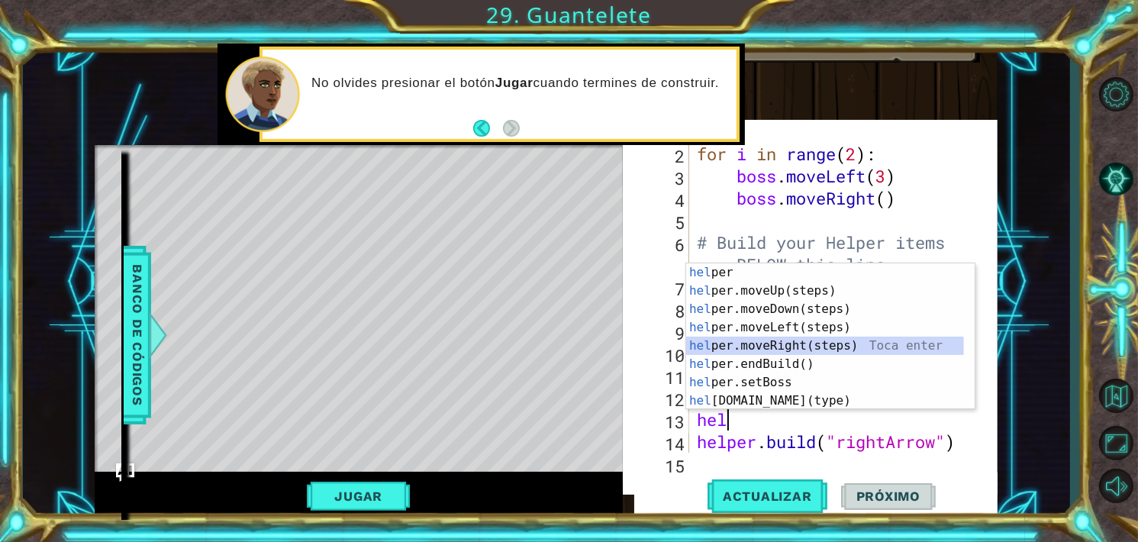
click at [781, 340] on div "hel per Toca enter hel per.moveUp(steps) Toca enter hel per.moveDown(steps) Toc…" at bounding box center [825, 354] width 278 height 183
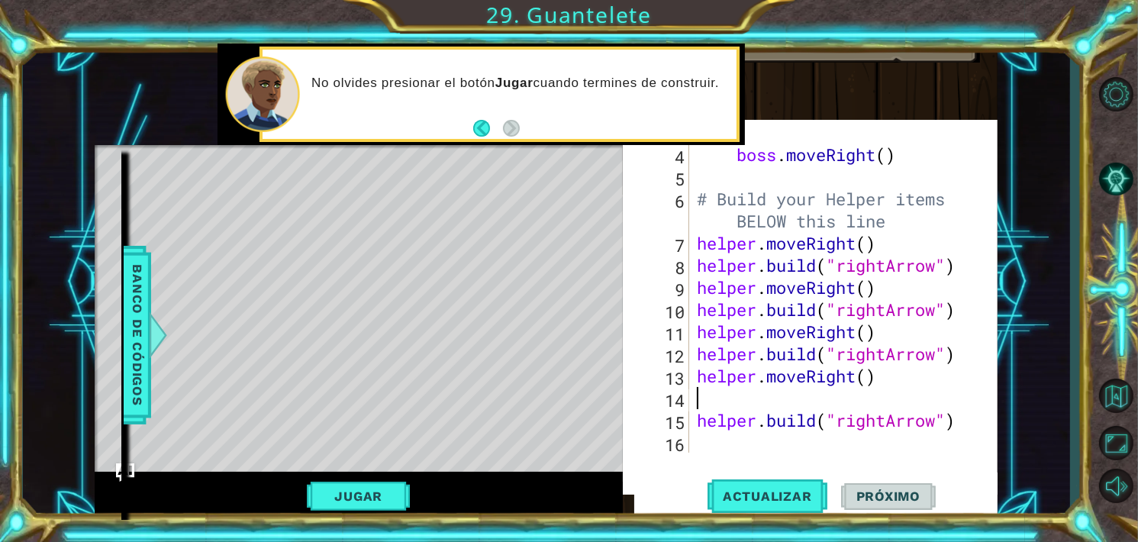
scroll to position [89, 0]
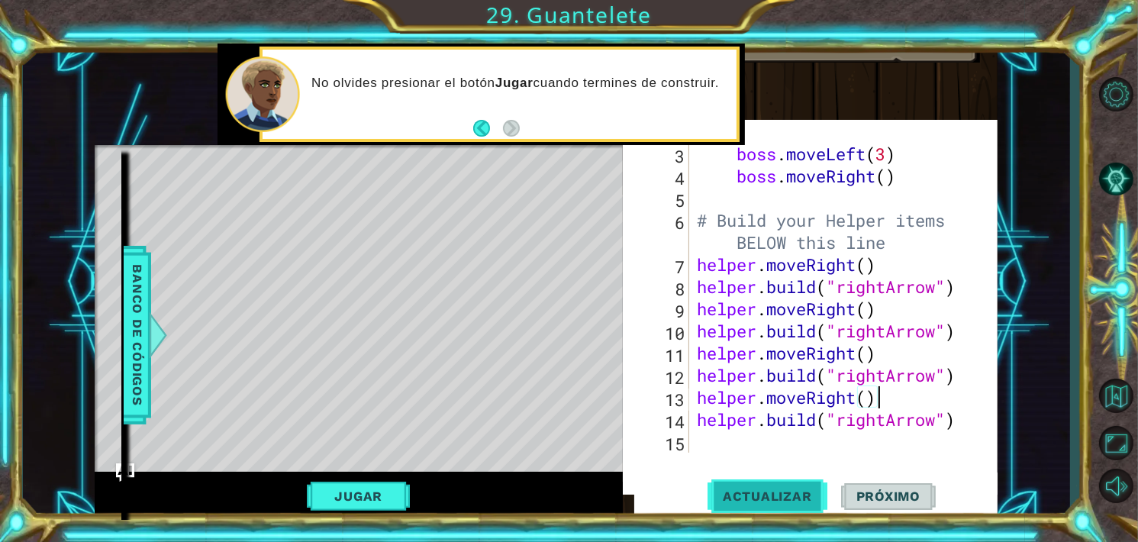
type textarea "helper.moveRight()"
click at [757, 491] on span "Actualizar" at bounding box center [768, 496] width 120 height 15
click at [879, 486] on button "Próximo" at bounding box center [888, 497] width 95 height 47
drag, startPoint x: 350, startPoint y: 500, endPoint x: 310, endPoint y: 503, distance: 39.8
click at [310, 503] on button "Jugar" at bounding box center [358, 496] width 103 height 29
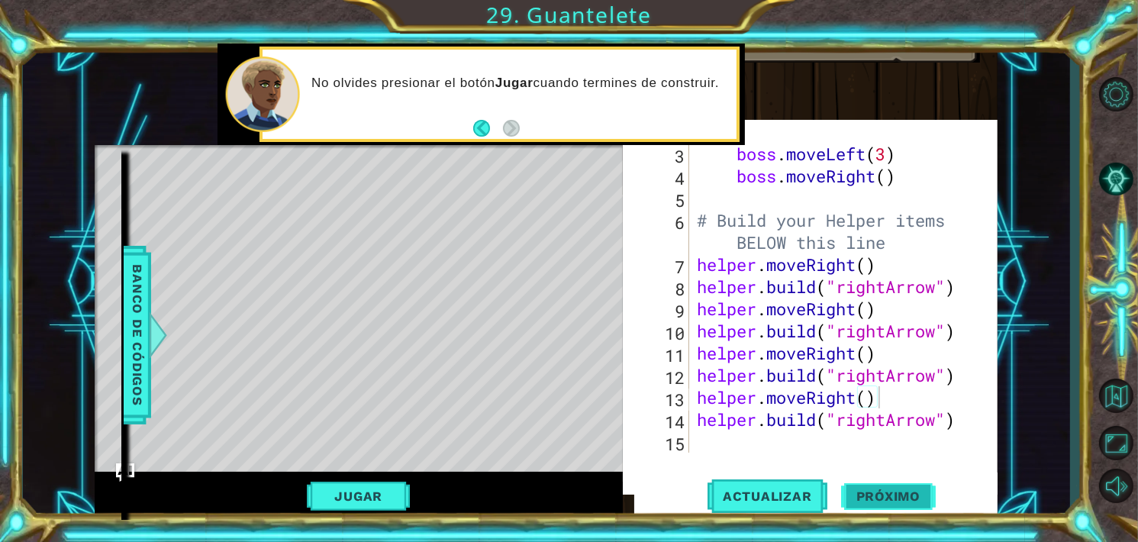
click at [882, 492] on span "Próximo" at bounding box center [888, 496] width 95 height 15
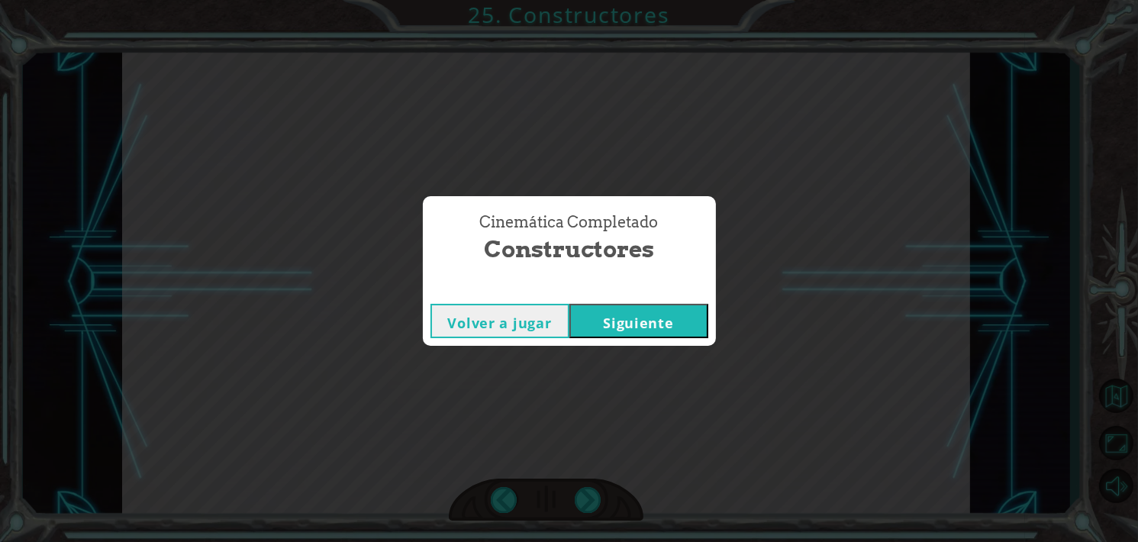
click at [670, 300] on div "Volver a jugar [GEOGRAPHIC_DATA]" at bounding box center [569, 321] width 293 height 50
click at [674, 312] on button "Siguiente" at bounding box center [638, 321] width 139 height 34
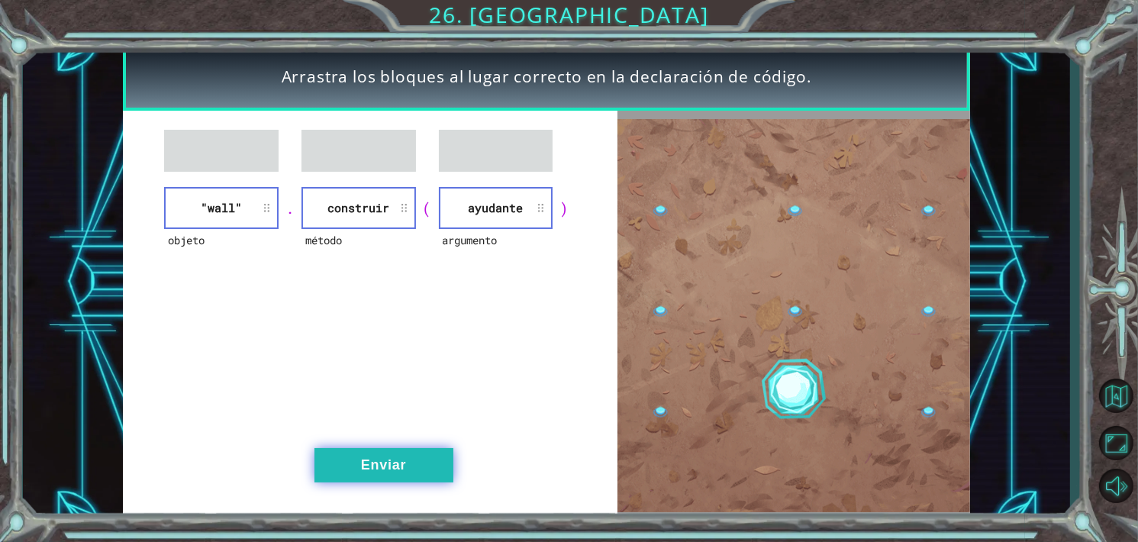
click at [392, 468] on button "Enviar" at bounding box center [383, 465] width 139 height 34
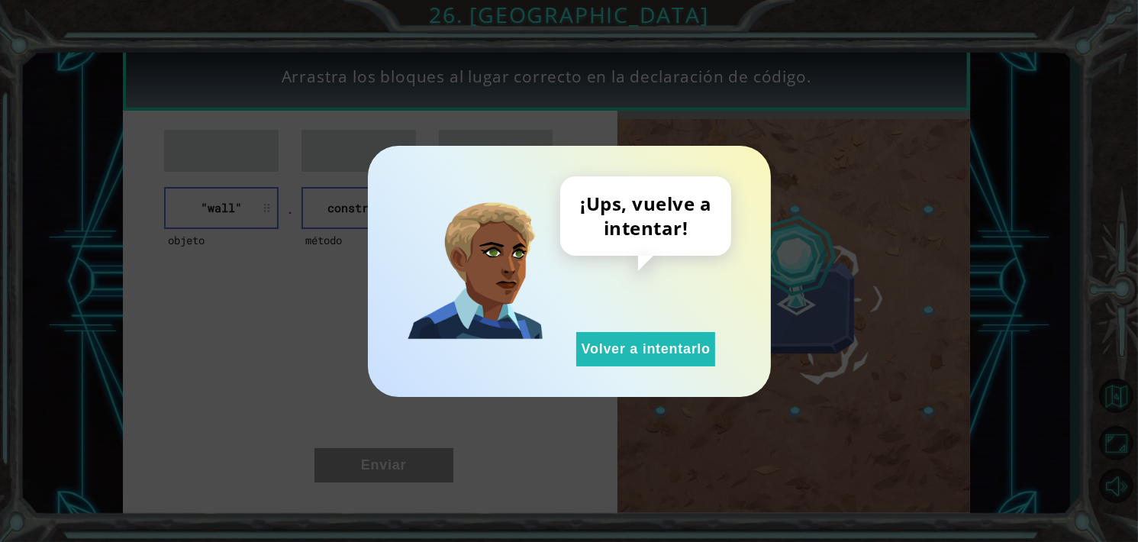
click at [625, 369] on div "¡Ups, vuelve a intentar! Volver a intentarlo" at bounding box center [569, 271] width 403 height 251
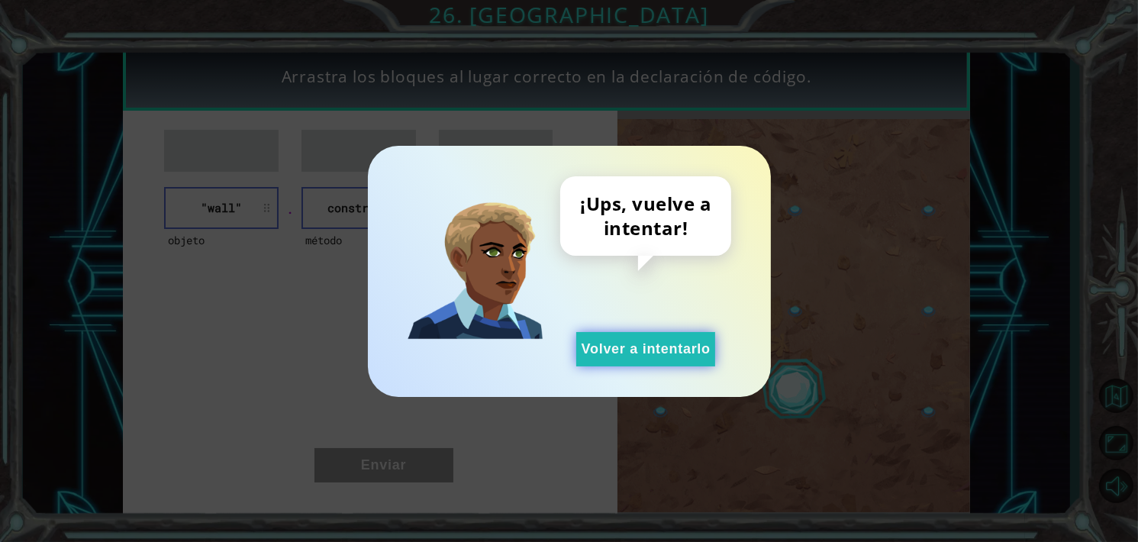
click at [644, 354] on button "Volver a intentarlo" at bounding box center [645, 349] width 139 height 34
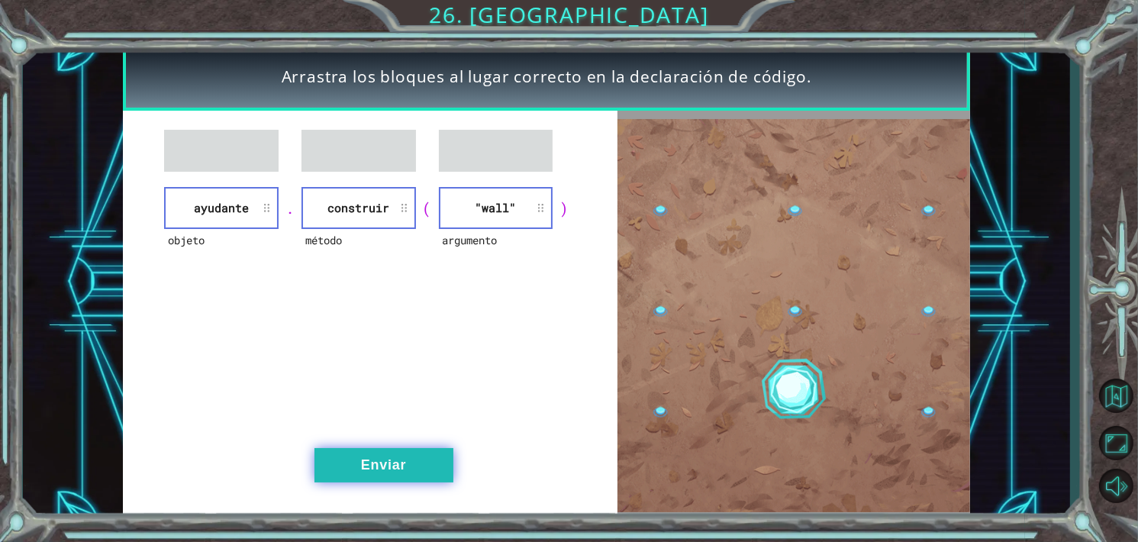
click at [400, 464] on button "Enviar" at bounding box center [383, 465] width 139 height 34
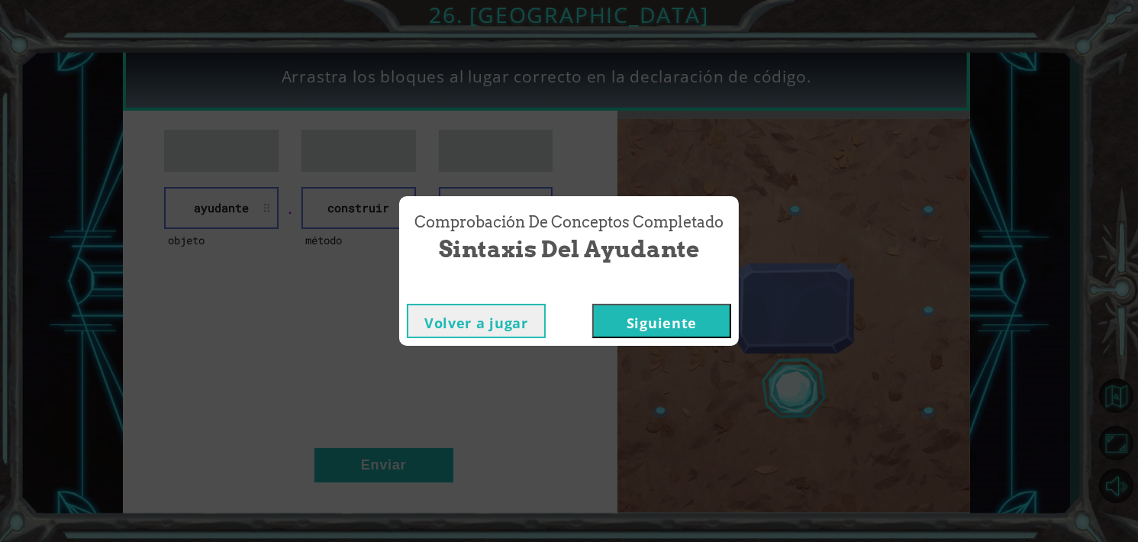
click at [626, 342] on div "Volver a jugar [GEOGRAPHIC_DATA]" at bounding box center [569, 321] width 340 height 50
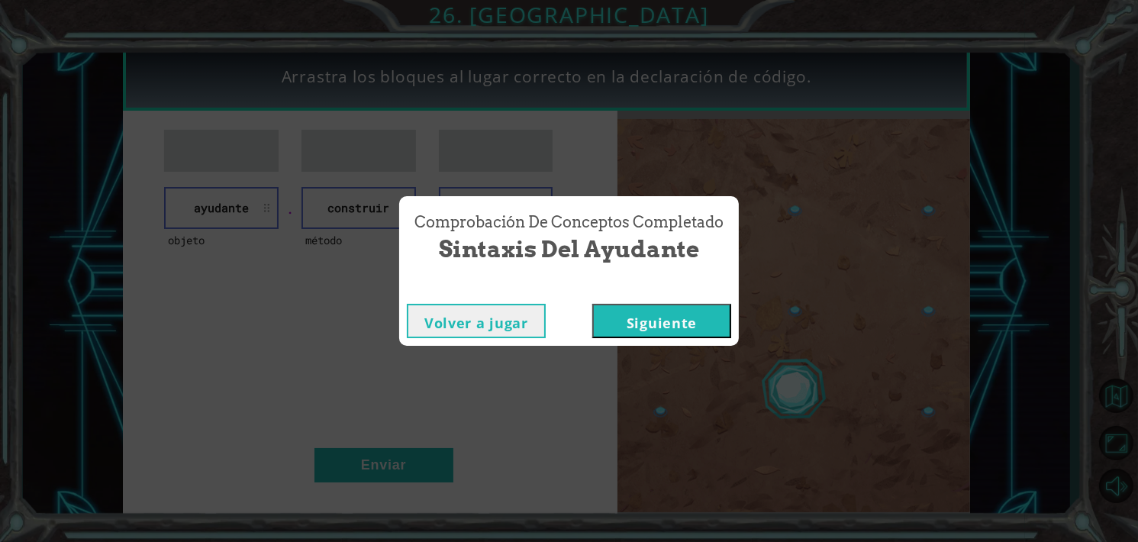
click at [637, 334] on button "Siguiente" at bounding box center [661, 321] width 139 height 34
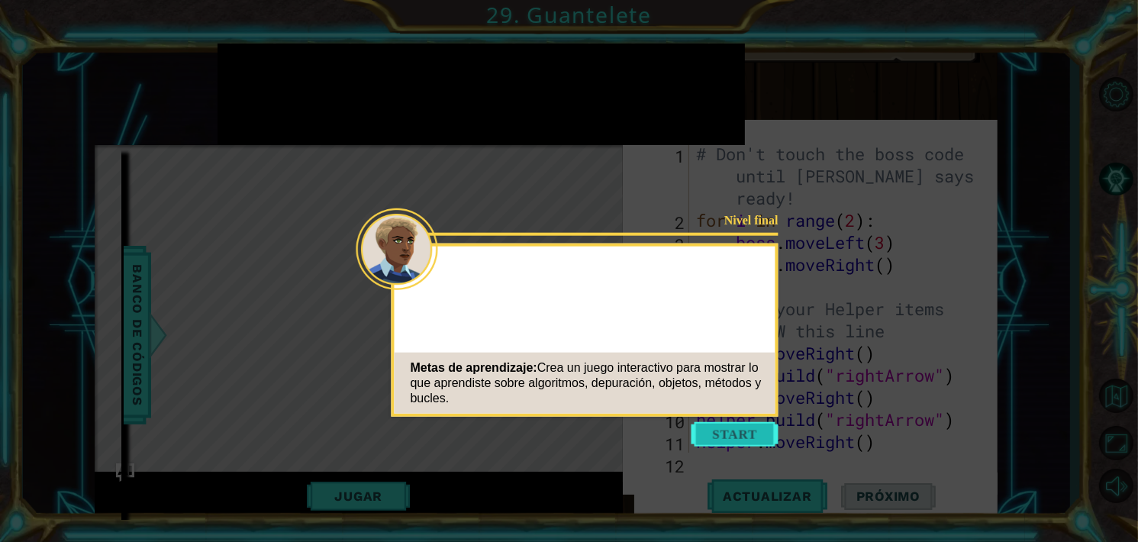
click at [749, 439] on button "Start" at bounding box center [735, 434] width 87 height 24
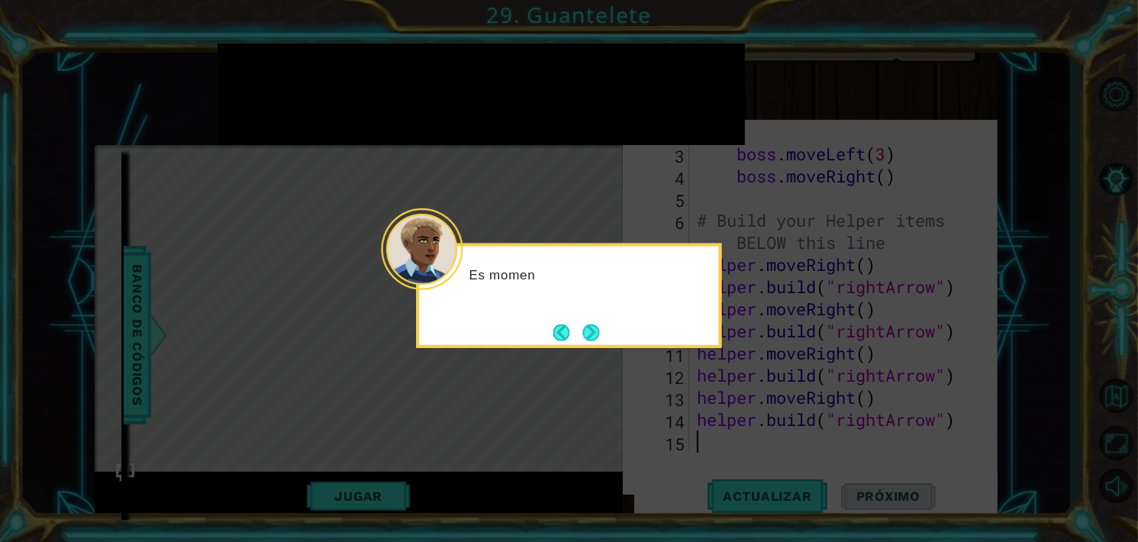
scroll to position [89, 0]
click at [583, 324] on button "Next" at bounding box center [591, 332] width 17 height 17
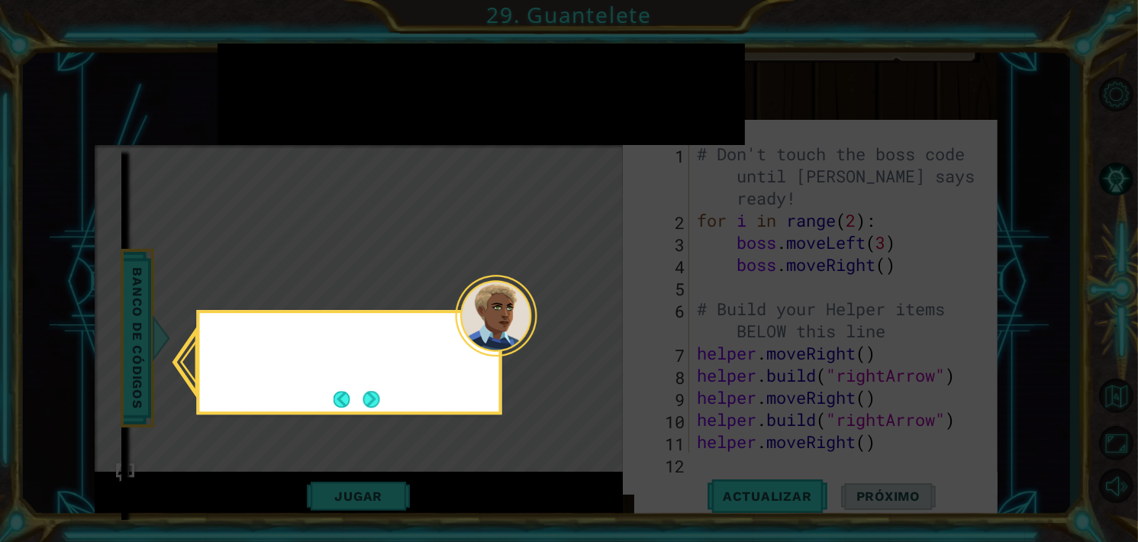
scroll to position [0, 0]
click at [582, 321] on icon at bounding box center [569, 271] width 1138 height 542
click at [377, 405] on button "Next" at bounding box center [371, 399] width 17 height 17
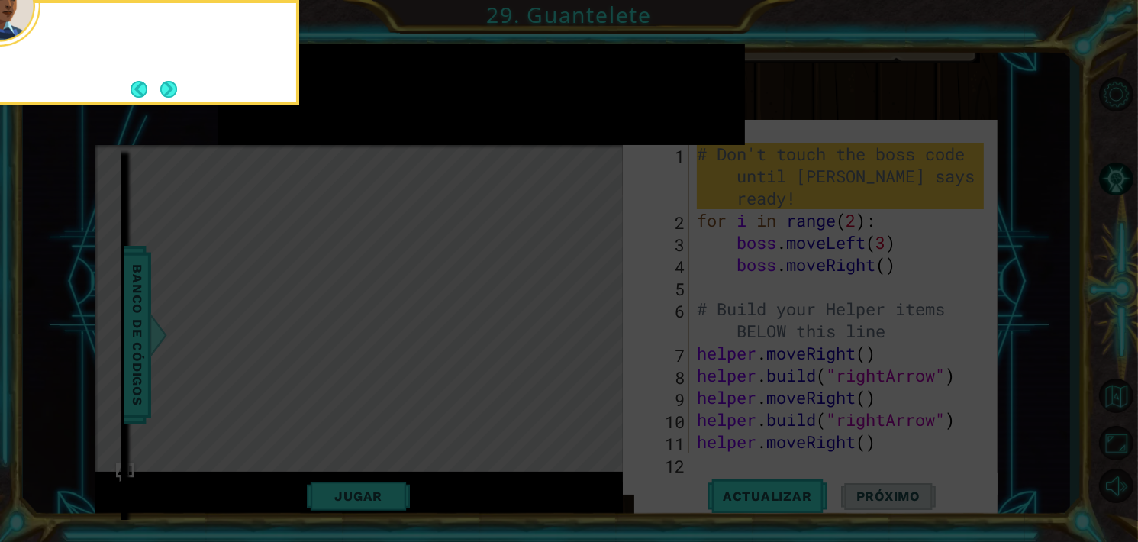
scroll to position [8, 0]
click at [174, 83] on button "Next" at bounding box center [168, 89] width 17 height 17
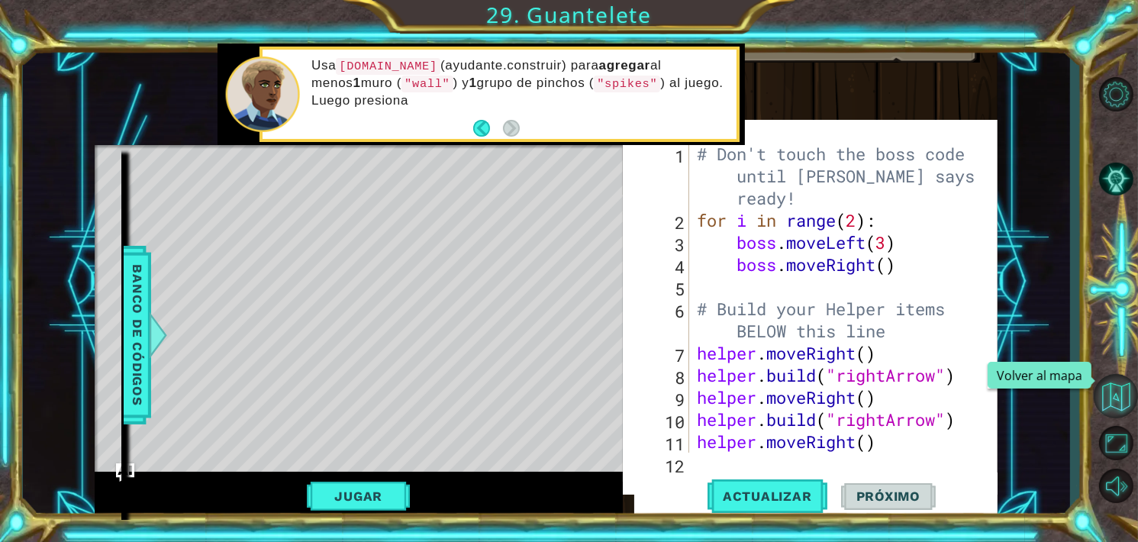
click at [1120, 395] on button "Volver al mapa" at bounding box center [1116, 396] width 44 height 44
